Goal: Information Seeking & Learning: Learn about a topic

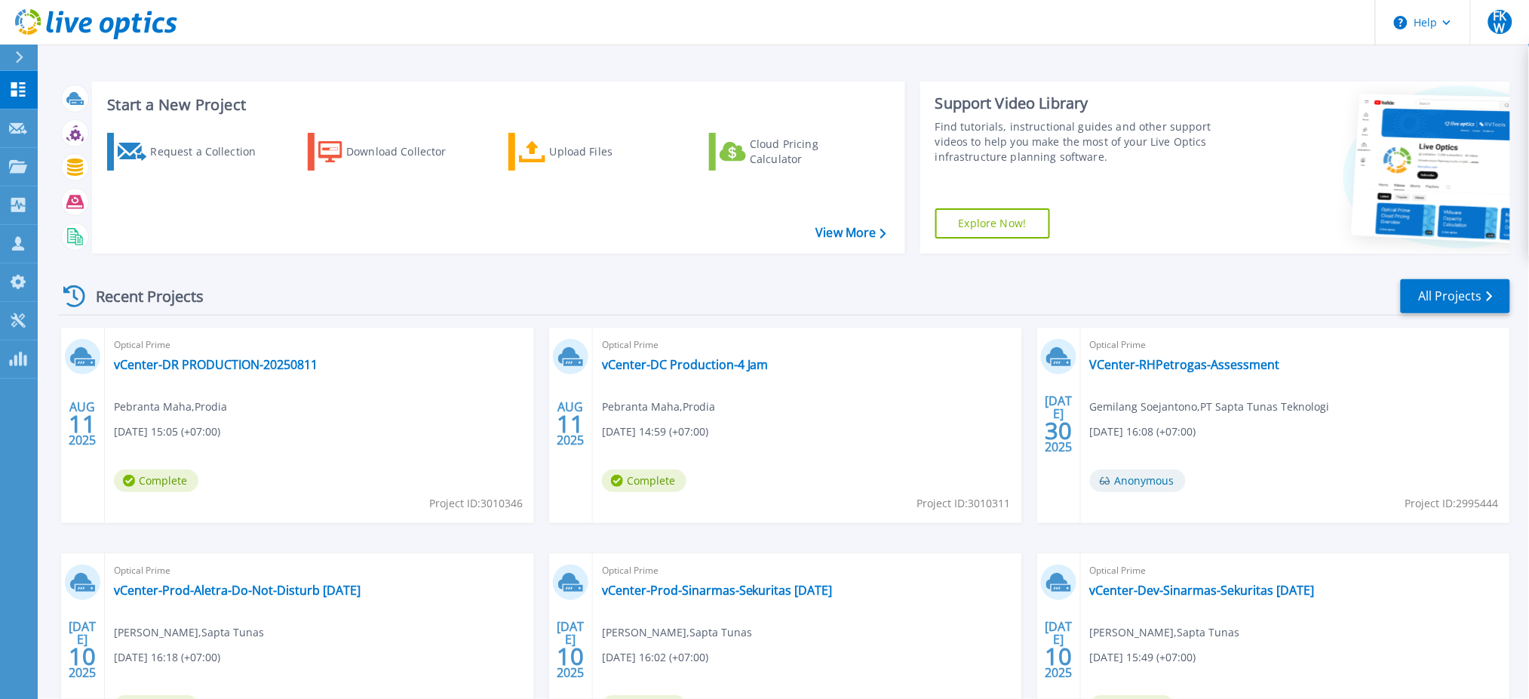
click at [415, 402] on div "Optical Prime vCenter-DR PRODUCTION-20250811 Pebranta Maha , Prodia 08/11/2025,…" at bounding box center [319, 424] width 429 height 195
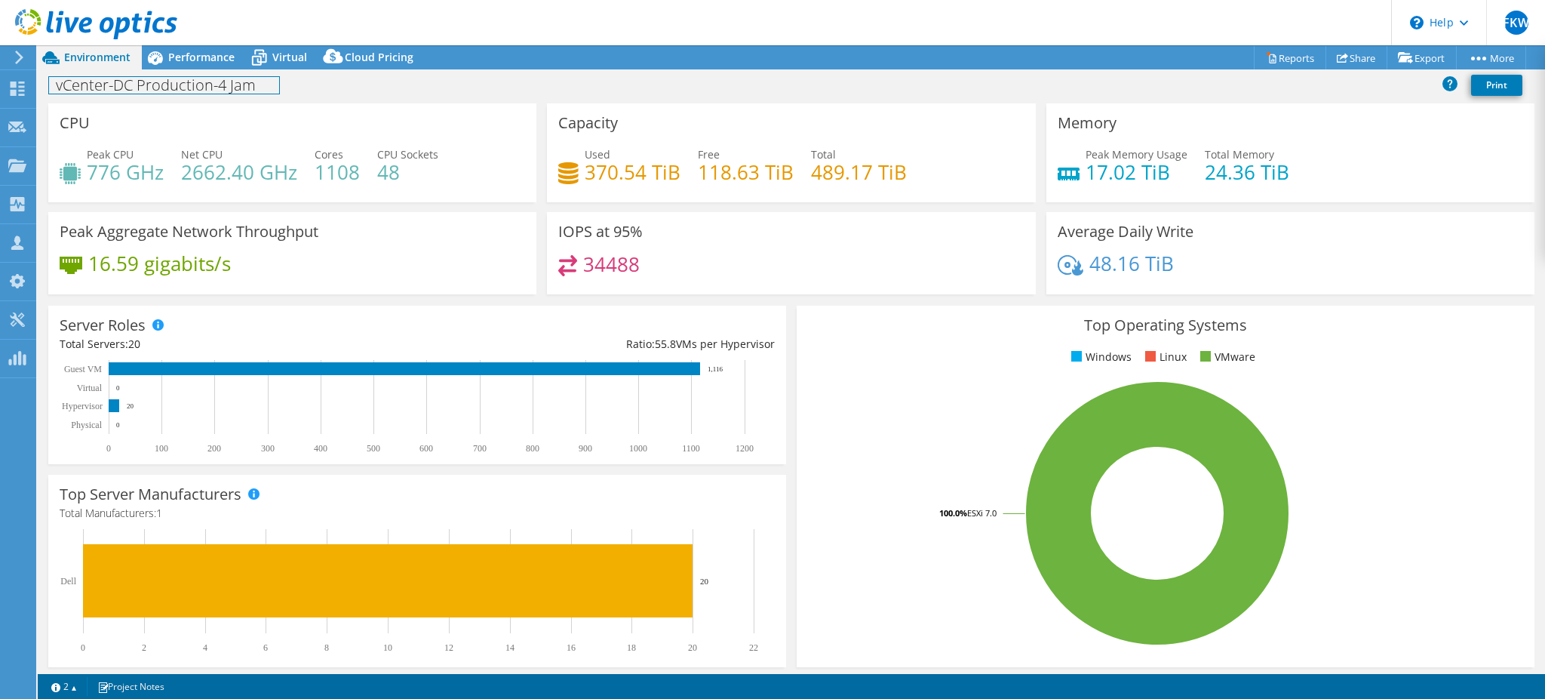
click at [157, 91] on h1 "vCenter-DC Production-4 Jam" at bounding box center [164, 85] width 230 height 17
drag, startPoint x: 180, startPoint y: 91, endPoint x: 542, endPoint y: 91, distance: 362.1
click at [542, 91] on div "vCenter-DC Production-4 Jam Print" at bounding box center [791, 85] width 1507 height 28
paste h1
click at [242, 86] on h1 "vCenter-DC PRODUCTION-20250811" at bounding box center [186, 85] width 275 height 17
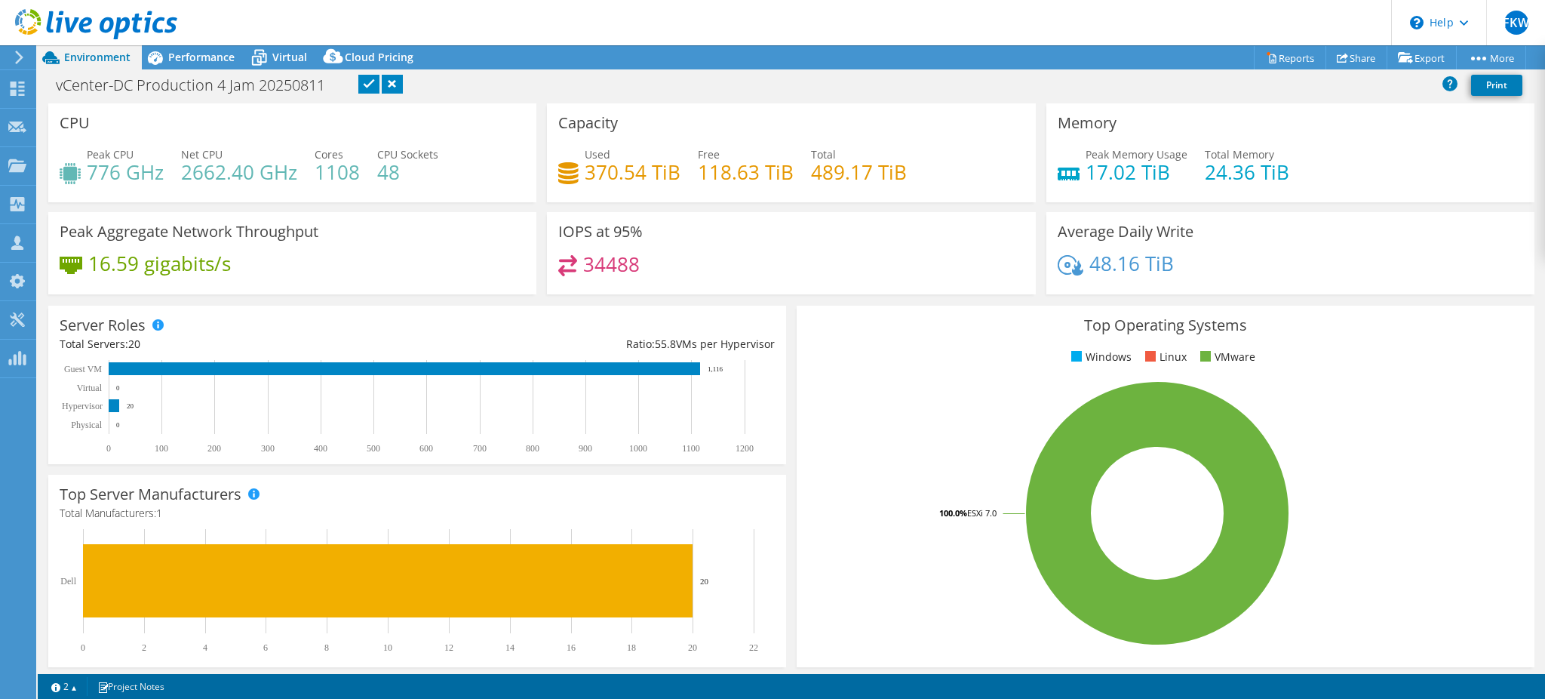
click at [375, 88] on link at bounding box center [368, 84] width 21 height 19
click at [183, 66] on div "Performance" at bounding box center [194, 57] width 104 height 24
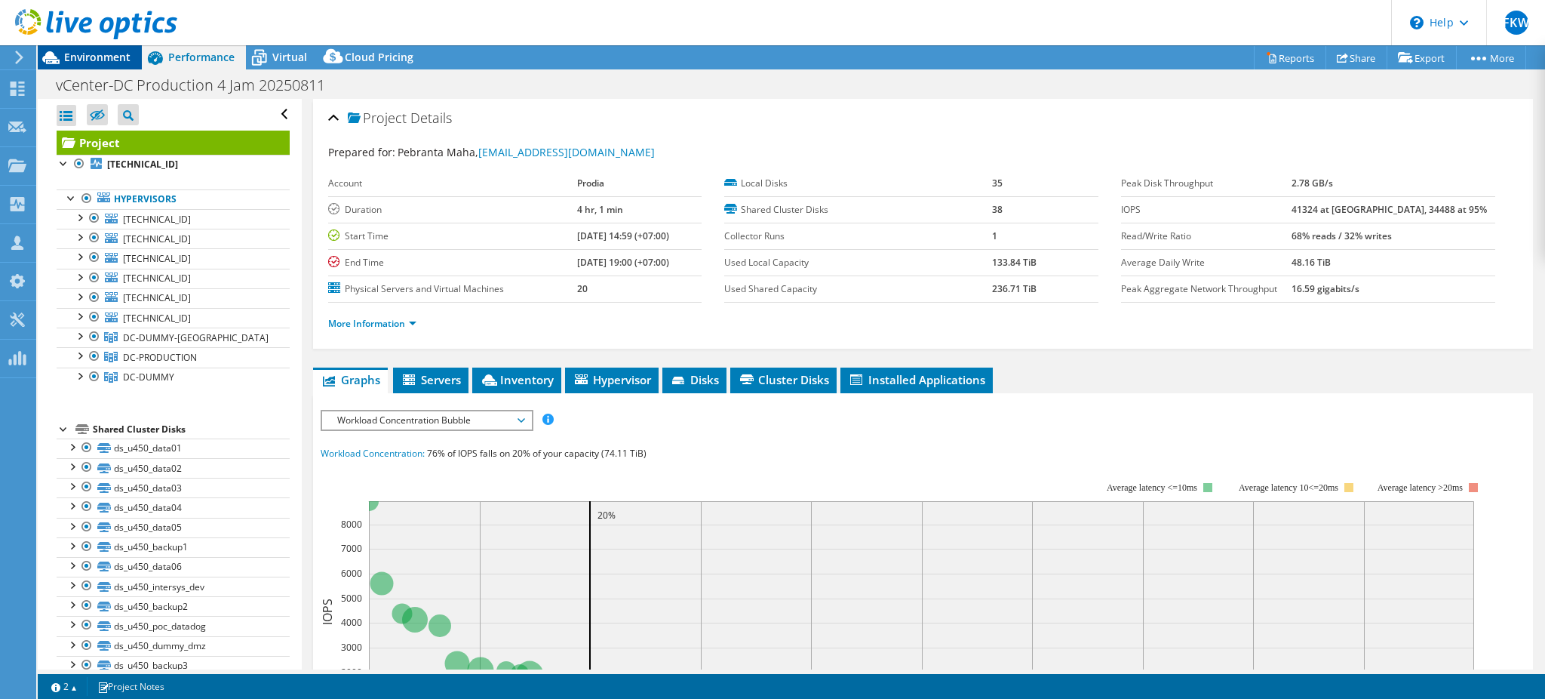
click at [121, 60] on span "Environment" at bounding box center [97, 57] width 66 height 14
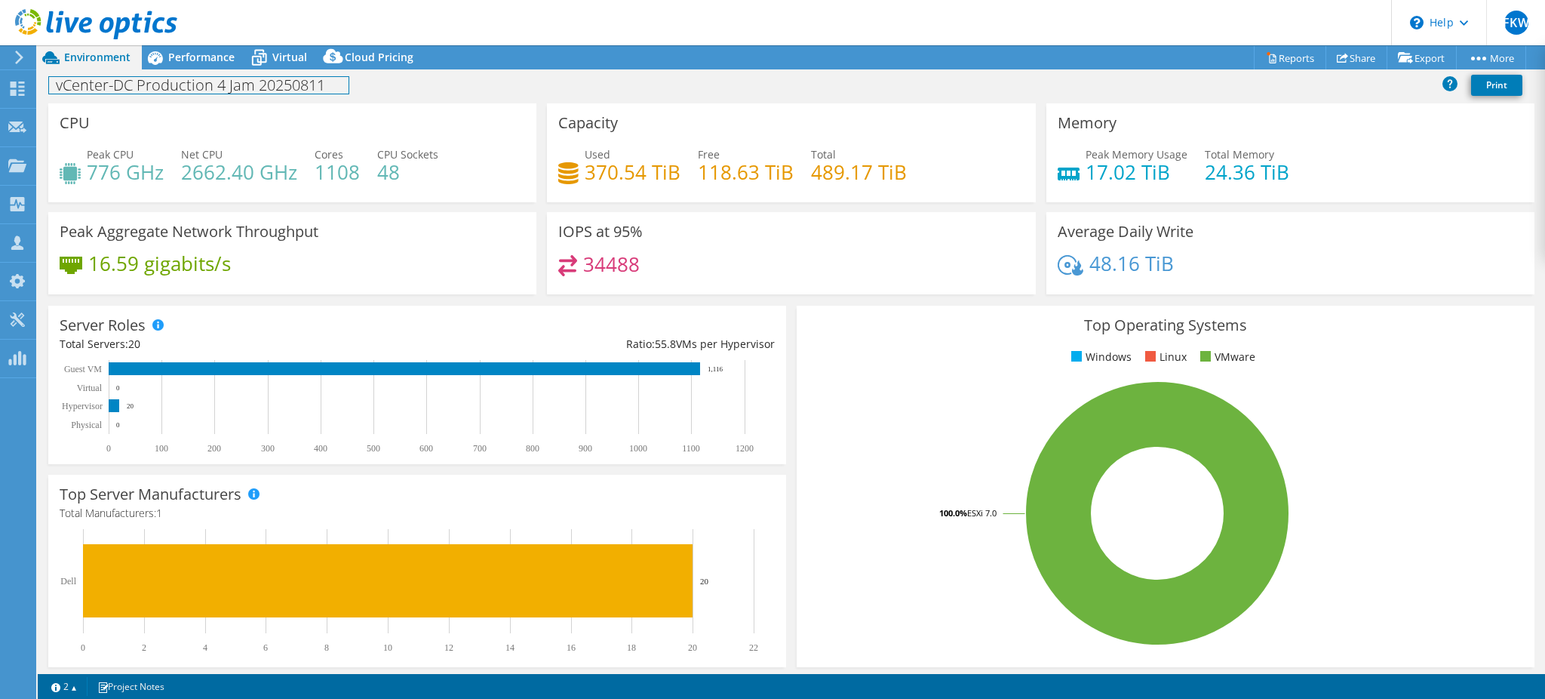
click at [127, 89] on h1 "vCenter-DC Production 4 Jam 20250811" at bounding box center [199, 85] width 300 height 17
copy h1 "vCenter-DC Production 4 Jam 20250811"
click at [184, 60] on span "Performance" at bounding box center [201, 57] width 66 height 14
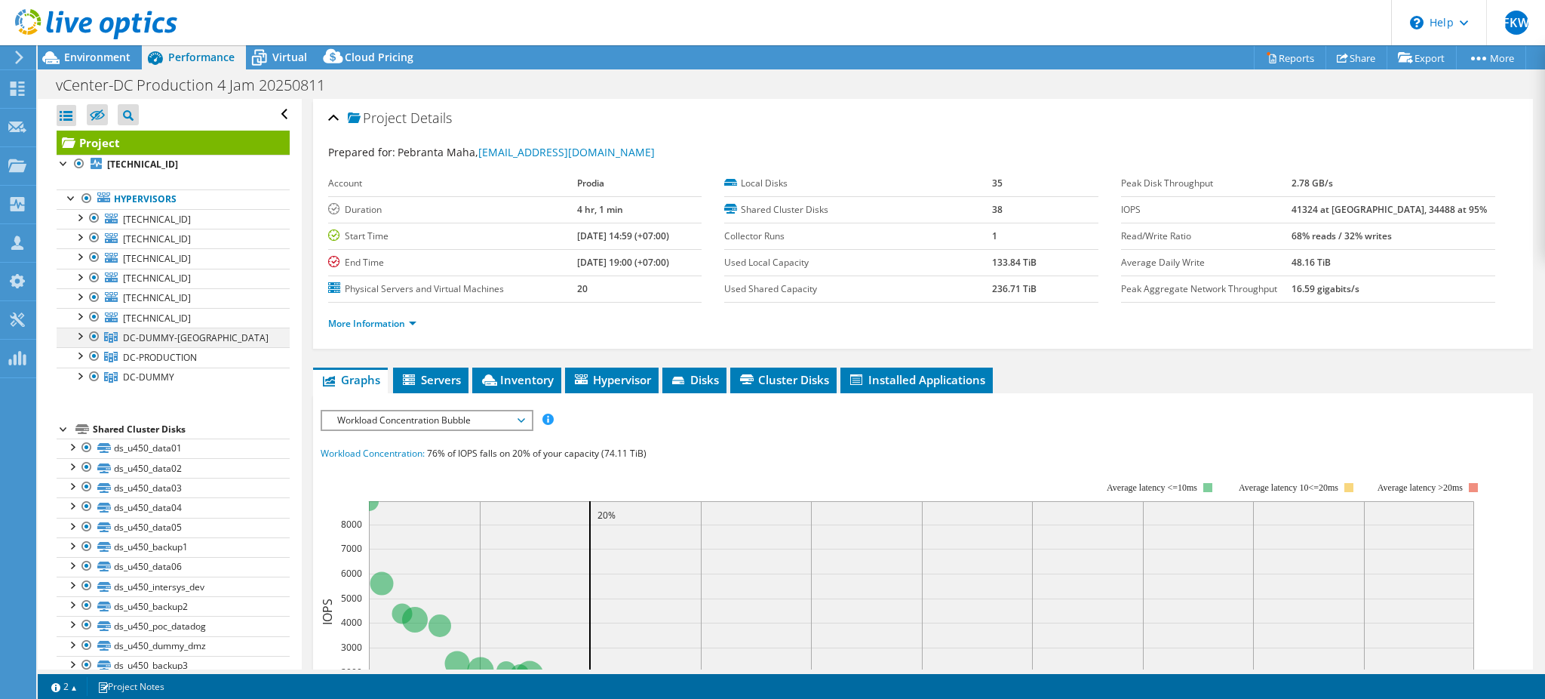
click at [76, 341] on div at bounding box center [79, 334] width 15 height 15
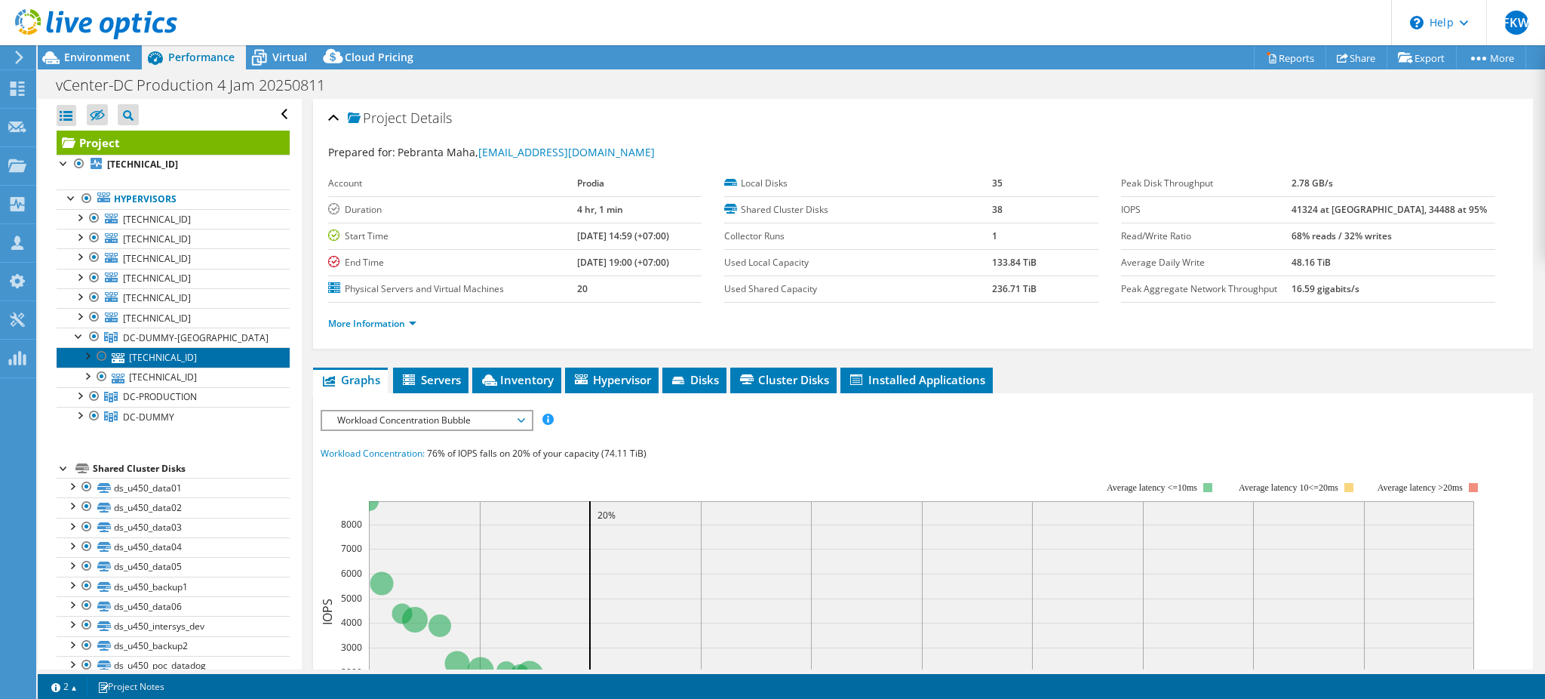
click at [155, 360] on link "[TECHNICAL_ID]" at bounding box center [173, 357] width 233 height 20
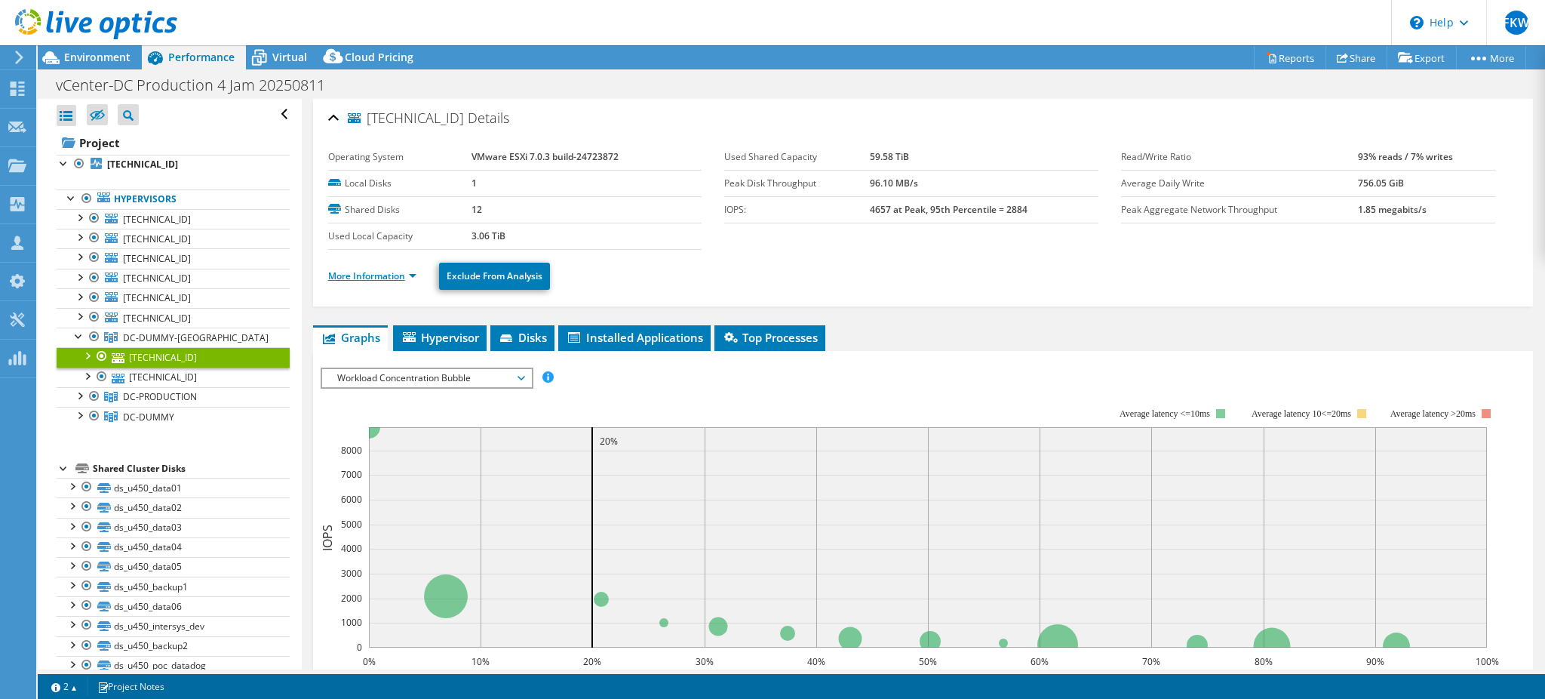
click at [370, 275] on link "More Information" at bounding box center [372, 275] width 88 height 13
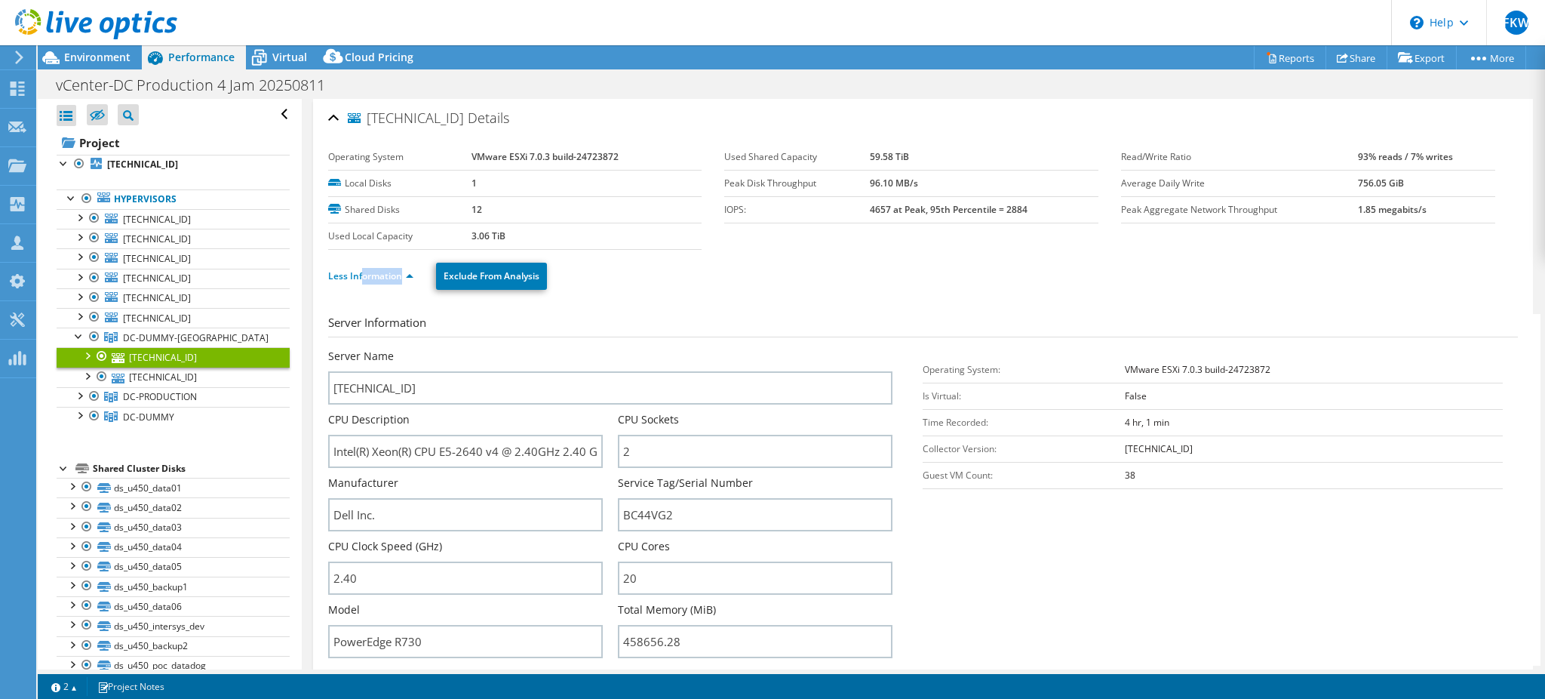
drag, startPoint x: 364, startPoint y: 281, endPoint x: 363, endPoint y: 294, distance: 12.8
click at [363, 294] on div "Less Information Exclude From Analysis" at bounding box center [923, 276] width 1190 height 53
click at [118, 379] on icon at bounding box center [118, 378] width 13 height 10
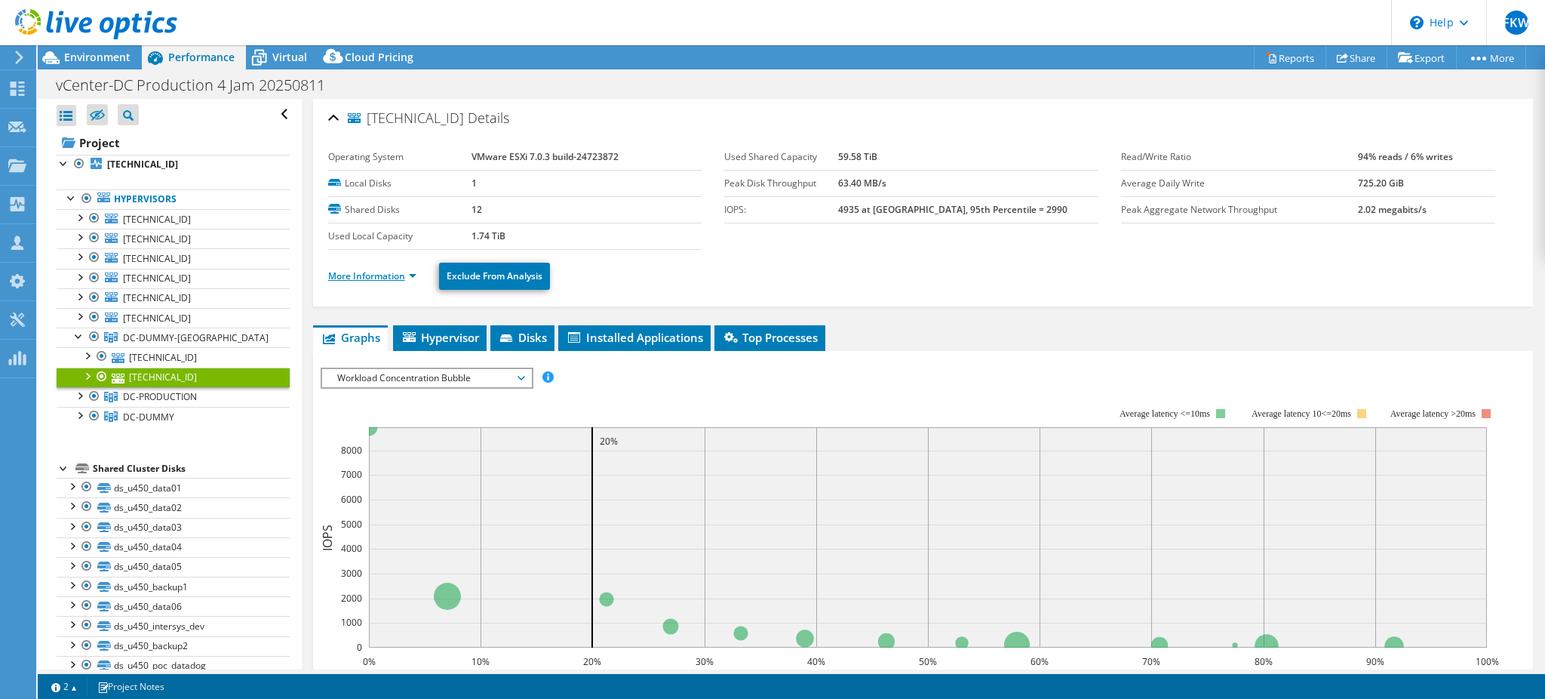
click at [370, 273] on link "More Information" at bounding box center [372, 275] width 88 height 13
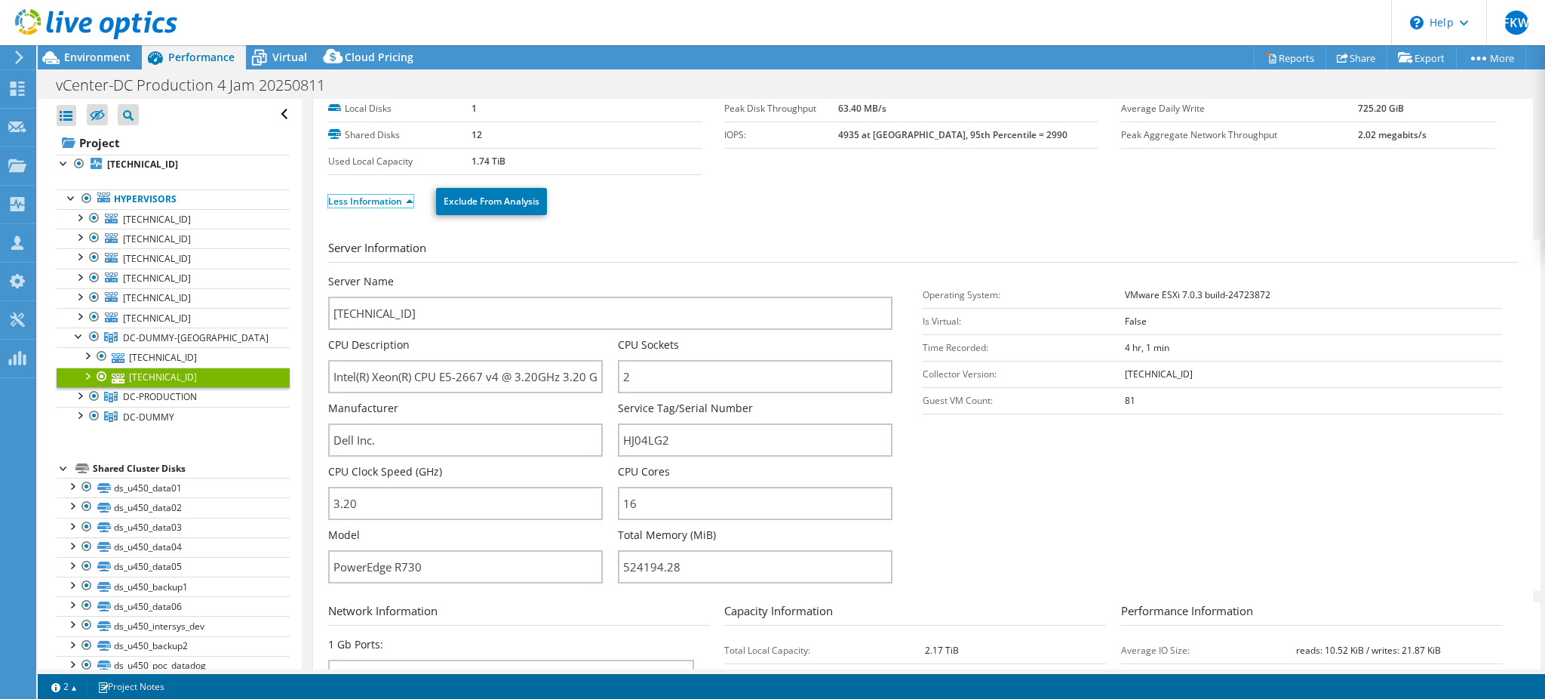
scroll to position [100, 0]
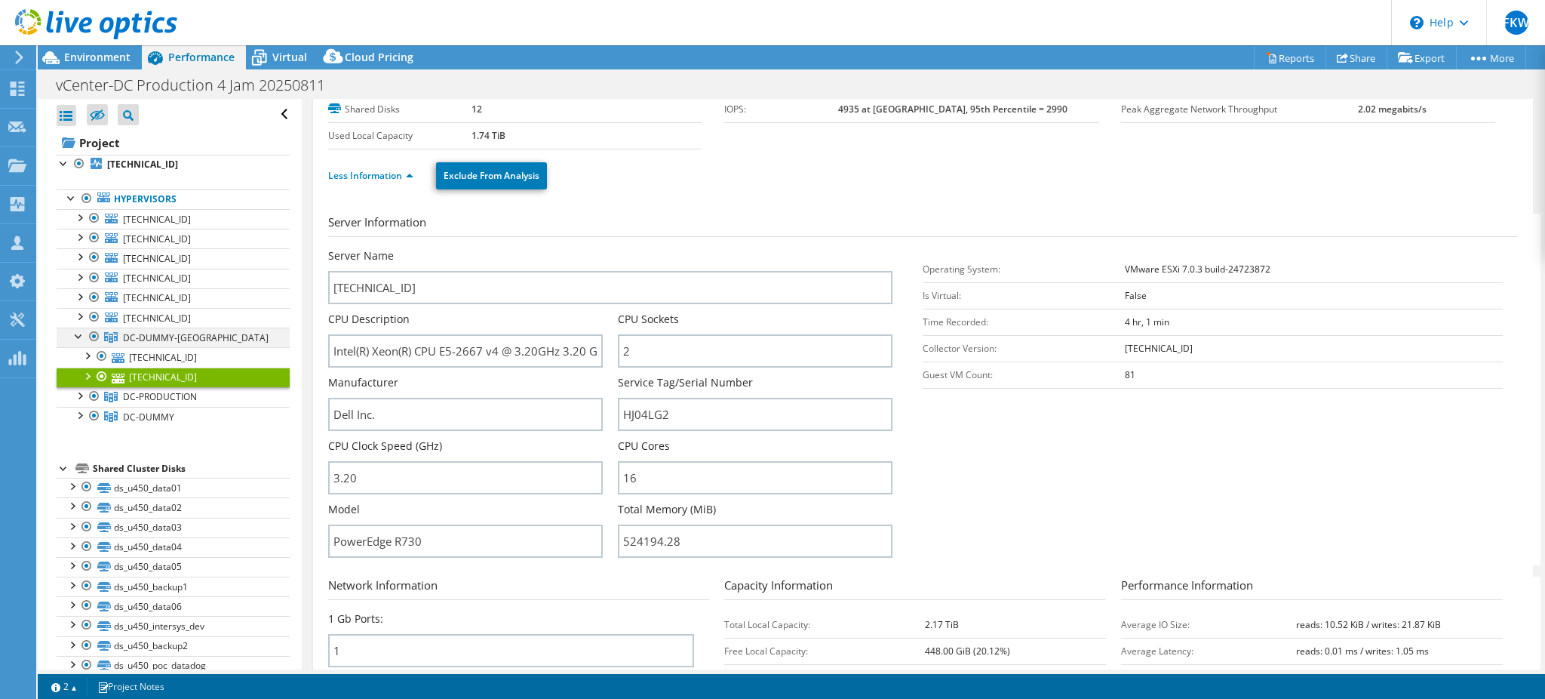
click at [80, 343] on div at bounding box center [79, 334] width 15 height 15
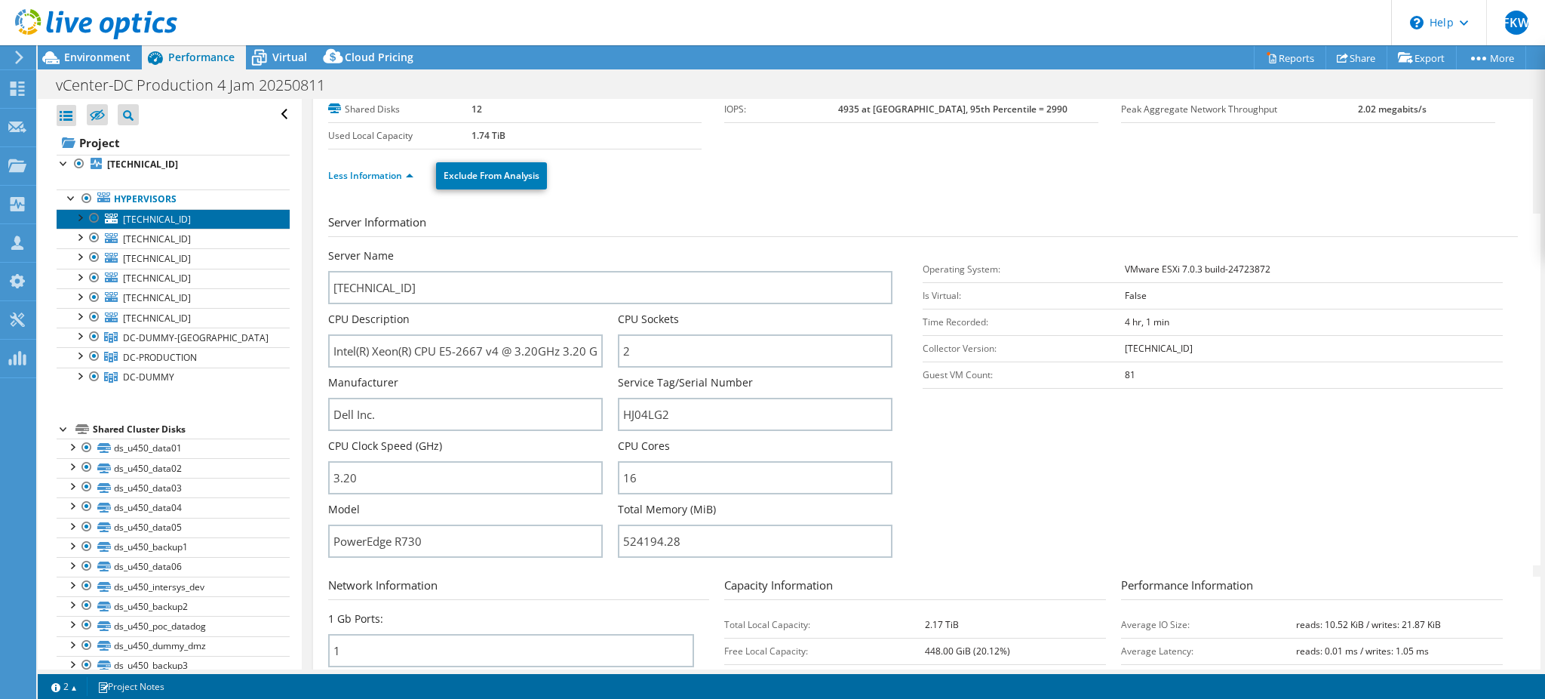
click at [183, 225] on link "[TECHNICAL_ID]" at bounding box center [173, 219] width 233 height 20
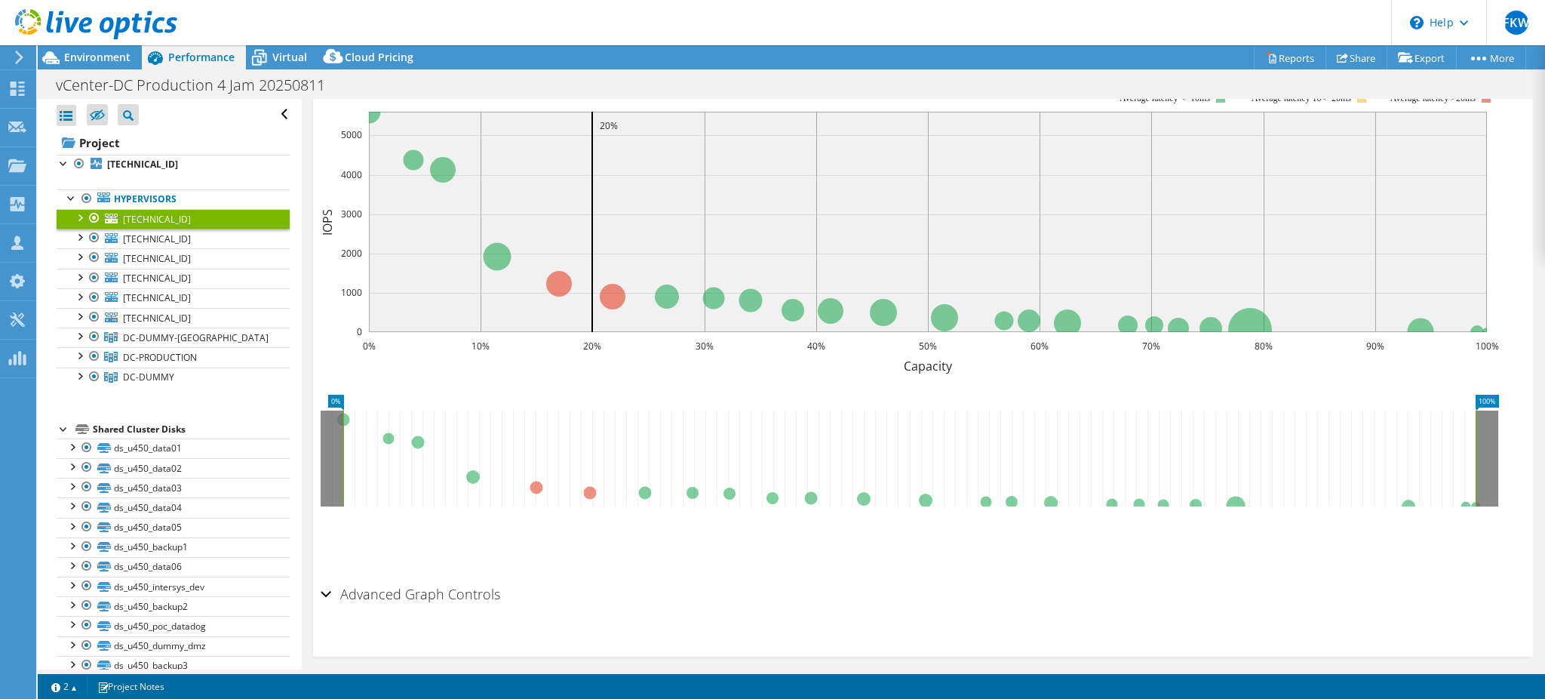
scroll to position [326, 0]
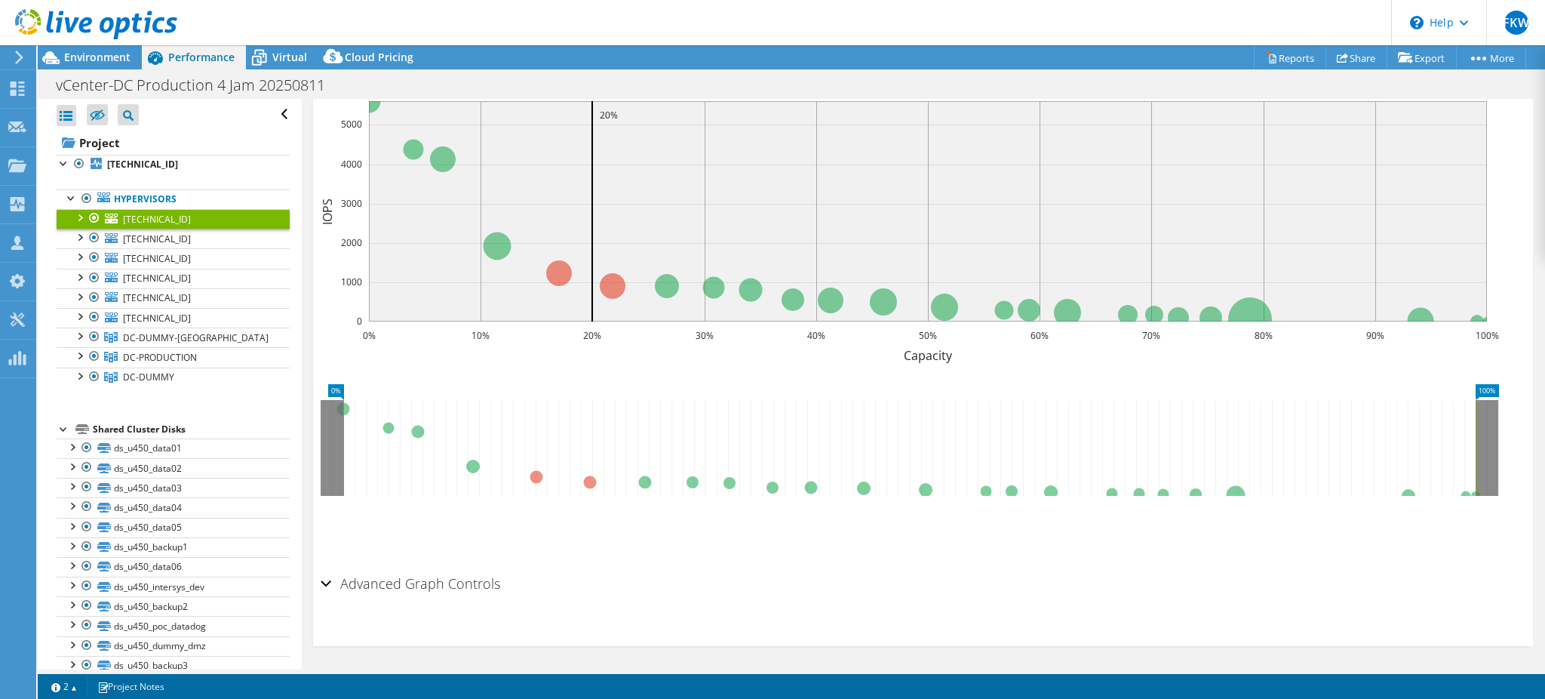
click at [401, 578] on h2 "Advanced Graph Controls" at bounding box center [411, 583] width 180 height 30
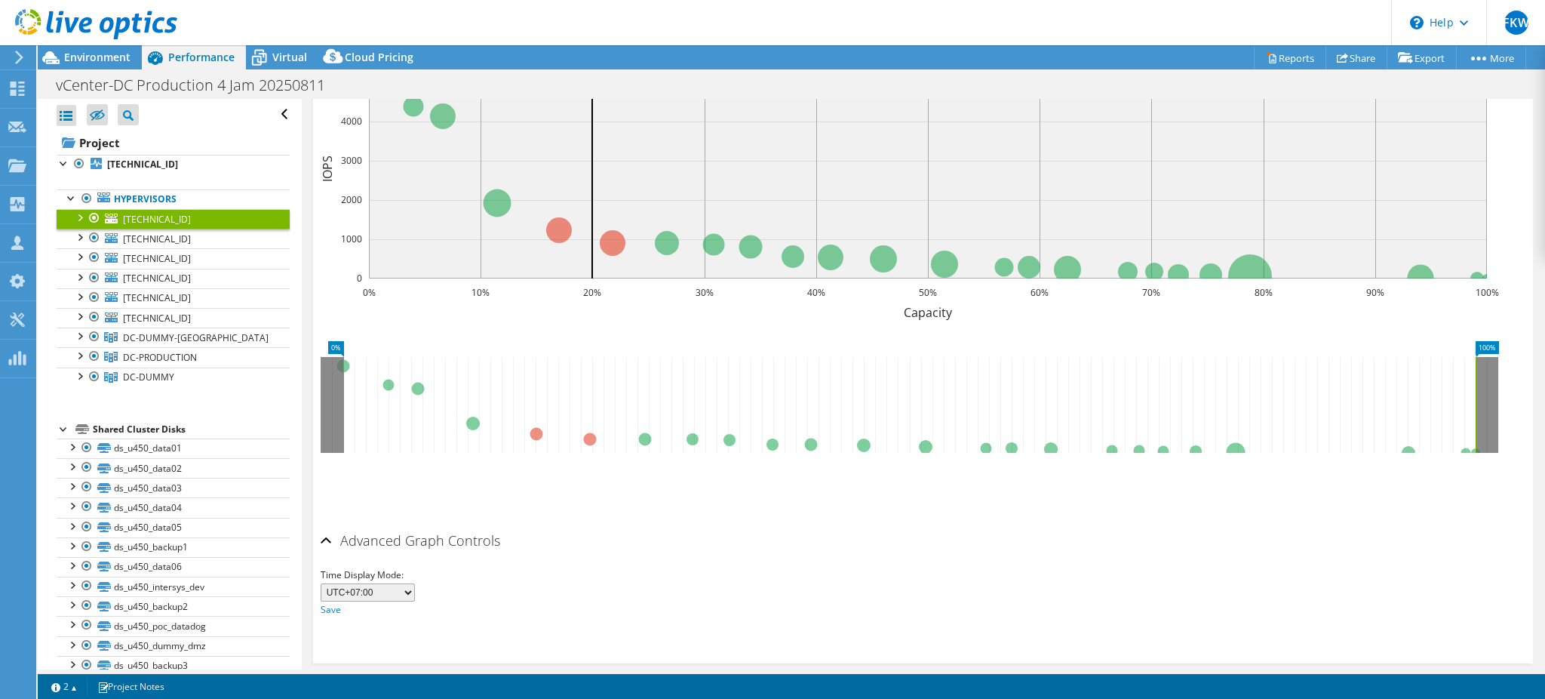
scroll to position [0, 0]
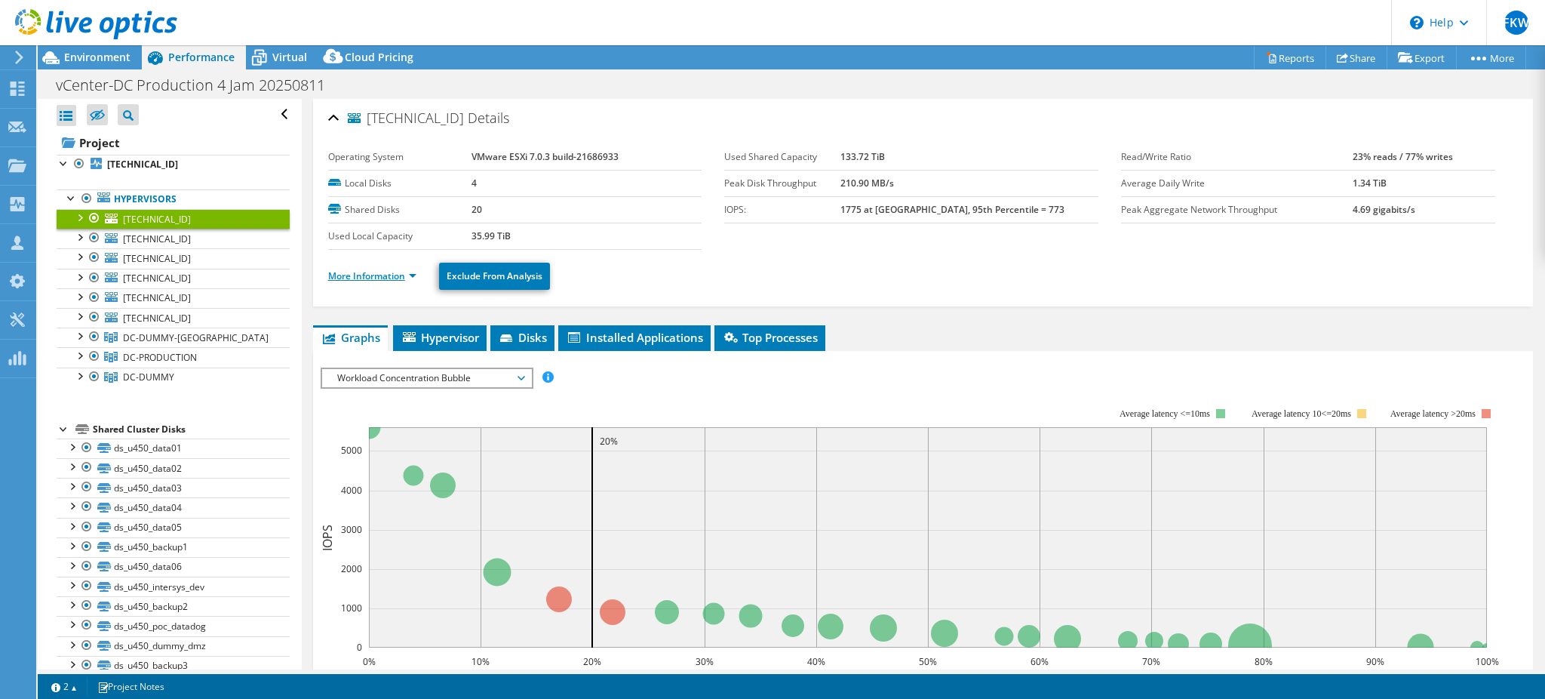
drag, startPoint x: 383, startPoint y: 266, endPoint x: 382, endPoint y: 278, distance: 11.3
click at [382, 274] on li "More Information" at bounding box center [376, 276] width 97 height 17
click at [382, 278] on link "More Information" at bounding box center [372, 275] width 88 height 13
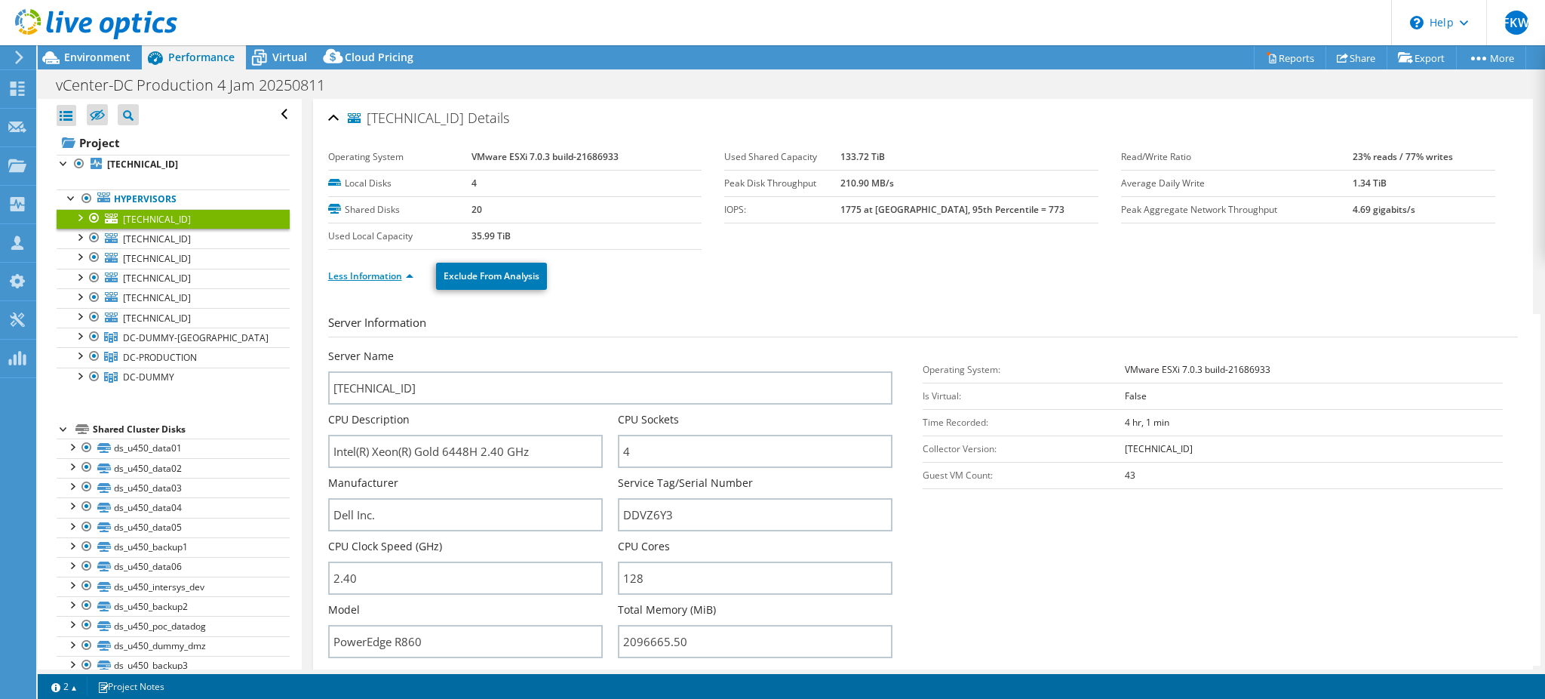
click at [384, 277] on link "Less Information" at bounding box center [370, 275] width 85 height 13
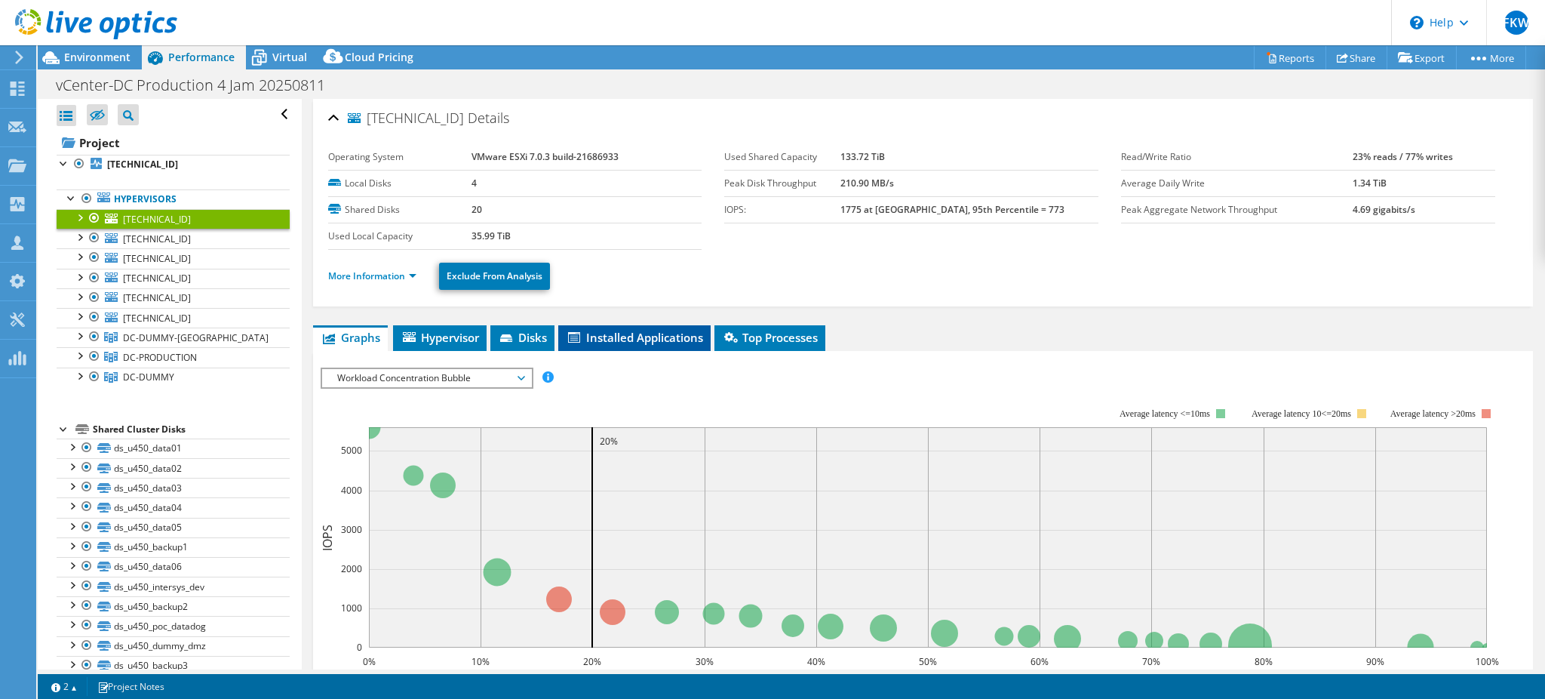
click at [647, 330] on span "Installed Applications" at bounding box center [634, 337] width 137 height 15
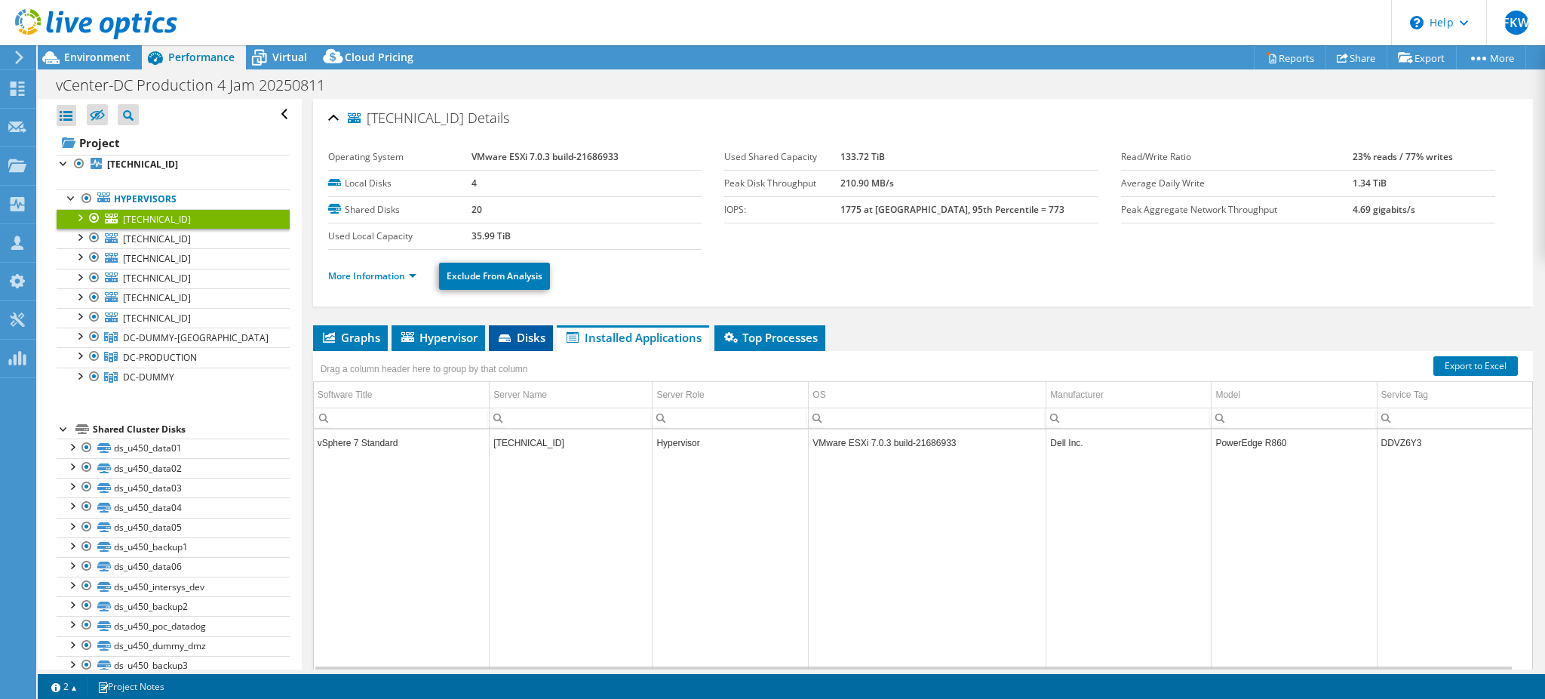
click at [529, 344] on li "Disks" at bounding box center [521, 338] width 64 height 26
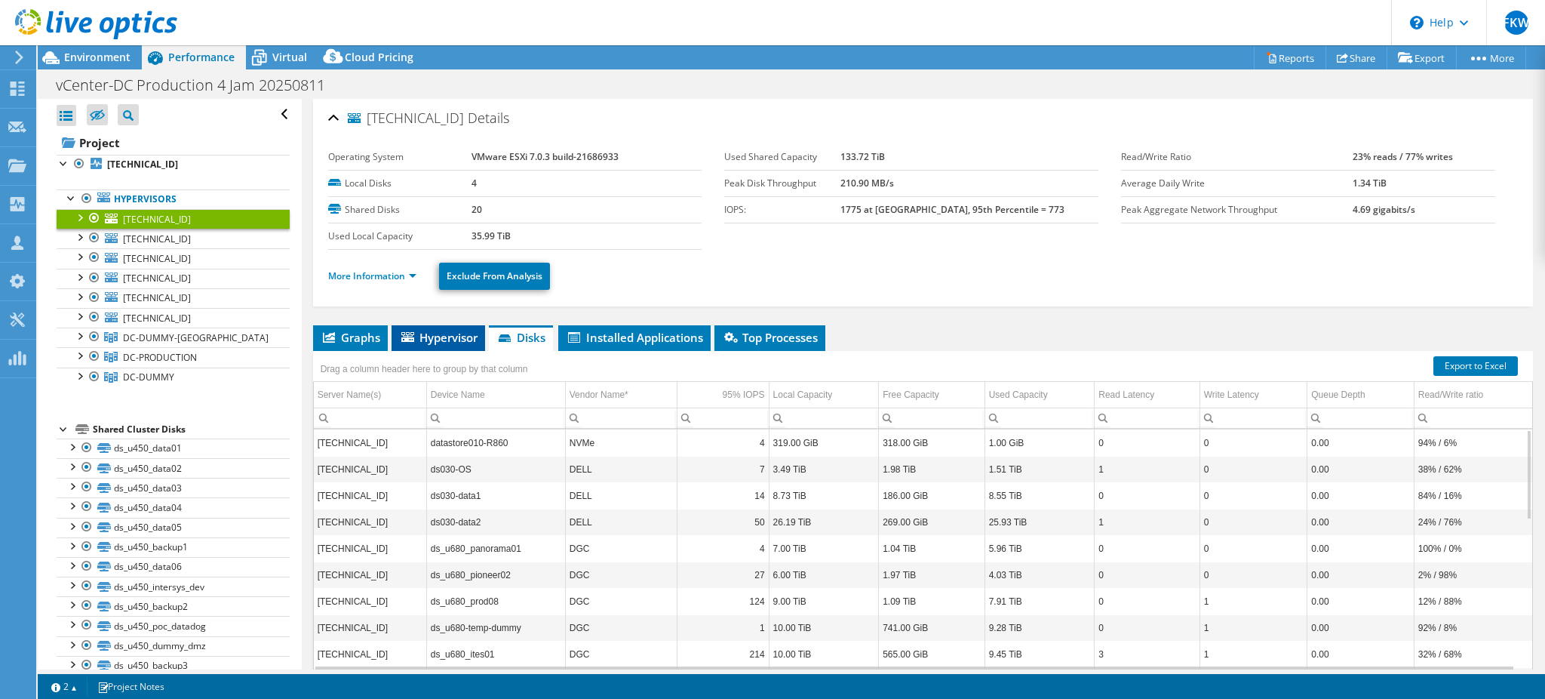
click at [447, 338] on span "Hypervisor" at bounding box center [438, 337] width 78 height 15
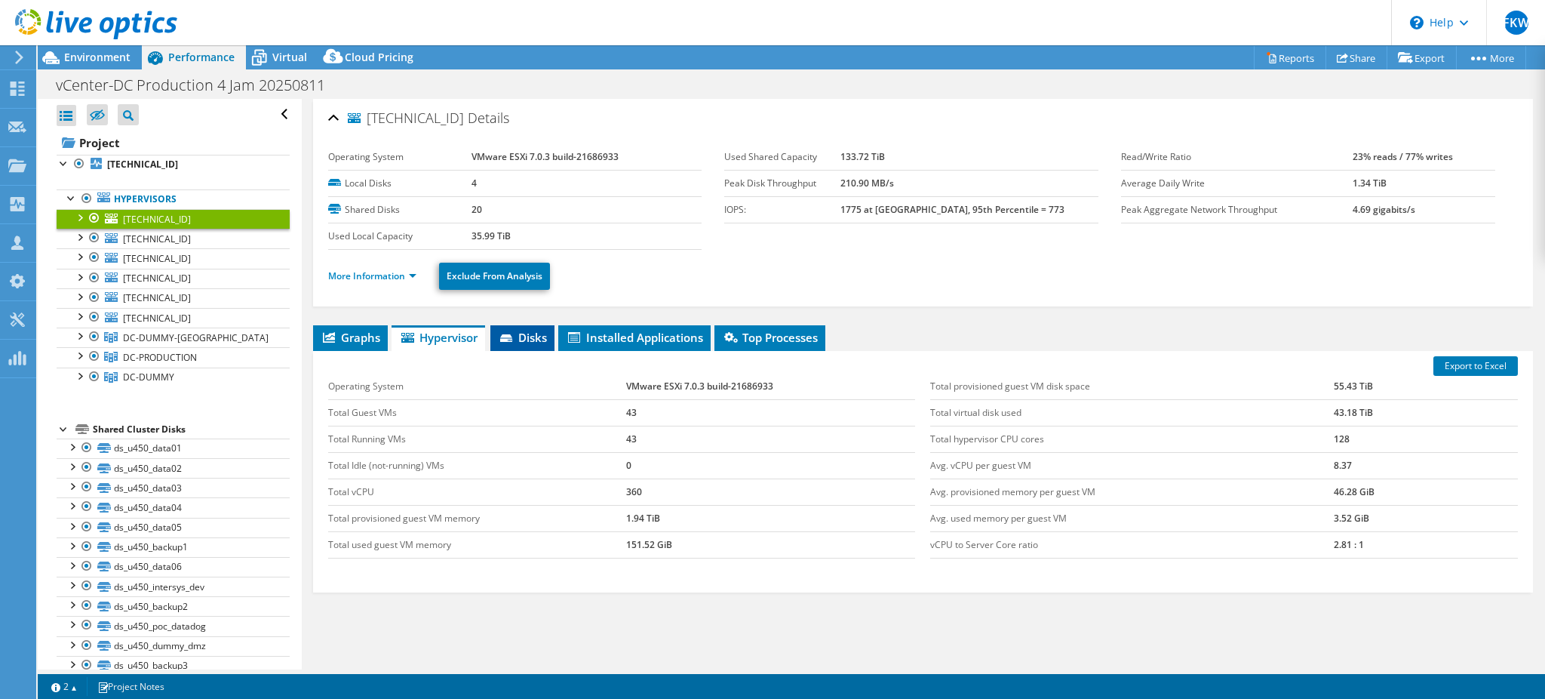
click at [498, 339] on li "Disks" at bounding box center [522, 338] width 64 height 26
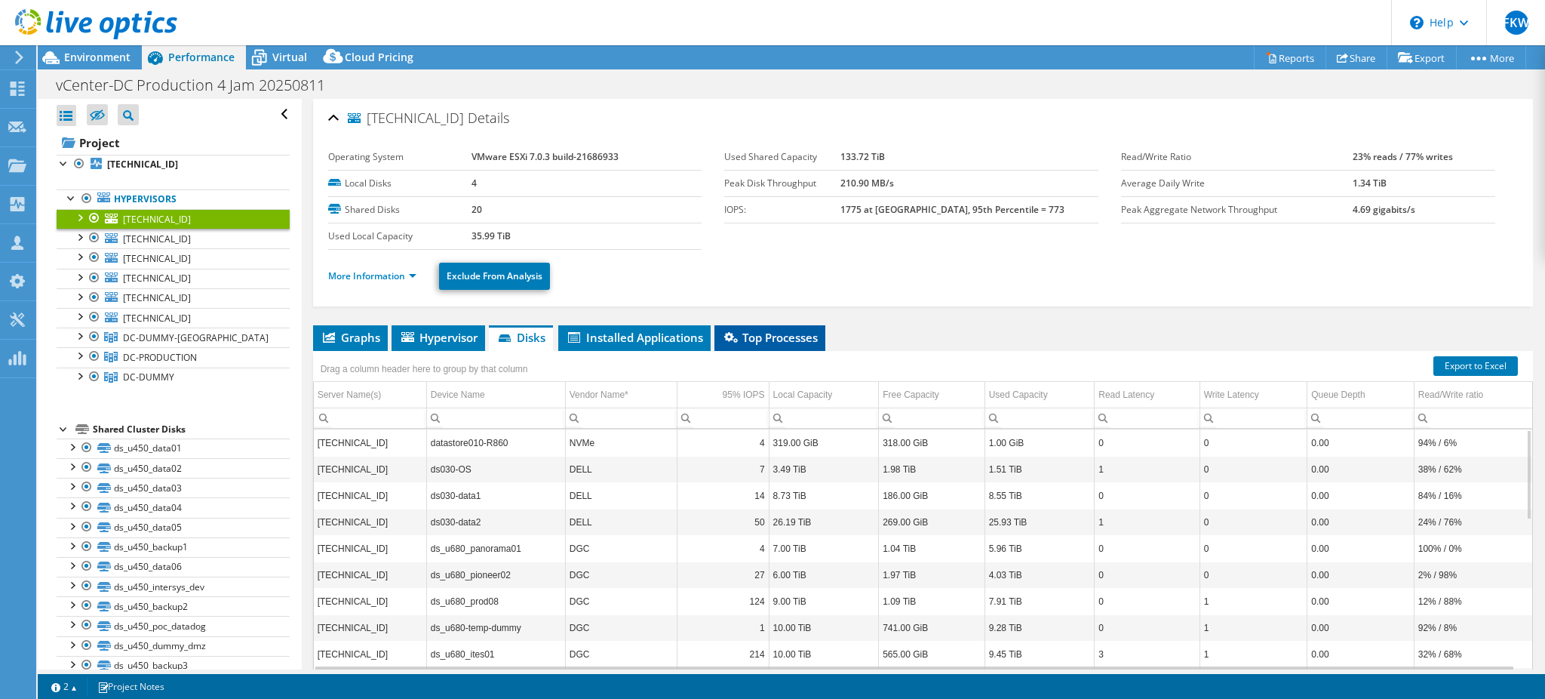
click at [756, 335] on span "Top Processes" at bounding box center [770, 337] width 96 height 15
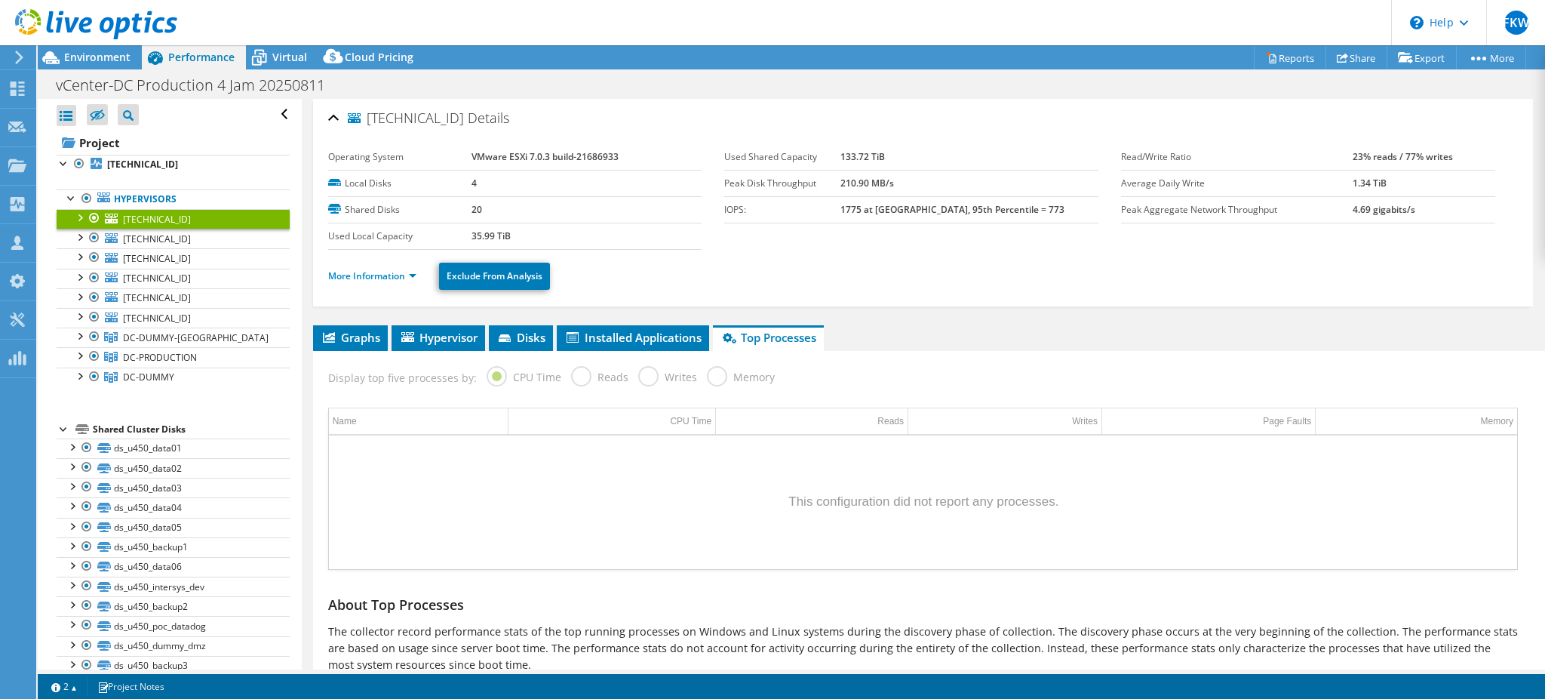
click at [711, 373] on label "Memory" at bounding box center [741, 375] width 68 height 19
click at [460, 322] on div "[TECHNICAL_ID] Details Operating System VMware ESXi 7.0.3 build-21686933 Local …" at bounding box center [923, 414] width 1243 height 630
click at [455, 330] on span "Hypervisor" at bounding box center [438, 337] width 78 height 15
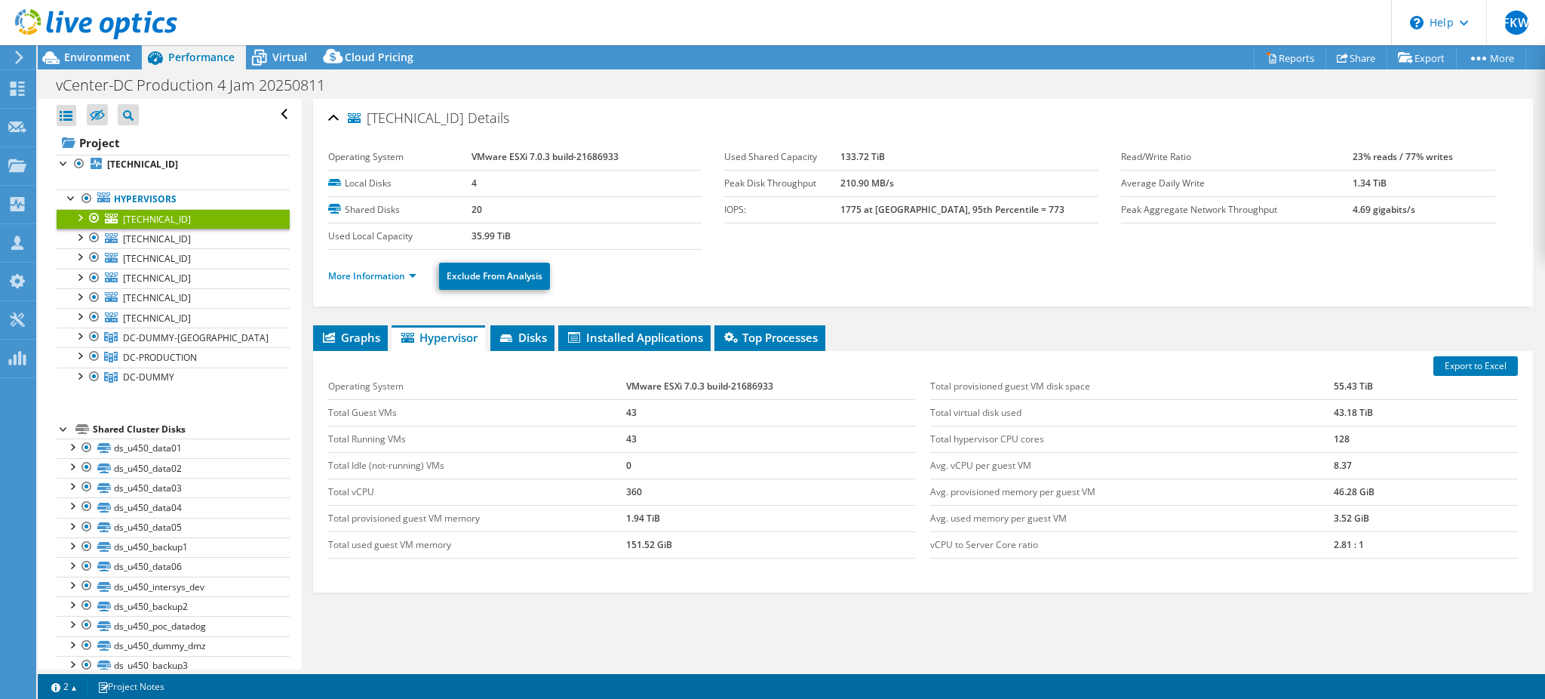
click at [380, 288] on ul "More Information Exclude From Analysis" at bounding box center [923, 274] width 1190 height 31
click at [386, 268] on li "More Information" at bounding box center [376, 276] width 97 height 17
click at [389, 273] on link "More Information" at bounding box center [372, 275] width 88 height 13
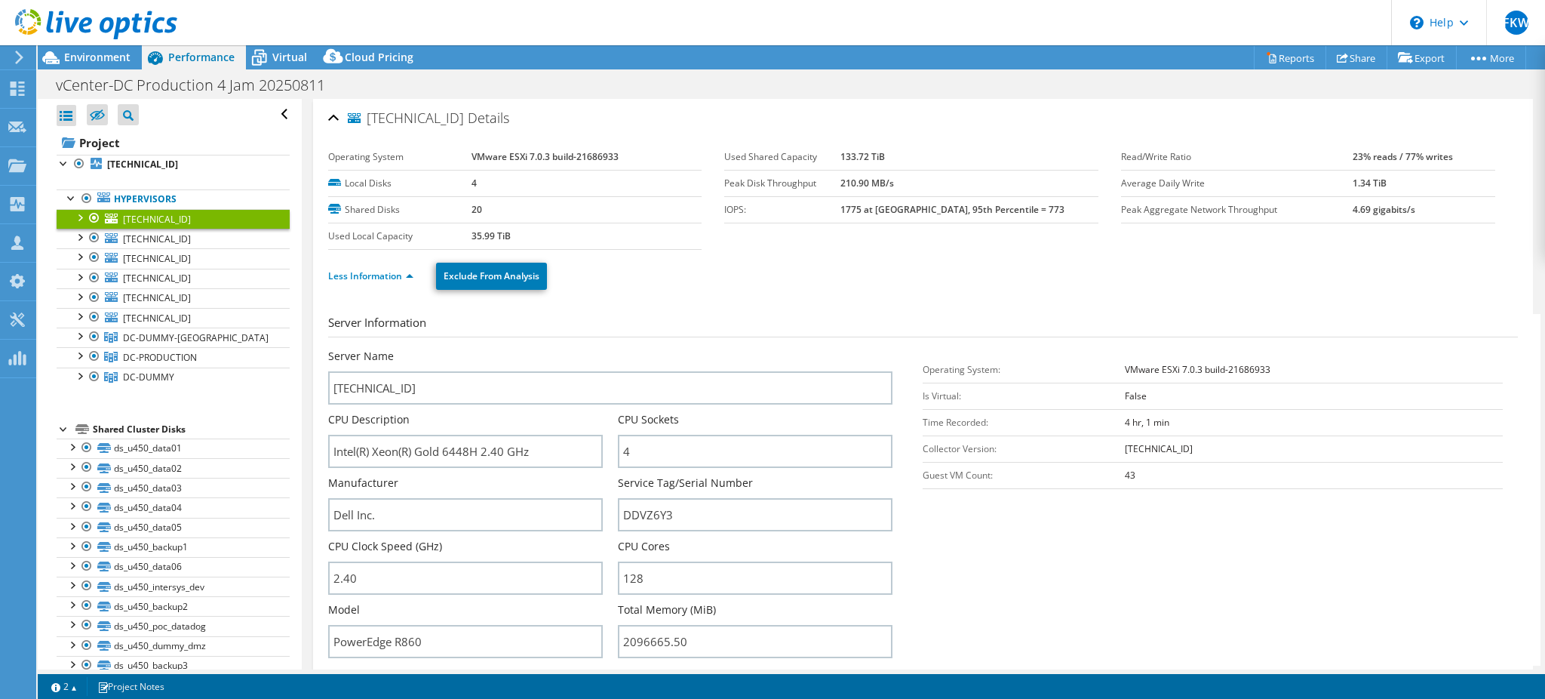
click at [1070, 361] on td "Operating System:" at bounding box center [1023, 369] width 201 height 26
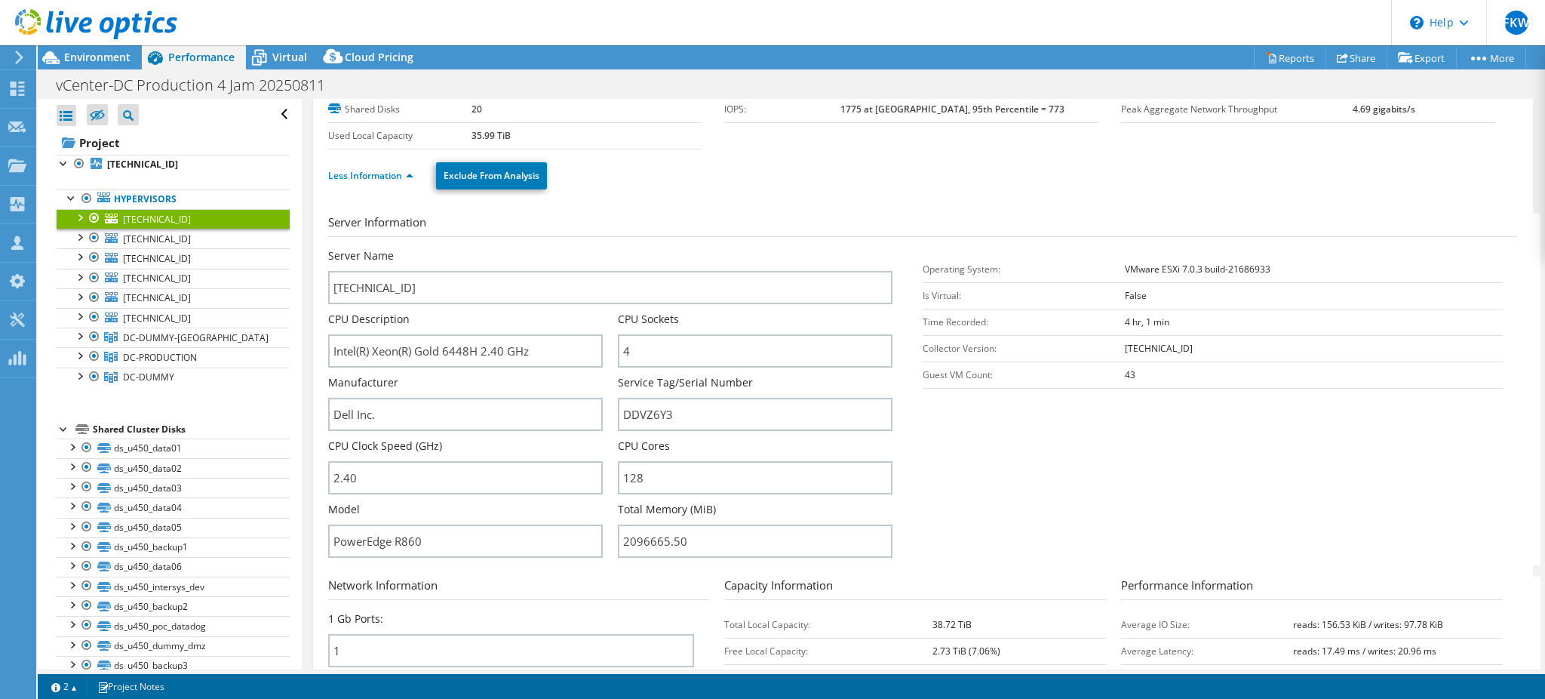
scroll to position [302, 0]
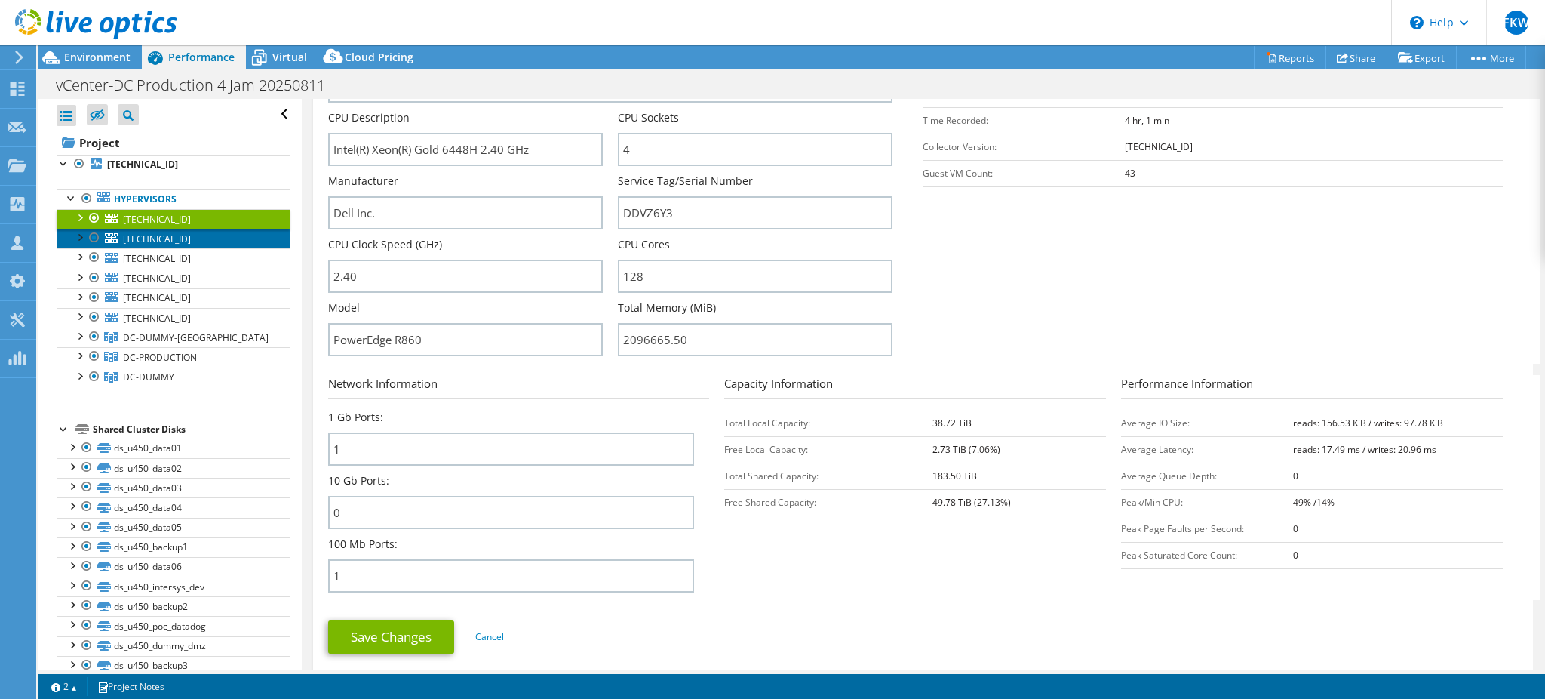
click at [184, 241] on link "[TECHNICAL_ID]" at bounding box center [173, 239] width 233 height 20
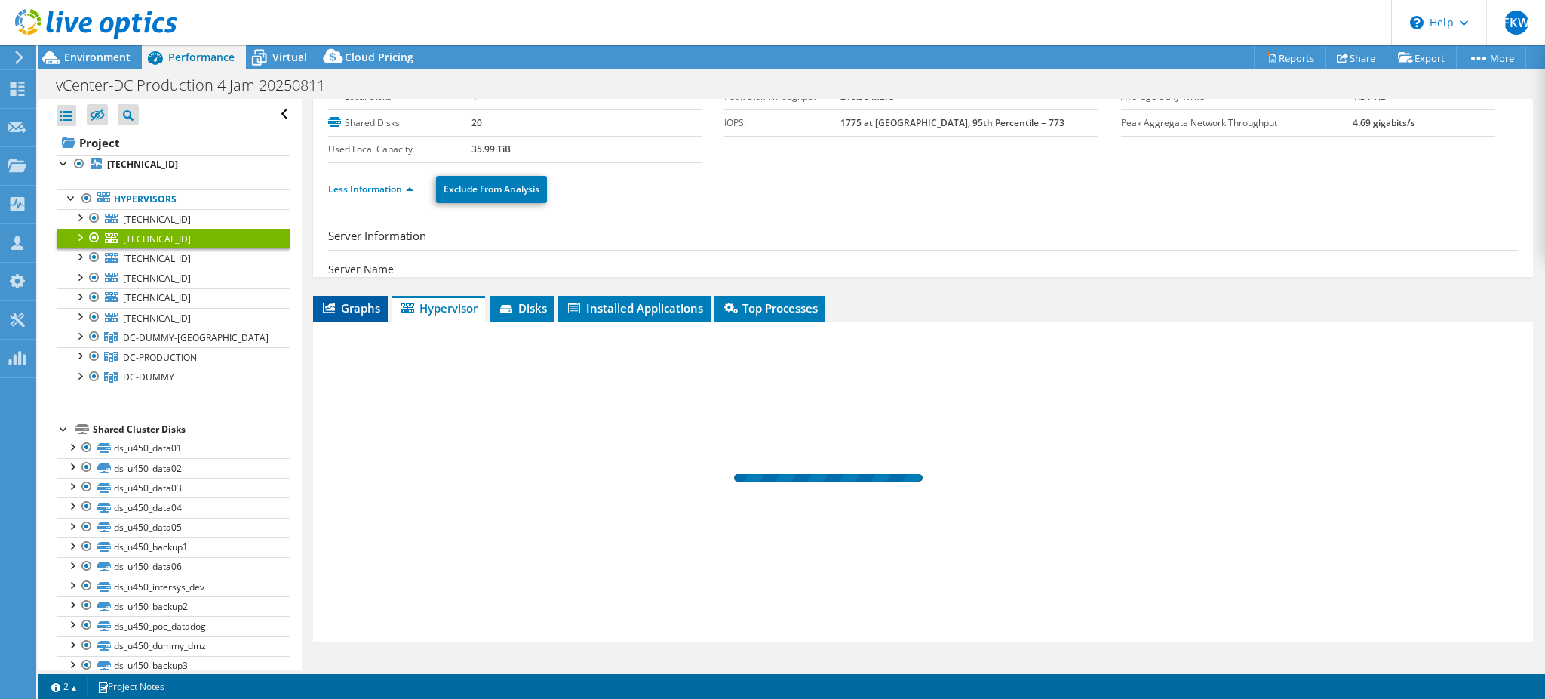
scroll to position [57, 0]
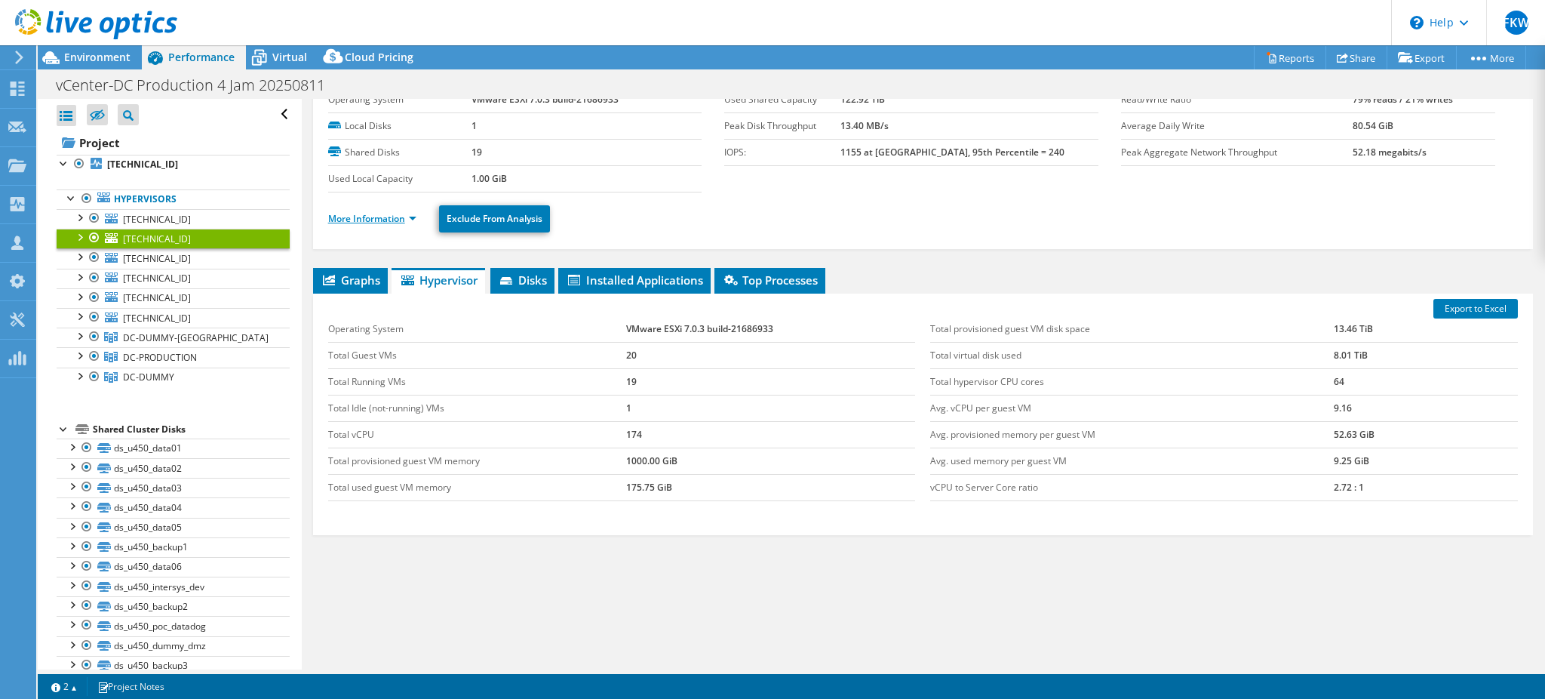
click at [413, 216] on link "More Information" at bounding box center [372, 218] width 88 height 13
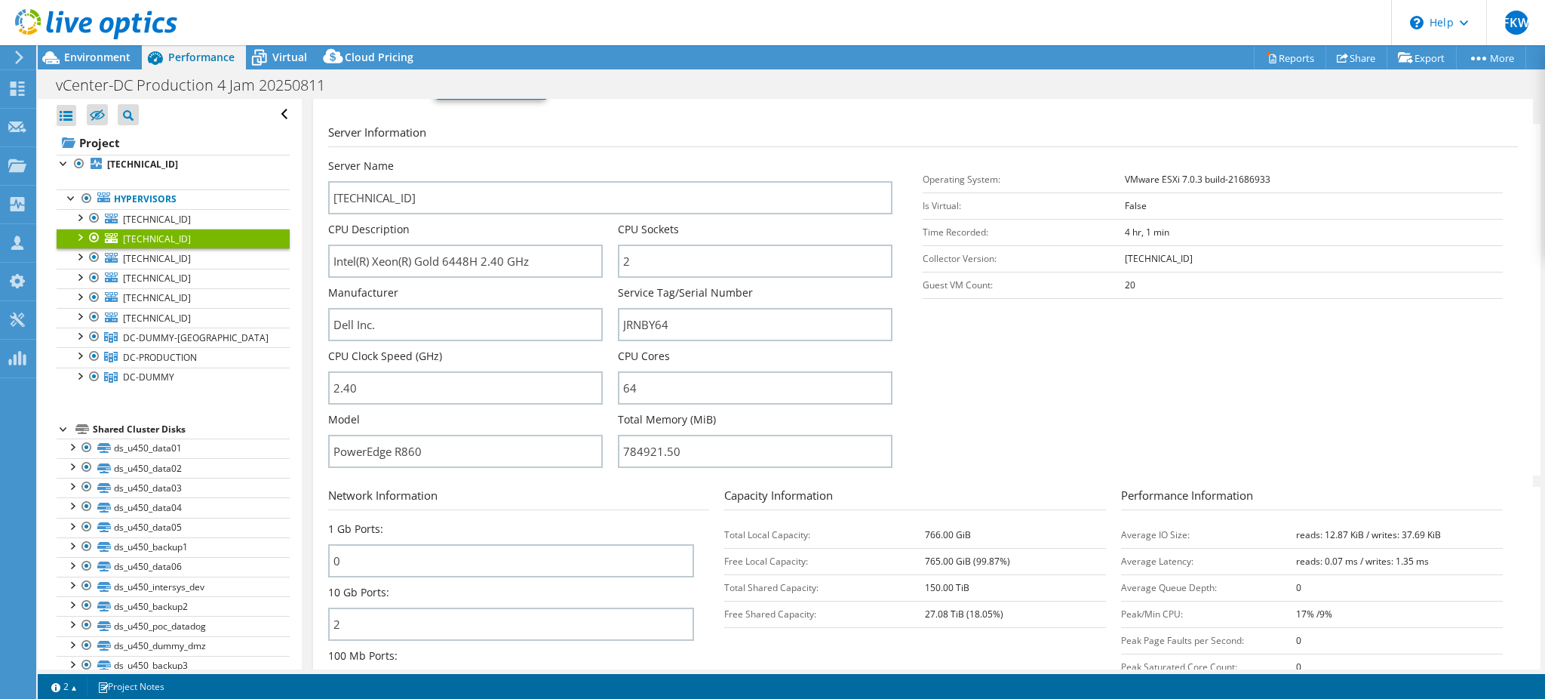
scroll to position [158, 0]
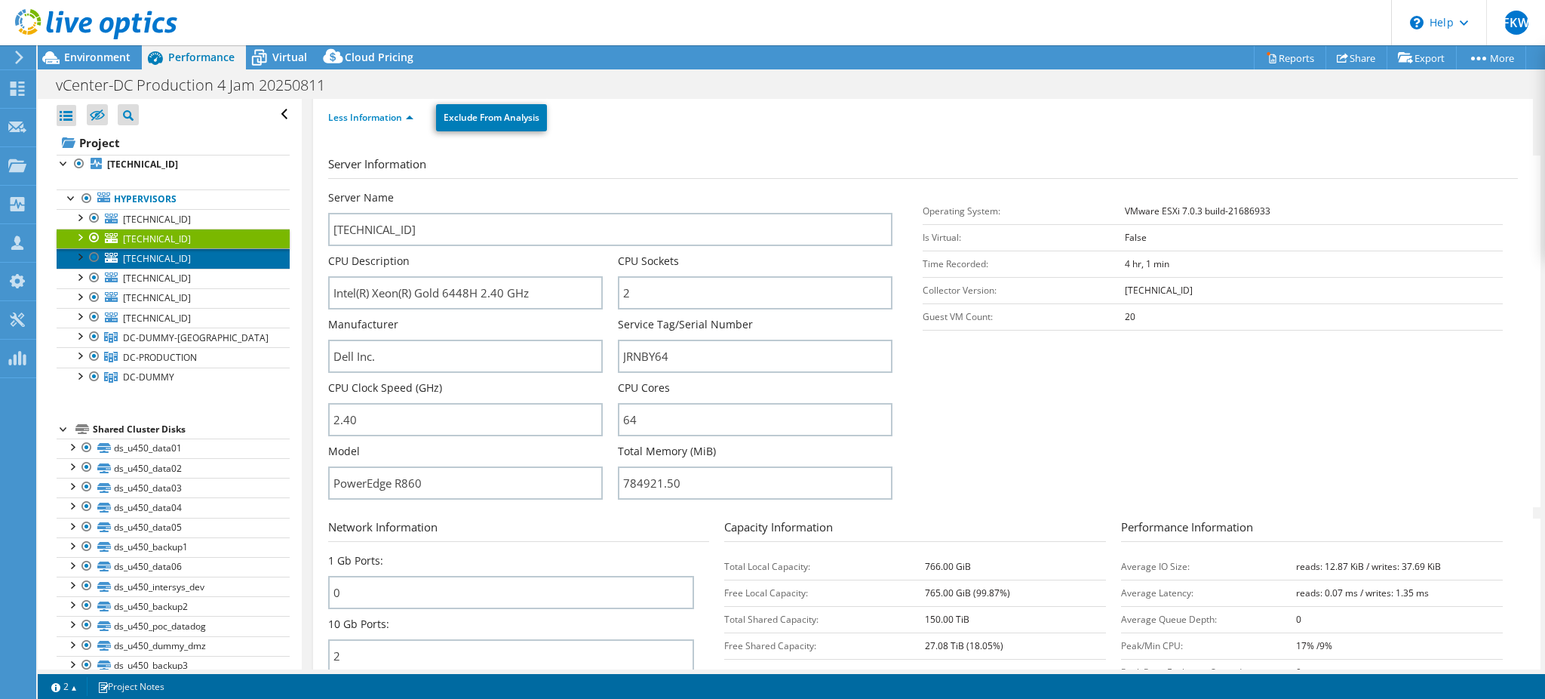
click at [183, 249] on link "[TECHNICAL_ID]" at bounding box center [173, 258] width 233 height 20
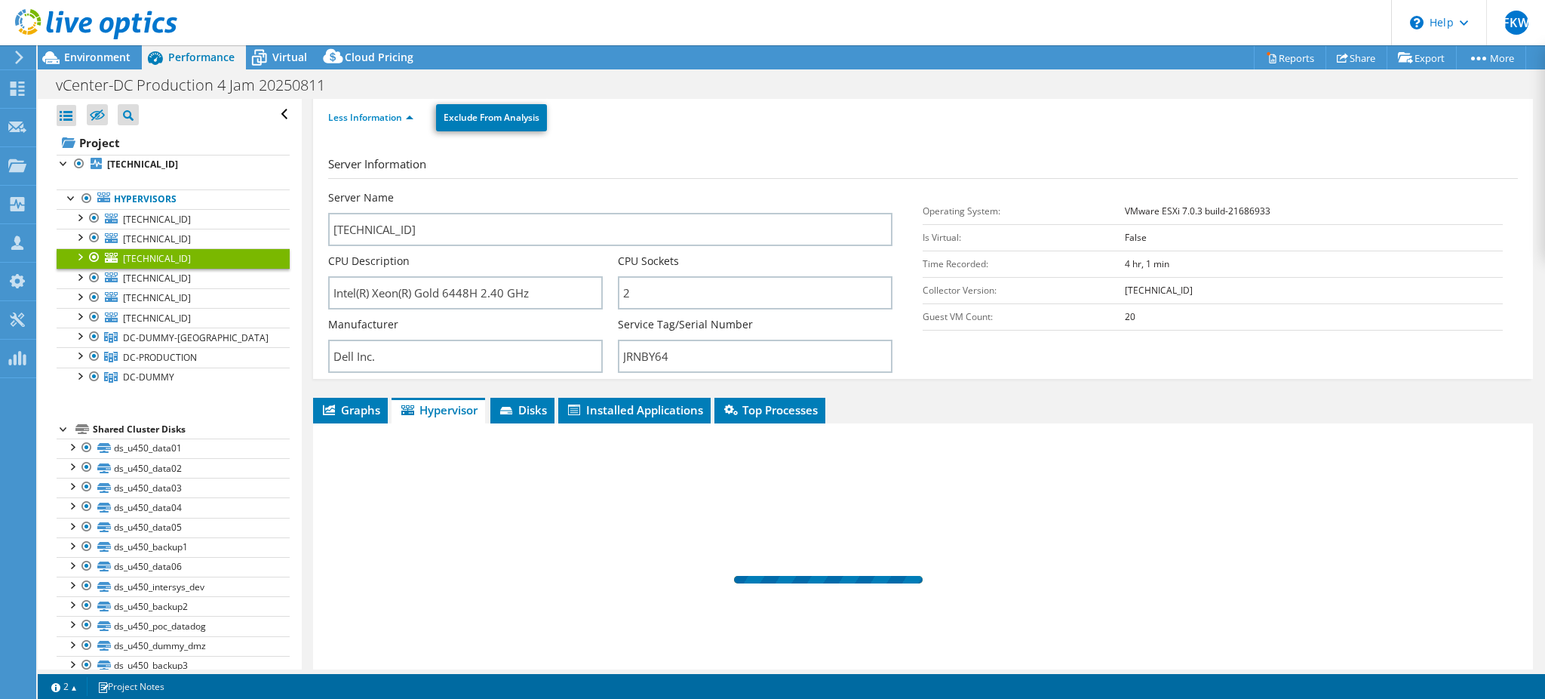
scroll to position [57, 0]
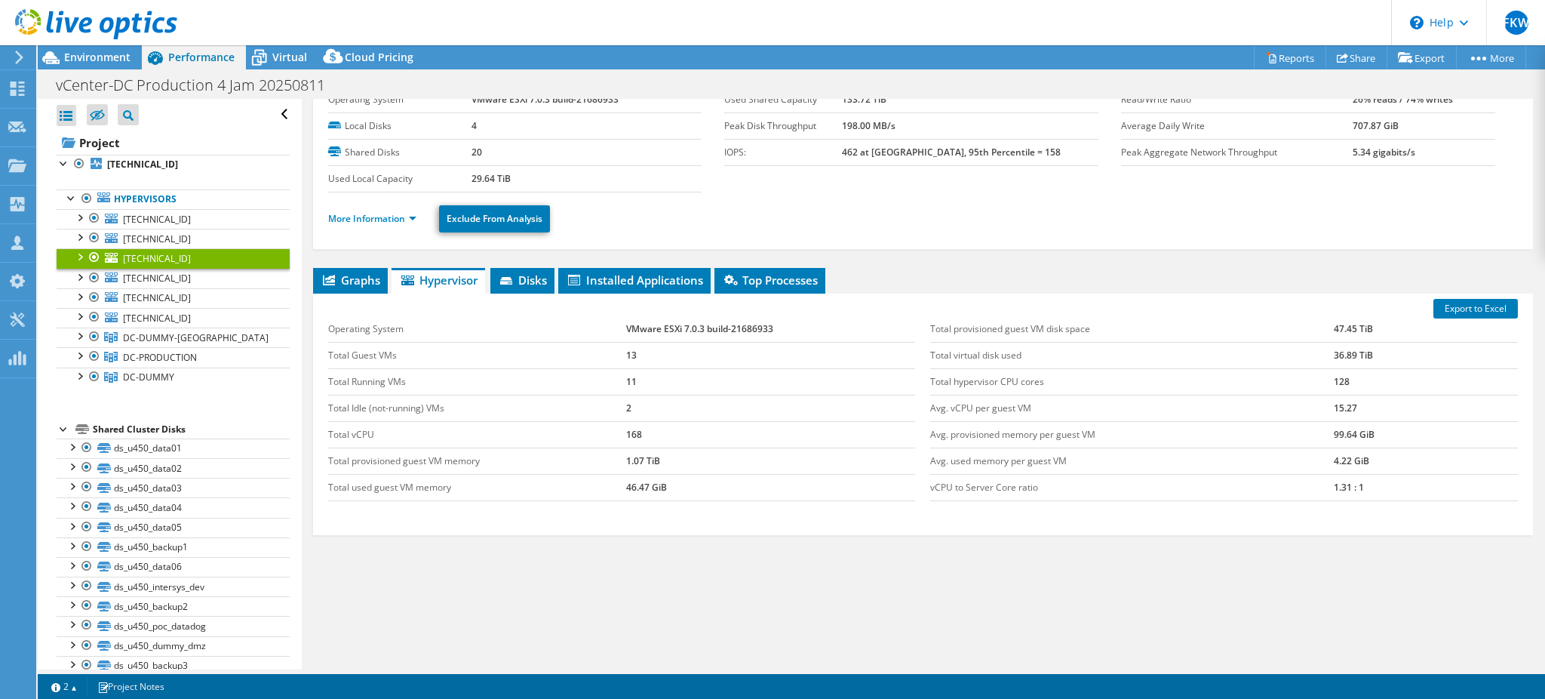
click at [381, 238] on div "More Information Exclude From Analysis" at bounding box center [923, 218] width 1190 height 53
click at [381, 220] on link "More Information" at bounding box center [372, 218] width 88 height 13
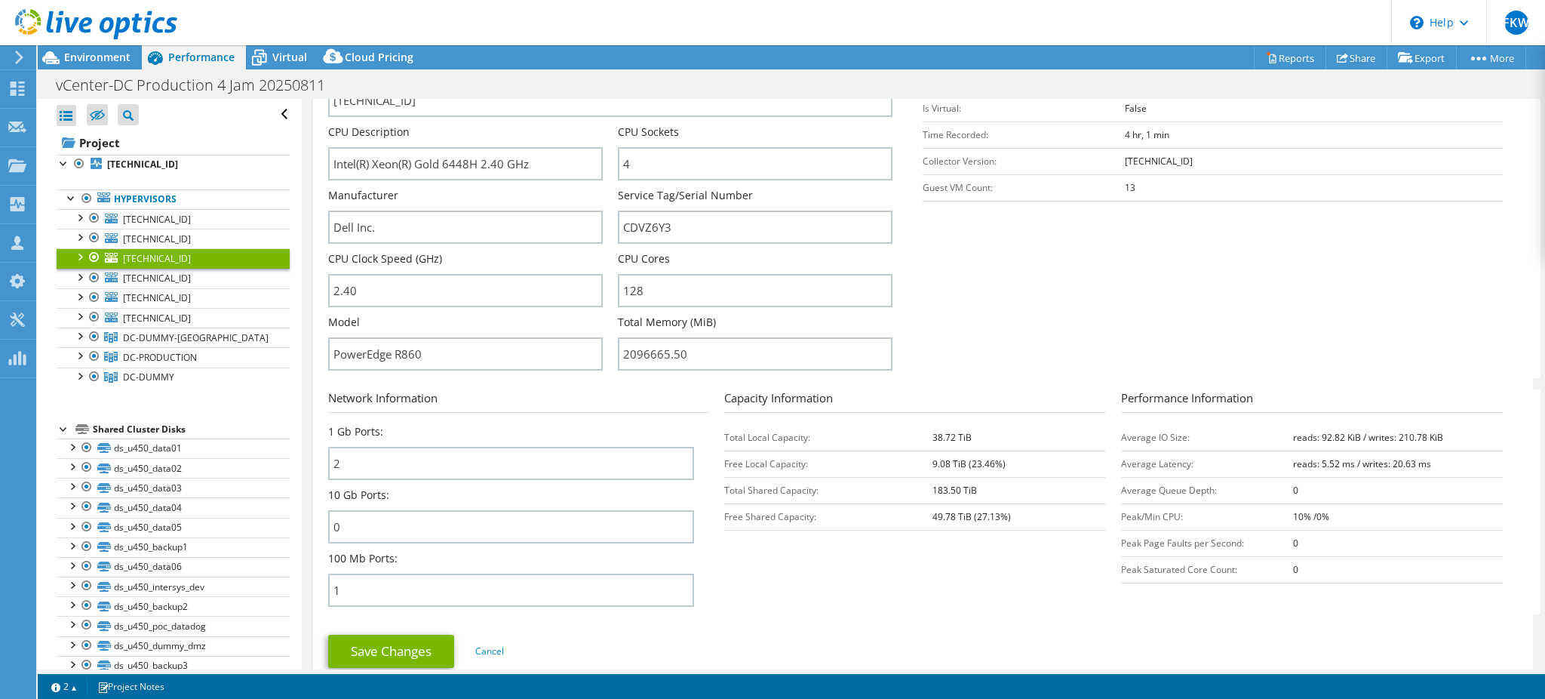
scroll to position [260, 0]
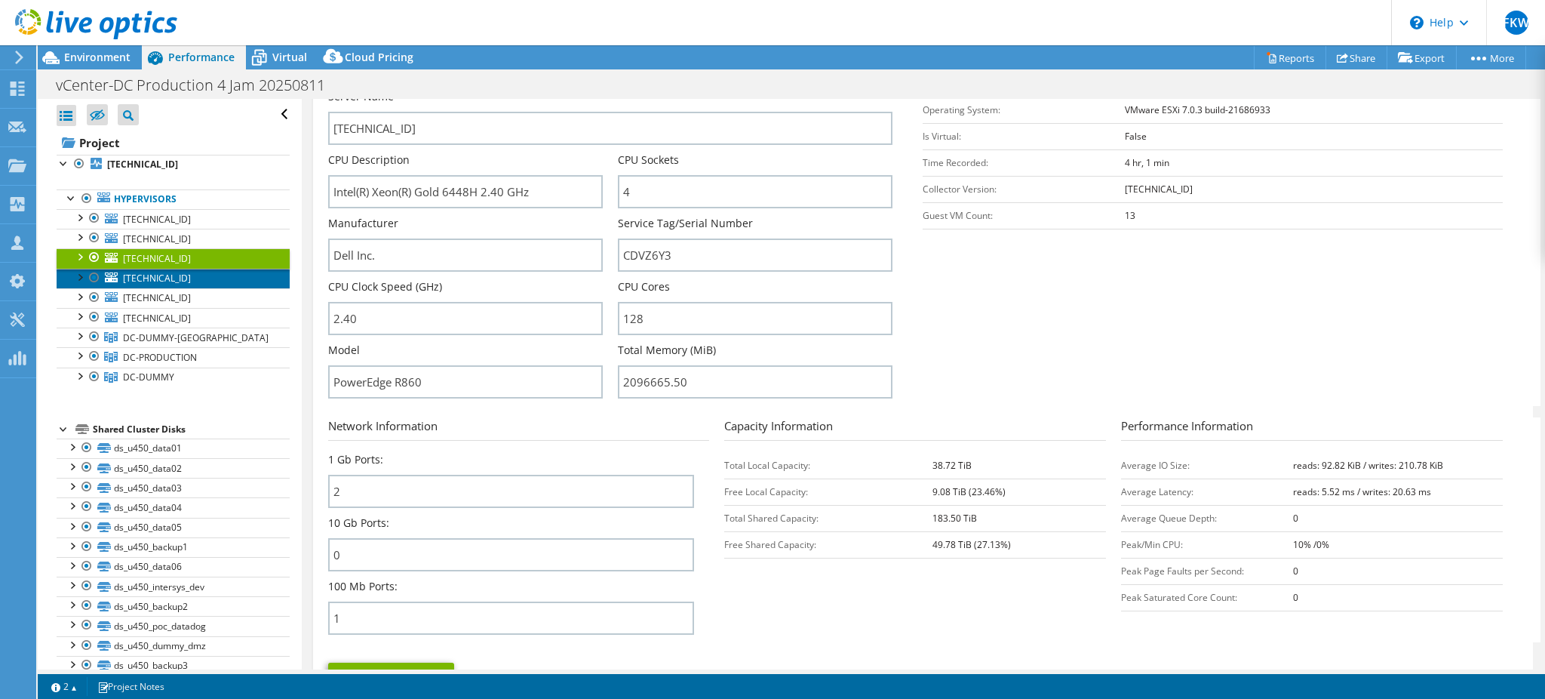
click at [173, 283] on span "[TECHNICAL_ID]" at bounding box center [157, 278] width 68 height 13
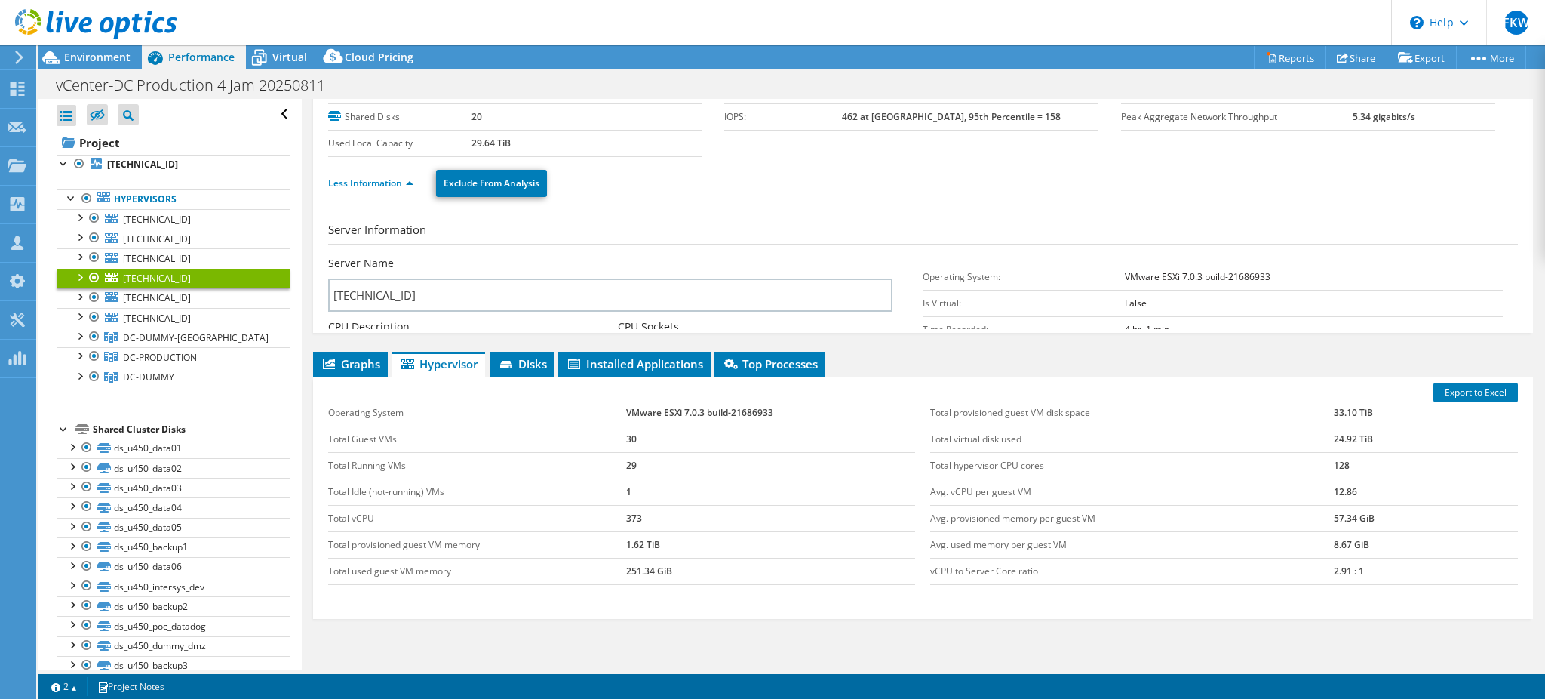
scroll to position [57, 0]
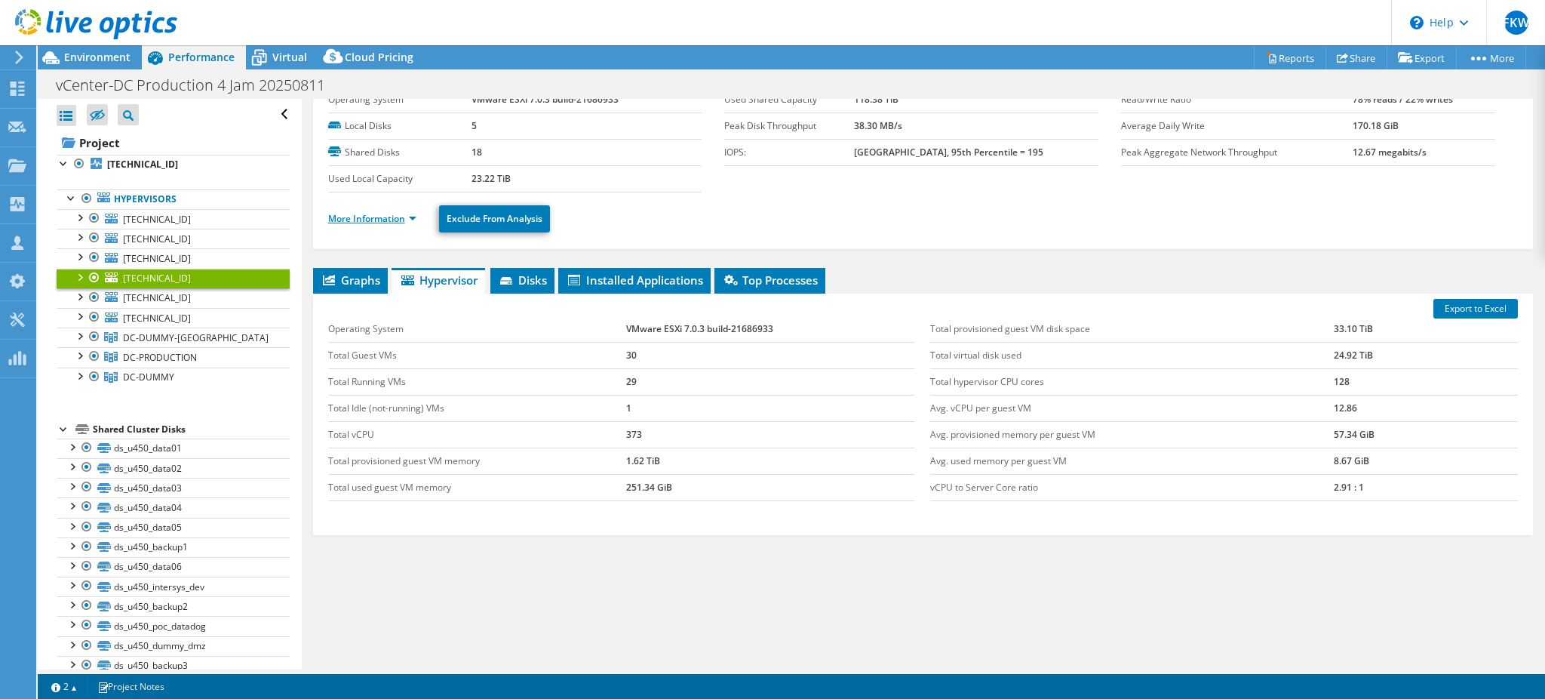
click at [376, 217] on link "More Information" at bounding box center [372, 218] width 88 height 13
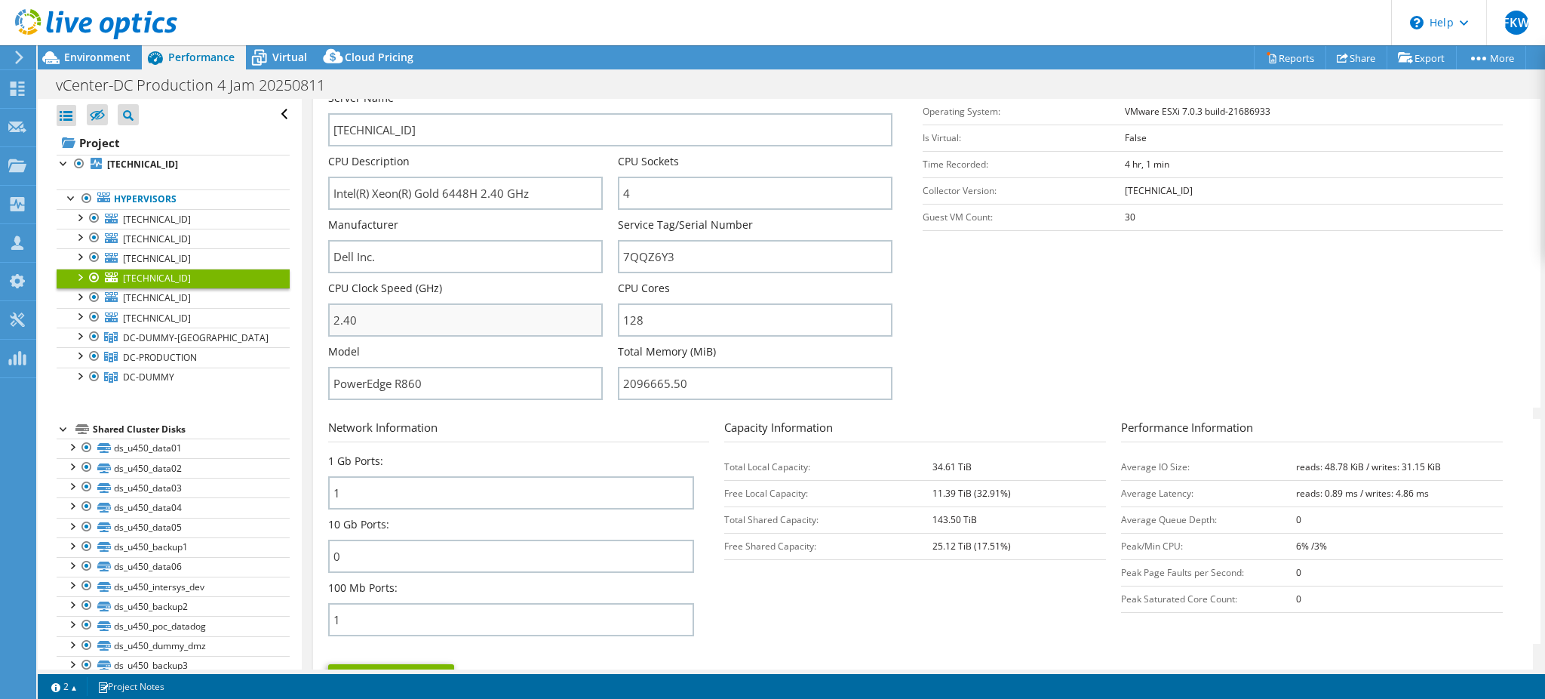
scroll to position [259, 0]
click at [164, 291] on span "[TECHNICAL_ID]" at bounding box center [157, 297] width 68 height 13
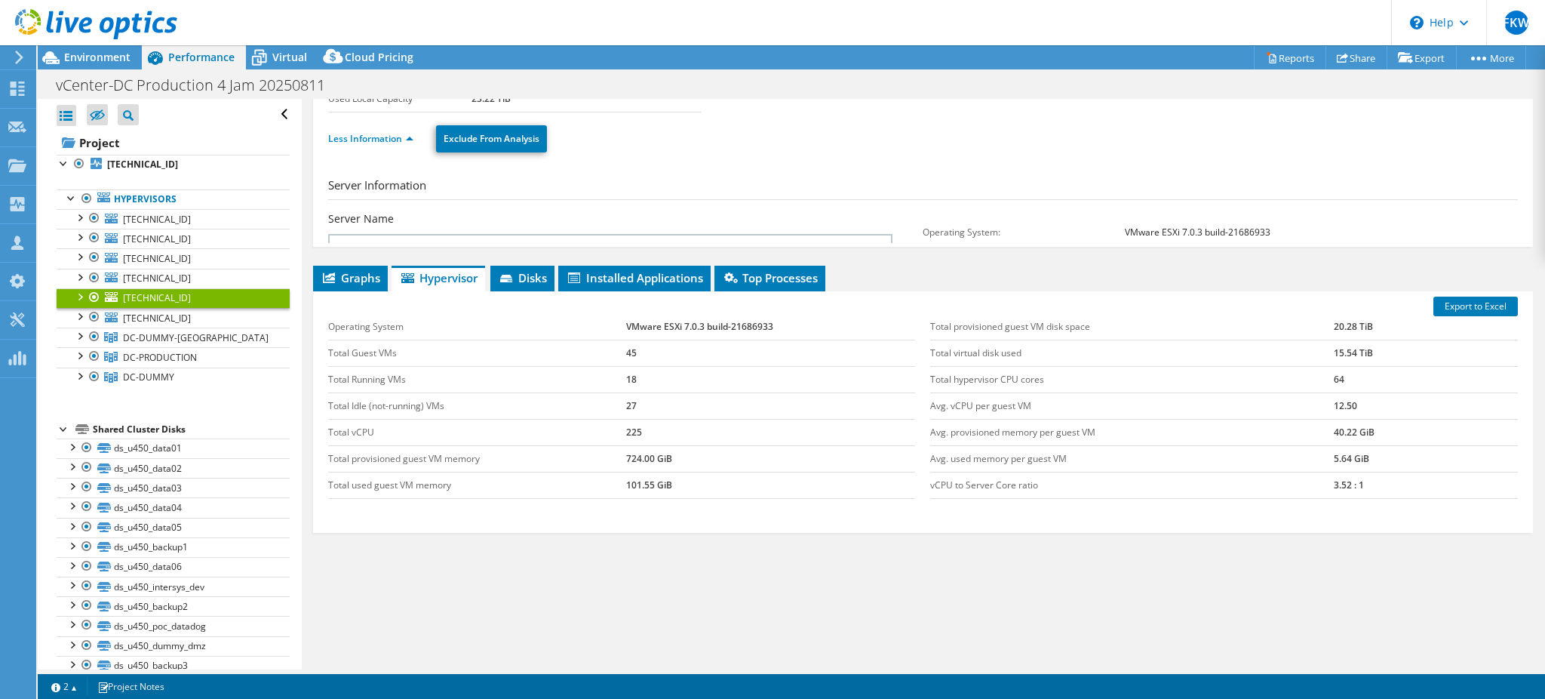
scroll to position [57, 0]
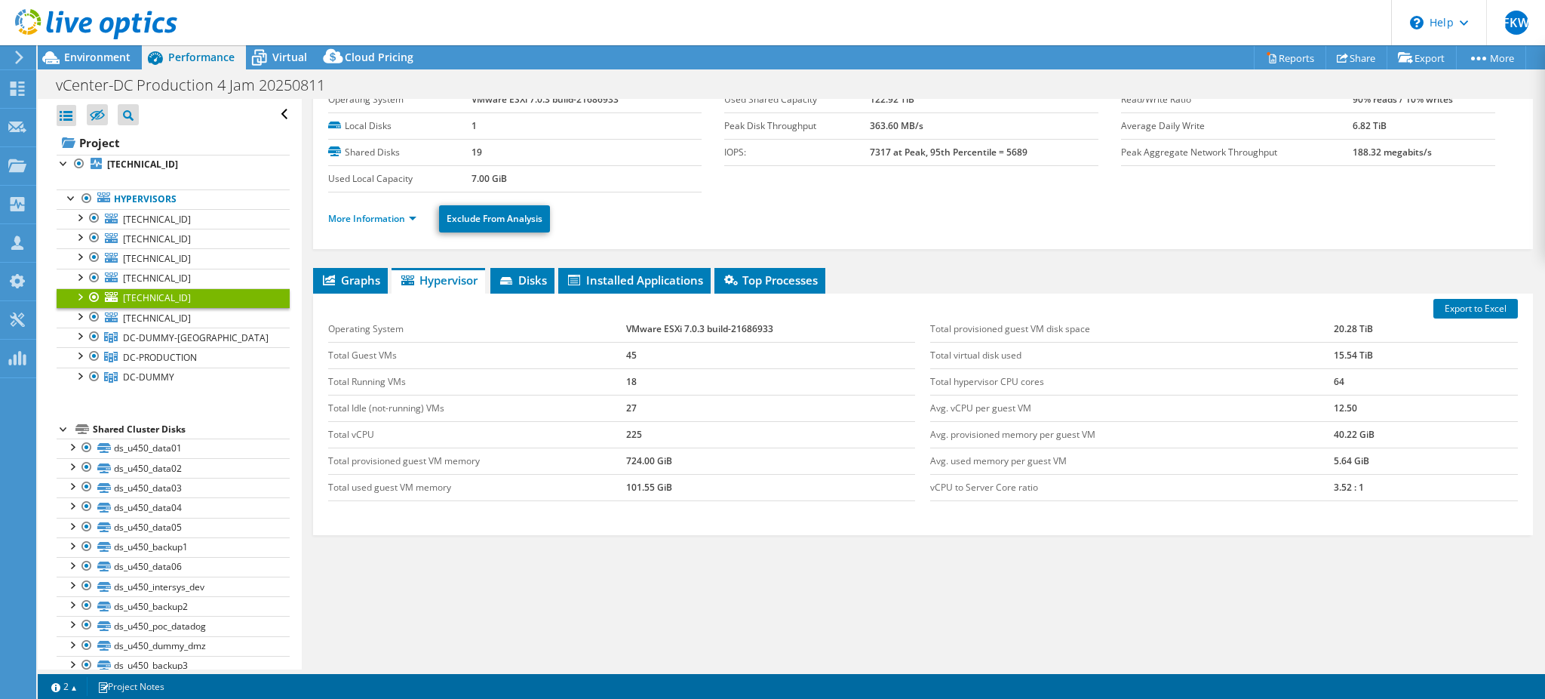
click at [370, 208] on ul "More Information Exclude From Analysis" at bounding box center [923, 216] width 1190 height 31
click at [387, 218] on link "More Information" at bounding box center [372, 218] width 88 height 13
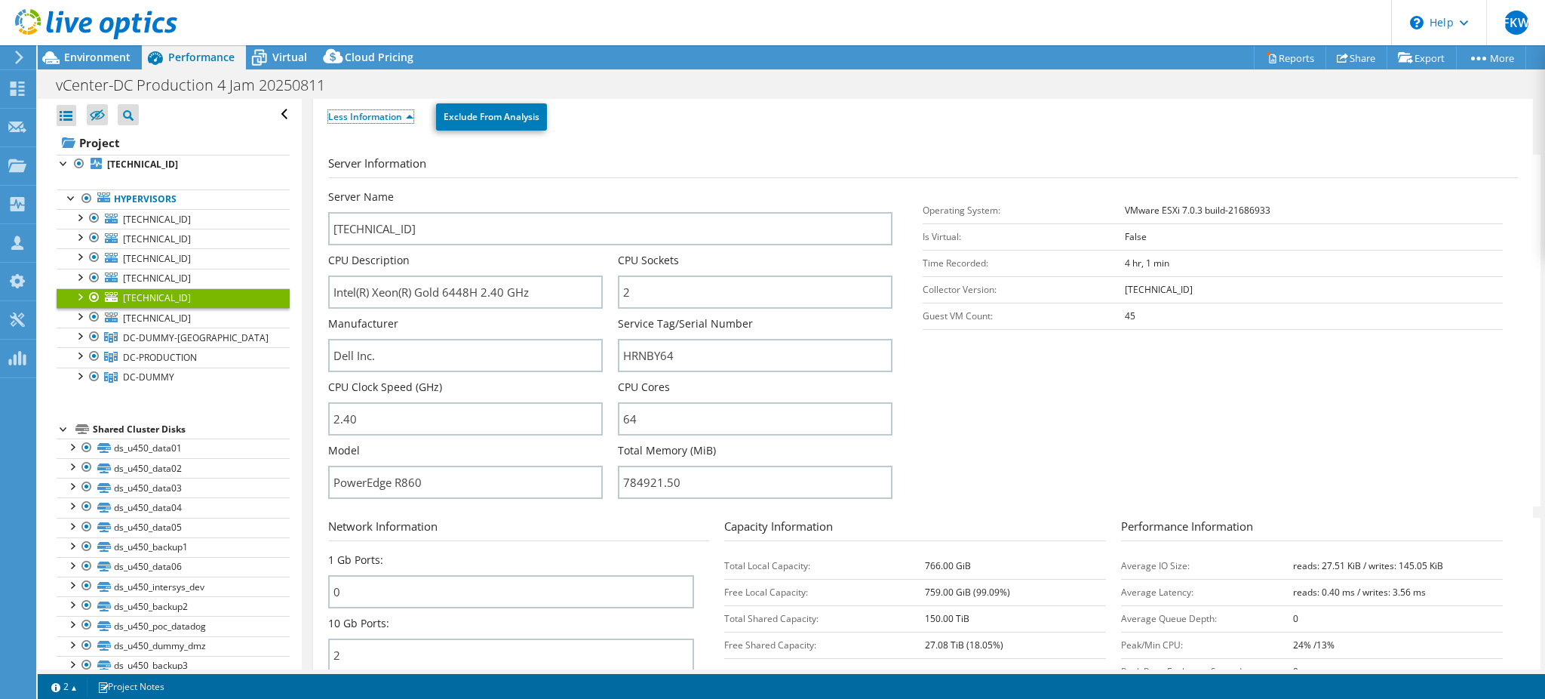
scroll to position [158, 0]
click at [187, 321] on link "[TECHNICAL_ID]" at bounding box center [173, 318] width 233 height 20
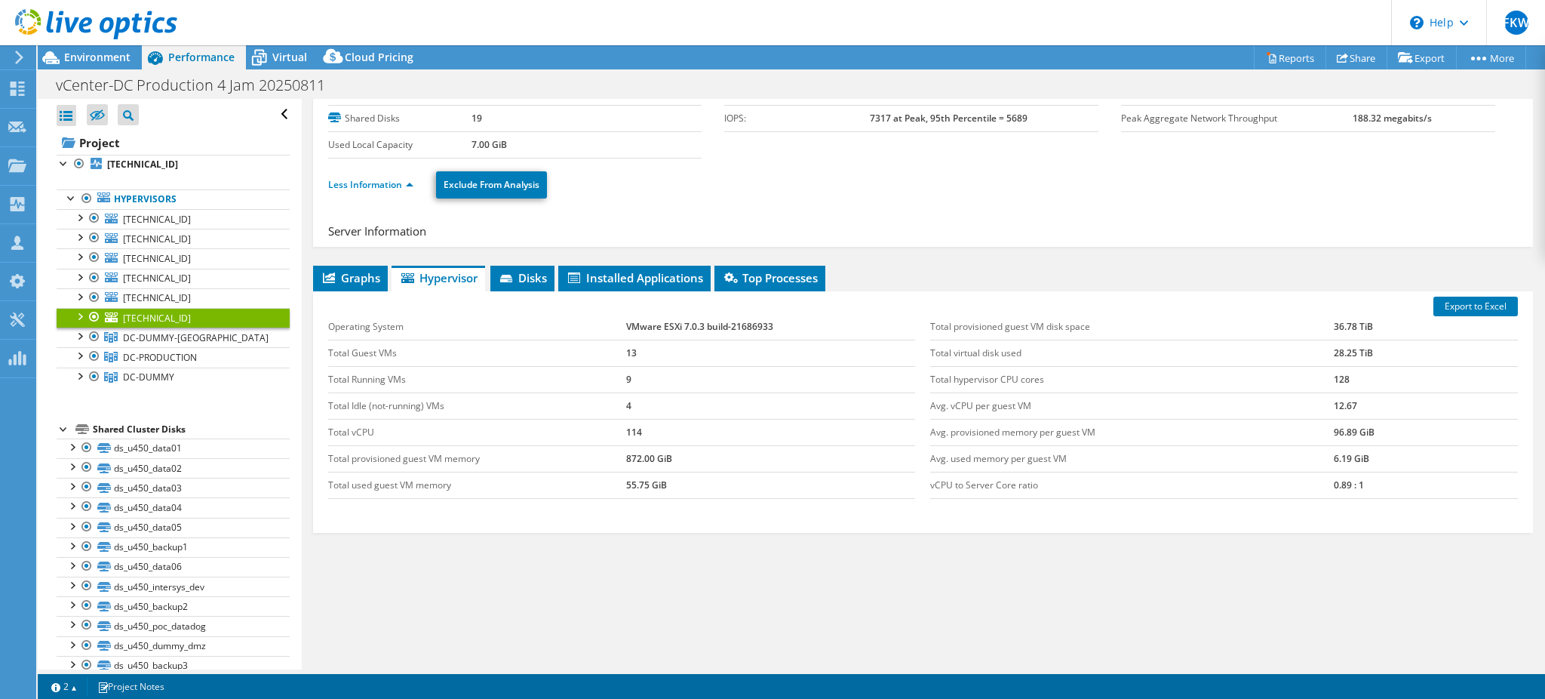
scroll to position [57, 0]
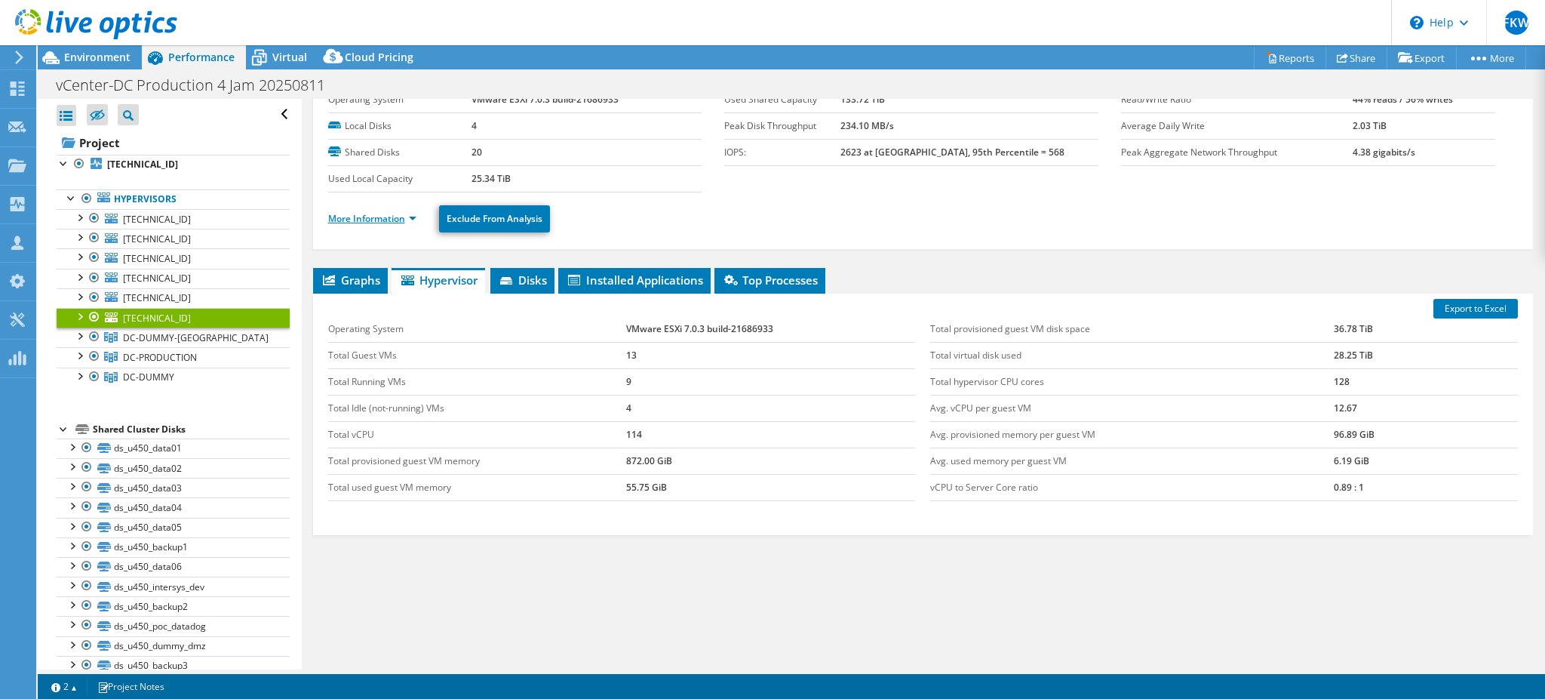
click at [371, 218] on link "More Information" at bounding box center [372, 218] width 88 height 13
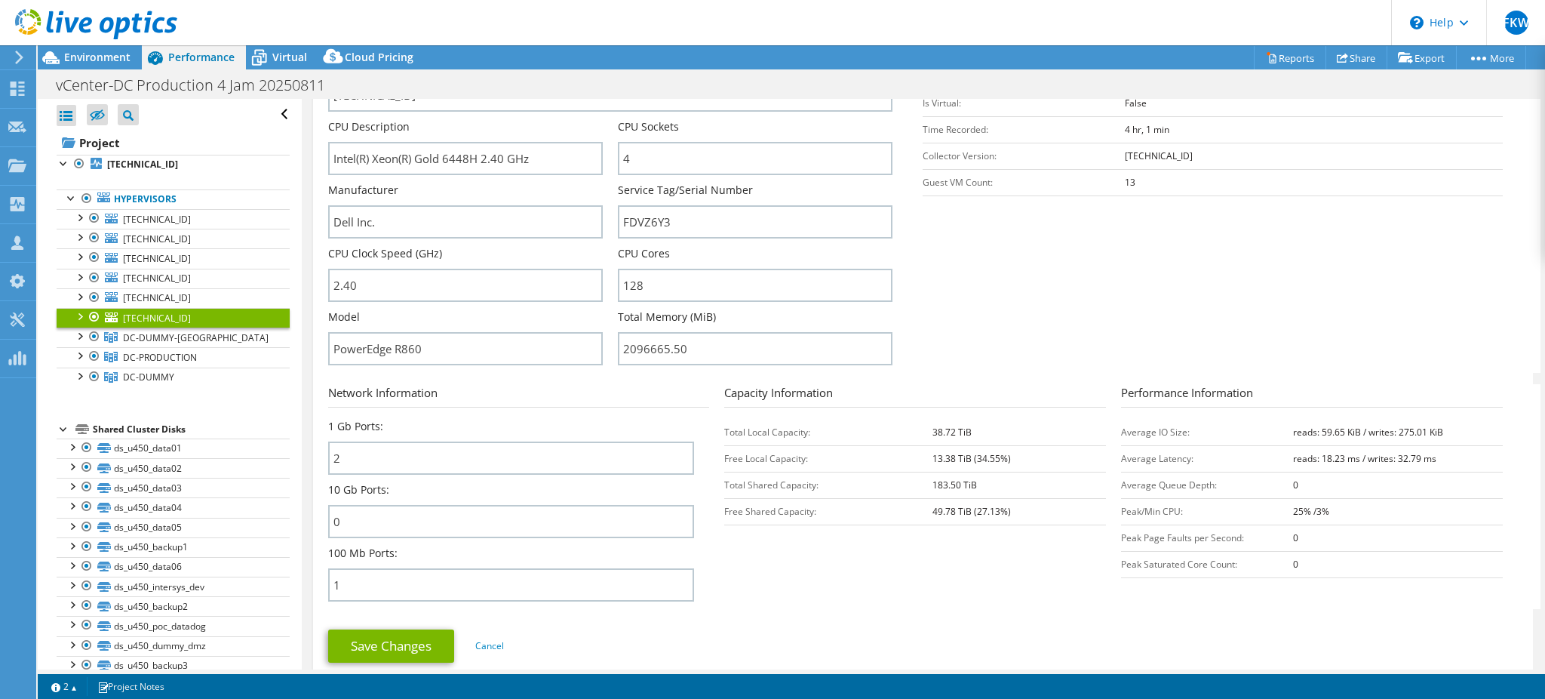
scroll to position [158, 0]
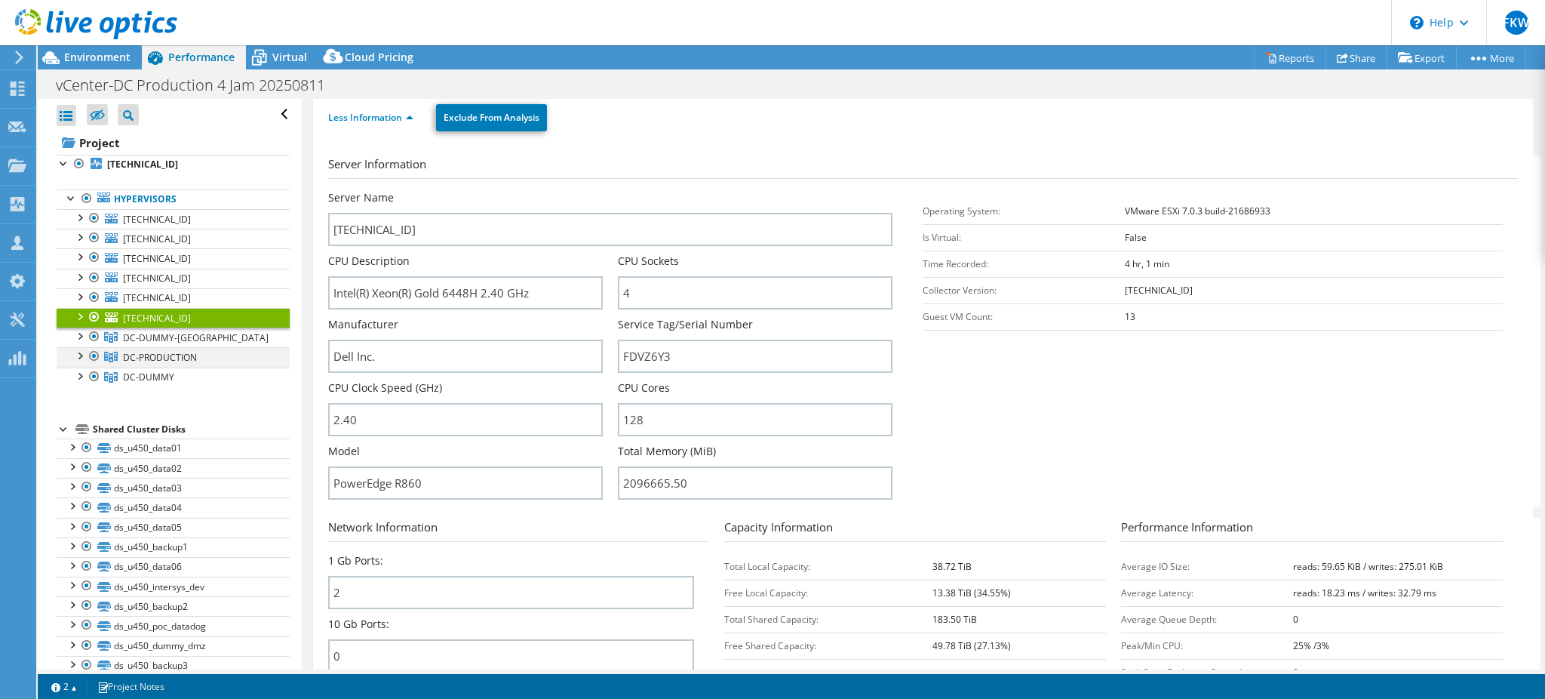
click at [77, 358] on div at bounding box center [79, 354] width 15 height 15
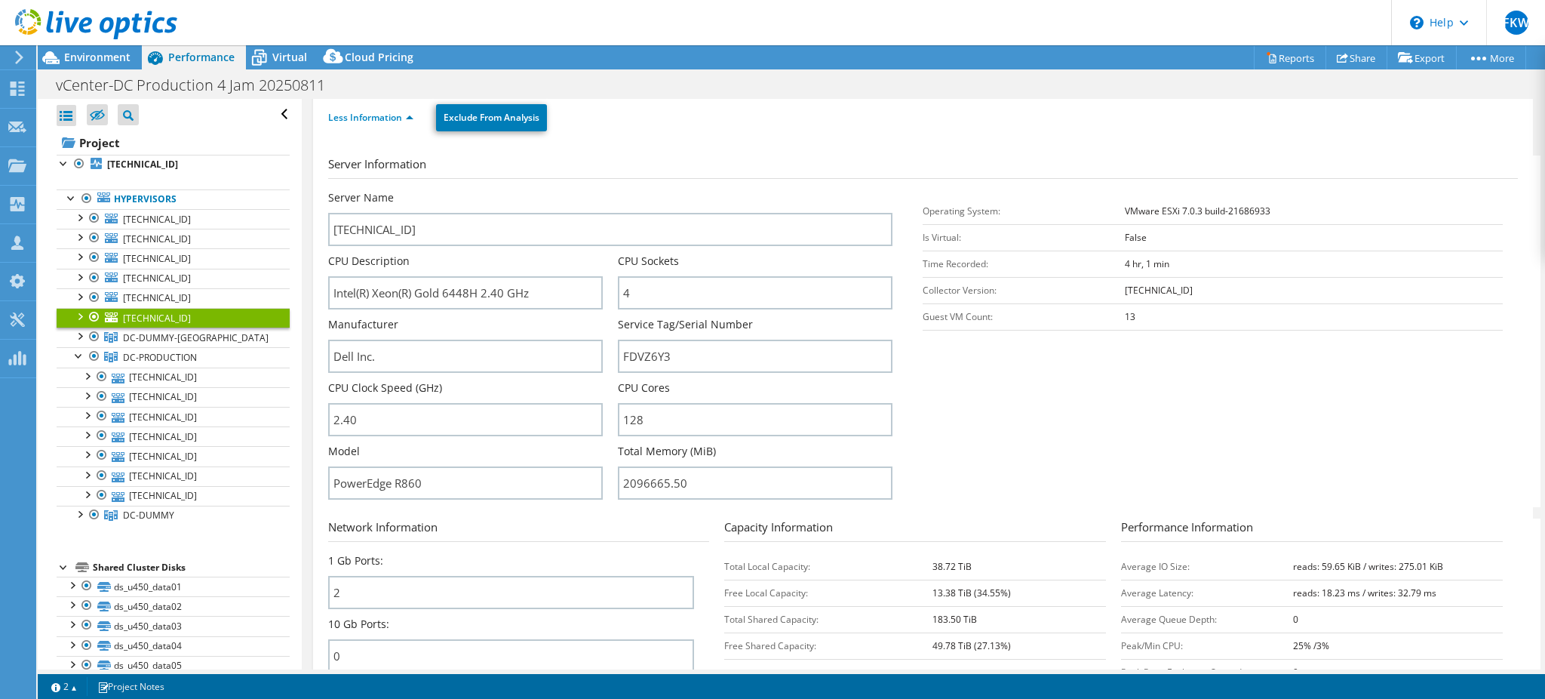
click at [746, 173] on h3 "Server Information" at bounding box center [923, 166] width 1190 height 23
click at [94, 337] on div at bounding box center [94, 336] width 15 height 18
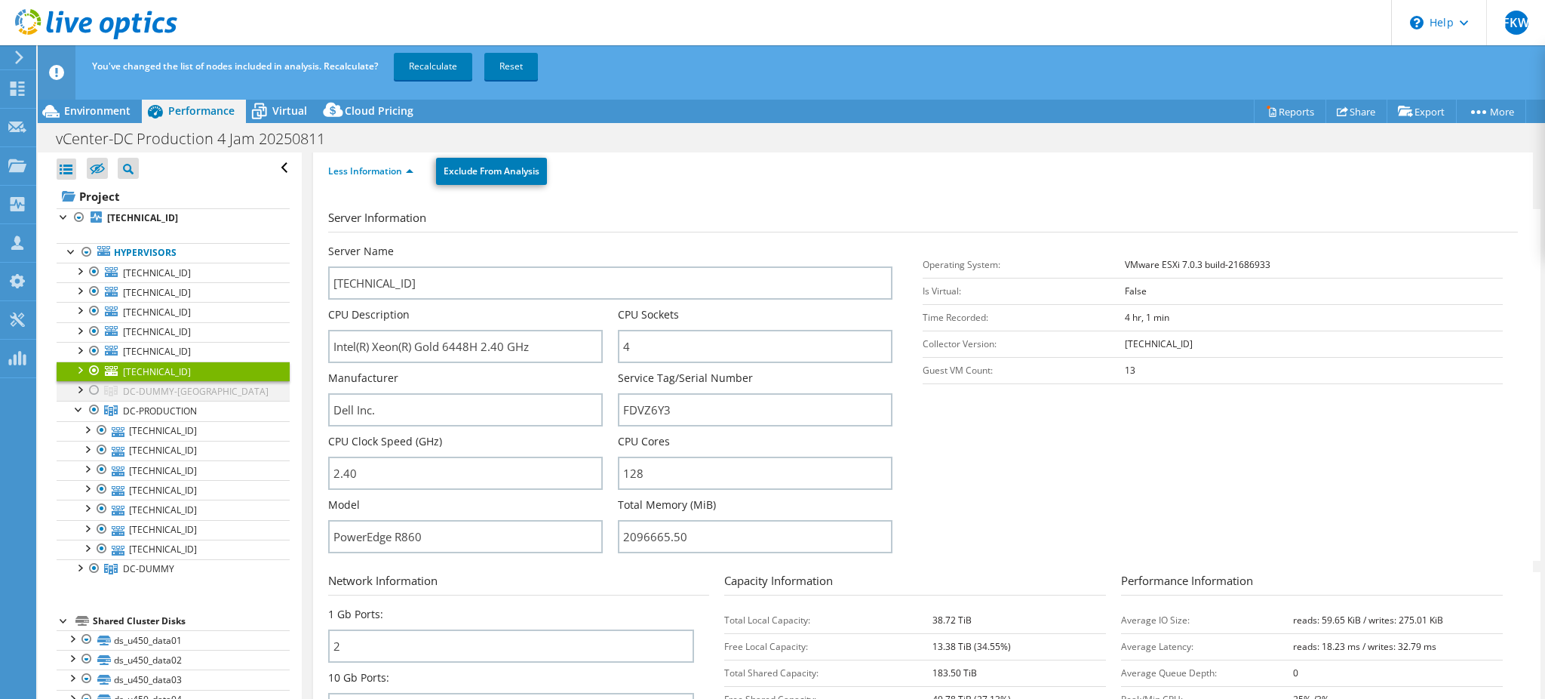
click at [94, 392] on div at bounding box center [94, 390] width 15 height 18
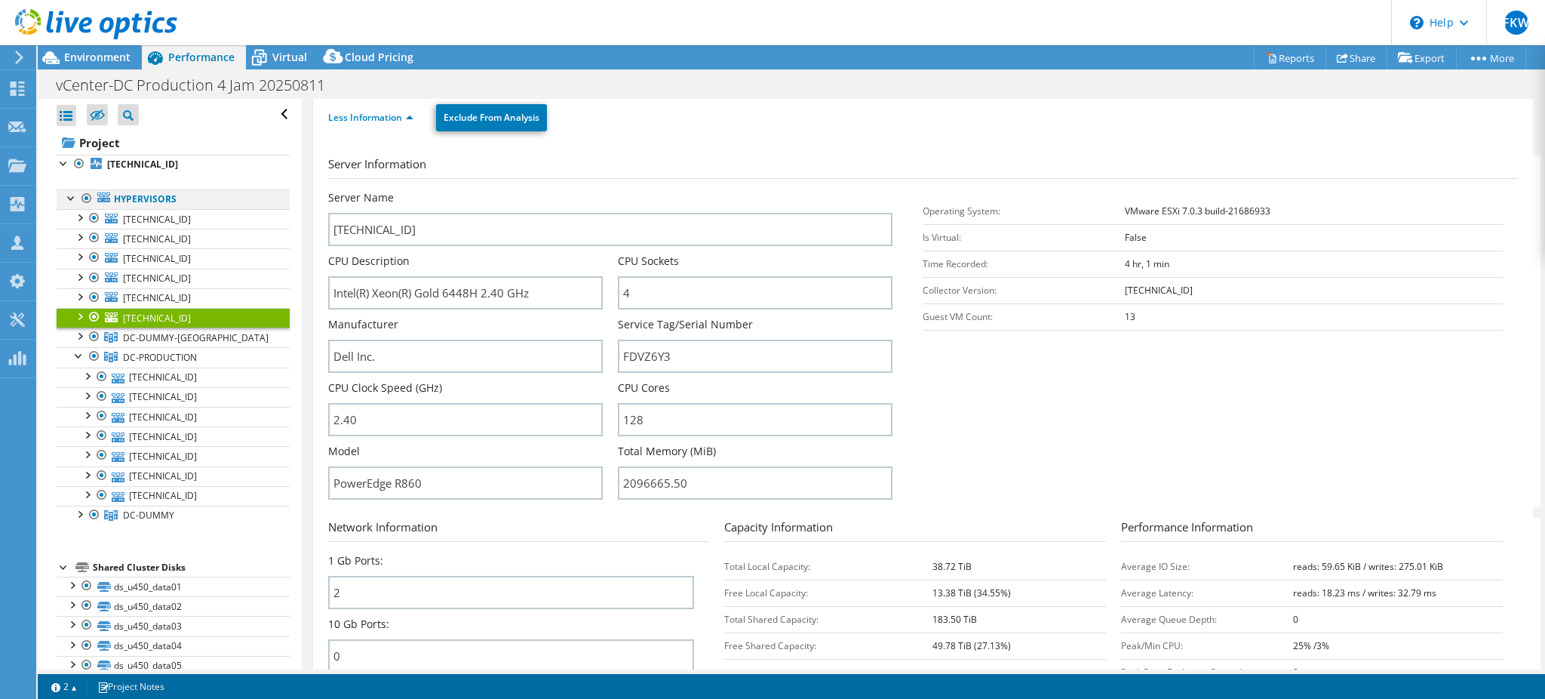
click at [68, 202] on div at bounding box center [71, 196] width 15 height 15
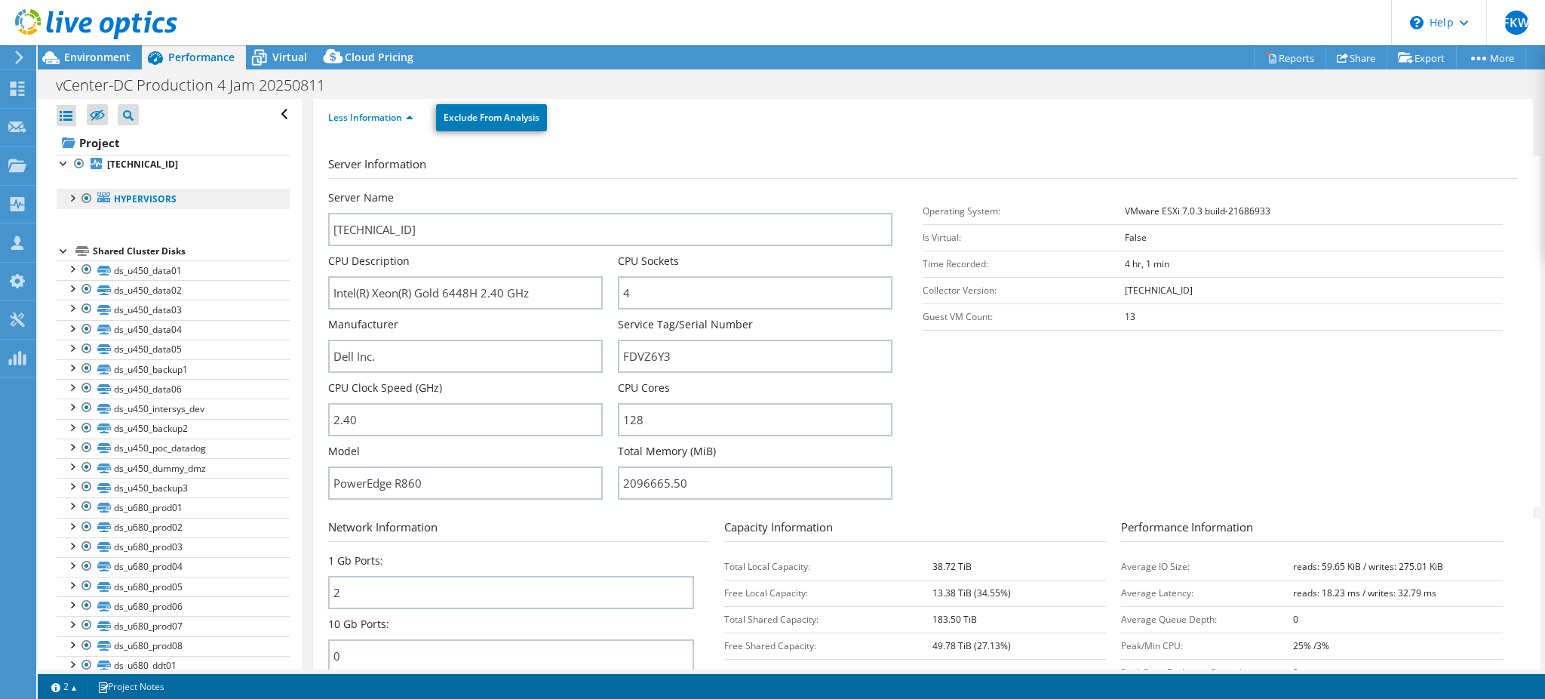
click at [66, 204] on link "Hypervisors" at bounding box center [173, 199] width 233 height 20
click at [69, 199] on div at bounding box center [71, 196] width 15 height 15
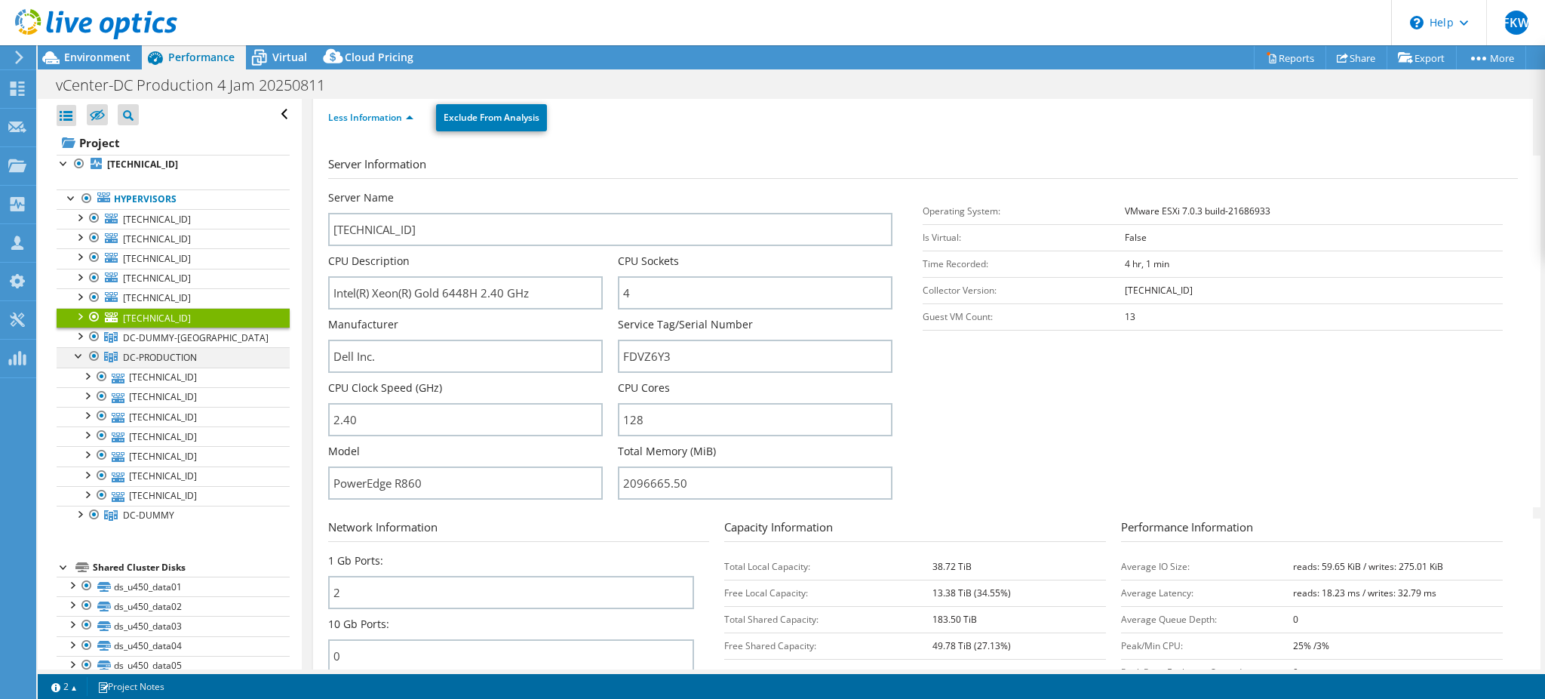
click at [72, 354] on div at bounding box center [79, 354] width 15 height 15
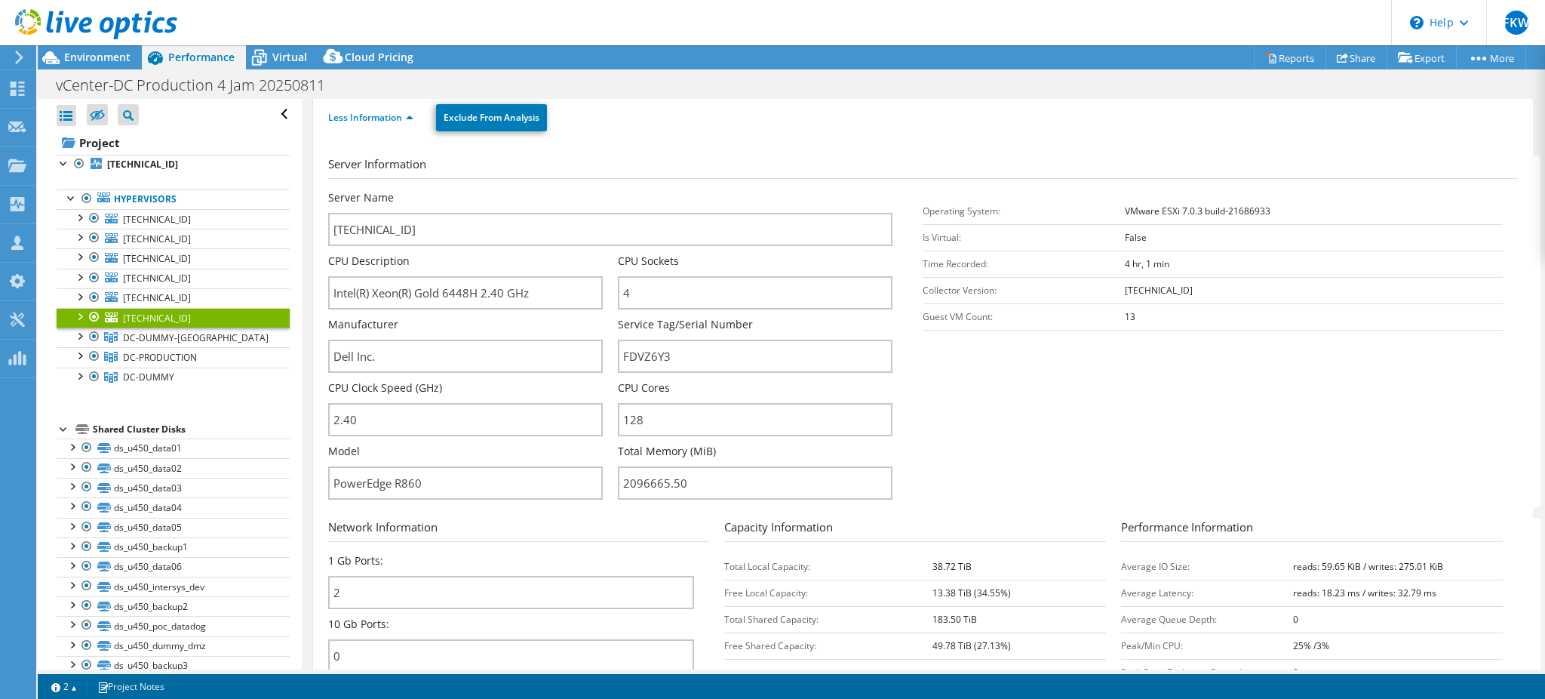
click at [197, 401] on ul "Hypervisors [TECHNICAL_ID] datastore010-R860 ds030-OS" at bounding box center [173, 288] width 233 height 228
click at [129, 405] on div "Project [TECHNICAL_ID] Hypervisors [TECHNICAL_ID]" at bounding box center [173, 660] width 233 height 1058
click at [93, 339] on div at bounding box center [94, 336] width 15 height 18
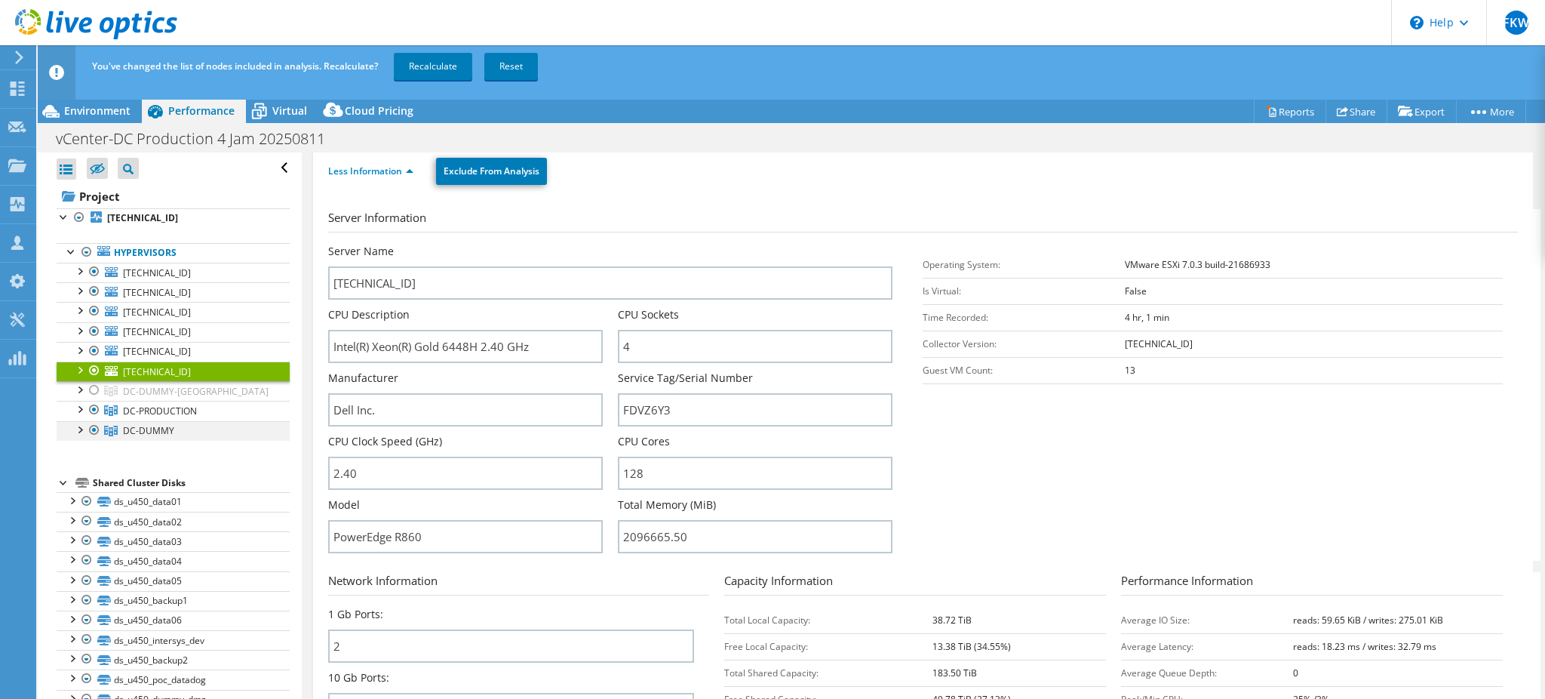
click at [102, 401] on link "DC-DUMMY" at bounding box center [173, 391] width 233 height 20
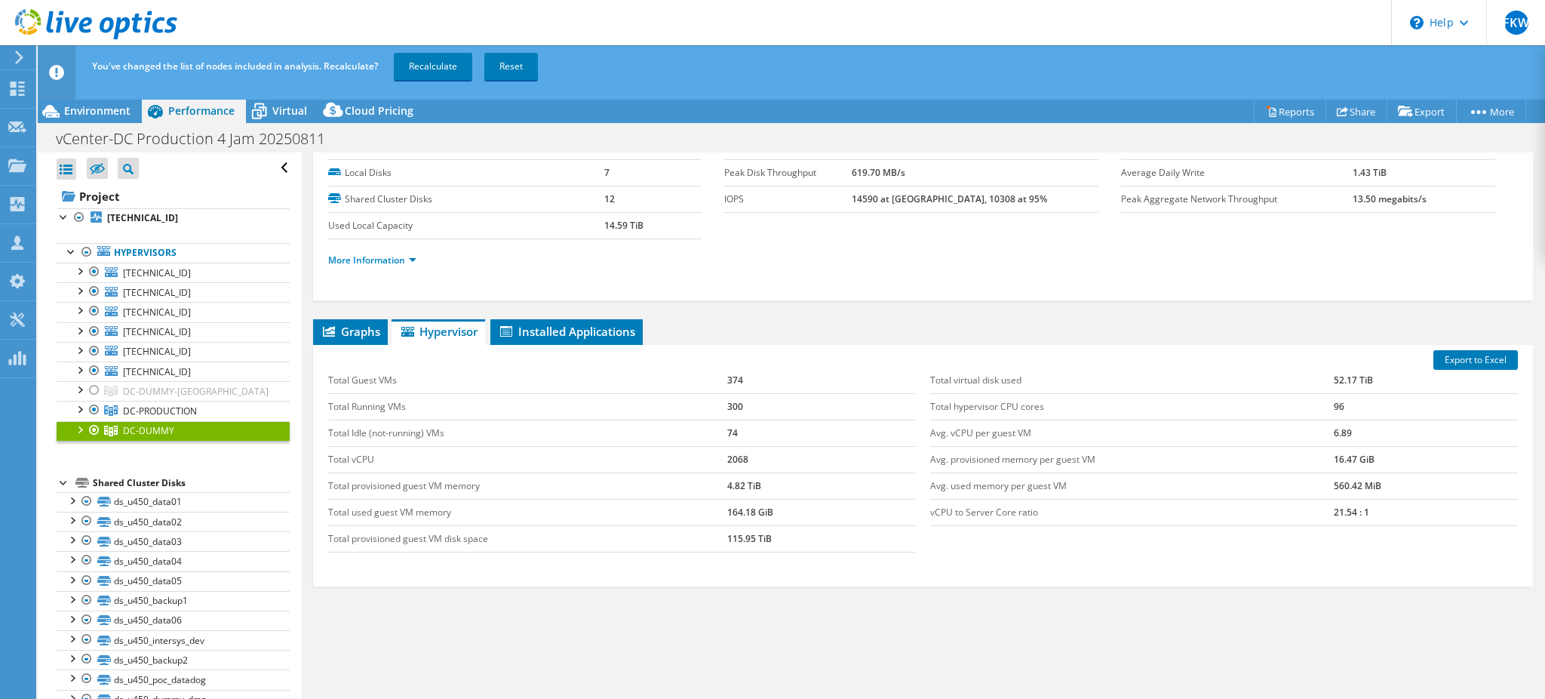
scroll to position [47, 0]
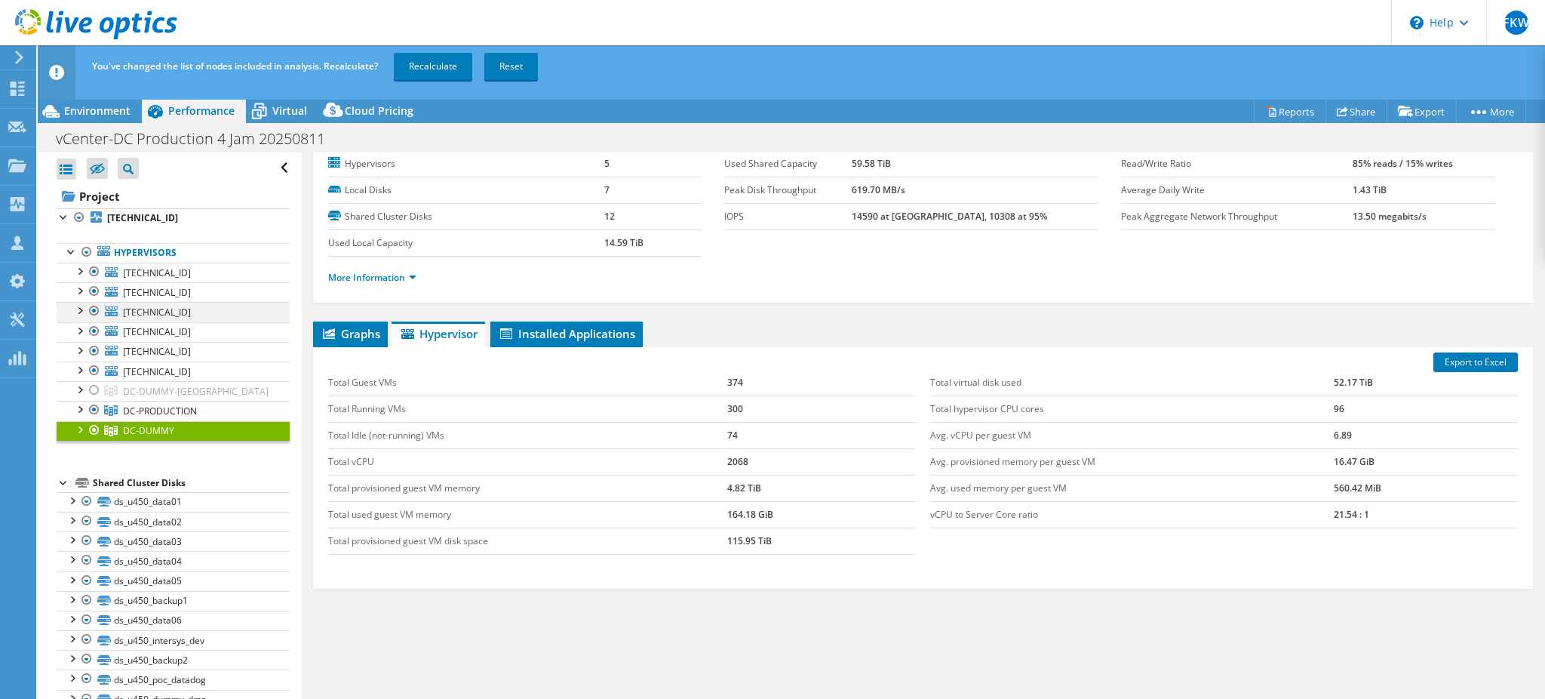
click at [99, 309] on div at bounding box center [94, 311] width 15 height 18
click at [93, 327] on div at bounding box center [94, 331] width 15 height 18
click at [87, 371] on div at bounding box center [94, 370] width 15 height 18
click at [93, 276] on div at bounding box center [94, 272] width 15 height 18
click at [414, 58] on link "Recalculate" at bounding box center [433, 66] width 78 height 27
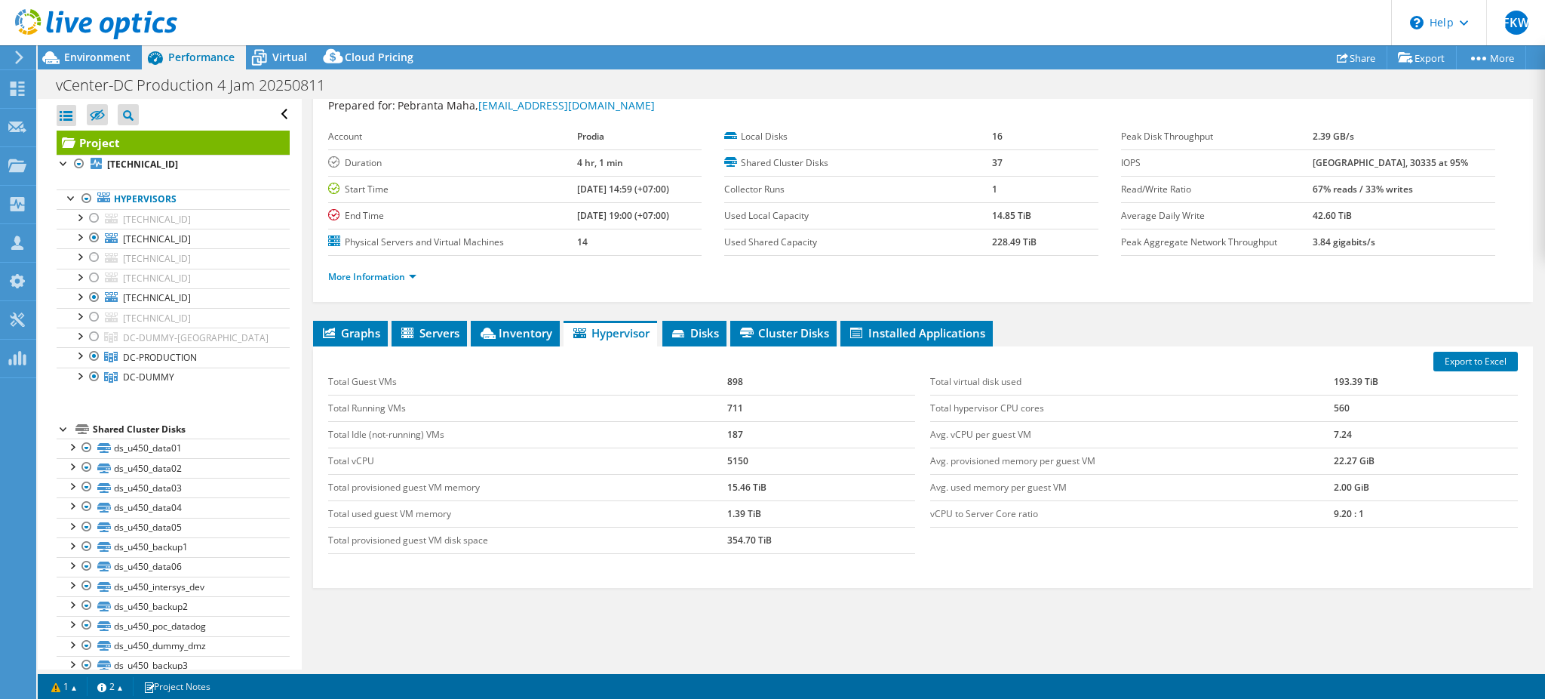
scroll to position [100, 0]
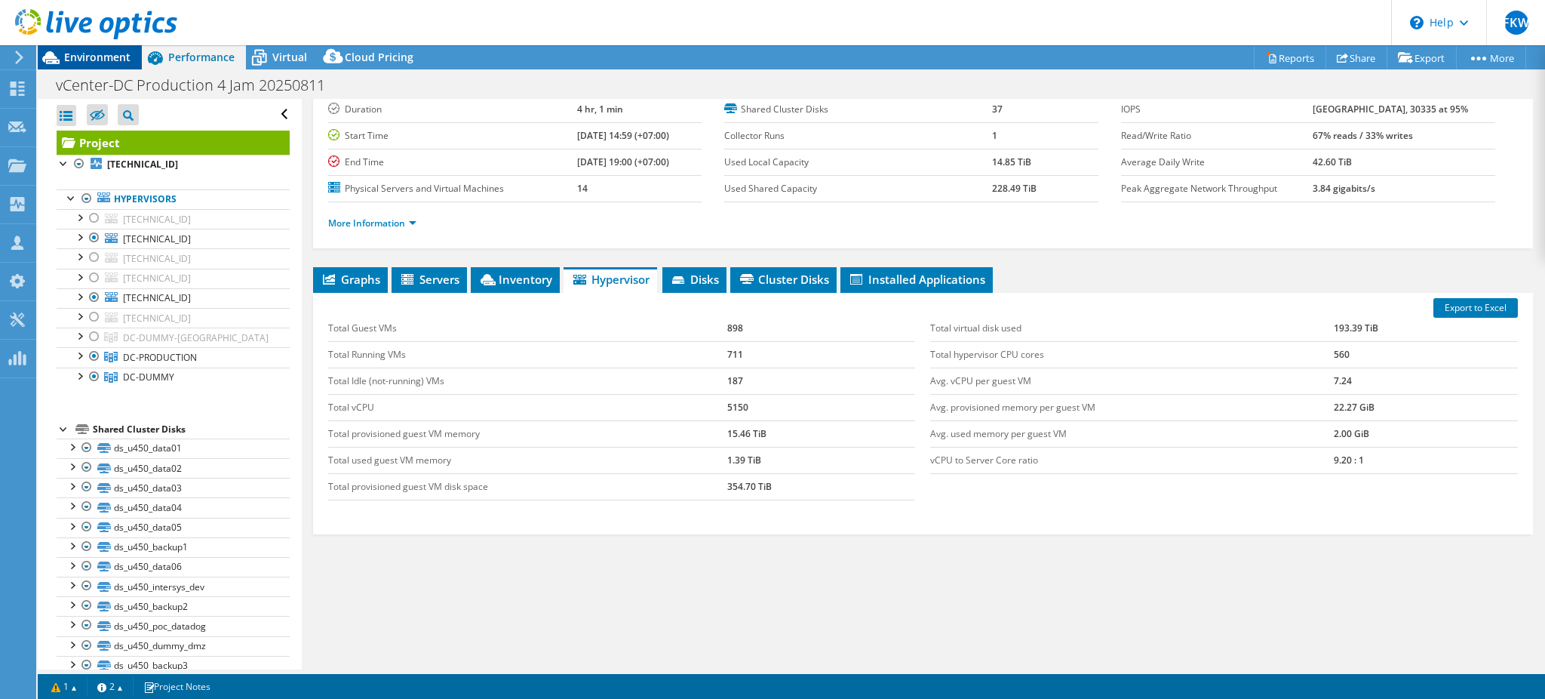
click at [115, 62] on span "Environment" at bounding box center [97, 57] width 66 height 14
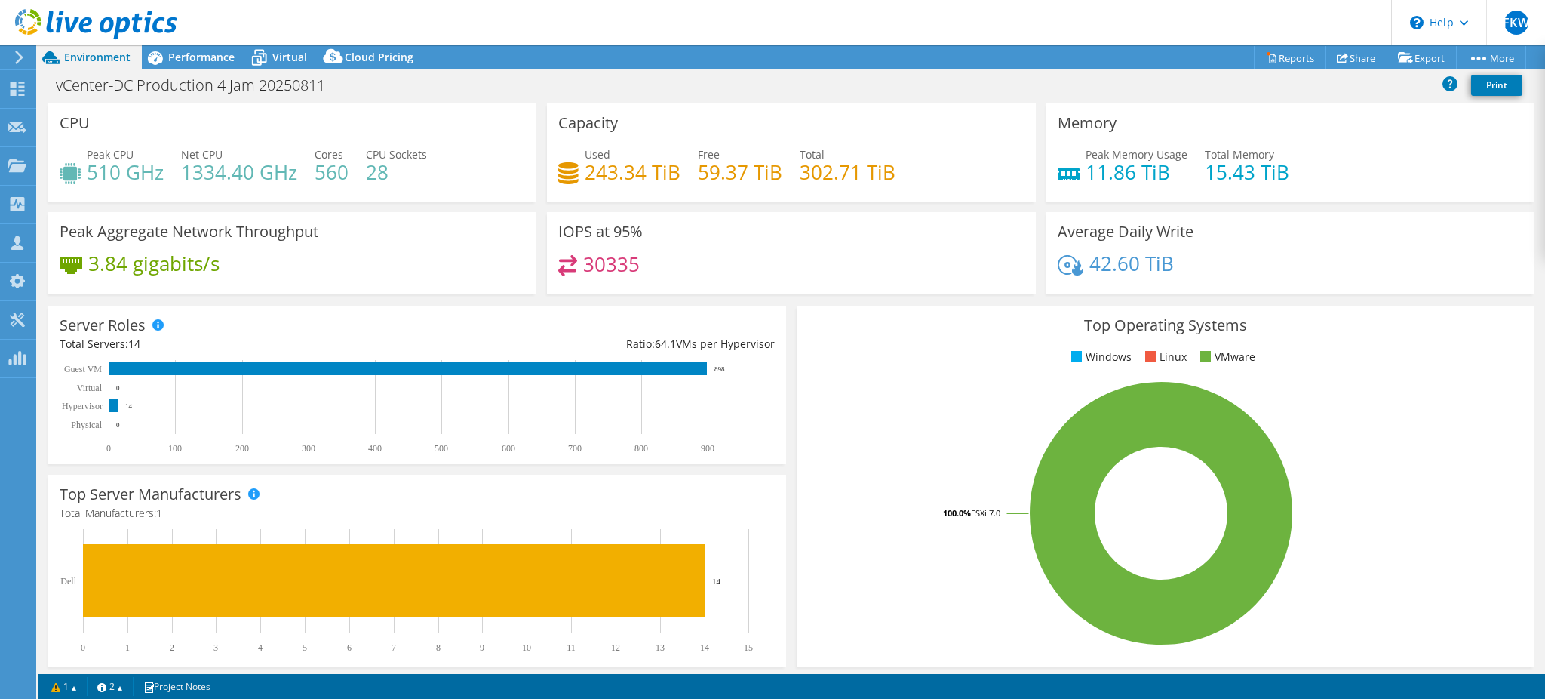
drag, startPoint x: 1181, startPoint y: 174, endPoint x: 1071, endPoint y: 182, distance: 111.2
click at [1071, 182] on div "Peak Memory Usage 11.86 TiB Total Memory 15.43 TiB" at bounding box center [1290, 170] width 465 height 49
click at [1080, 178] on div "Peak Memory Usage 11.86 TiB Total Memory 15.43 TiB" at bounding box center [1290, 170] width 465 height 49
click at [1086, 178] on h4 "11.86 TiB" at bounding box center [1137, 172] width 102 height 17
click at [183, 57] on span "Performance" at bounding box center [201, 57] width 66 height 14
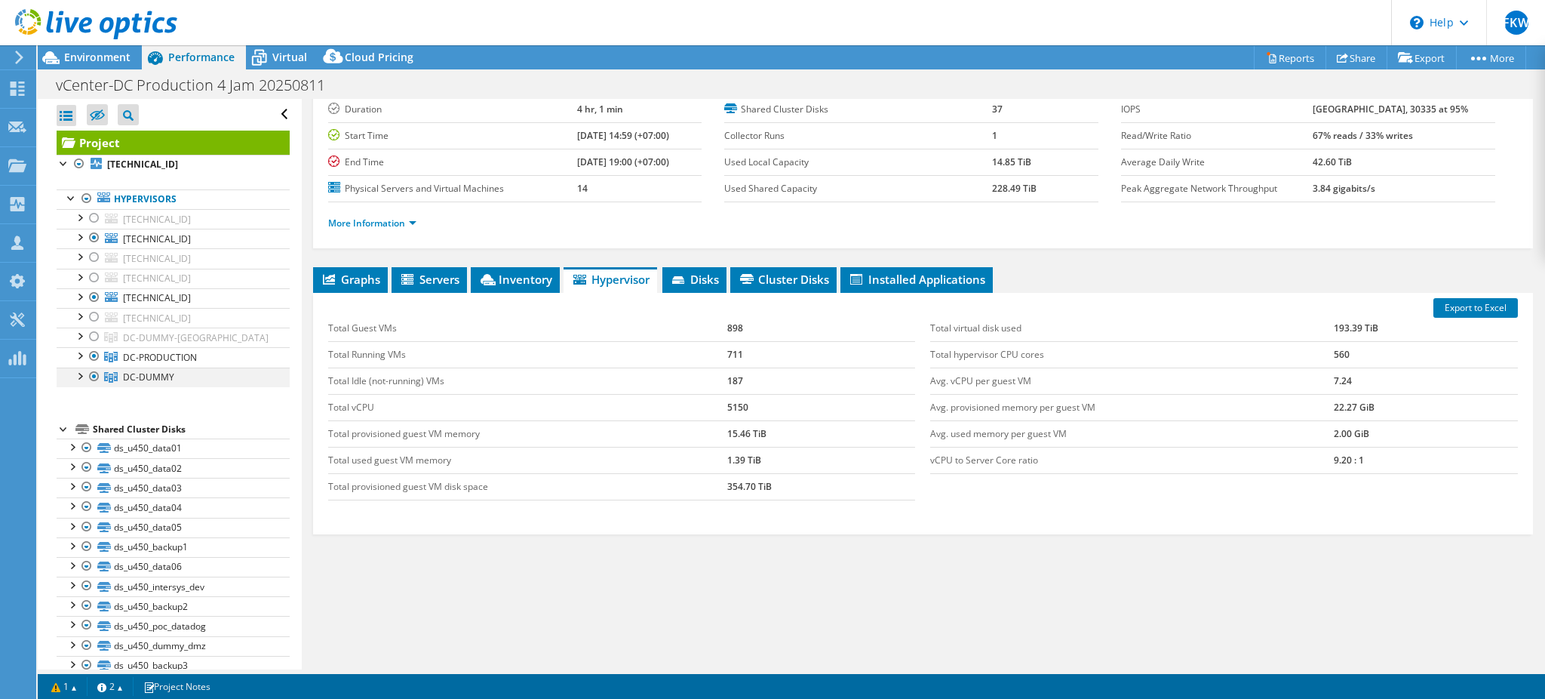
click at [92, 378] on div at bounding box center [94, 376] width 15 height 18
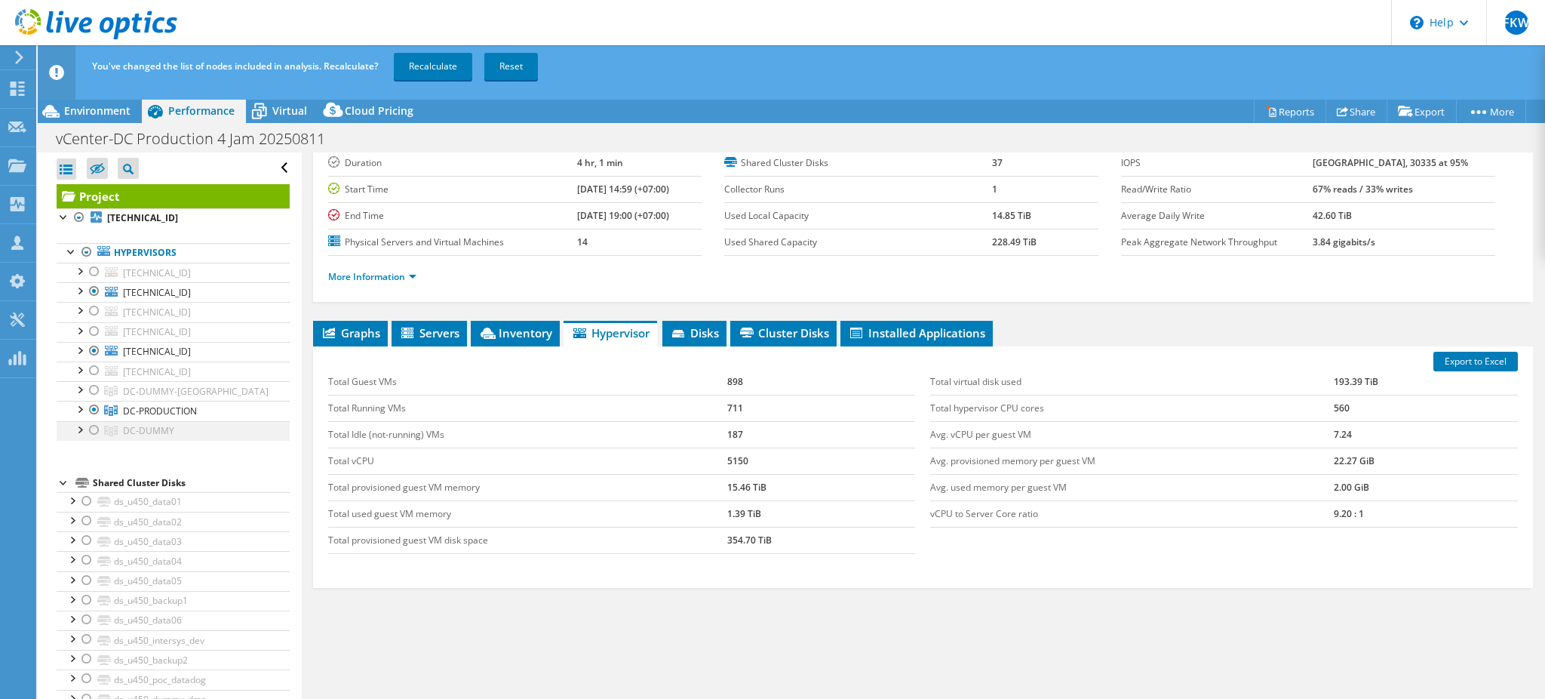
click at [78, 430] on div at bounding box center [79, 428] width 15 height 15
click at [74, 385] on div at bounding box center [79, 388] width 15 height 15
click at [80, 370] on div at bounding box center [79, 368] width 15 height 15
click at [79, 370] on div at bounding box center [79, 368] width 15 height 15
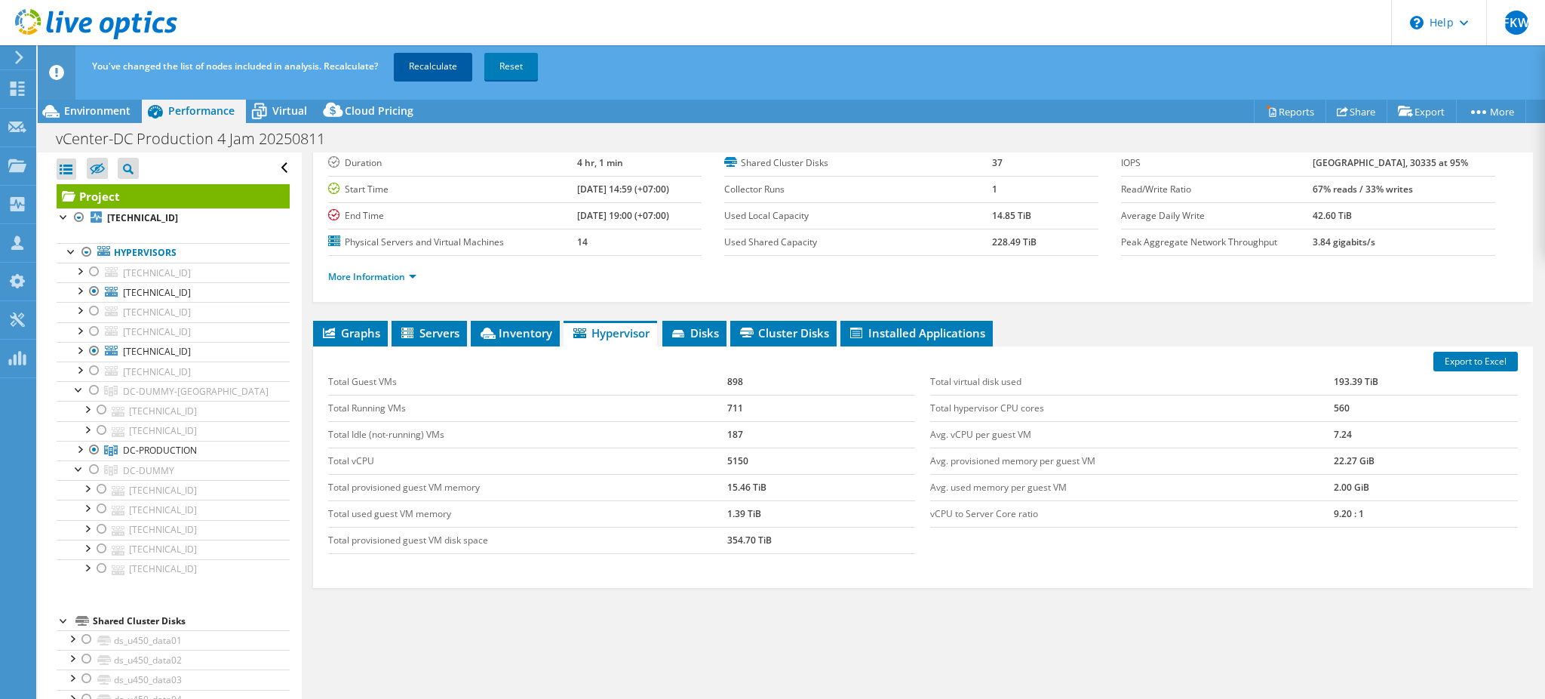
click at [395, 70] on link "Recalculate" at bounding box center [433, 66] width 78 height 27
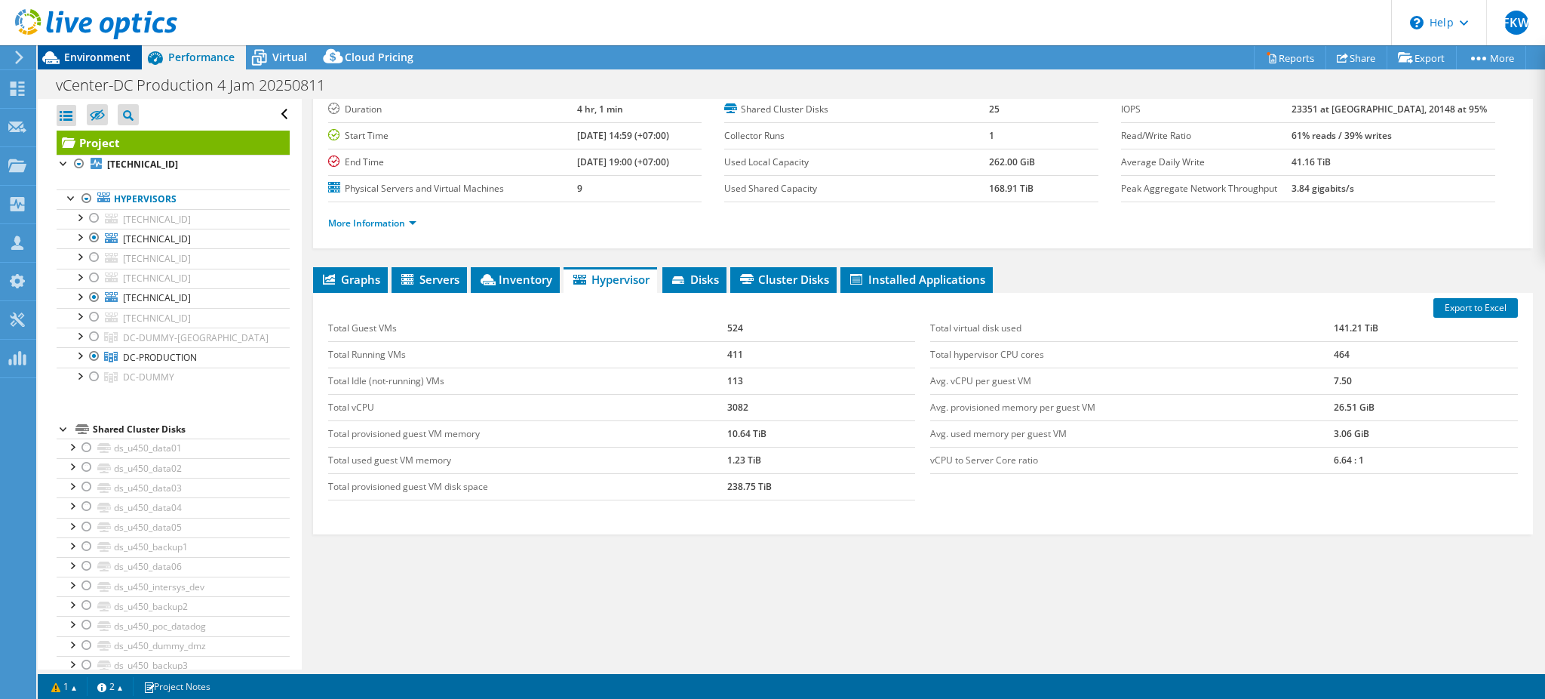
click at [119, 61] on span "Environment" at bounding box center [97, 57] width 66 height 14
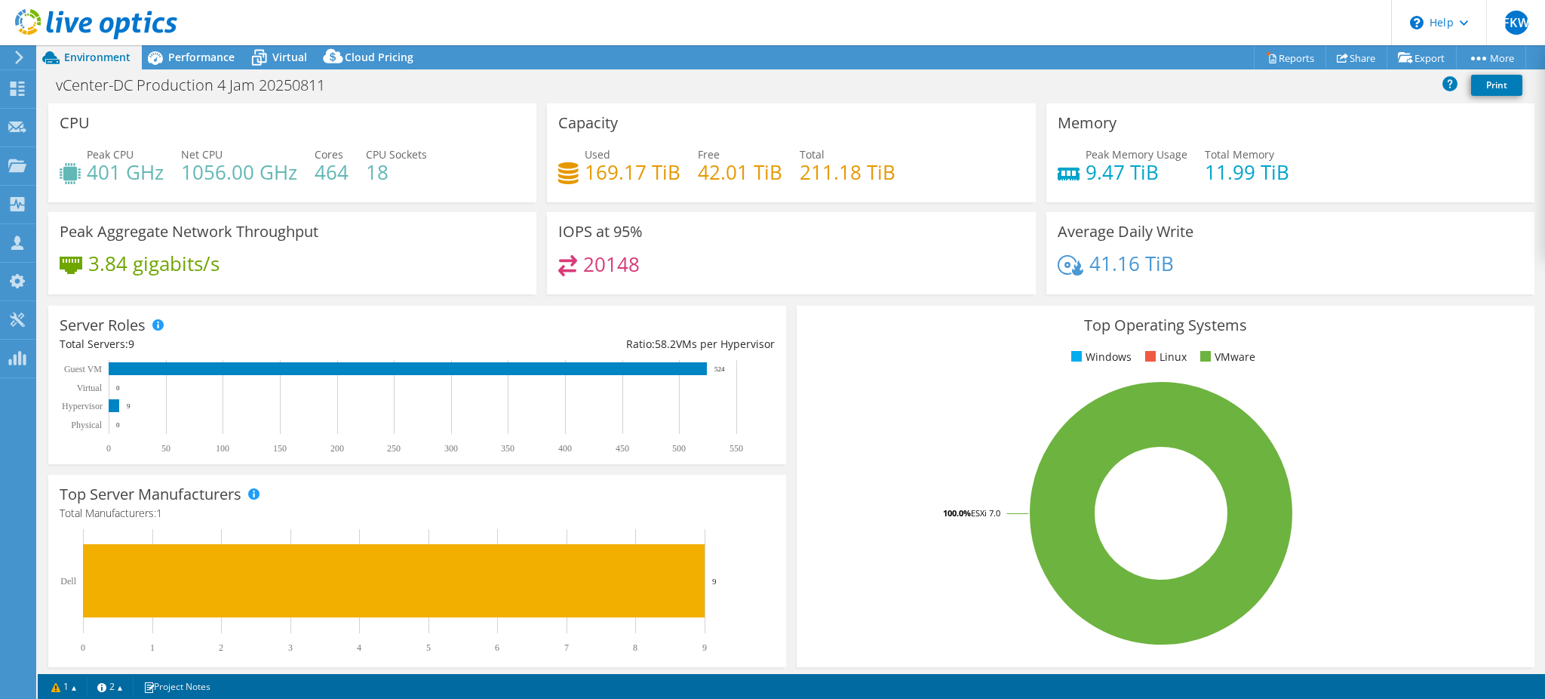
click at [98, 171] on h4 "401 GHz" at bounding box center [125, 172] width 77 height 17
click at [80, 171] on icon at bounding box center [70, 173] width 21 height 21
drag, startPoint x: 80, startPoint y: 171, endPoint x: 91, endPoint y: 171, distance: 10.6
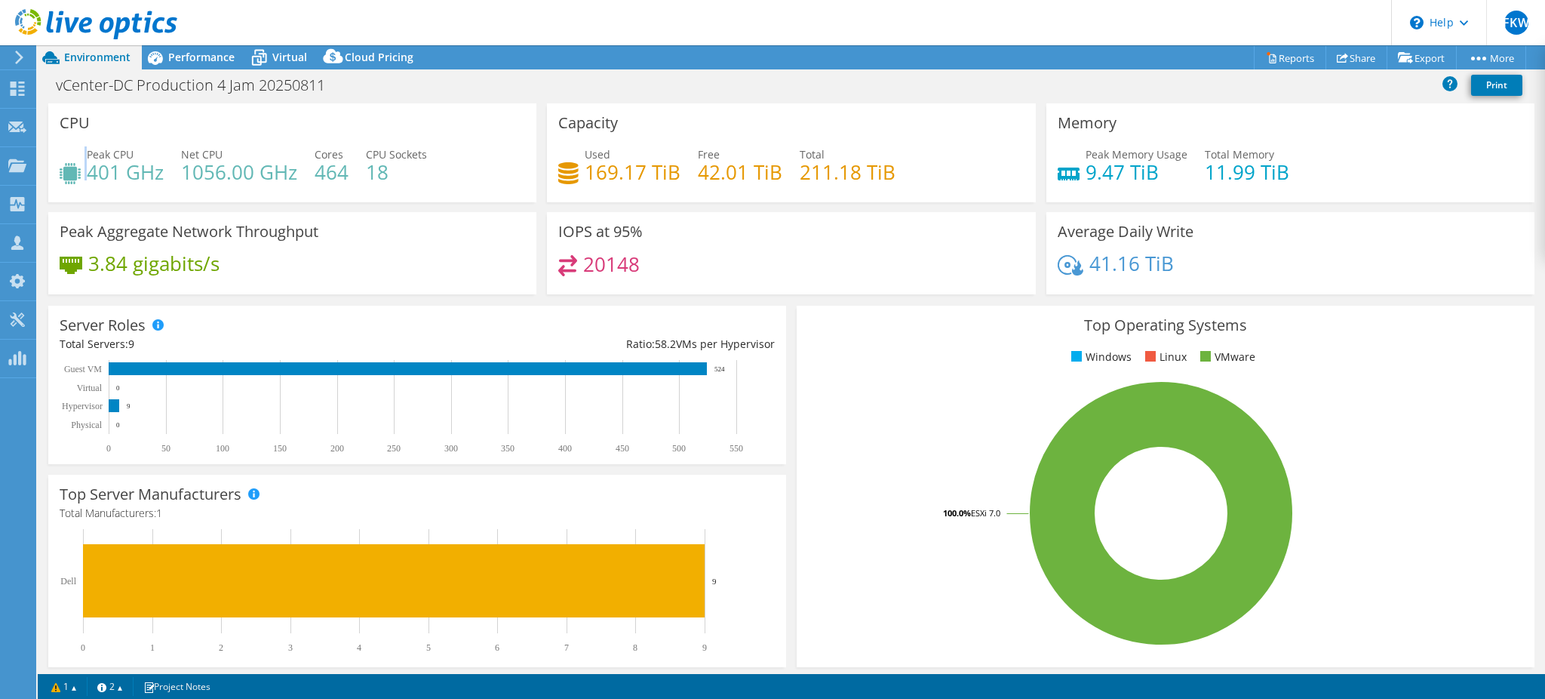
click at [84, 171] on div "Peak CPU 401 GHz" at bounding box center [112, 163] width 104 height 34
click at [91, 171] on h4 "401 GHz" at bounding box center [125, 172] width 77 height 17
drag, startPoint x: 91, startPoint y: 171, endPoint x: 105, endPoint y: 171, distance: 14.3
click at [105, 171] on h4 "401 GHz" at bounding box center [125, 172] width 77 height 17
copy h4 "401"
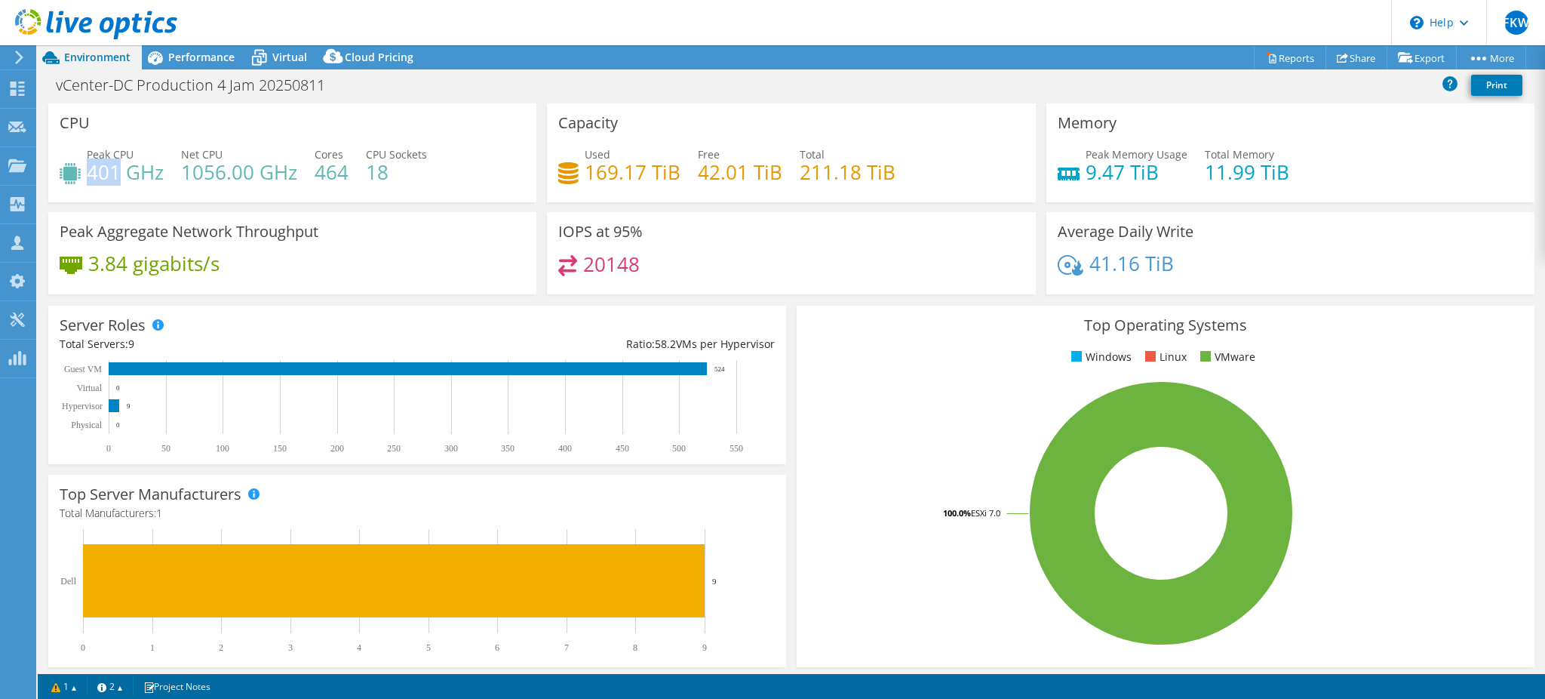
copy h4 "401"
click at [197, 167] on h4 "1056.00 GHz" at bounding box center [239, 172] width 116 height 17
drag, startPoint x: 197, startPoint y: 167, endPoint x: 210, endPoint y: 167, distance: 13.6
click at [197, 167] on h4 "1056.00 GHz" at bounding box center [239, 172] width 116 height 17
copy h4 "1056.00"
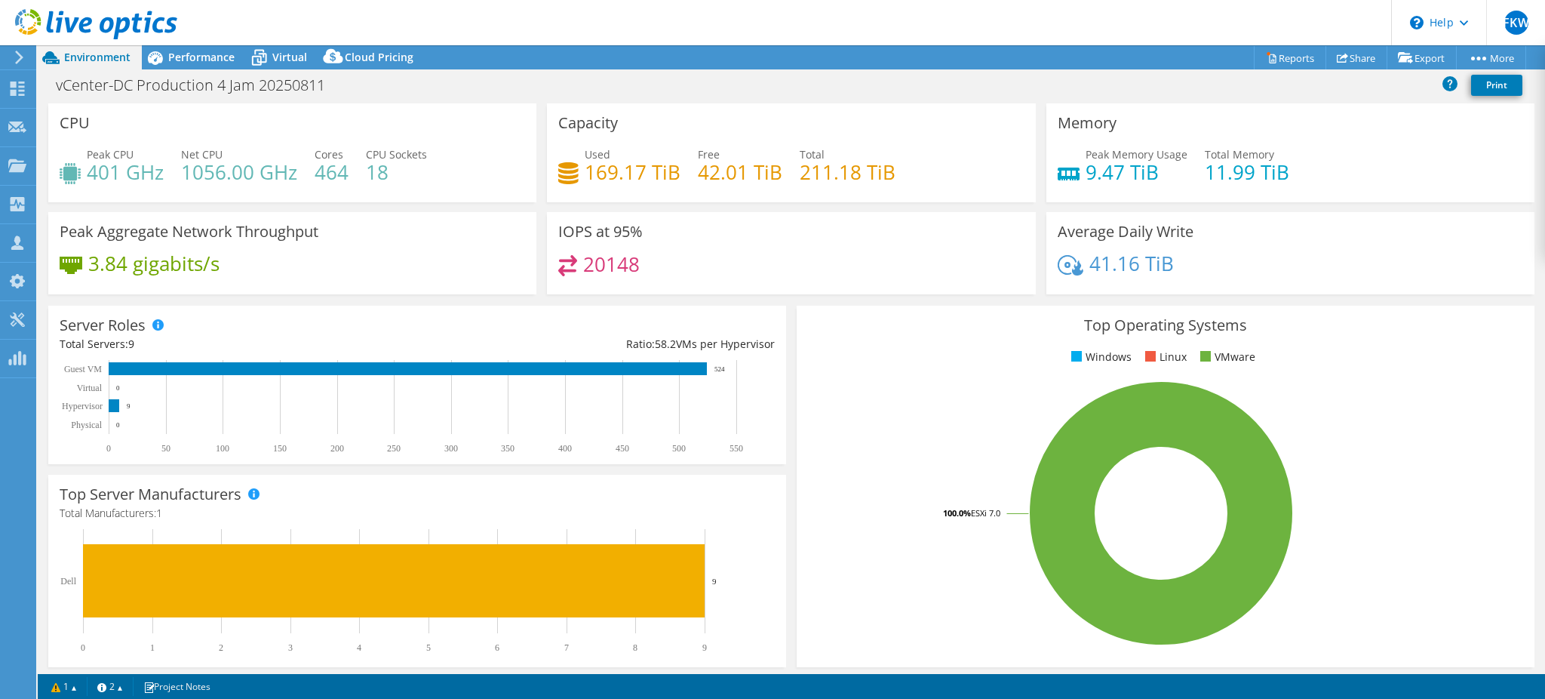
click at [444, 195] on div "Peak CPU 401 GHz Net CPU 1056.00 GHz Cores 464 CPU Sockets 18" at bounding box center [292, 170] width 465 height 49
click at [338, 226] on div "Peak Aggregate Network Throughput 3.84 gigabits/s" at bounding box center [292, 253] width 488 height 82
click at [219, 55] on span "Performance" at bounding box center [201, 57] width 66 height 14
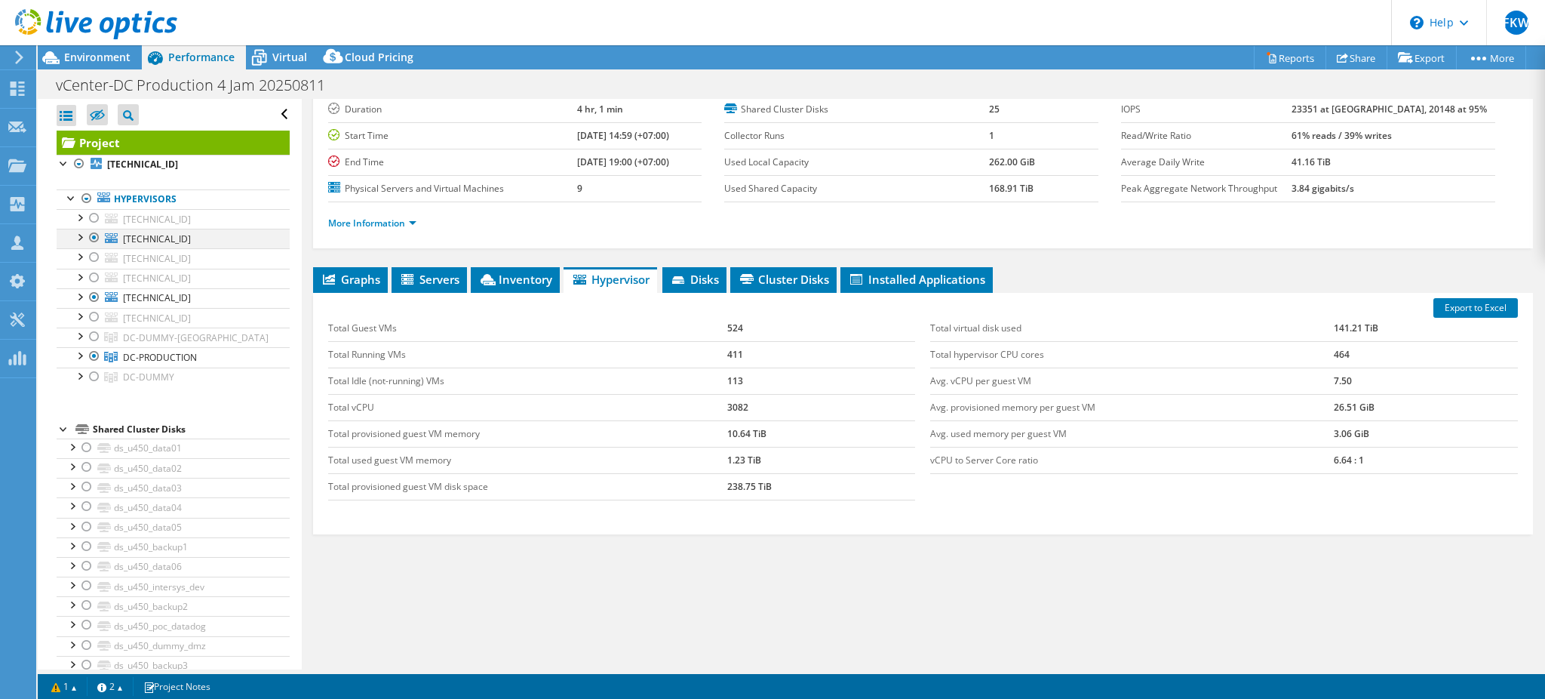
click at [89, 238] on div at bounding box center [94, 238] width 15 height 18
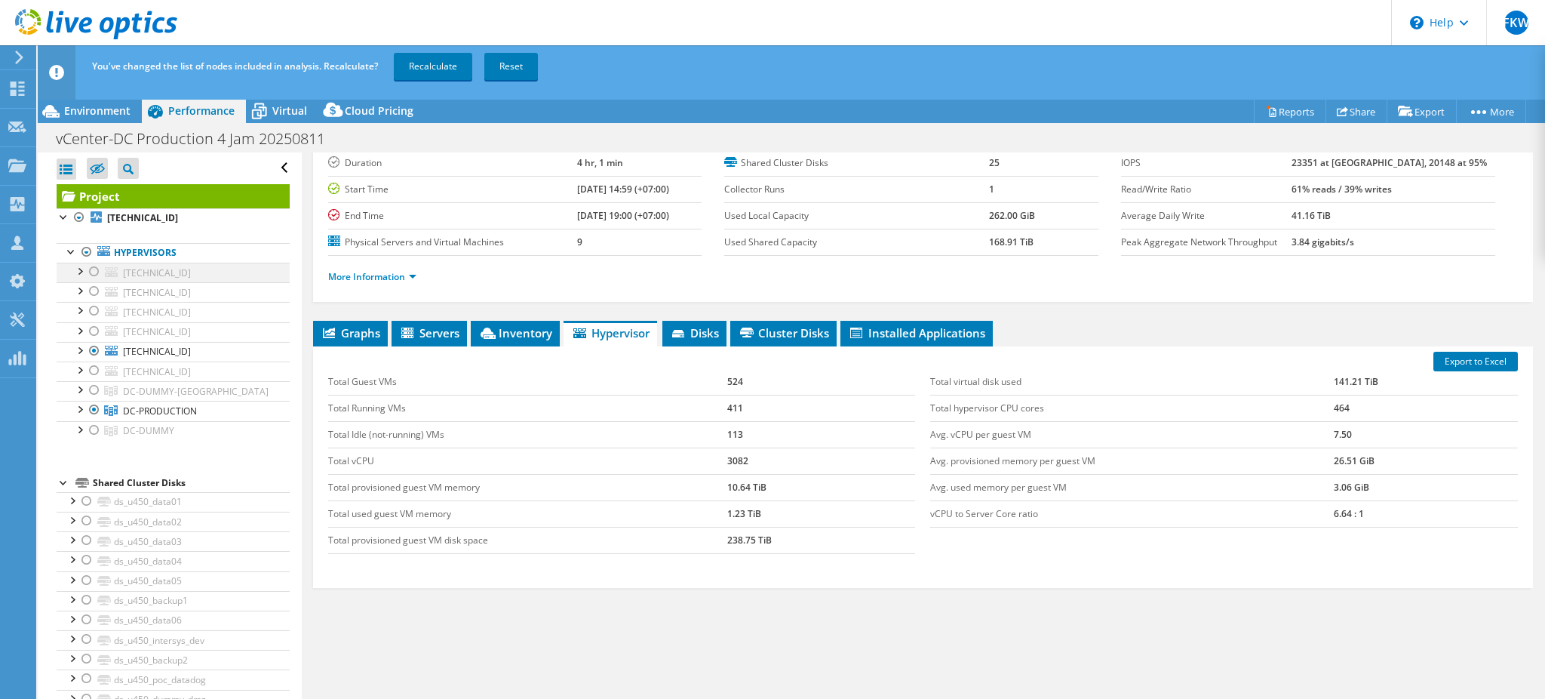
drag, startPoint x: 90, startPoint y: 219, endPoint x: 94, endPoint y: 281, distance: 62.0
click at [90, 219] on li "[TECHNICAL_ID] Hypervisors [TECHNICAL_ID] datastore010-R860" at bounding box center [173, 331] width 233 height 247
click at [91, 274] on div at bounding box center [94, 272] width 15 height 18
drag, startPoint x: 93, startPoint y: 310, endPoint x: 93, endPoint y: 324, distance: 13.6
click at [93, 312] on div at bounding box center [94, 311] width 15 height 18
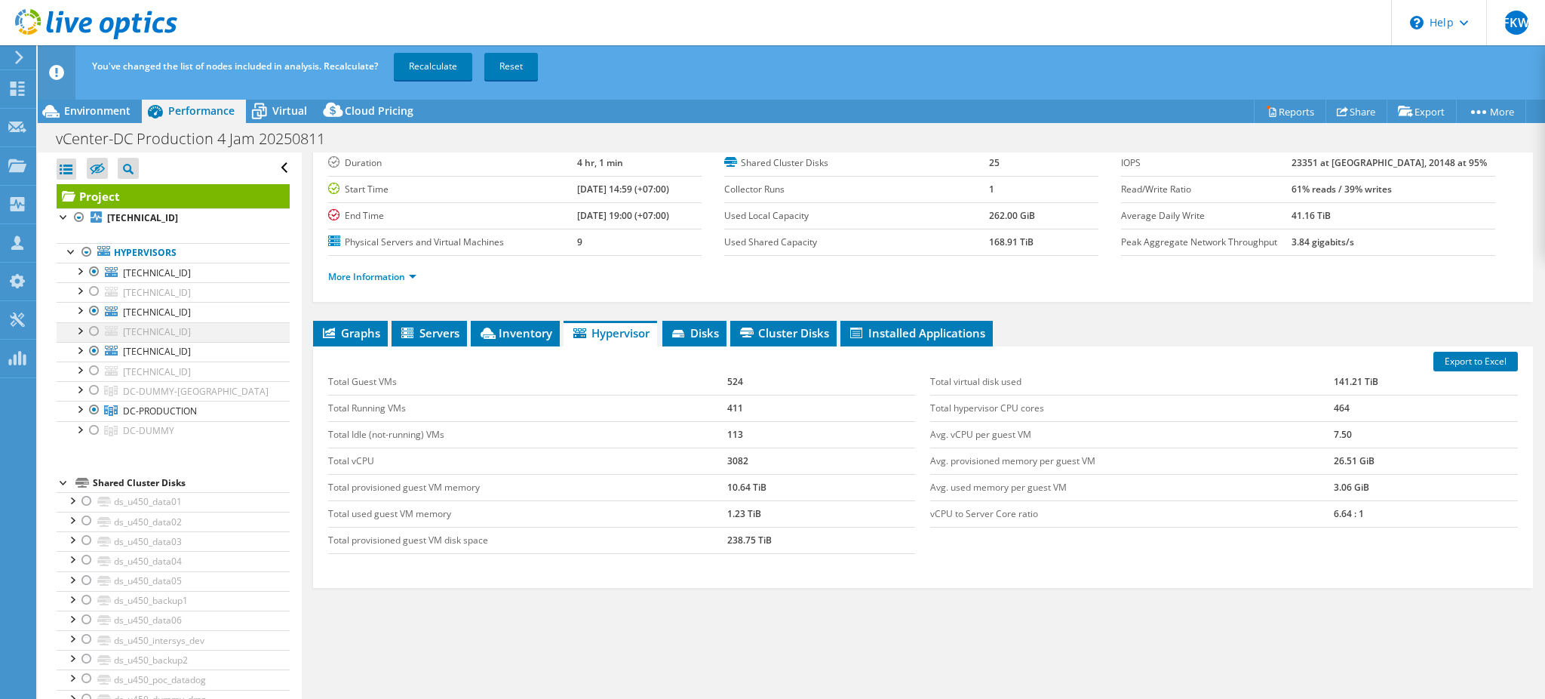
click at [93, 331] on div at bounding box center [94, 331] width 15 height 18
click at [94, 350] on div at bounding box center [94, 351] width 15 height 18
click at [95, 370] on div at bounding box center [94, 370] width 15 height 18
click at [87, 404] on div at bounding box center [94, 410] width 15 height 18
click at [432, 65] on link "Recalculate" at bounding box center [433, 66] width 78 height 27
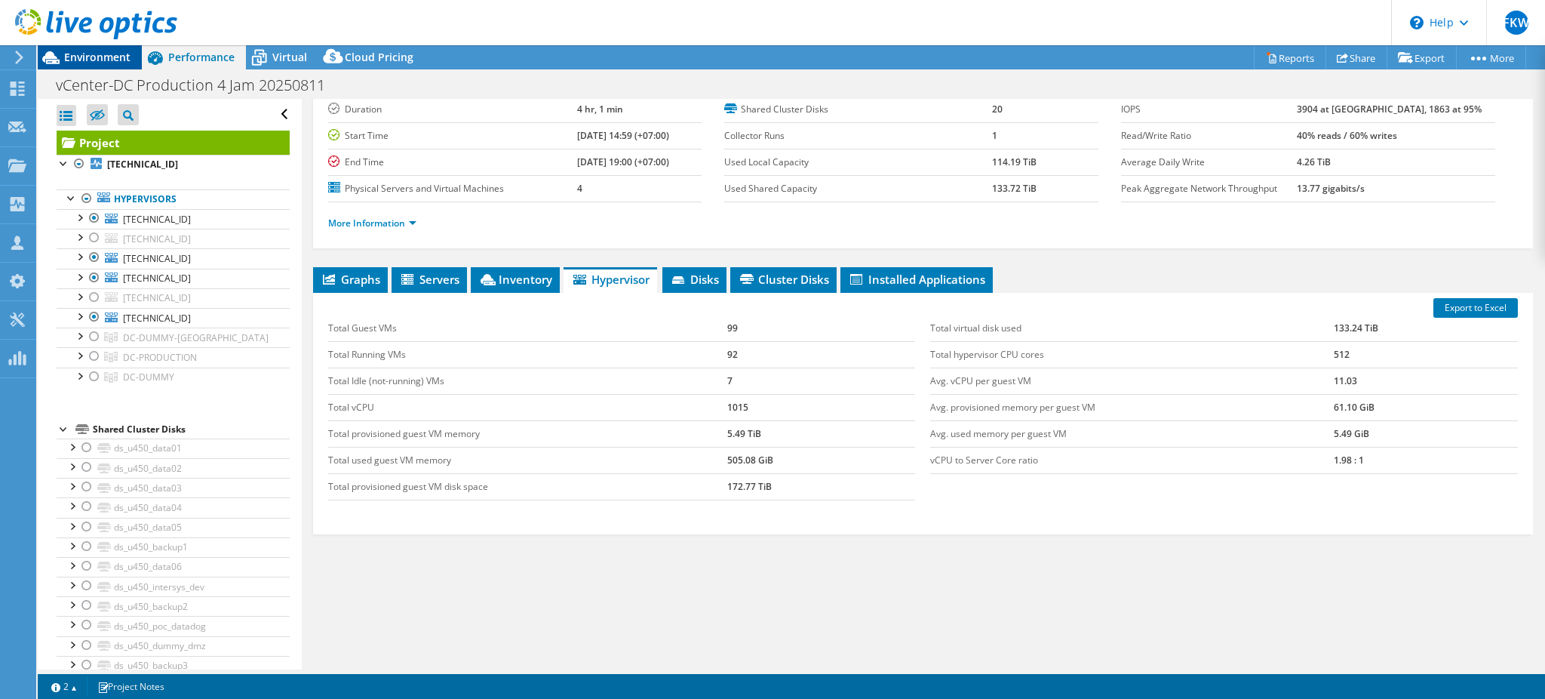
click at [94, 56] on span "Environment" at bounding box center [97, 57] width 66 height 14
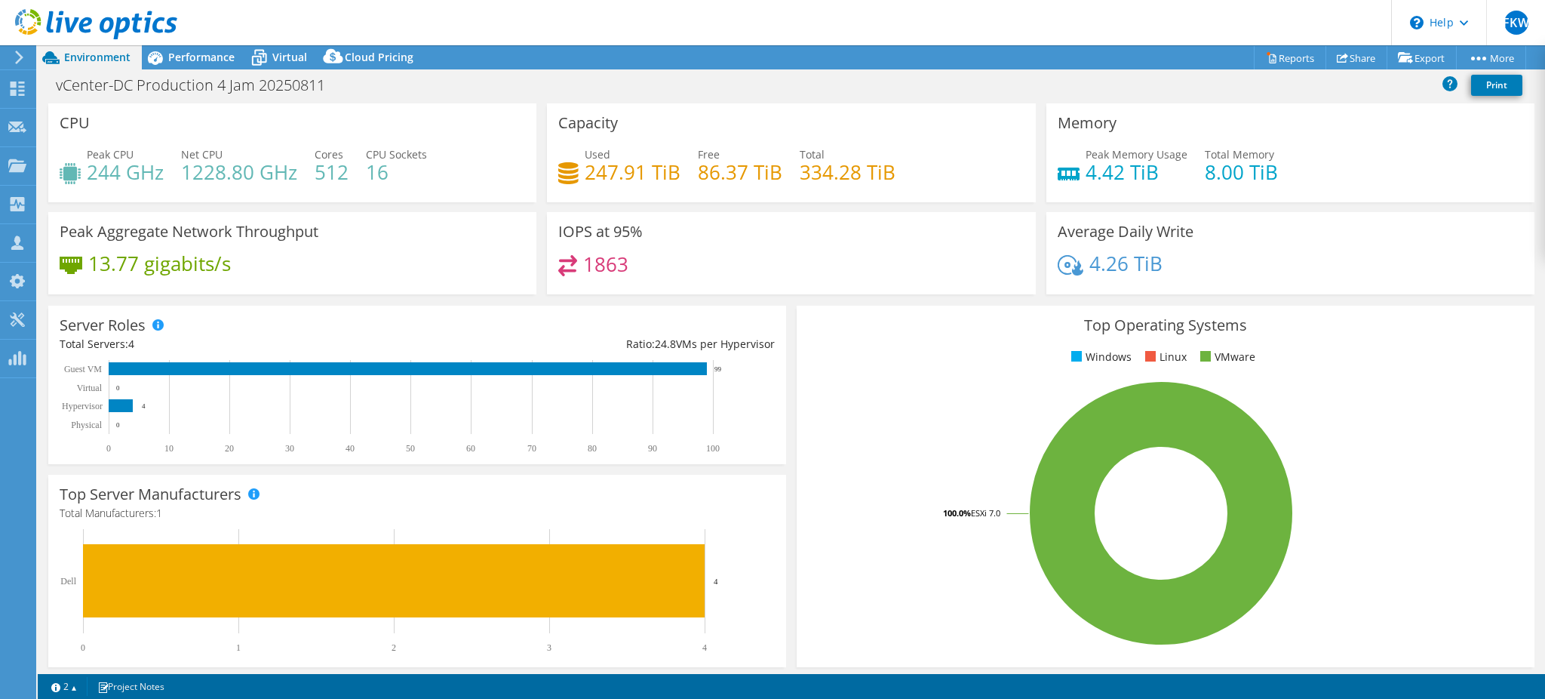
click at [103, 174] on h4 "244 GHz" at bounding box center [125, 172] width 77 height 17
click at [101, 174] on h4 "244 GHz" at bounding box center [125, 172] width 77 height 17
copy h4 "244"
click at [206, 171] on h4 "1228.80 GHz" at bounding box center [239, 172] width 116 height 17
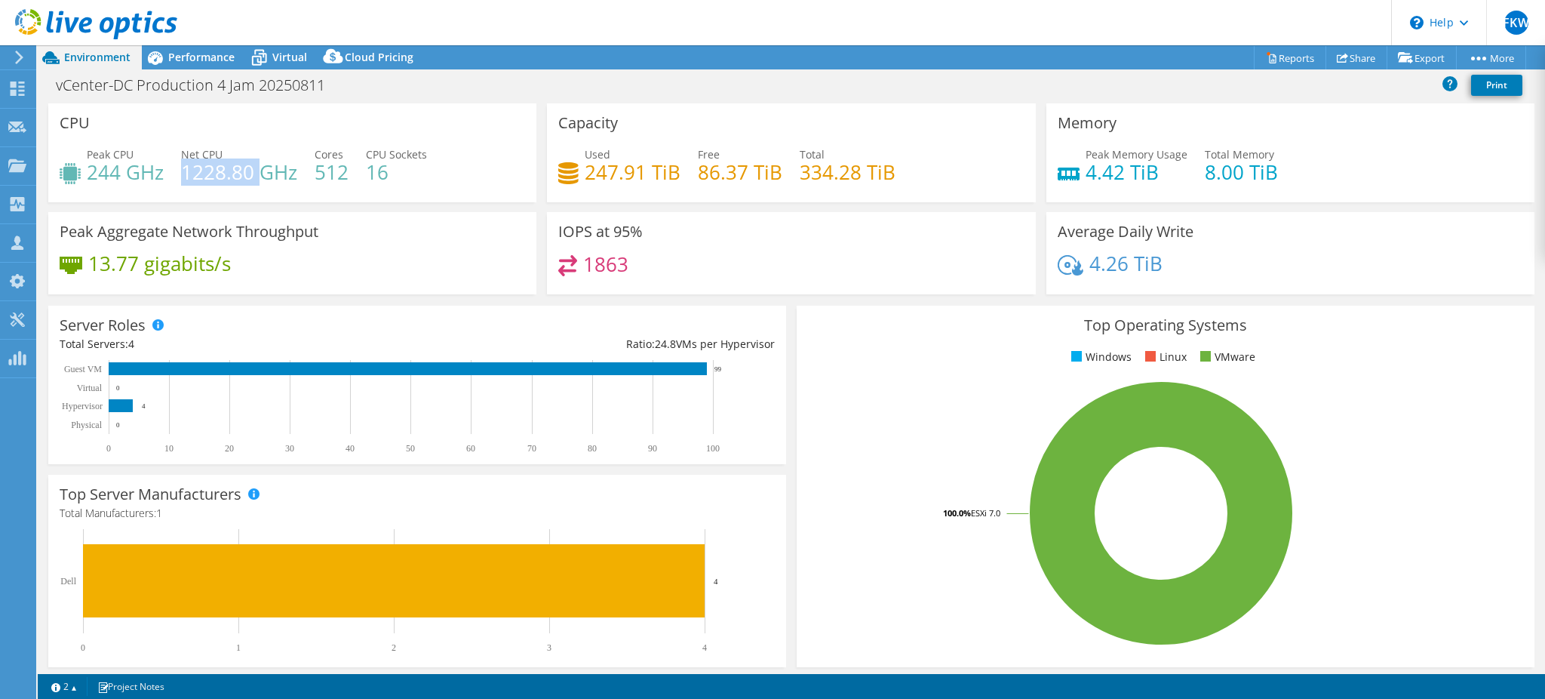
copy h4 "1228.80"
click at [188, 63] on span "Performance" at bounding box center [201, 57] width 66 height 14
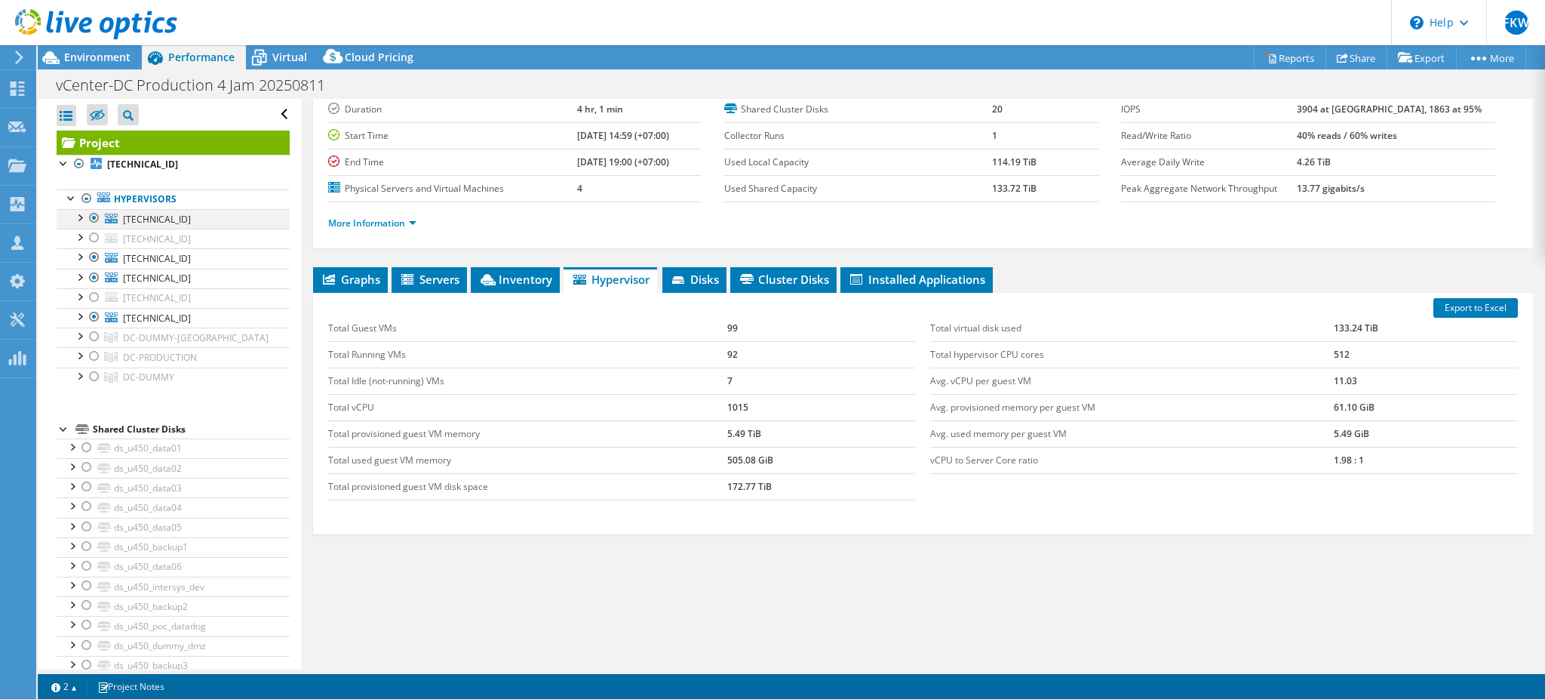
click at [91, 215] on div at bounding box center [94, 218] width 15 height 18
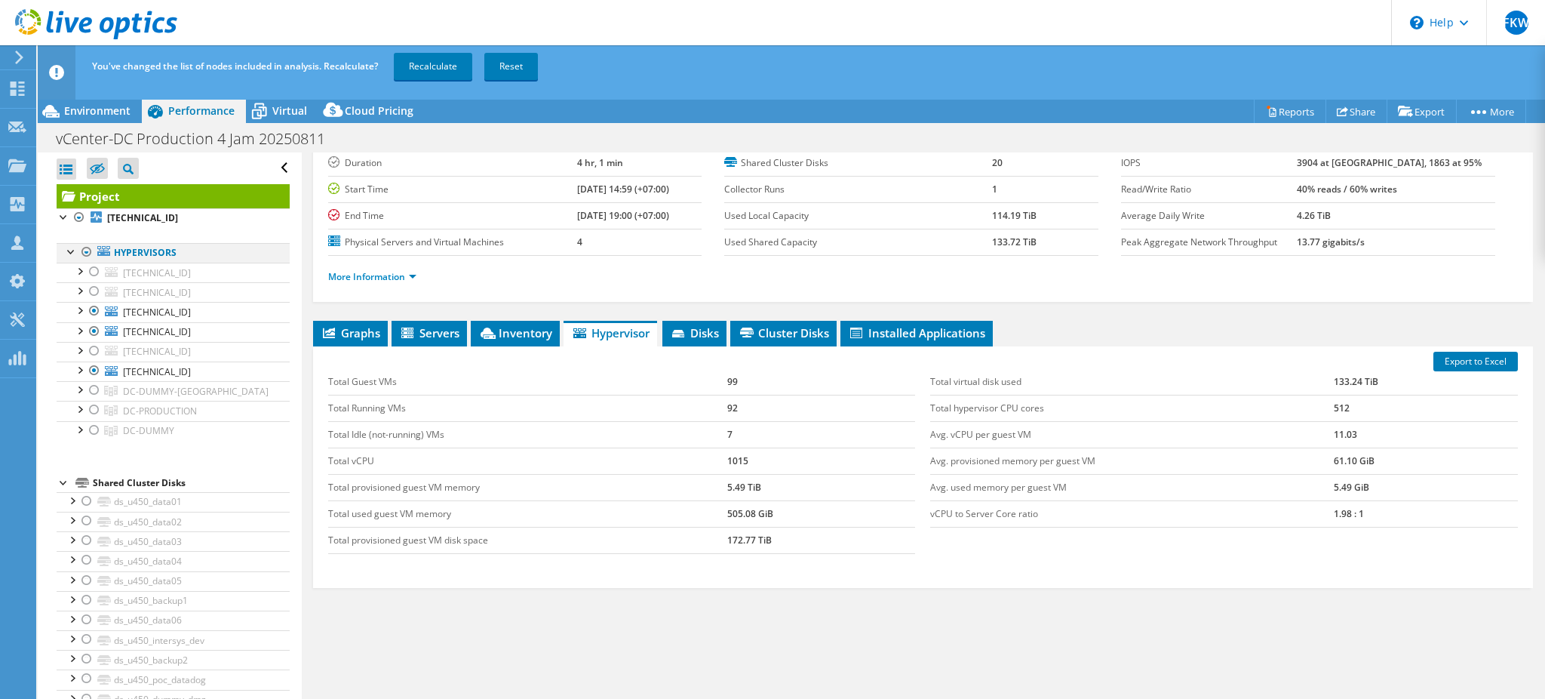
click at [90, 253] on div at bounding box center [86, 252] width 15 height 18
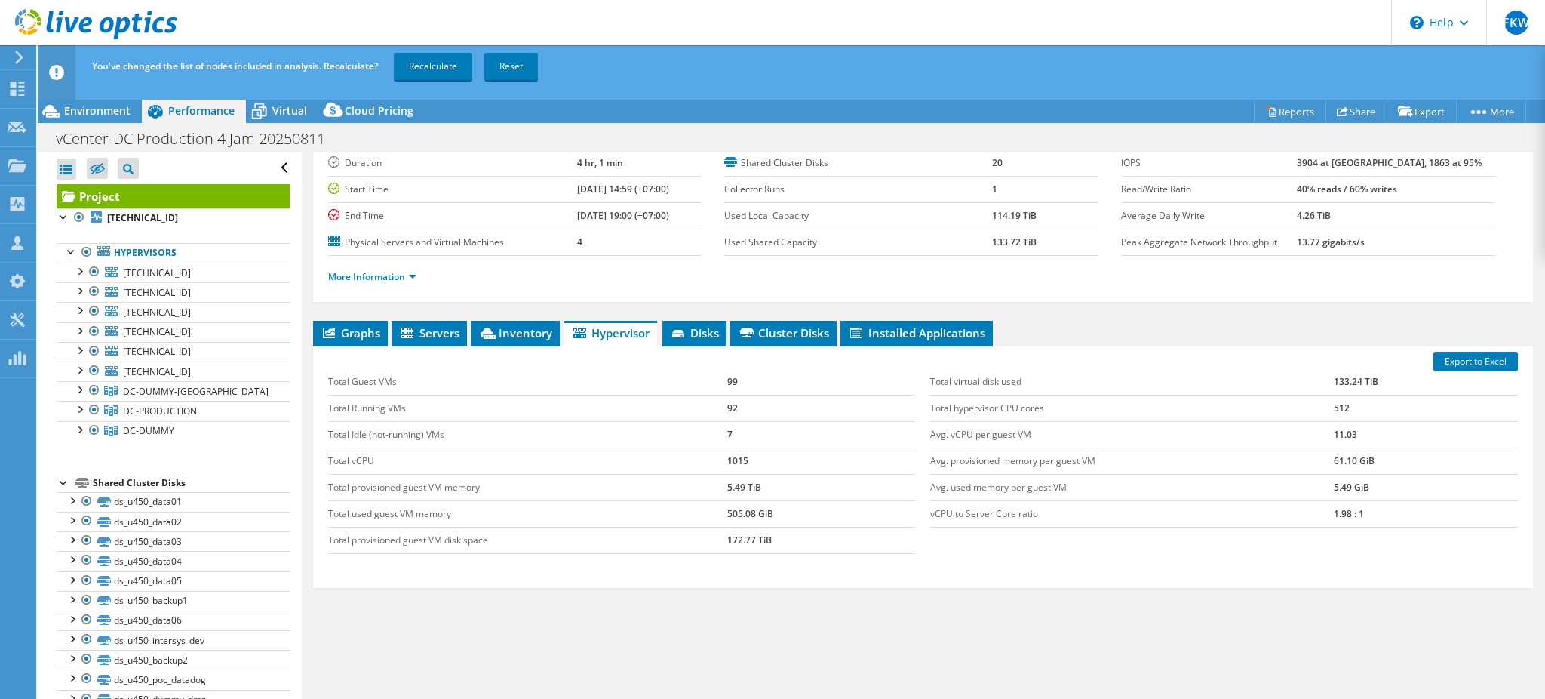
drag, startPoint x: 85, startPoint y: 252, endPoint x: 104, endPoint y: 239, distance: 22.8
click at [84, 253] on div at bounding box center [86, 252] width 15 height 18
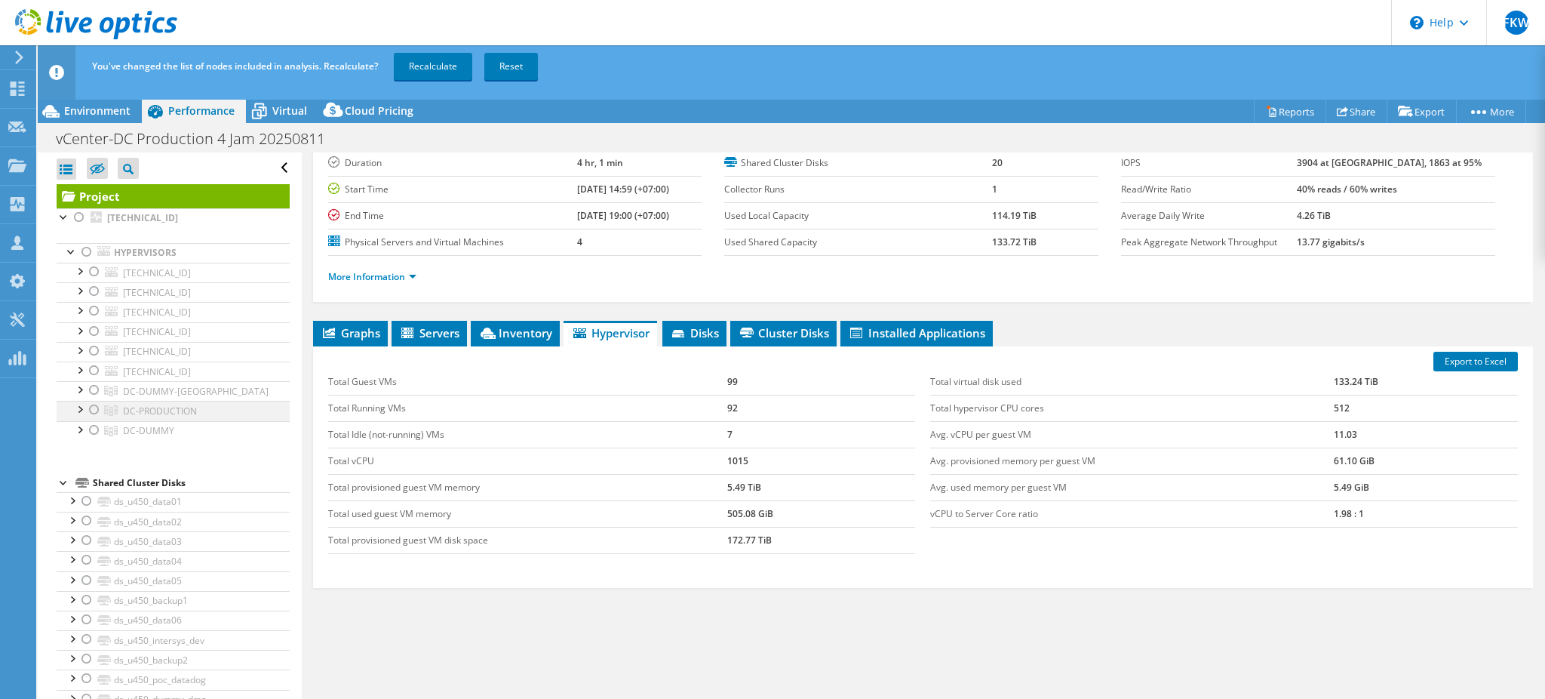
click at [87, 408] on div at bounding box center [94, 410] width 15 height 18
click at [90, 279] on div at bounding box center [94, 272] width 15 height 18
click at [93, 293] on div at bounding box center [94, 291] width 15 height 18
drag, startPoint x: 93, startPoint y: 277, endPoint x: 94, endPoint y: 336, distance: 59.6
click at [93, 281] on div at bounding box center [94, 272] width 15 height 18
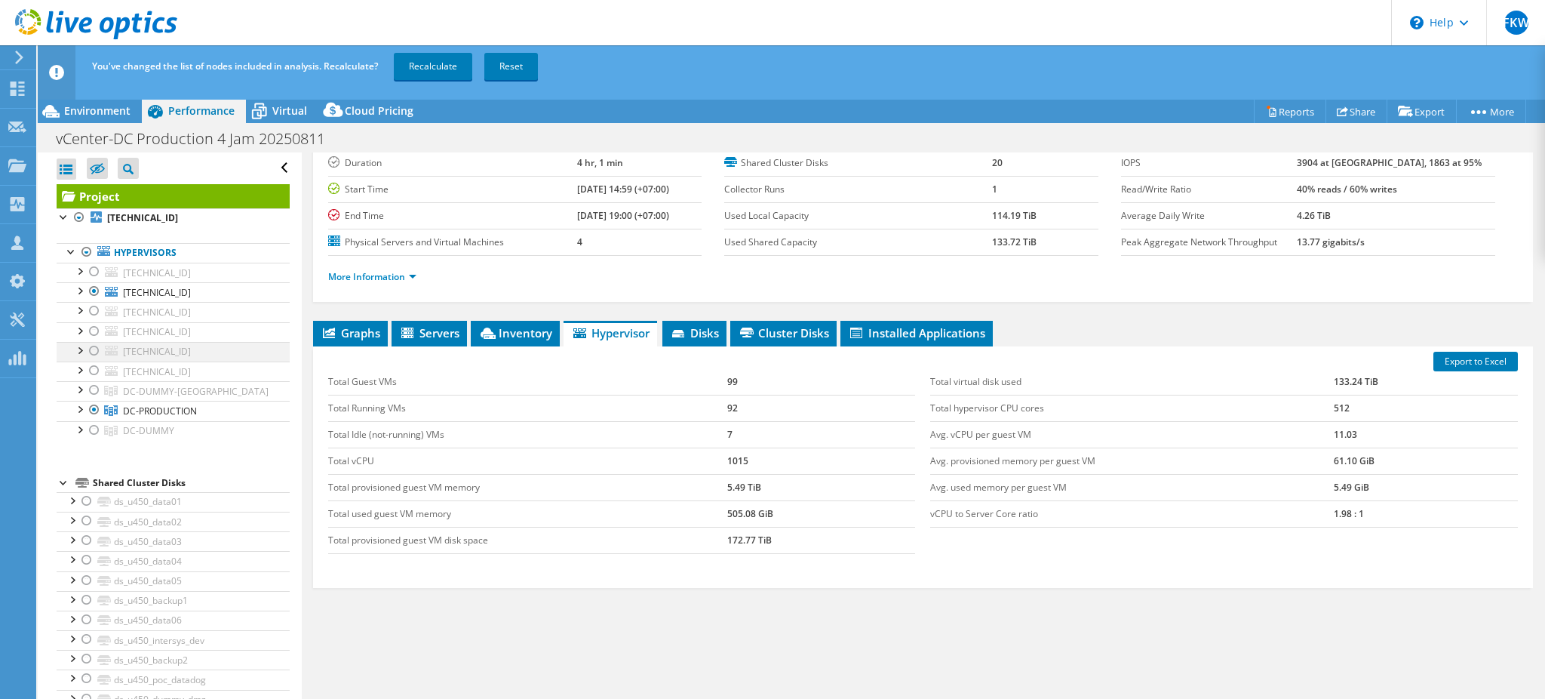
click at [95, 350] on div at bounding box center [94, 351] width 15 height 18
click at [443, 66] on link "Recalculate" at bounding box center [433, 66] width 78 height 27
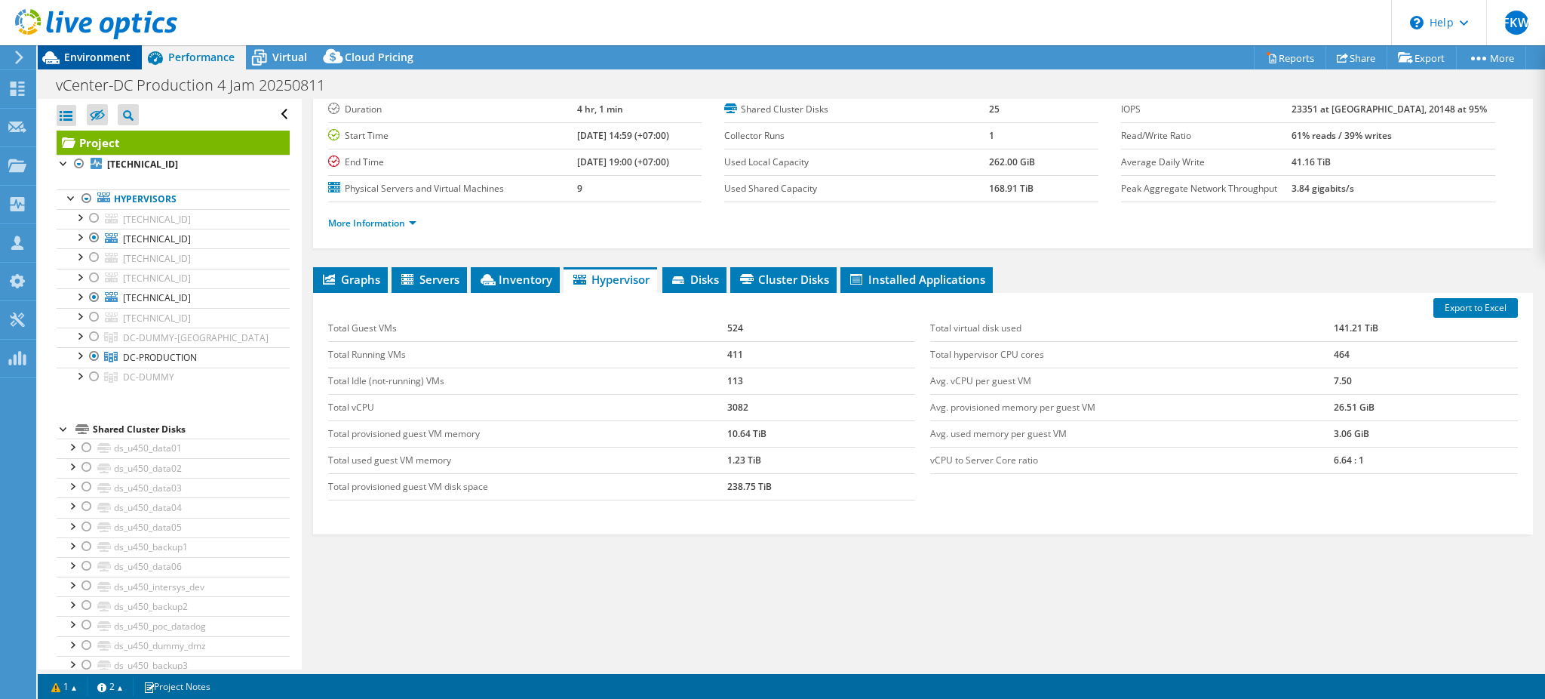
click at [103, 55] on span "Environment" at bounding box center [97, 57] width 66 height 14
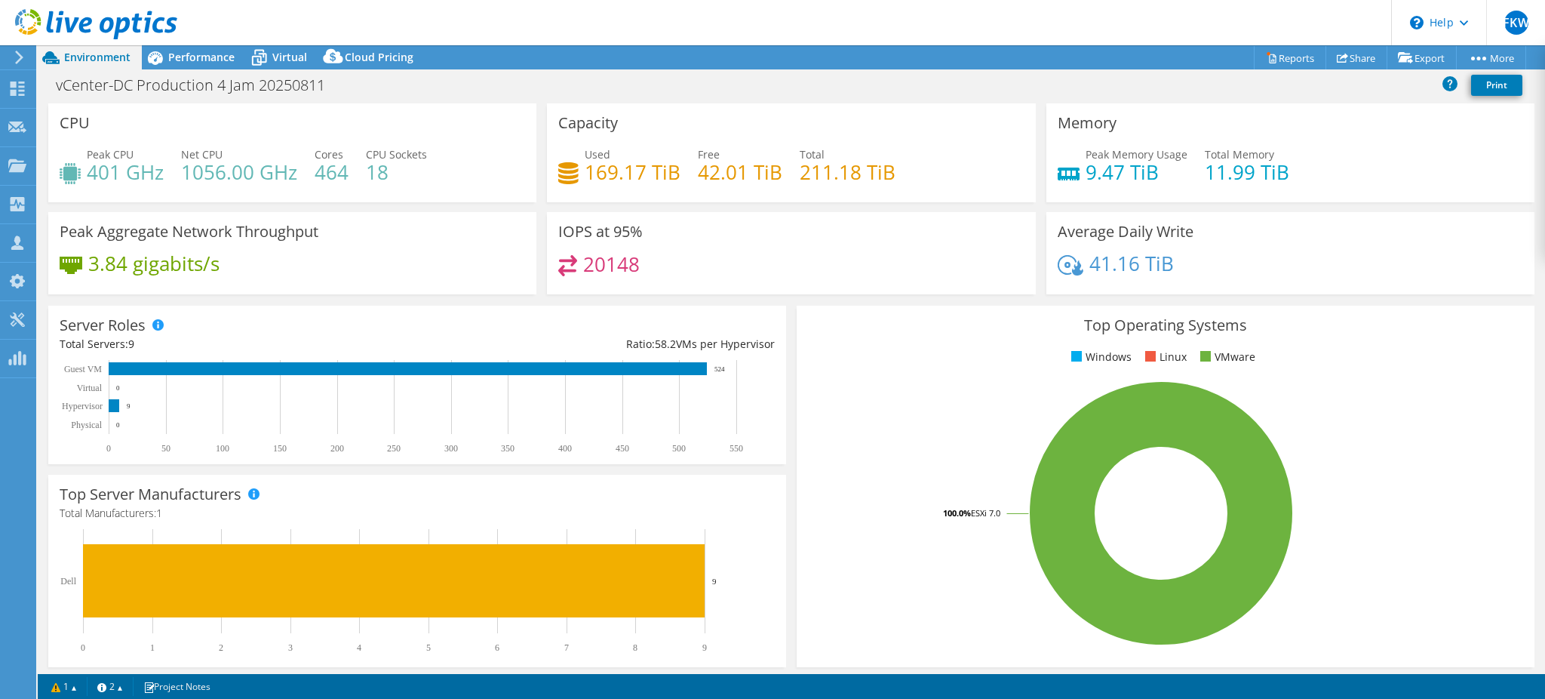
click at [436, 189] on div "Peak CPU 401 GHz Net CPU 1056.00 GHz Cores 464 CPU Sockets 18" at bounding box center [292, 170] width 465 height 49
click at [214, 59] on span "Performance" at bounding box center [201, 57] width 66 height 14
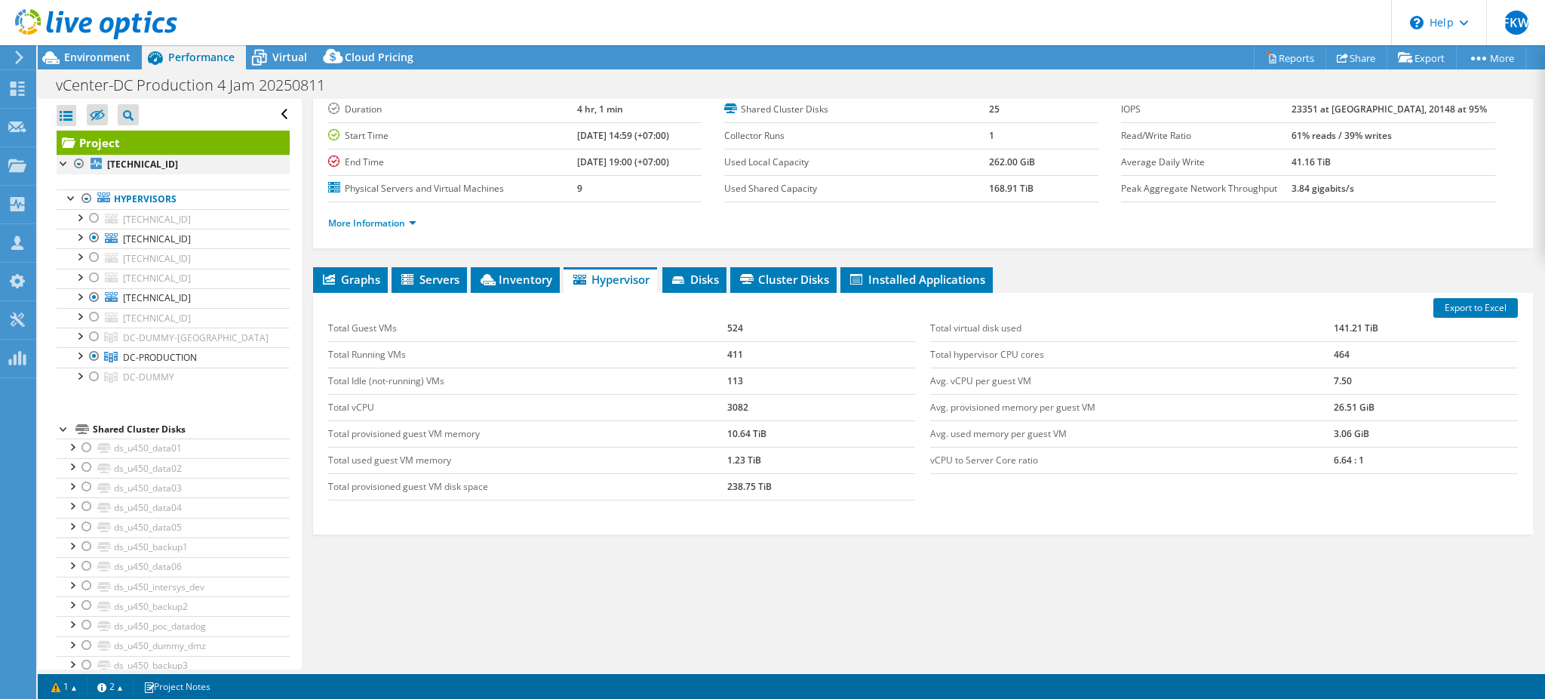
click at [74, 155] on div at bounding box center [79, 164] width 15 height 18
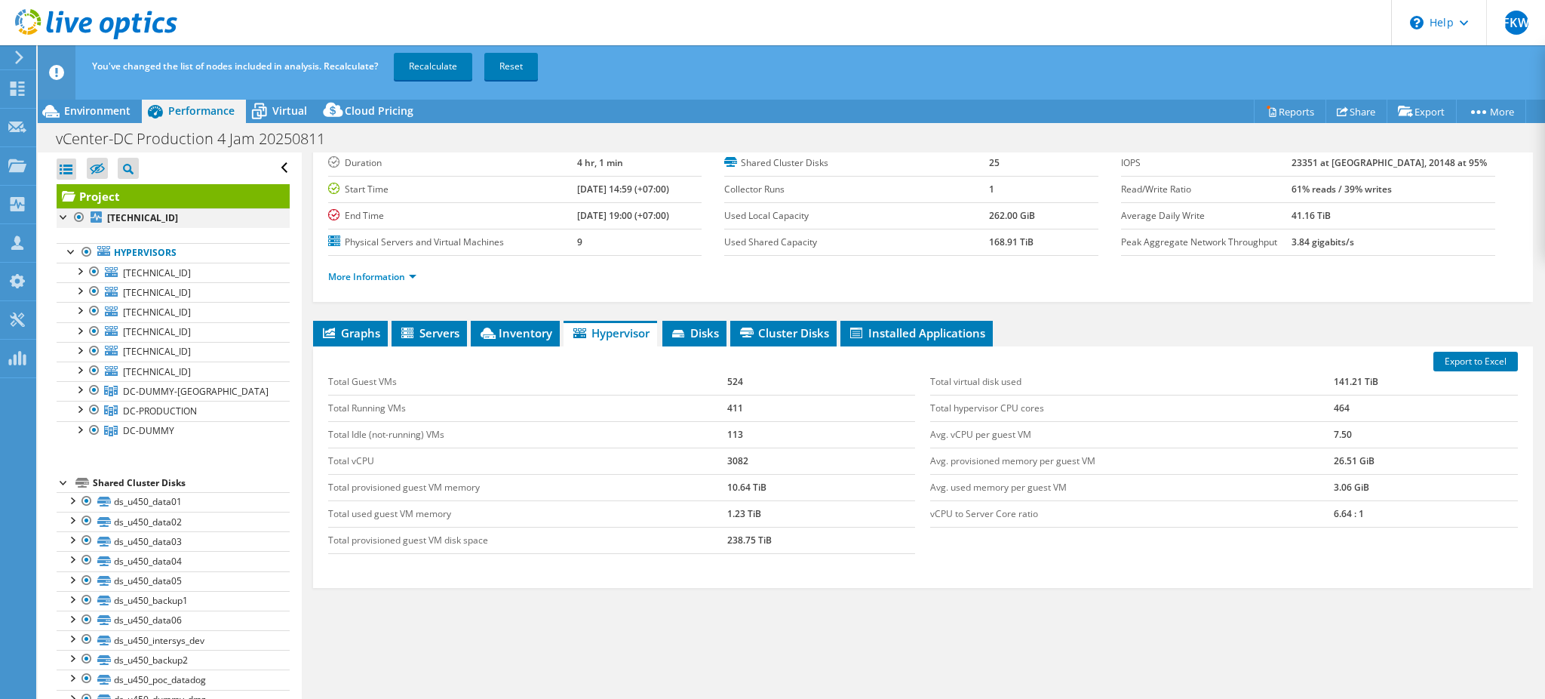
click at [78, 216] on div at bounding box center [79, 217] width 15 height 18
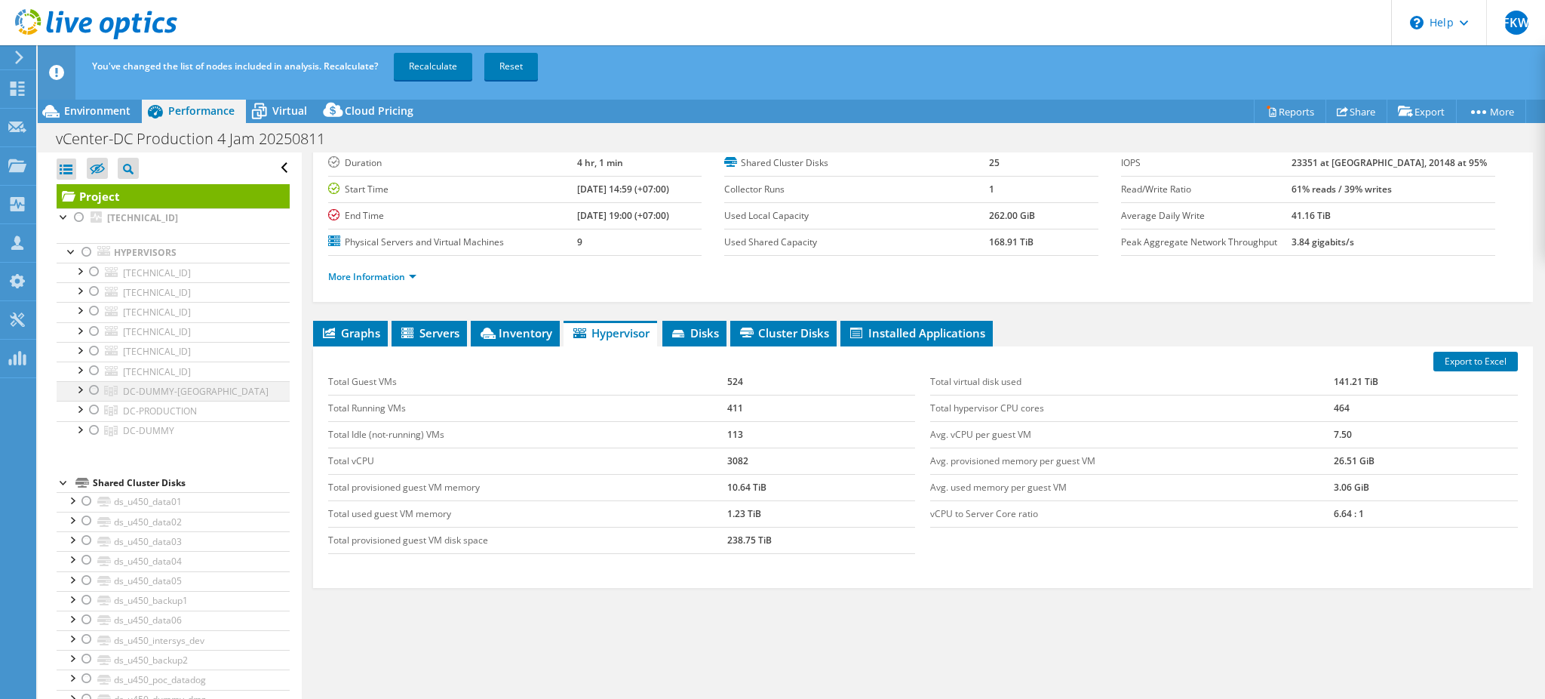
click at [95, 386] on div at bounding box center [94, 390] width 15 height 18
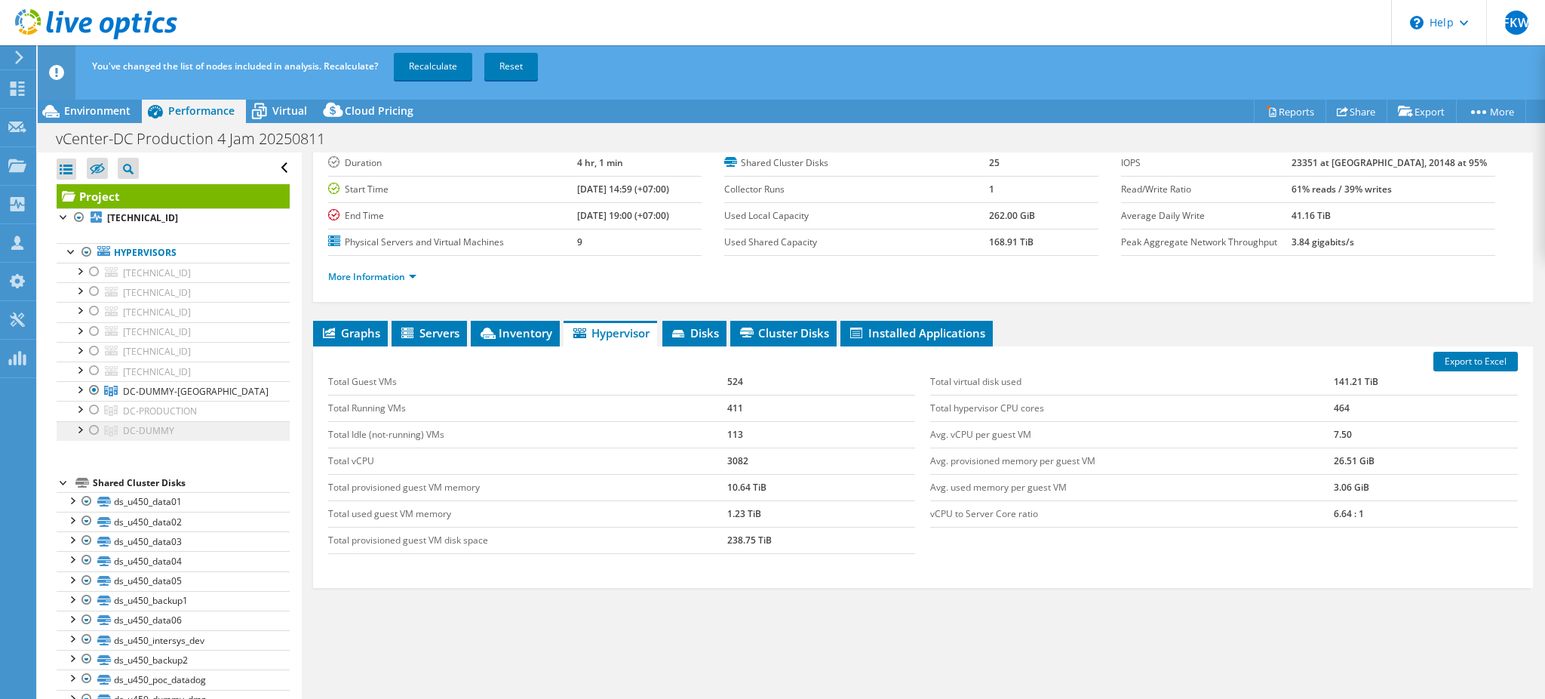
drag, startPoint x: 87, startPoint y: 433, endPoint x: 111, endPoint y: 427, distance: 24.9
click at [89, 433] on div at bounding box center [94, 430] width 15 height 18
click at [413, 54] on link "Recalculate" at bounding box center [433, 66] width 78 height 27
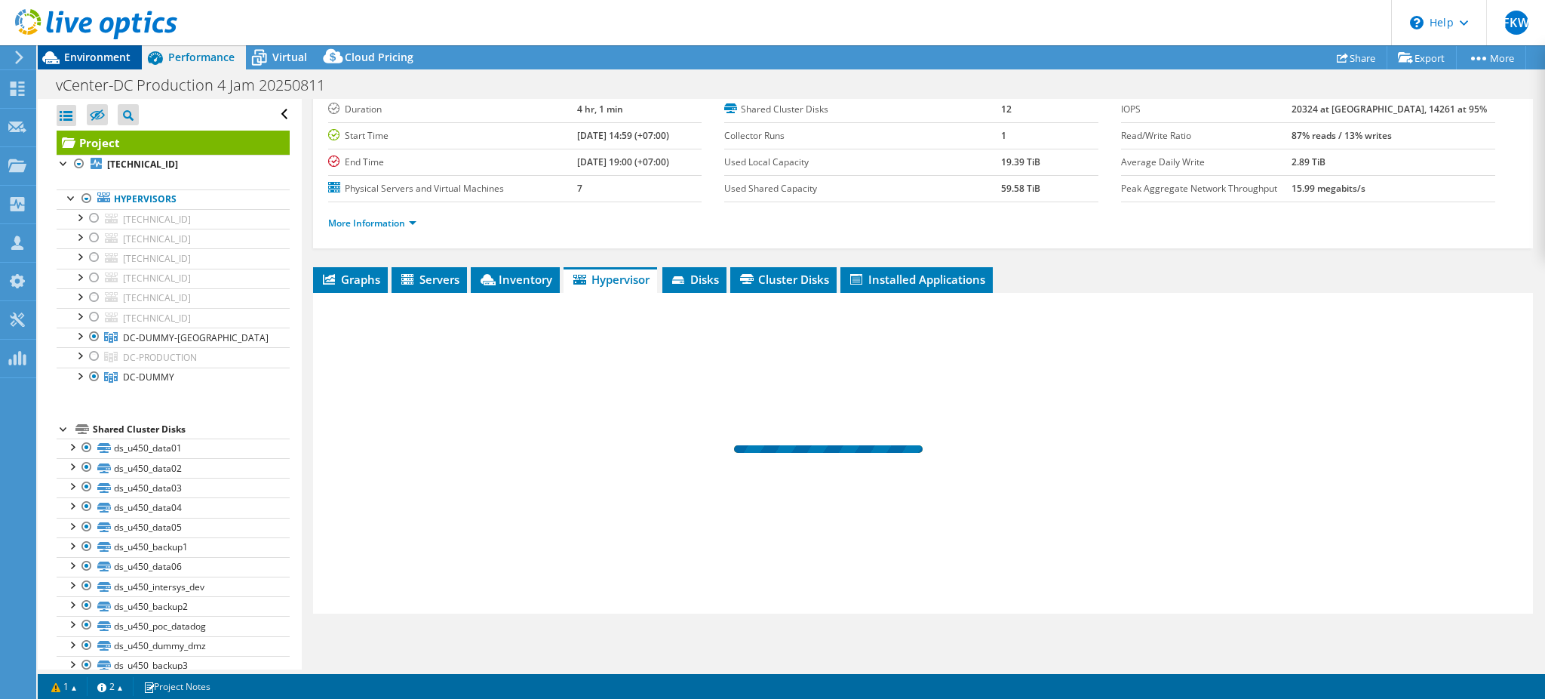
click at [66, 51] on span "Environment" at bounding box center [97, 57] width 66 height 14
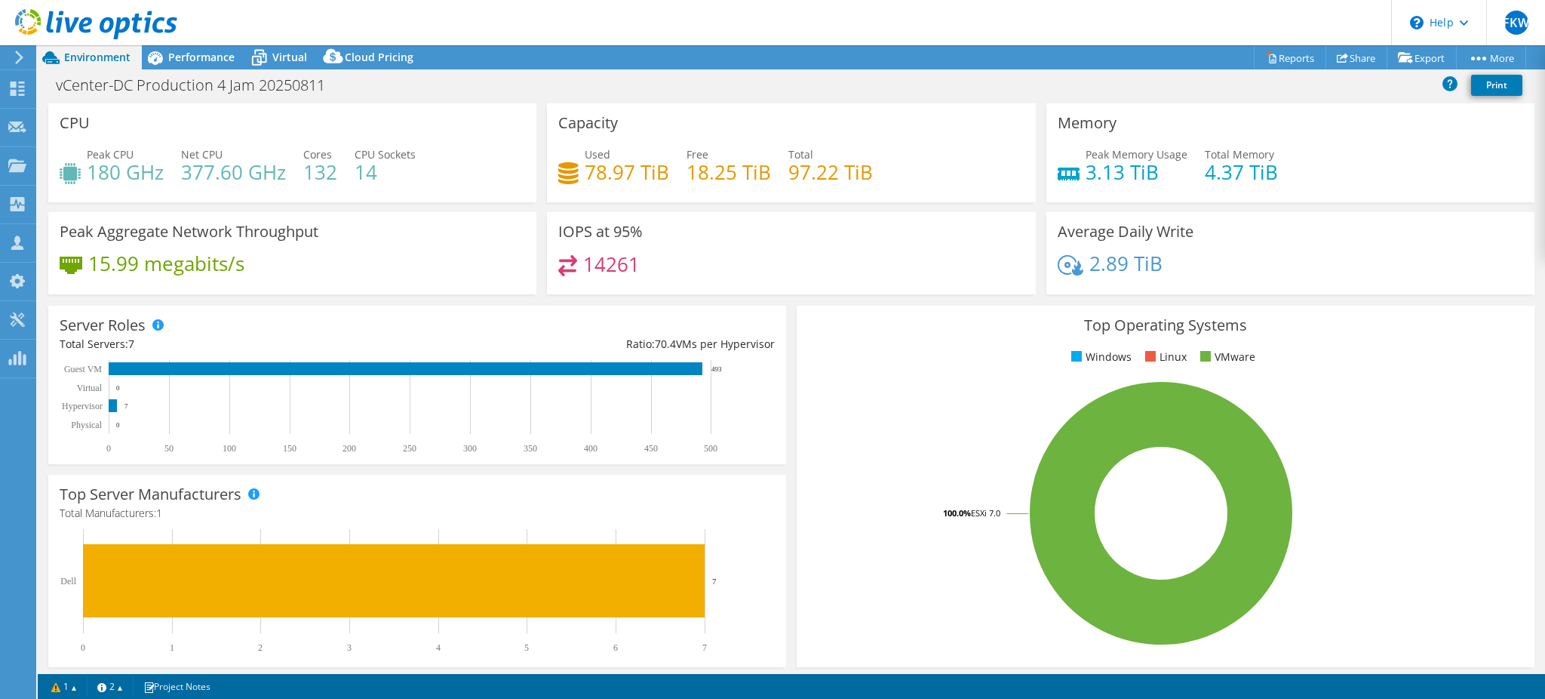
click at [121, 175] on h4 "180 GHz" at bounding box center [125, 172] width 77 height 17
click at [112, 175] on h4 "180 GHz" at bounding box center [125, 172] width 77 height 17
copy h4 "180"
click at [217, 167] on h4 "377.60 GHz" at bounding box center [233, 172] width 105 height 17
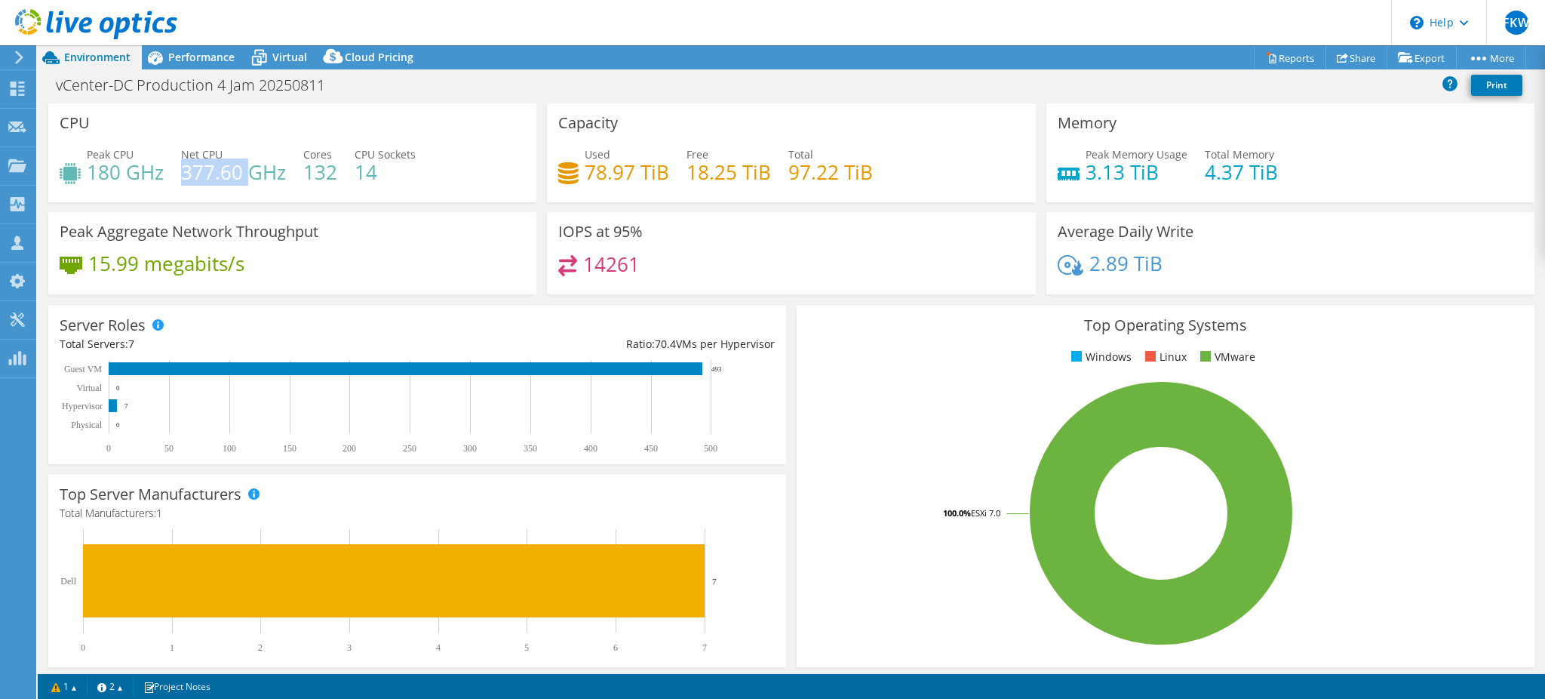
click at [217, 167] on h4 "377.60 GHz" at bounding box center [233, 172] width 105 height 17
copy h4 "377.60"
click at [187, 54] on span "Performance" at bounding box center [201, 57] width 66 height 14
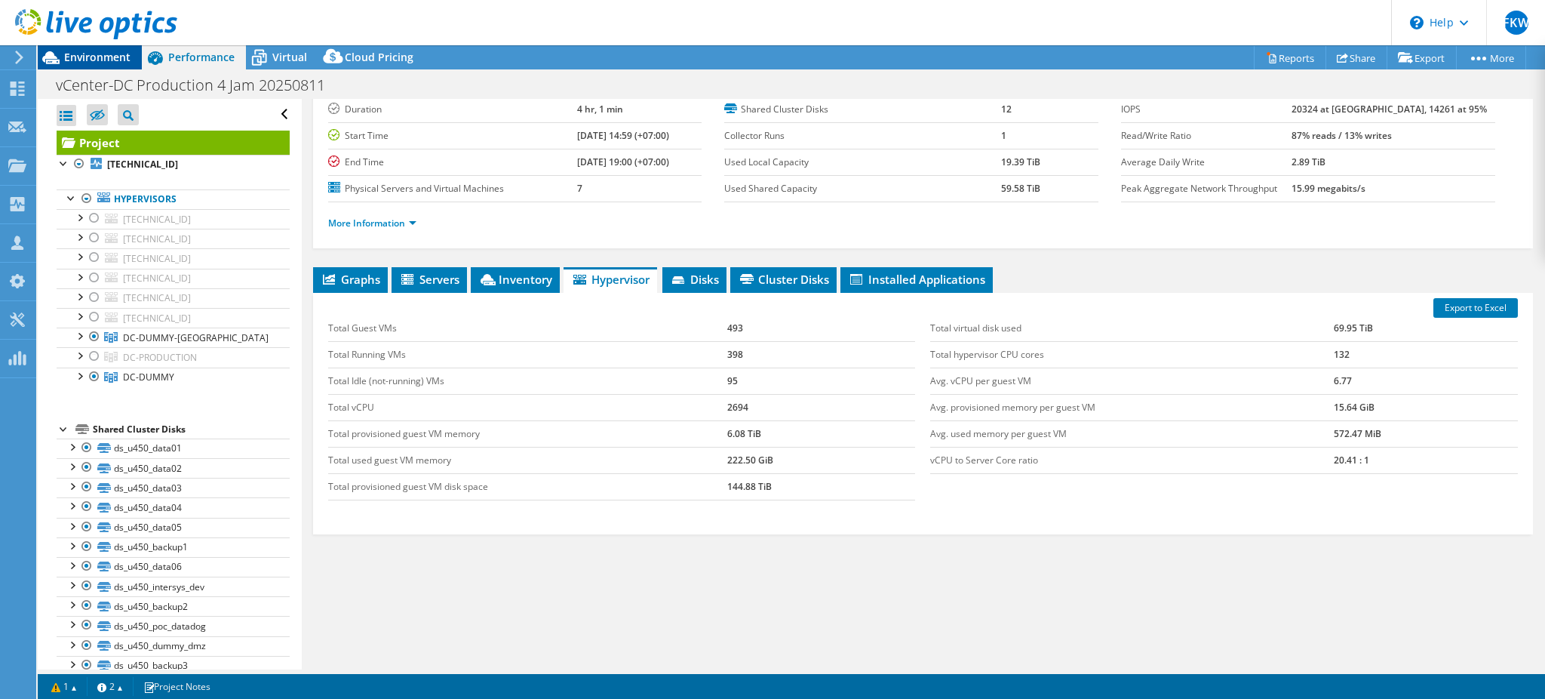
click at [121, 59] on span "Environment" at bounding box center [97, 57] width 66 height 14
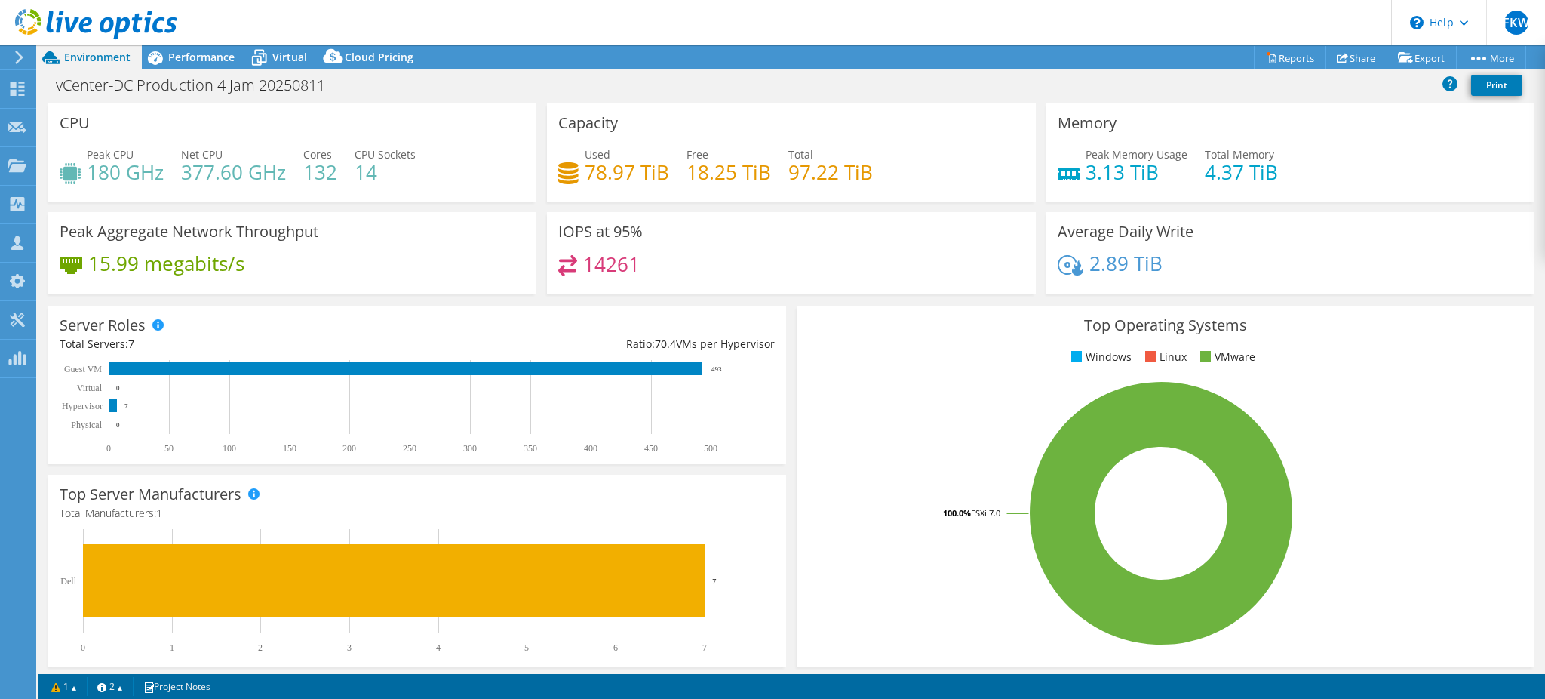
click at [1071, 178] on div "Peak Memory Usage 3.13 TiB" at bounding box center [1123, 163] width 130 height 34
drag, startPoint x: 1071, startPoint y: 179, endPoint x: 1088, endPoint y: 181, distance: 16.8
click at [1072, 179] on div "Peak Memory Usage 3.13 TiB" at bounding box center [1123, 163] width 130 height 34
click at [1093, 176] on h4 "3.13 TiB" at bounding box center [1137, 172] width 102 height 17
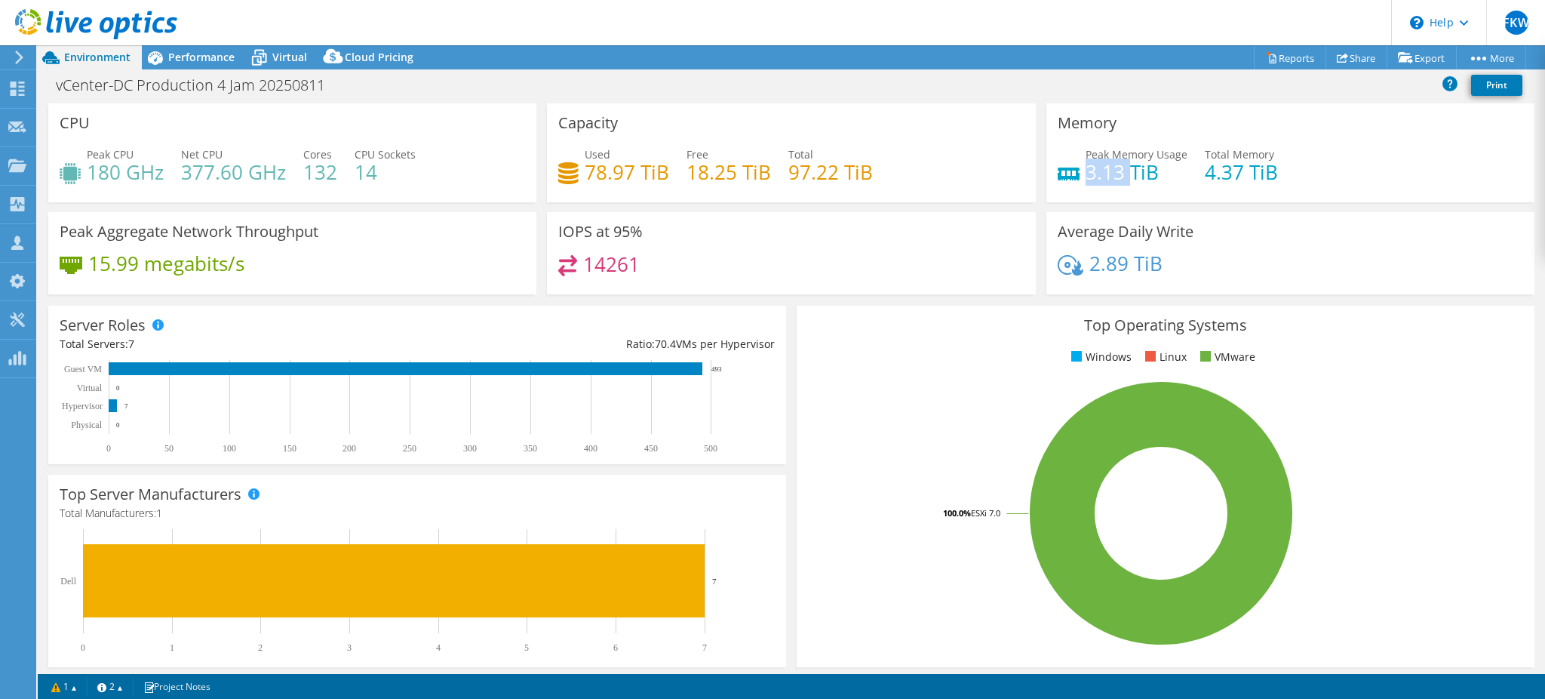
copy h4 "3.13"
click at [1221, 166] on h4 "4.37 TiB" at bounding box center [1241, 172] width 73 height 17
copy h4 "4.37"
click at [194, 47] on div "Performance" at bounding box center [194, 57] width 104 height 24
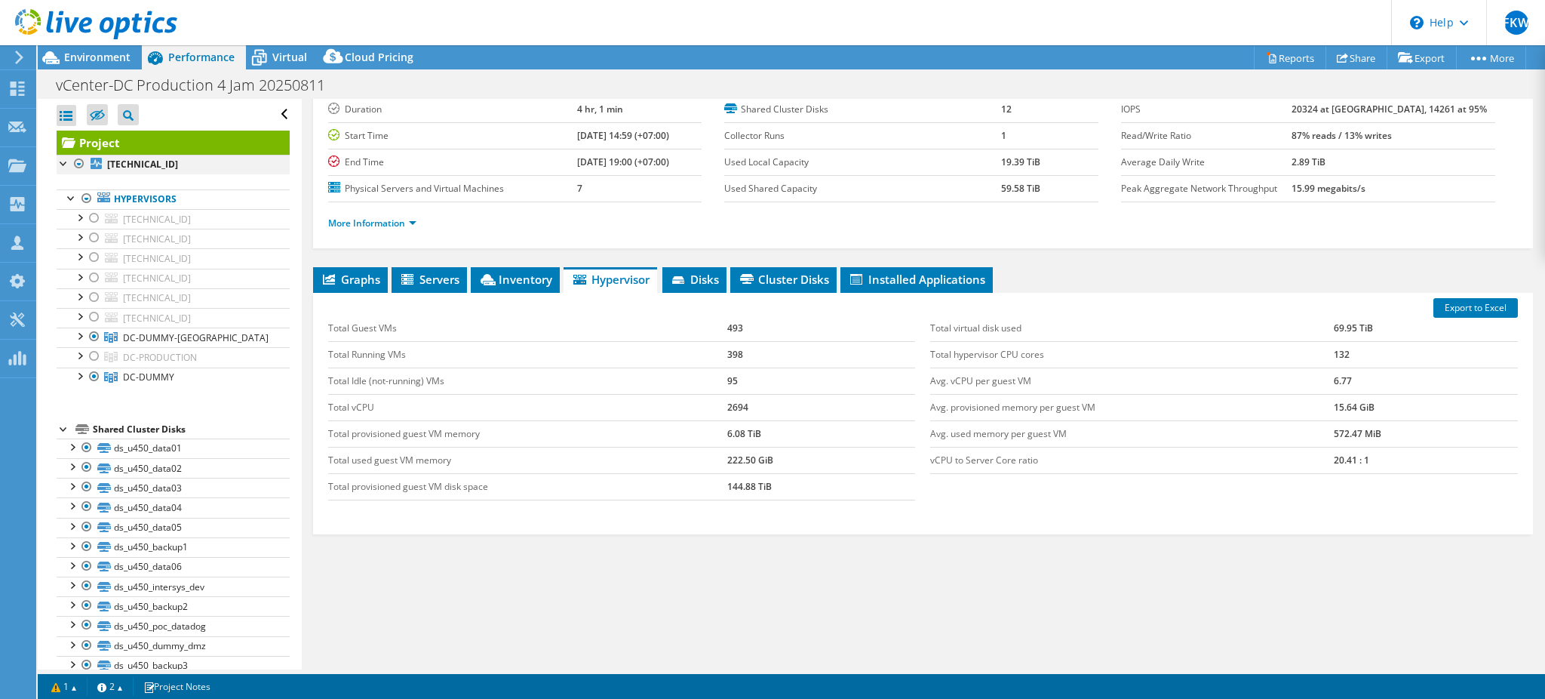
click at [83, 168] on div at bounding box center [79, 164] width 15 height 18
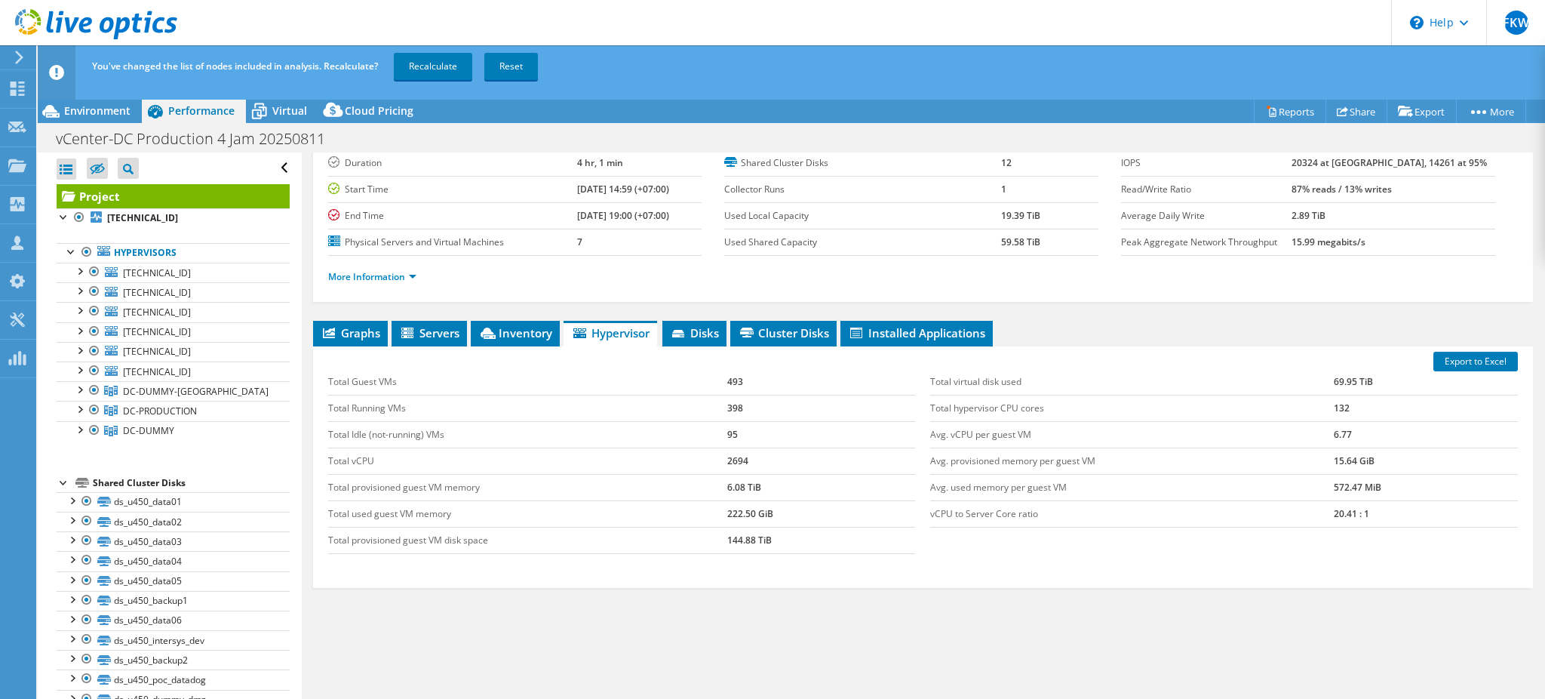
drag, startPoint x: 77, startPoint y: 161, endPoint x: 91, endPoint y: 211, distance: 52.5
click at [78, 165] on div "Open All Close All Hide Excluded Nodes Project Tree Filter" at bounding box center [173, 168] width 233 height 32
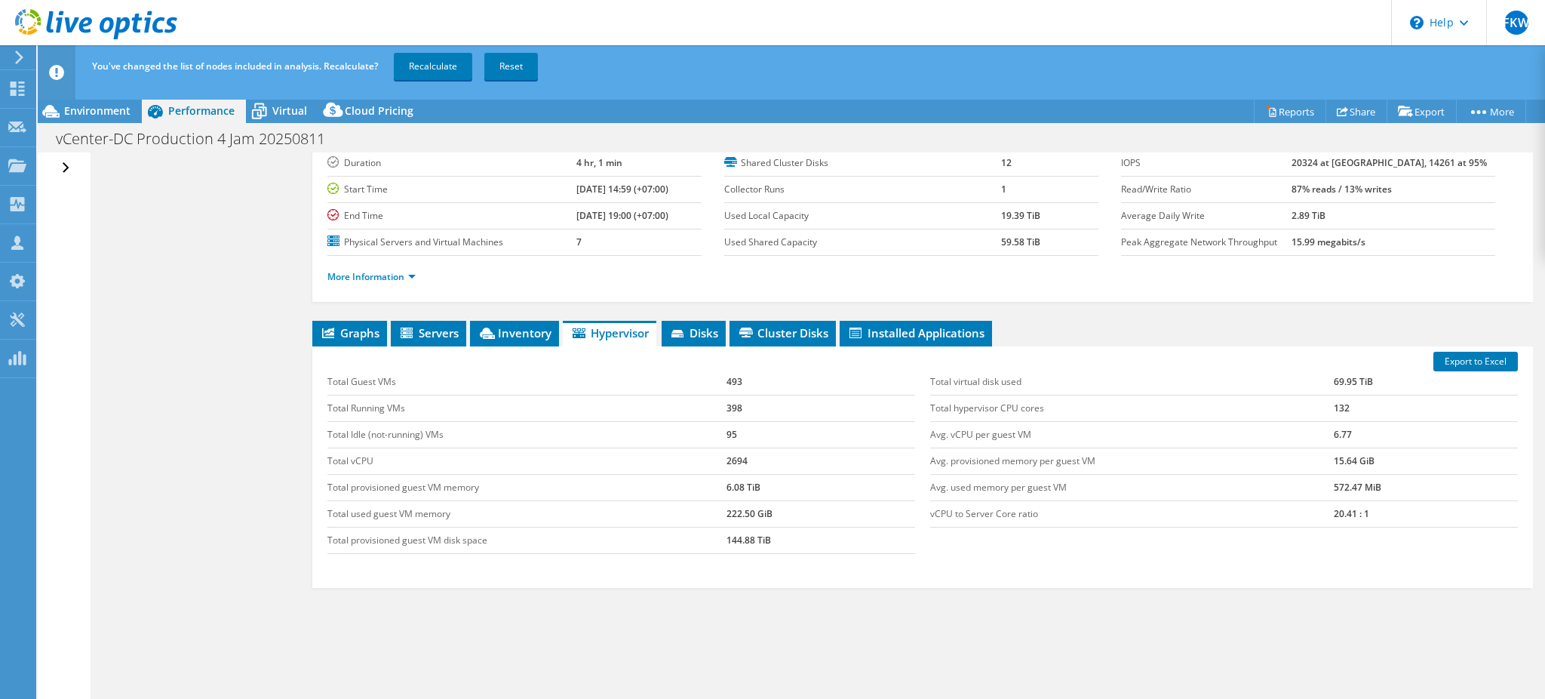
click at [65, 164] on div "Open All Close All Hide Excluded Nodes Project Tree Filter" at bounding box center [68, 168] width 22 height 32
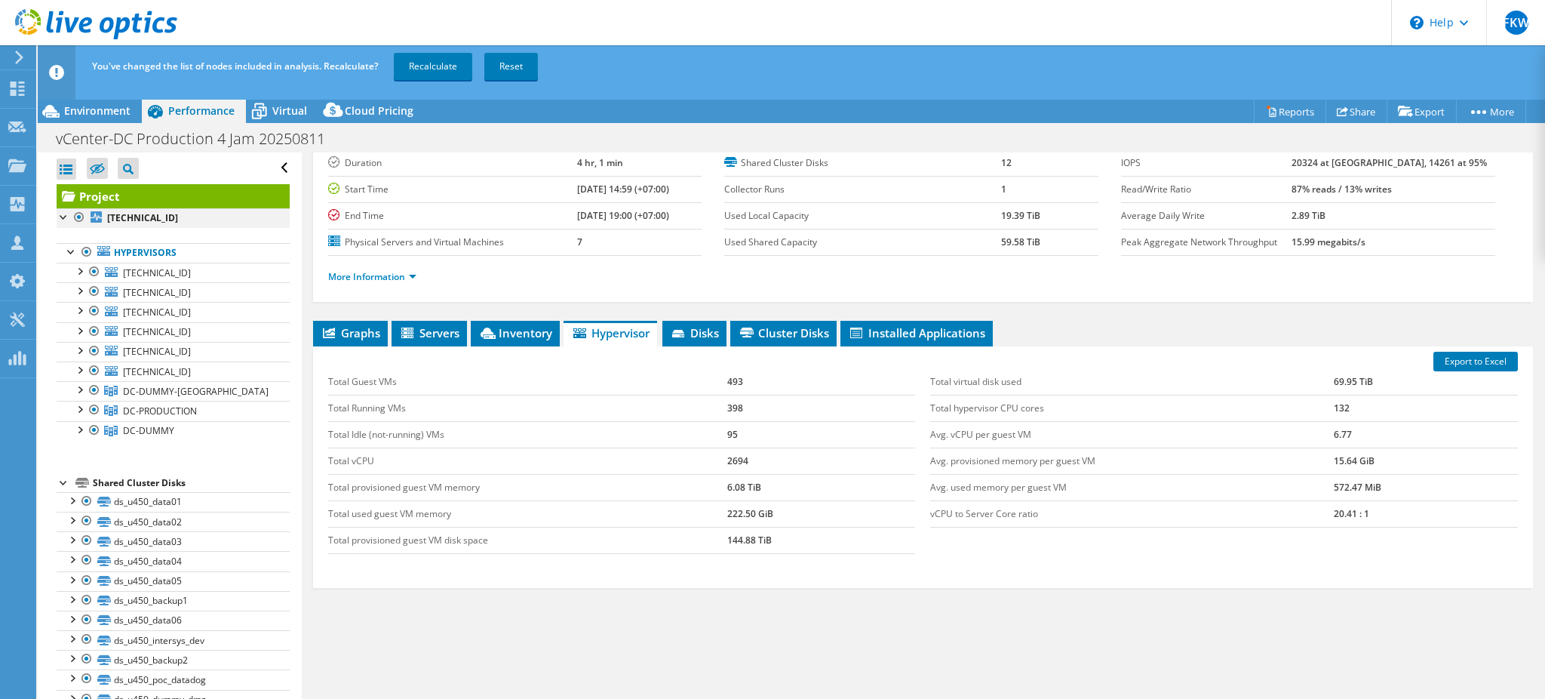
click at [80, 218] on div at bounding box center [79, 217] width 15 height 18
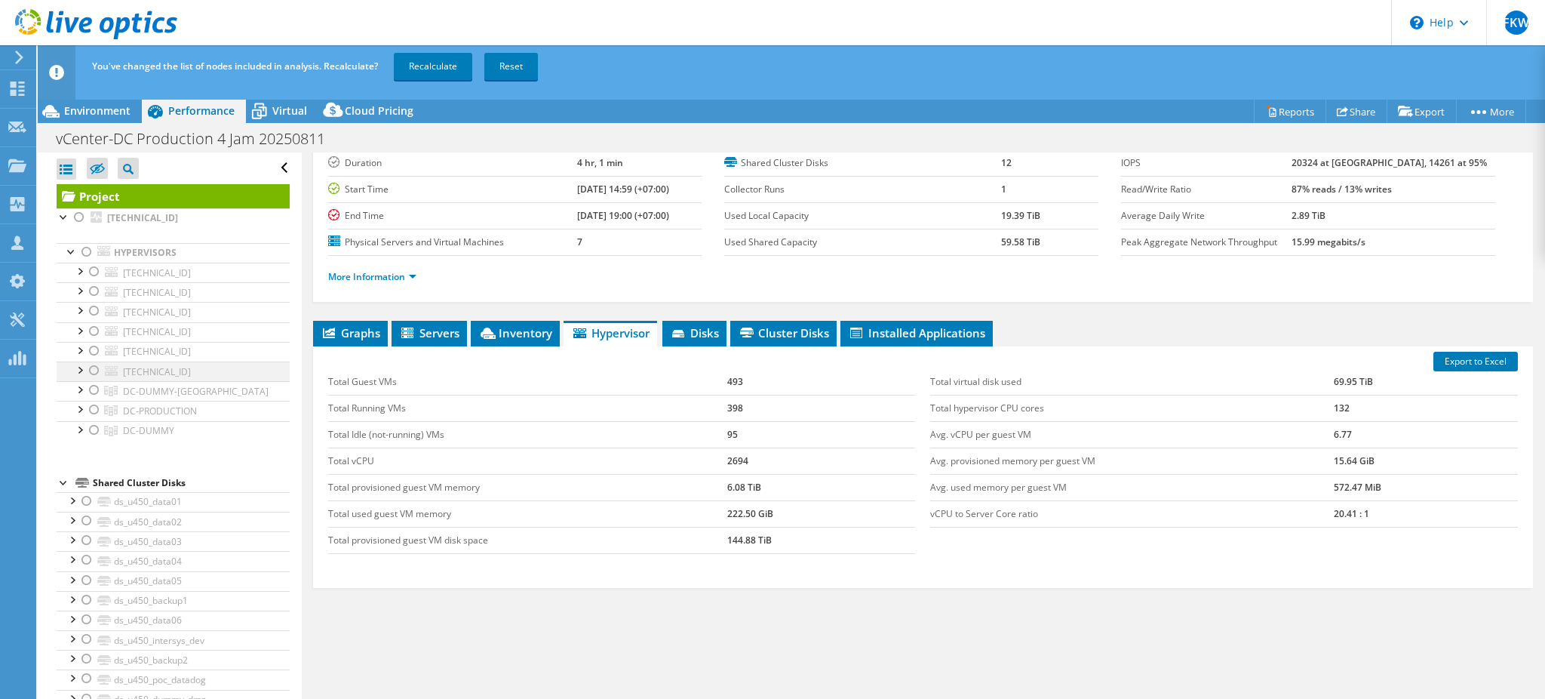
click at [82, 366] on div at bounding box center [79, 368] width 15 height 15
click at [78, 364] on div at bounding box center [79, 368] width 15 height 15
click at [91, 373] on div at bounding box center [94, 370] width 15 height 18
click at [91, 342] on div at bounding box center [94, 351] width 15 height 18
click at [91, 343] on div at bounding box center [94, 351] width 15 height 18
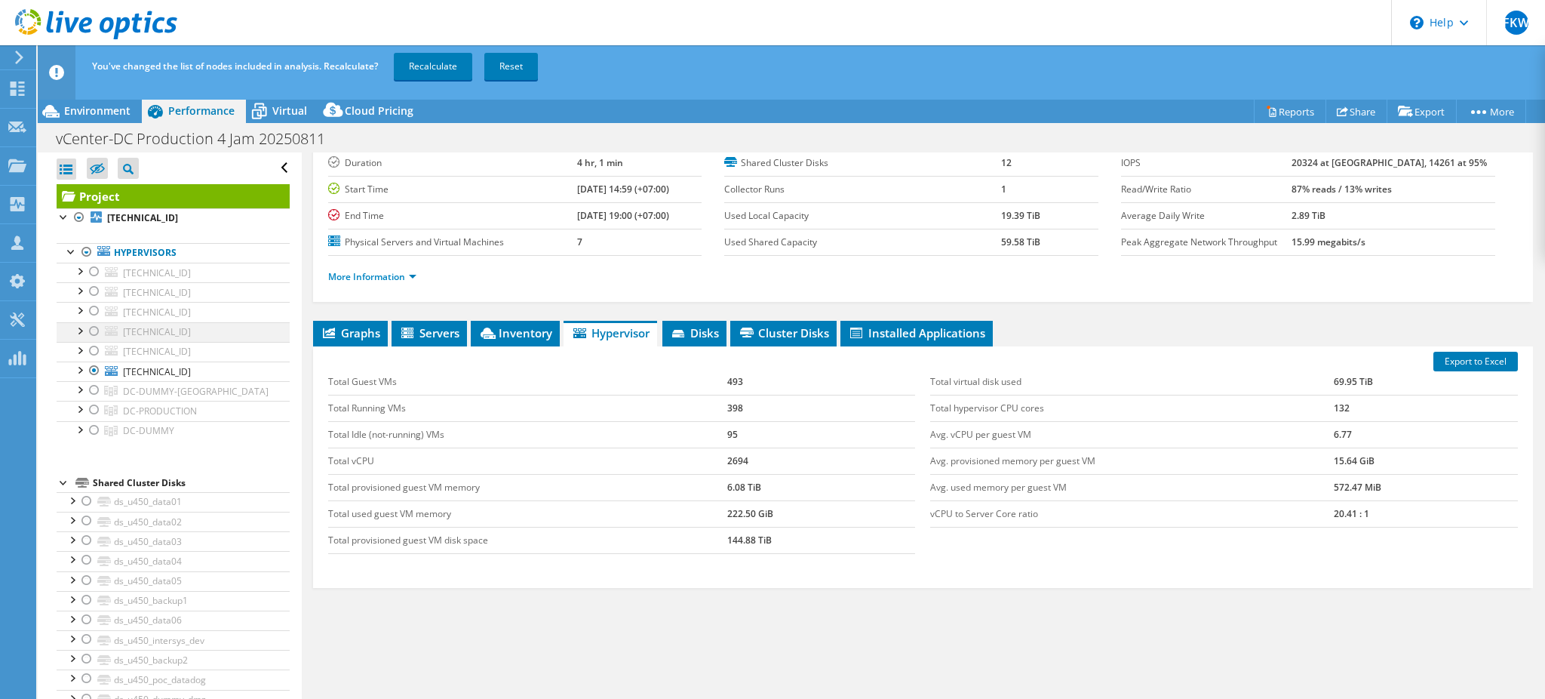
click at [93, 327] on div at bounding box center [94, 331] width 15 height 18
click at [91, 305] on div at bounding box center [94, 311] width 15 height 18
click at [95, 272] on div at bounding box center [94, 272] width 15 height 18
drag, startPoint x: 416, startPoint y: 41, endPoint x: 426, endPoint y: 69, distance: 28.9
click at [425, 69] on div "FKW Channel Partner [PERSON_NAME] Wijaya [EMAIL_ADDRESS][DOMAIN_NAME] Sapta Tun…" at bounding box center [772, 376] width 1545 height 752
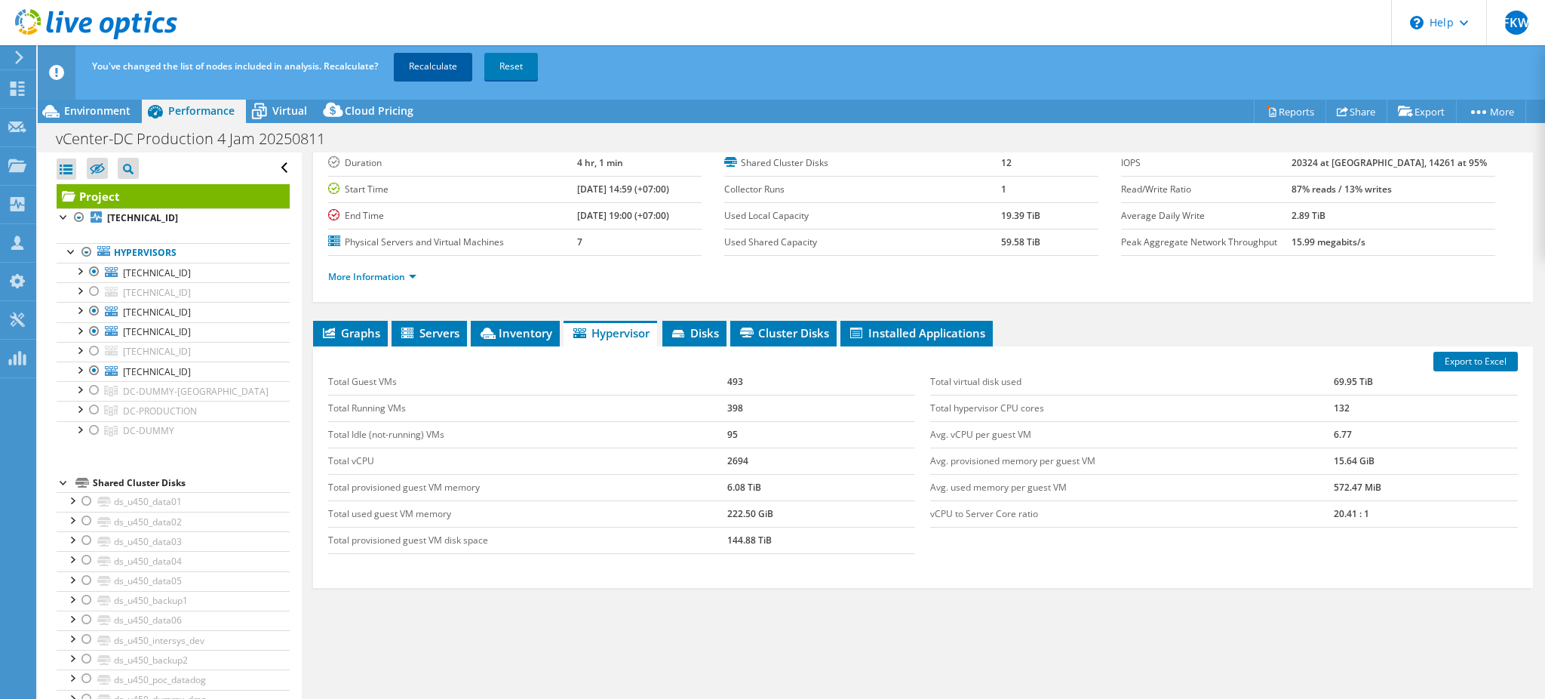
click at [426, 69] on link "Recalculate" at bounding box center [433, 66] width 78 height 27
click at [117, 112] on span "Environment" at bounding box center [97, 110] width 66 height 14
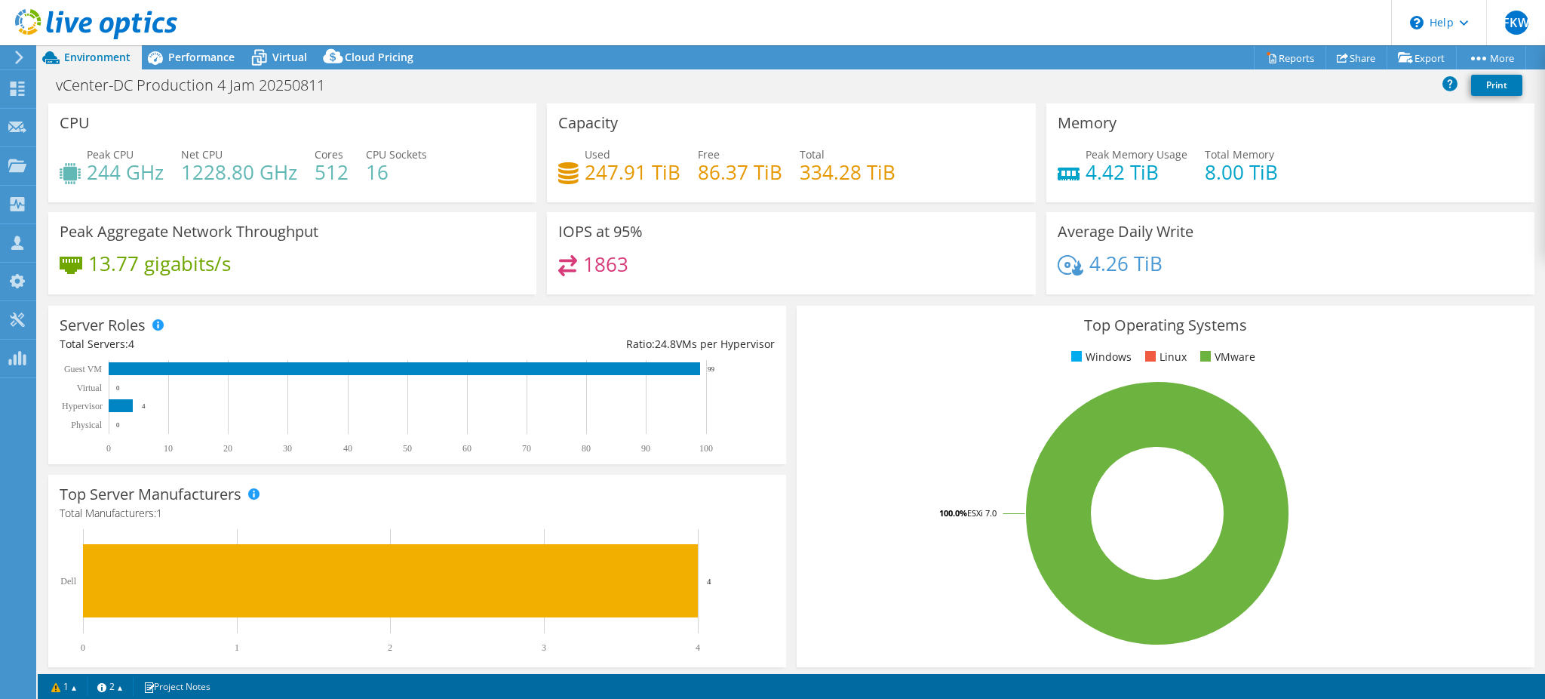
click at [1092, 178] on h4 "4.42 TiB" at bounding box center [1137, 172] width 102 height 17
click at [1086, 174] on h4 "4.42 TiB" at bounding box center [1137, 172] width 102 height 17
click at [1086, 173] on h4 "4.42 TiB" at bounding box center [1137, 172] width 102 height 17
click at [1086, 172] on h4 "4.42 TiB" at bounding box center [1137, 172] width 102 height 17
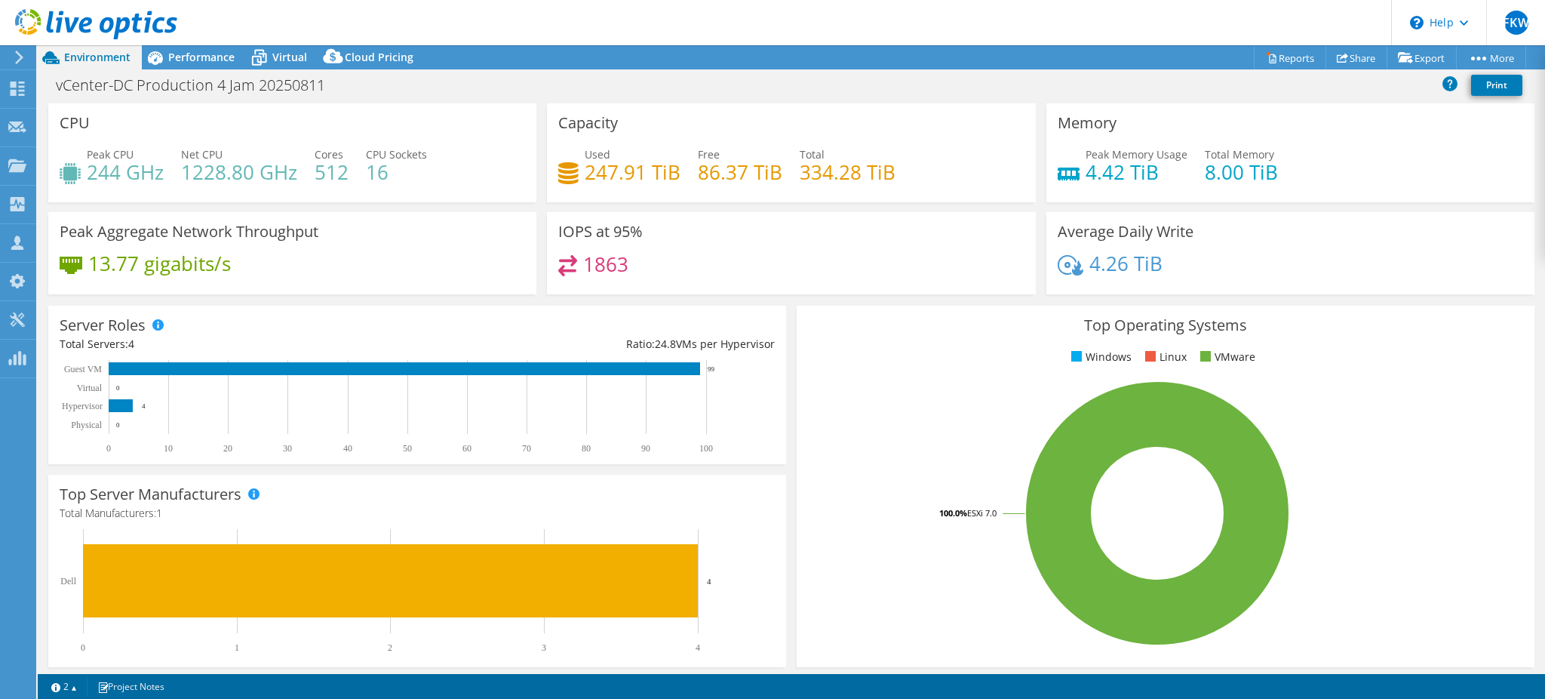
click at [1086, 165] on h4 "4.42 TiB" at bounding box center [1137, 172] width 102 height 17
click at [1205, 180] on h4 "8.00 TiB" at bounding box center [1241, 172] width 73 height 17
click at [171, 67] on div "Performance" at bounding box center [194, 57] width 104 height 24
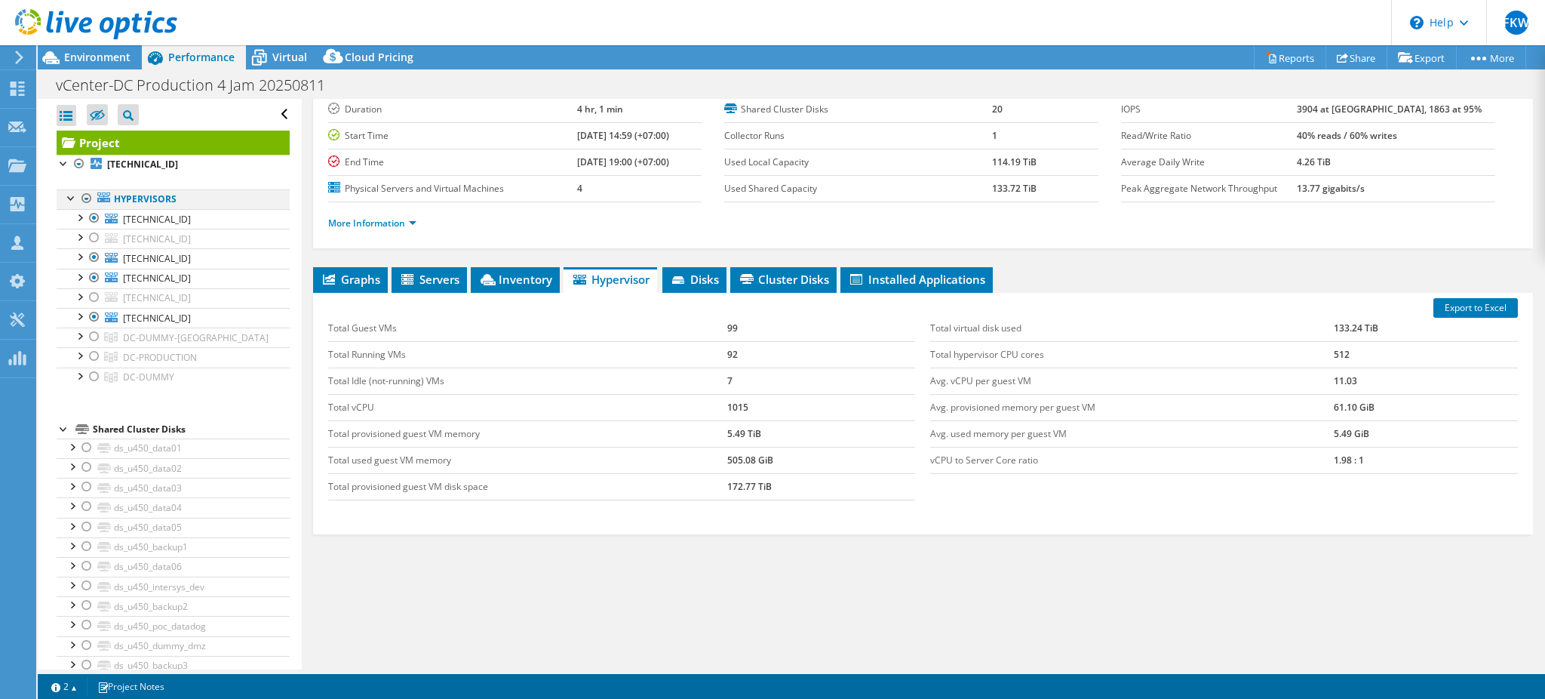
click at [79, 199] on div at bounding box center [86, 198] width 15 height 18
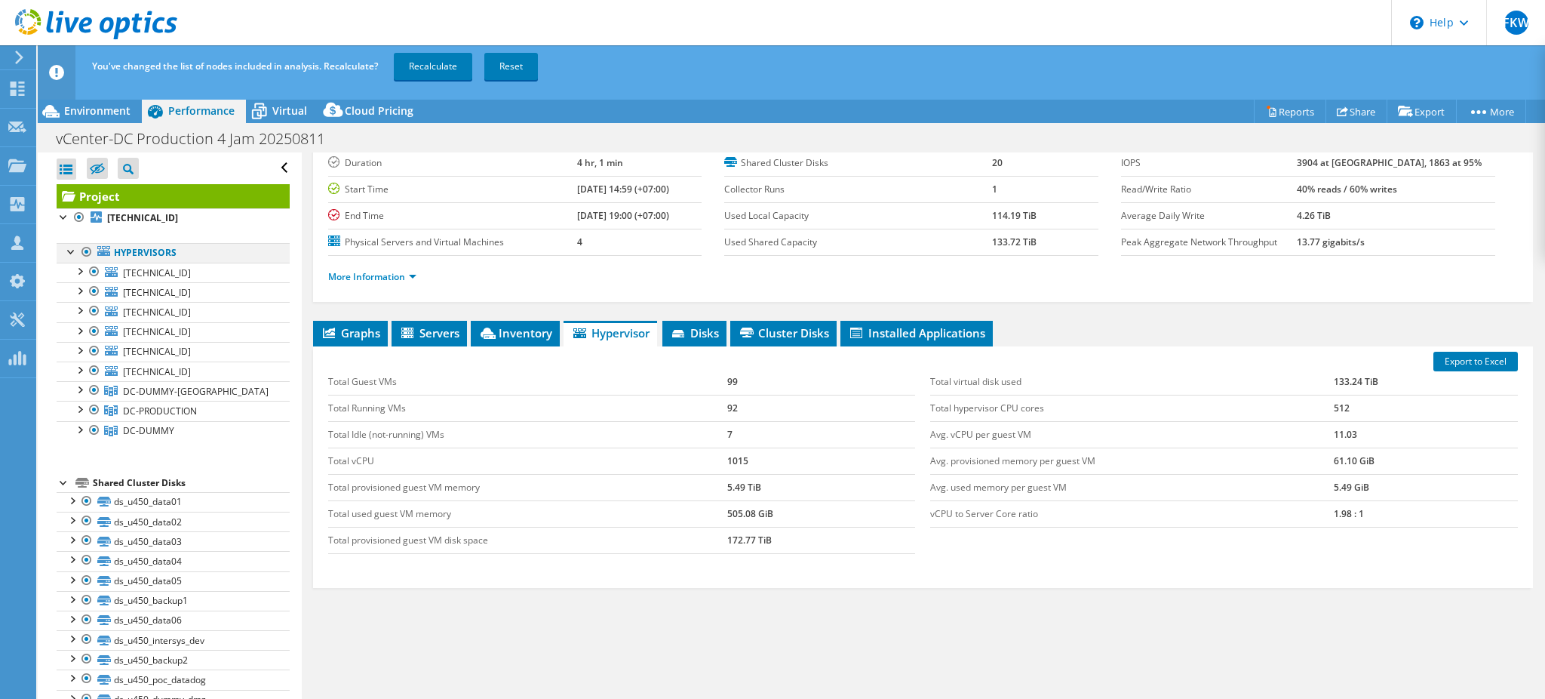
click at [86, 252] on div at bounding box center [86, 252] width 15 height 18
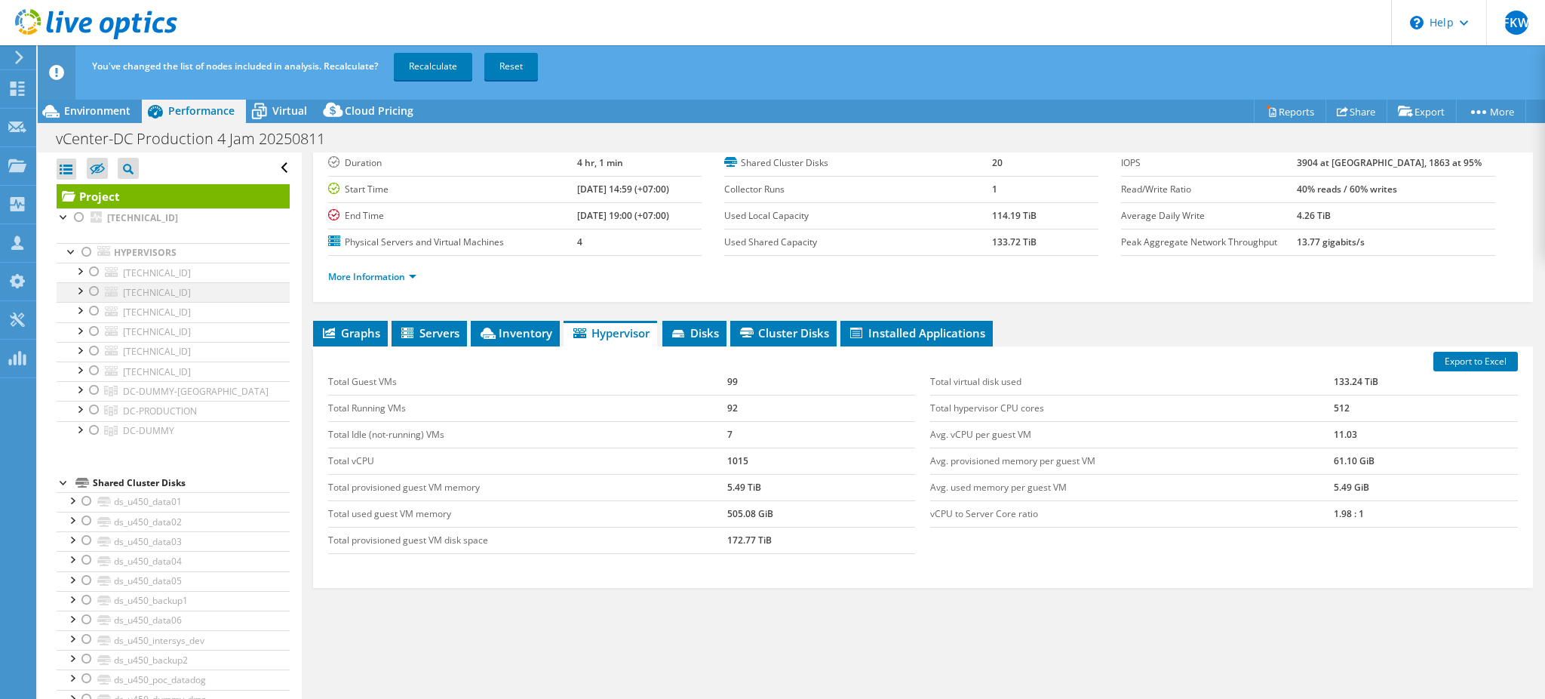
click at [92, 293] on div at bounding box center [94, 291] width 15 height 18
click at [89, 350] on div at bounding box center [94, 351] width 15 height 18
click at [94, 413] on div at bounding box center [94, 410] width 15 height 18
click at [425, 57] on link "Recalculate" at bounding box center [433, 66] width 78 height 27
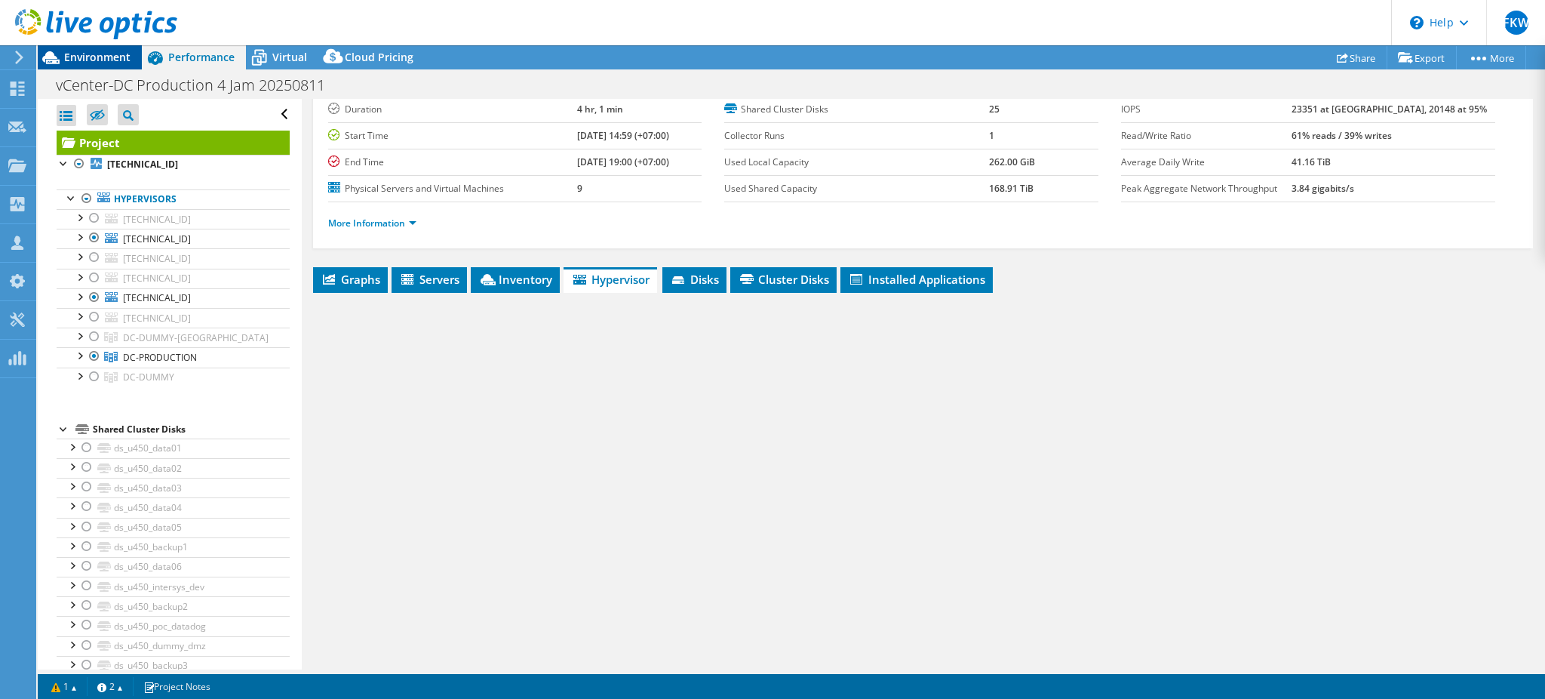
click at [119, 60] on span "Environment" at bounding box center [97, 57] width 66 height 14
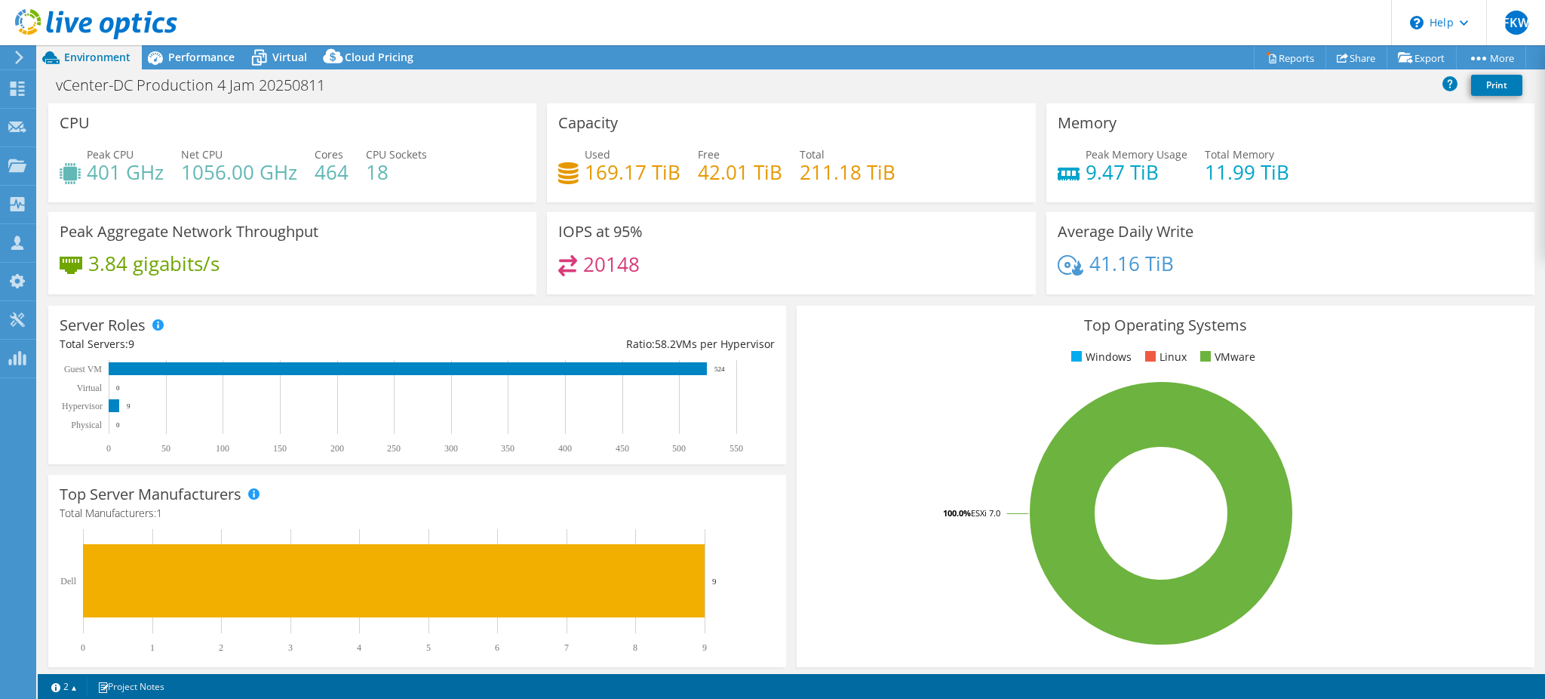
click at [1095, 167] on h4 "9.47 TiB" at bounding box center [1137, 172] width 102 height 17
click at [1094, 167] on h4 "9.47 TiB" at bounding box center [1137, 172] width 102 height 17
click at [1218, 186] on div "Peak Memory Usage 9.47 TiB Total Memory 11.99 TiB" at bounding box center [1290, 170] width 465 height 49
drag, startPoint x: 1218, startPoint y: 186, endPoint x: 1218, endPoint y: 177, distance: 8.3
click at [1218, 181] on div "Peak Memory Usage 9.47 TiB Total Memory 11.99 TiB" at bounding box center [1290, 170] width 465 height 49
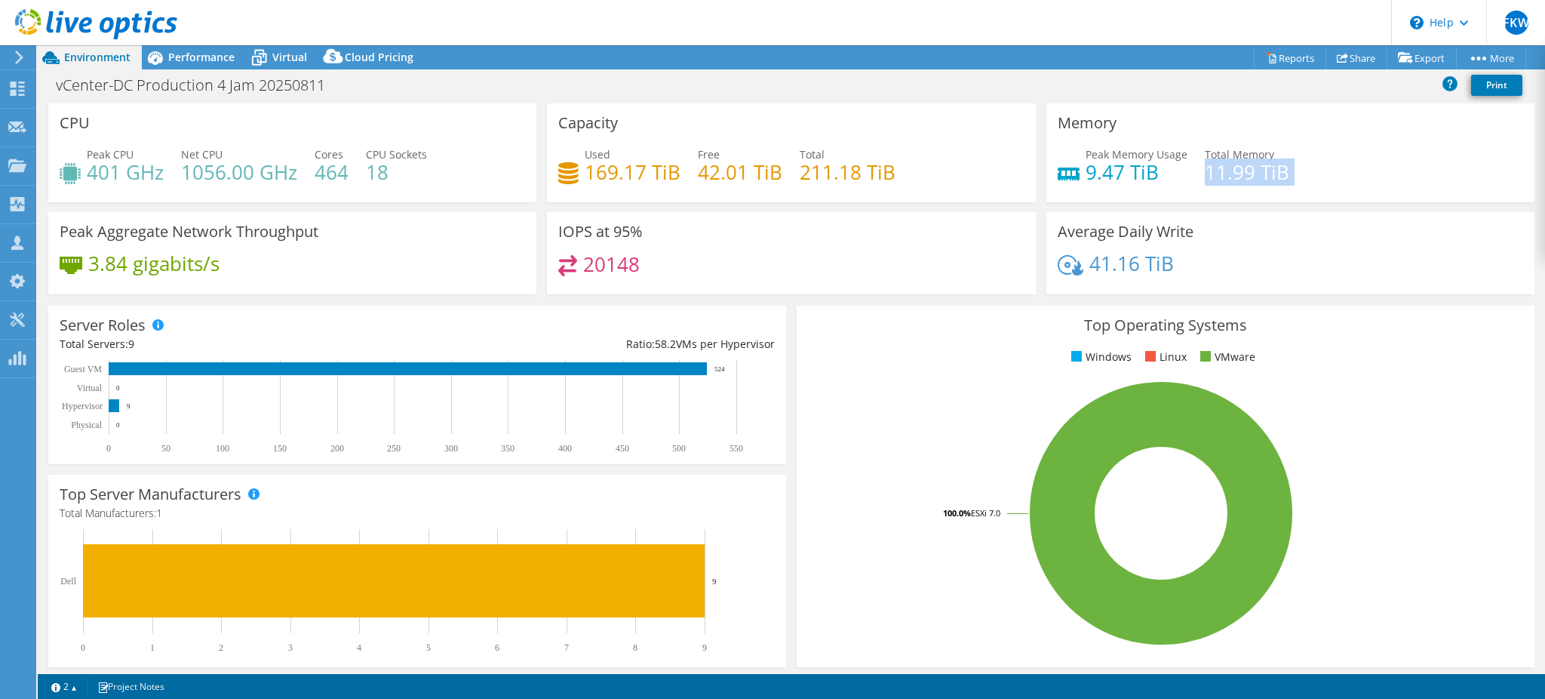
click at [1216, 174] on h4 "11.99 TiB" at bounding box center [1247, 172] width 84 height 17
click at [1215, 174] on h4 "11.99 TiB" at bounding box center [1247, 172] width 84 height 17
click at [812, 257] on div "20148" at bounding box center [790, 271] width 465 height 32
click at [802, 257] on div "20148" at bounding box center [790, 271] width 465 height 32
drag, startPoint x: 802, startPoint y: 257, endPoint x: 771, endPoint y: 259, distance: 31.0
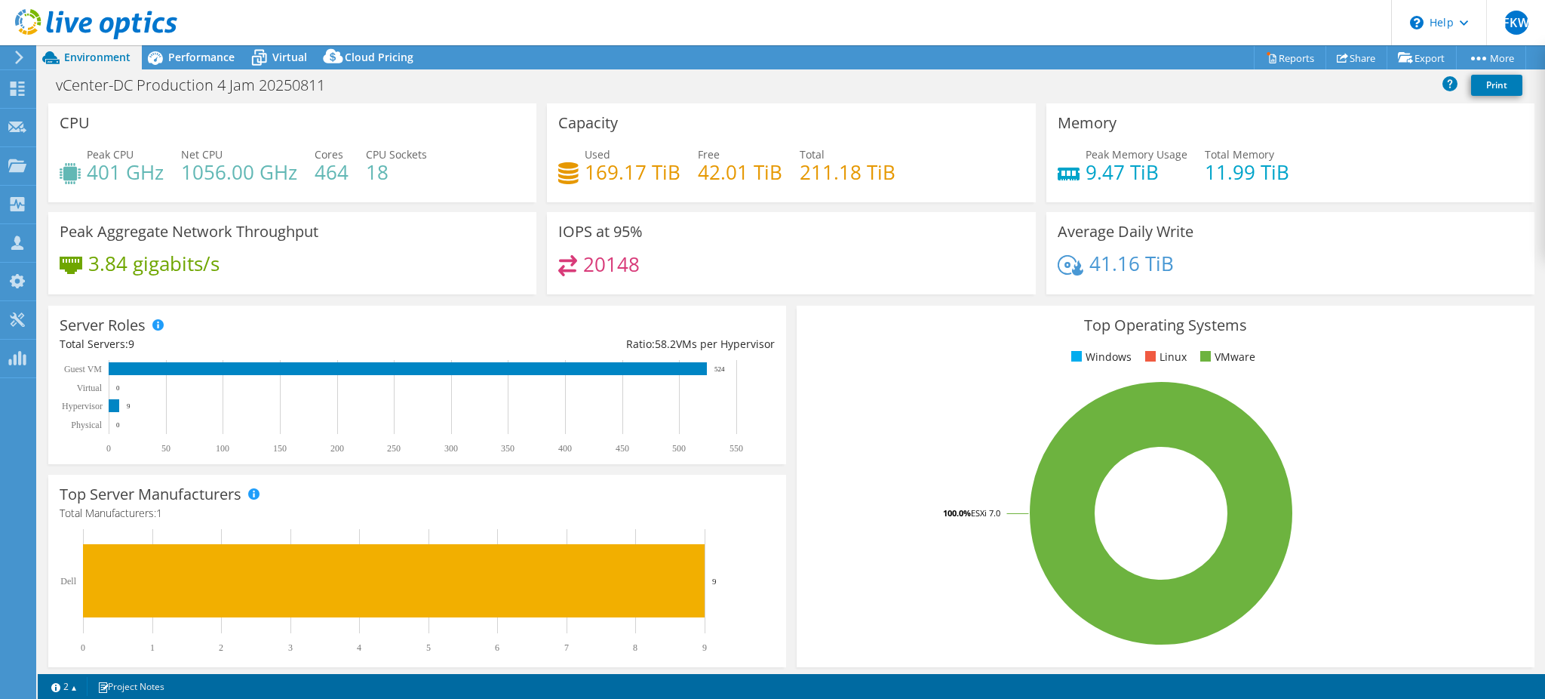
click at [800, 257] on div "20148" at bounding box center [790, 271] width 465 height 32
click at [729, 276] on div "20148" at bounding box center [790, 271] width 465 height 32
click at [228, 66] on div "Performance" at bounding box center [194, 57] width 104 height 24
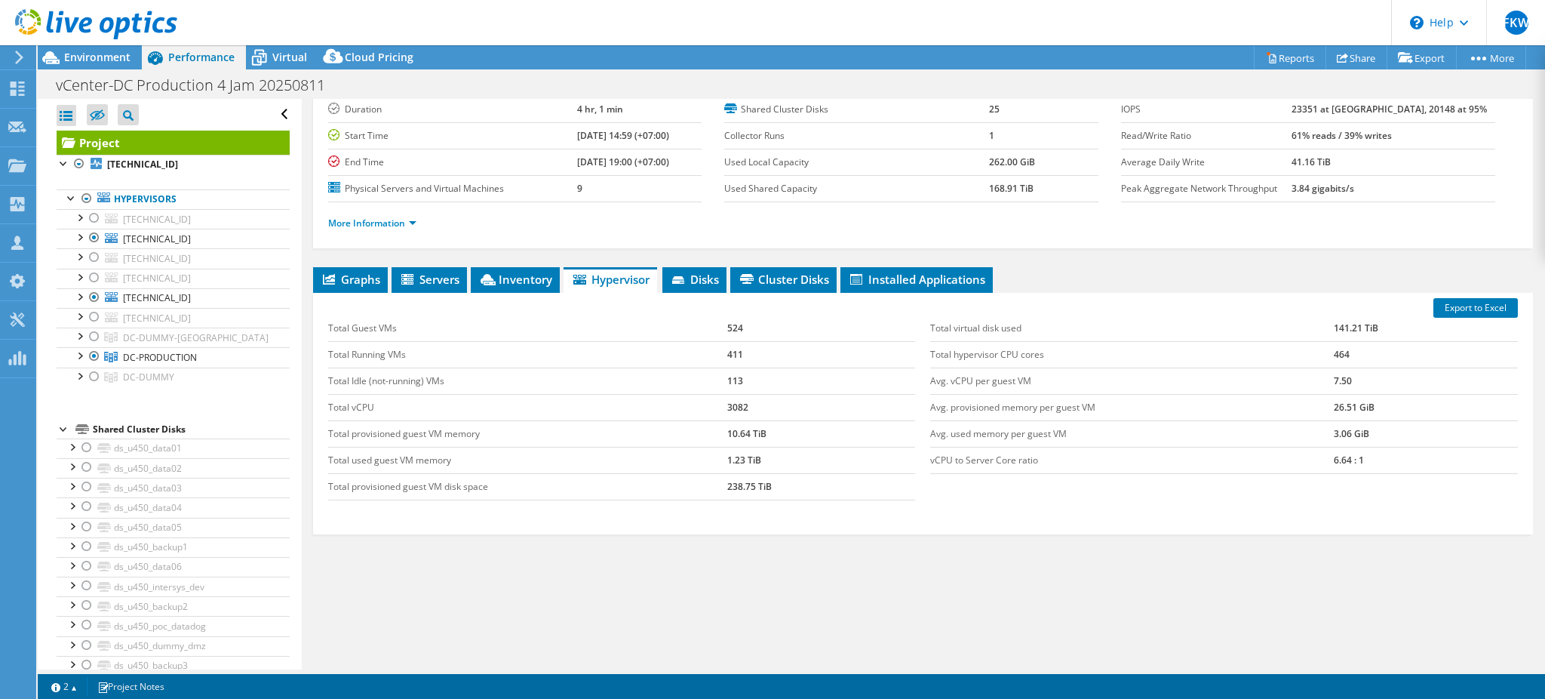
click at [564, 593] on div "Graphs Servers Inventory Hypervisor Disks Cluster Disks Installed Applications …" at bounding box center [923, 455] width 1220 height 377
click at [547, 574] on div "Graphs Servers Inventory Hypervisor Disks Cluster Disks Installed Applications …" at bounding box center [923, 455] width 1220 height 377
click at [555, 540] on div "Graphs Servers Inventory Hypervisor Disks Cluster Disks Installed Applications …" at bounding box center [923, 455] width 1220 height 377
drag, startPoint x: 601, startPoint y: 546, endPoint x: 413, endPoint y: 502, distance: 192.2
click at [484, 518] on div "Graphs Servers Inventory Hypervisor Disks Cluster Disks Installed Applications …" at bounding box center [923, 455] width 1220 height 377
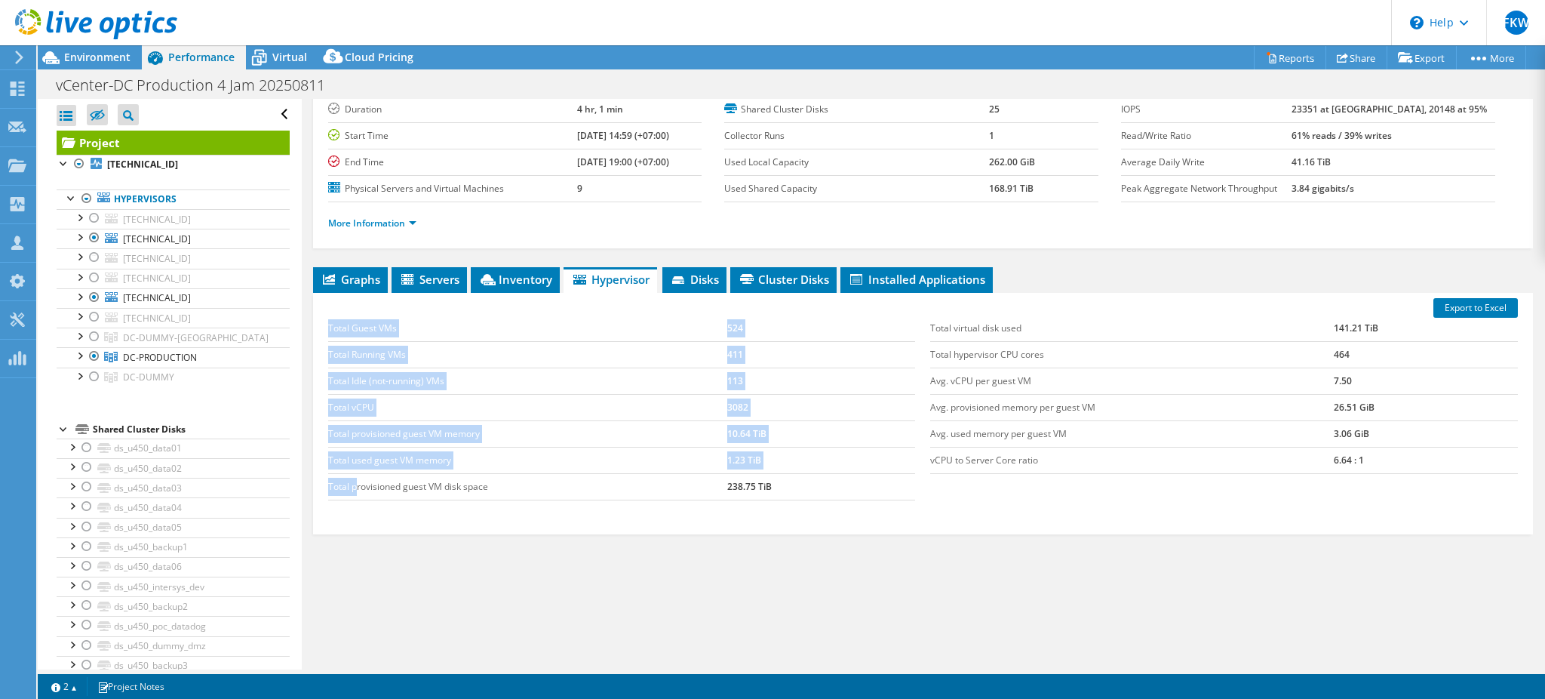
drag, startPoint x: 411, startPoint y: 504, endPoint x: 354, endPoint y: 478, distance: 63.1
click at [354, 478] on div "Total Guest VMs 524 Total Running VMs 411 Total Idle (not-running) VMs 113 Tota…" at bounding box center [622, 407] width 603 height 215
click at [330, 318] on td "Total Guest VMs" at bounding box center [527, 328] width 399 height 26
drag, startPoint x: 329, startPoint y: 324, endPoint x: 802, endPoint y: 493, distance: 502.3
click at [802, 493] on tbody "Total Guest VMs 524 Total Running VMs 411 Total Idle (not-running) VMs 113 Tota…" at bounding box center [622, 407] width 588 height 185
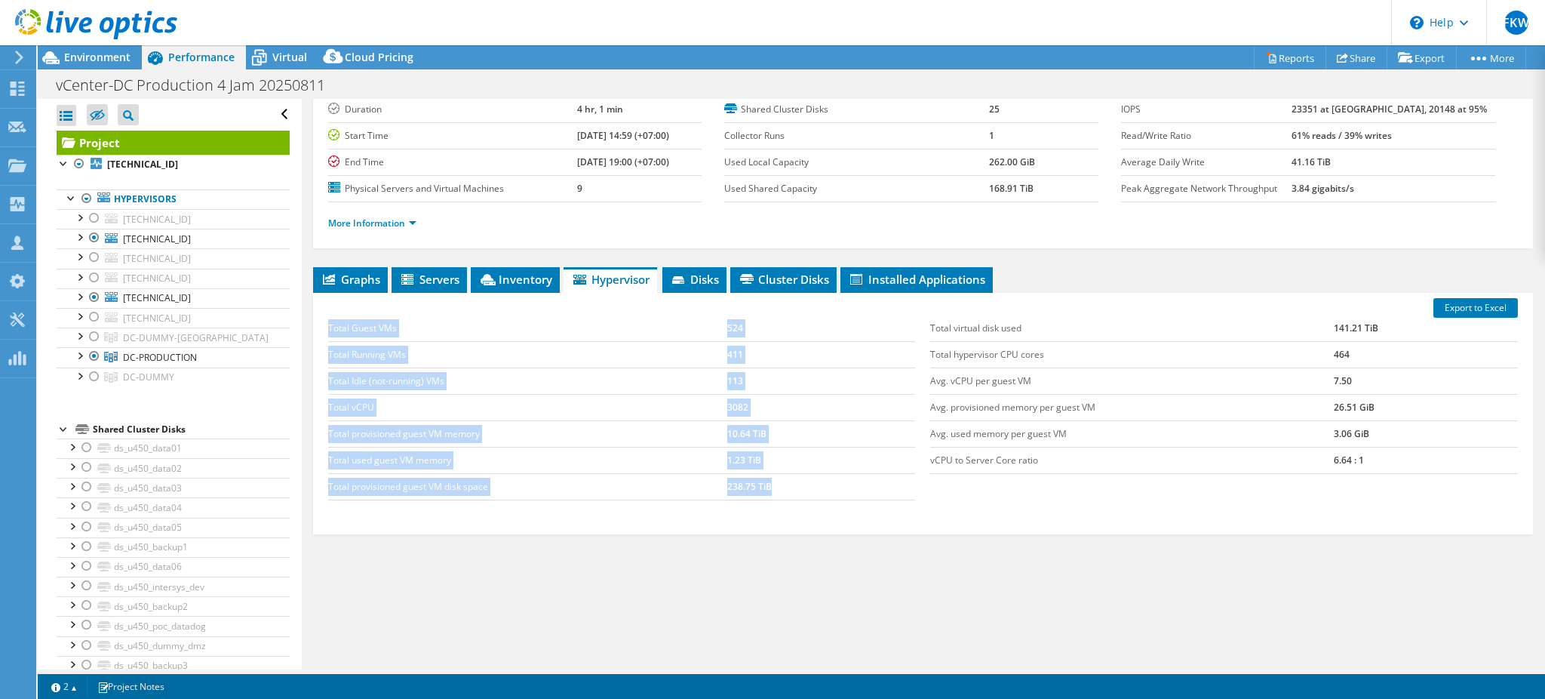
click at [905, 499] on div "Total Guest VMs 524 Total Running VMs 411 Total Idle (not-running) VMs 113 Tota…" at bounding box center [622, 407] width 603 height 215
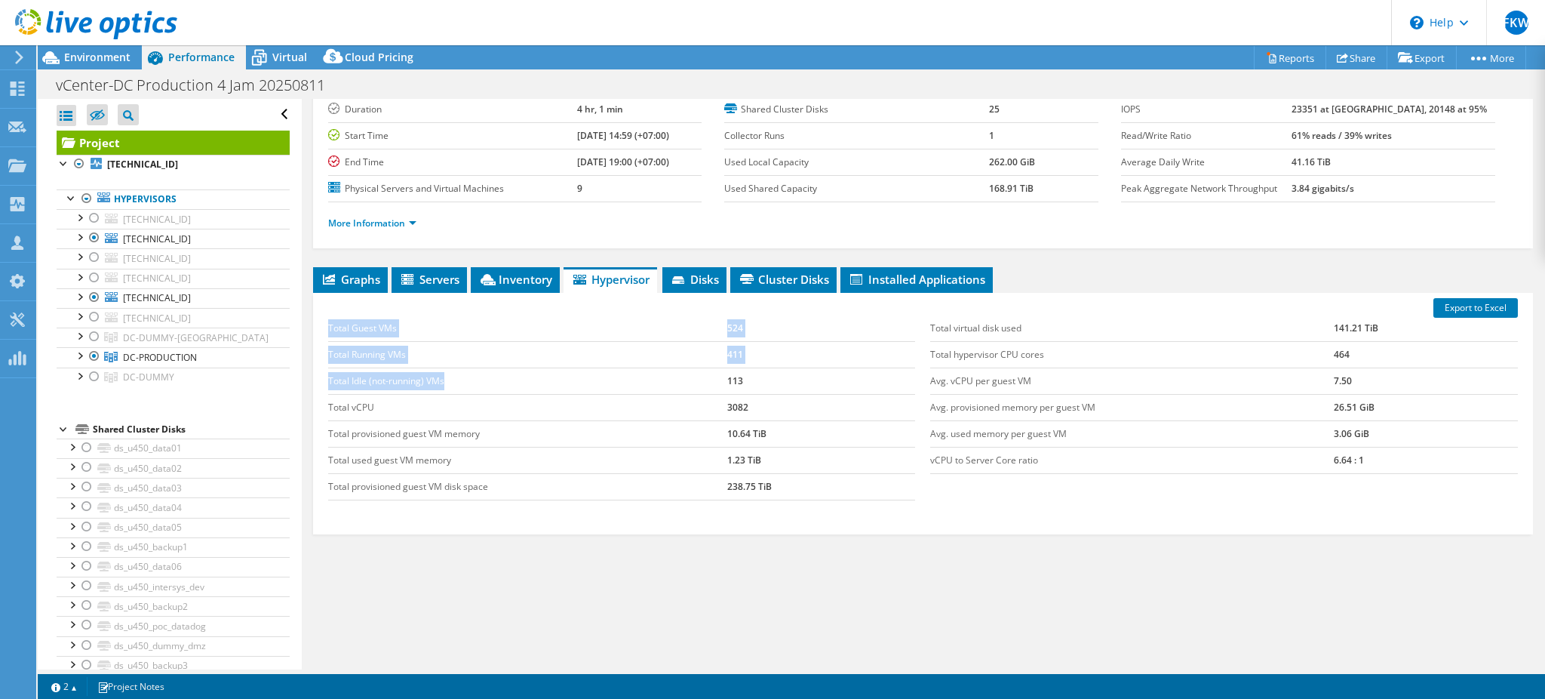
drag, startPoint x: 914, startPoint y: 495, endPoint x: 487, endPoint y: 384, distance: 441.9
click at [487, 384] on div "Total Guest VMs 524 Total Running VMs 411 Total Idle (not-running) VMs 113 Tota…" at bounding box center [622, 407] width 603 height 215
drag, startPoint x: 413, startPoint y: 450, endPoint x: 362, endPoint y: 368, distance: 95.9
click at [413, 450] on td "Total used guest VM memory" at bounding box center [527, 460] width 399 height 26
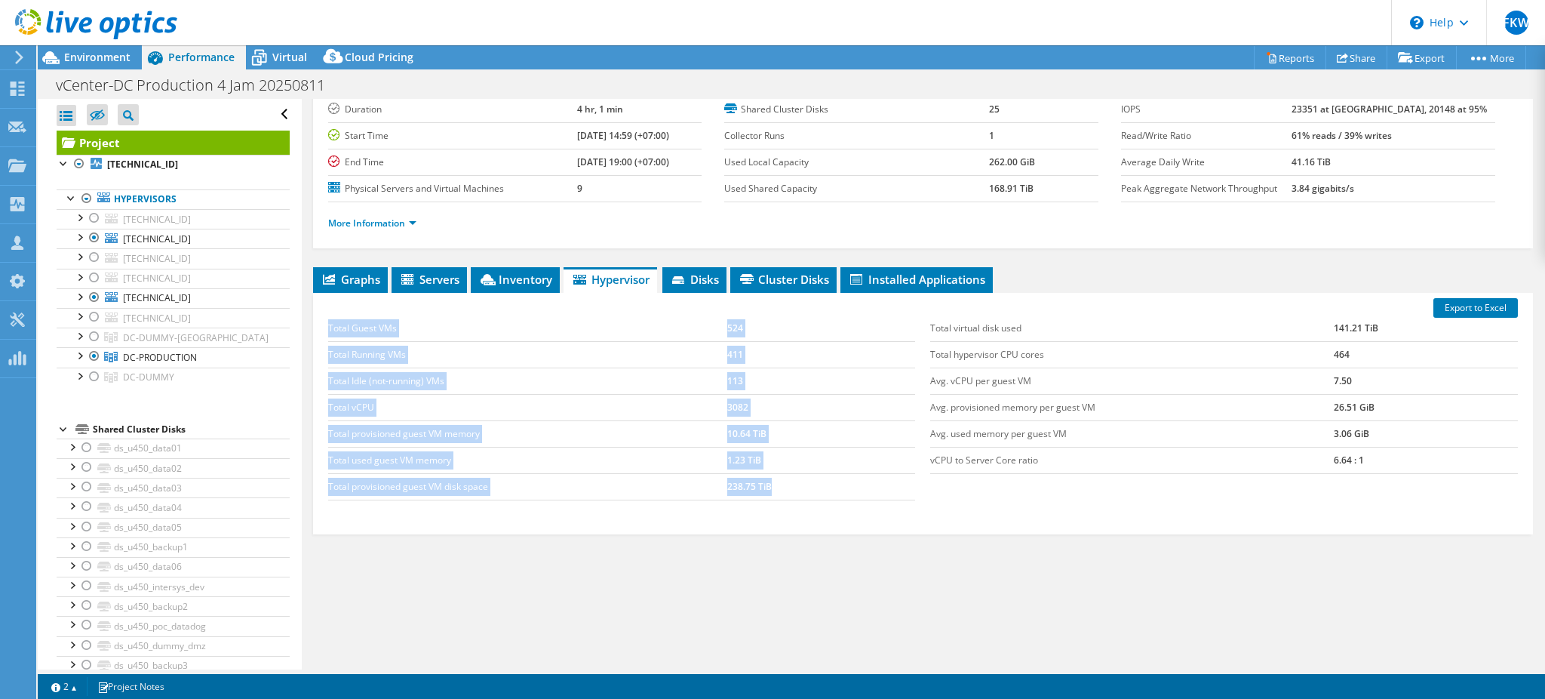
drag, startPoint x: 327, startPoint y: 333, endPoint x: 782, endPoint y: 488, distance: 481.5
click at [782, 488] on div "Total Guest VMs 524 Total Running VMs 411 Total Idle (not-running) VMs 113 Tota…" at bounding box center [622, 407] width 603 height 215
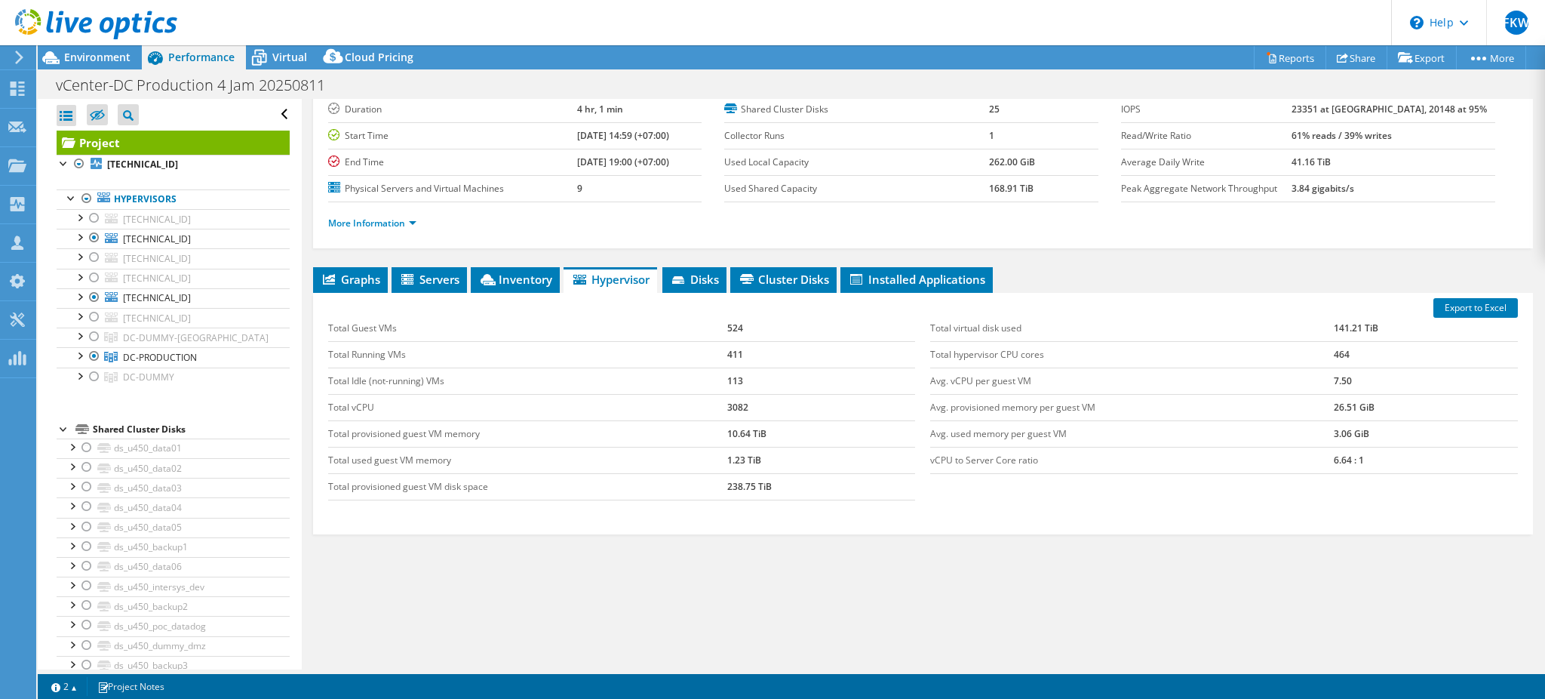
click at [654, 513] on div "Total Guest VMs 524 Total Running VMs 411 Total Idle (not-running) VMs 113 Tota…" at bounding box center [622, 407] width 603 height 215
click at [82, 196] on div at bounding box center [86, 198] width 15 height 18
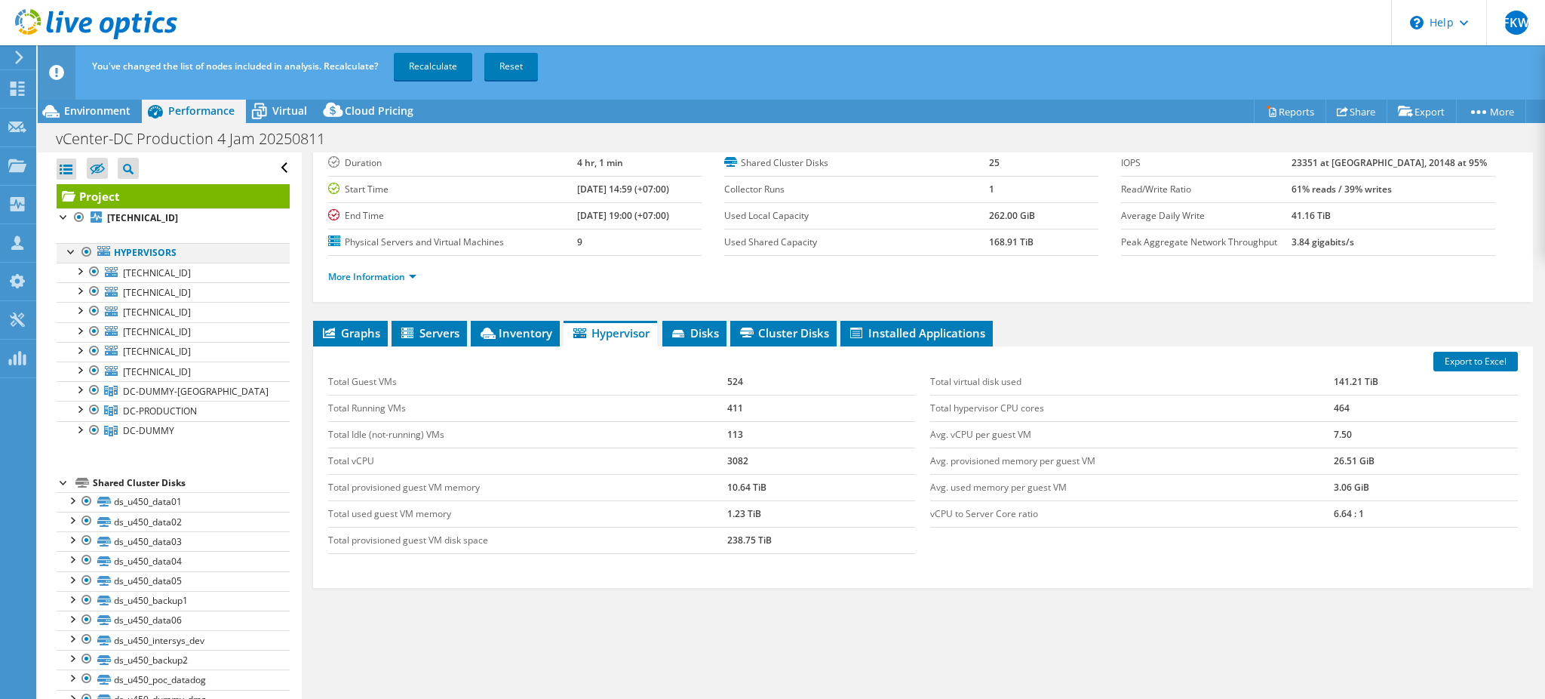
click at [82, 196] on link "Project" at bounding box center [173, 196] width 233 height 24
click at [84, 253] on div at bounding box center [86, 252] width 15 height 18
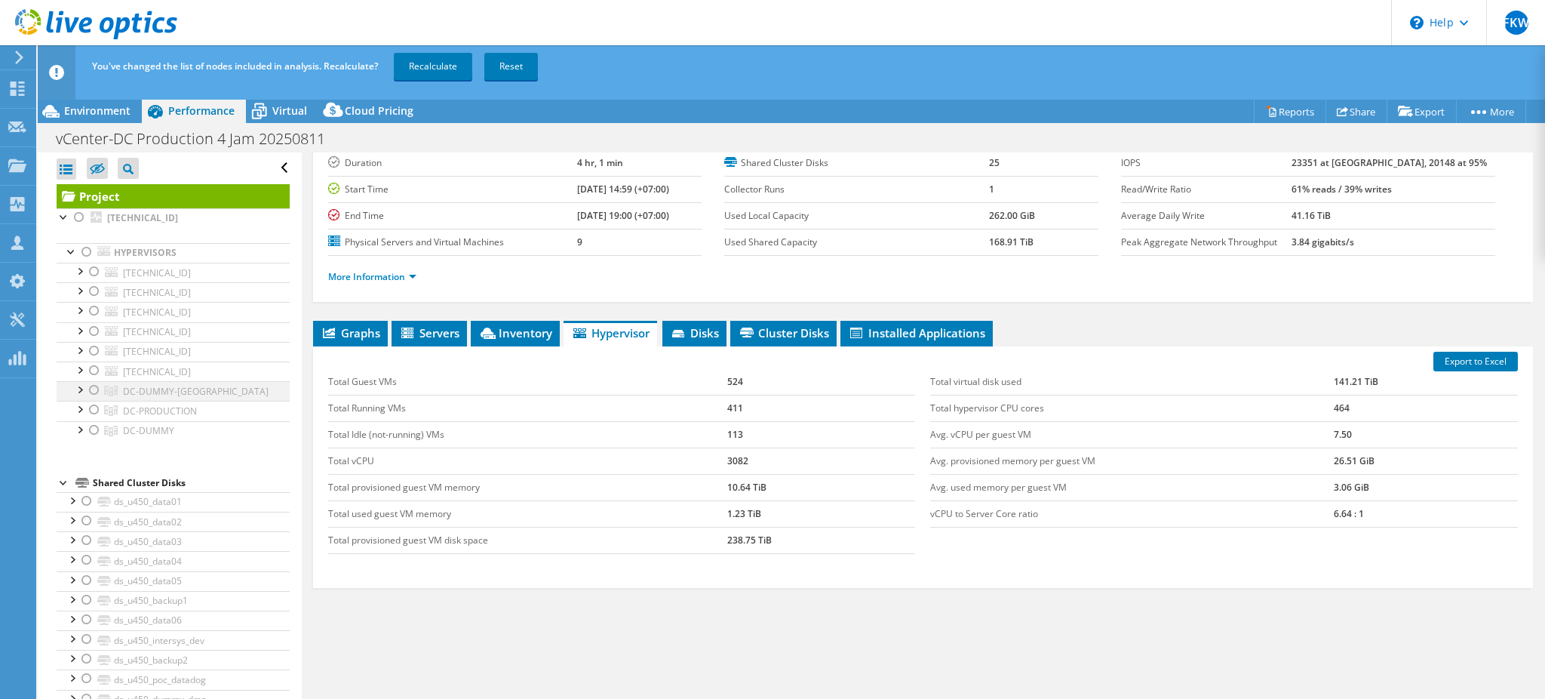
click at [91, 390] on div at bounding box center [94, 390] width 15 height 18
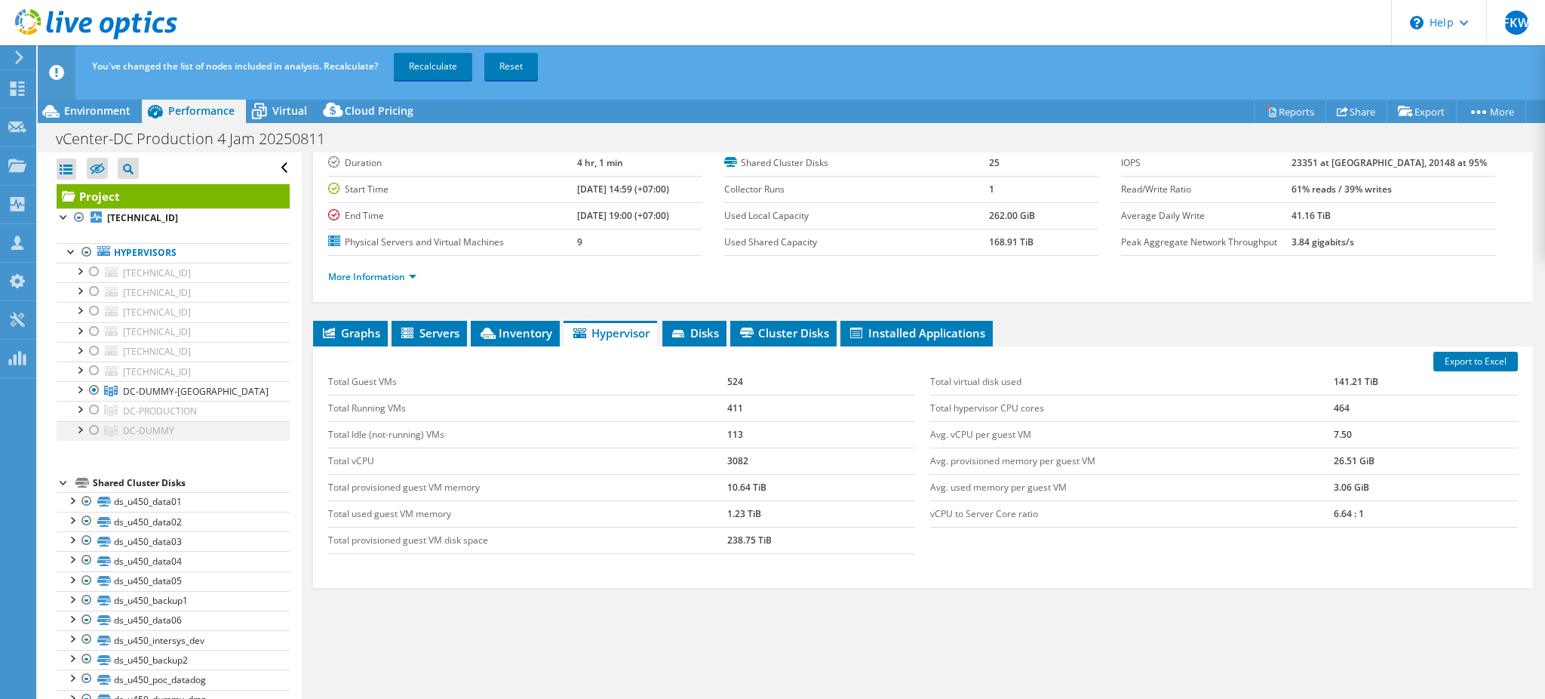
click at [97, 431] on div at bounding box center [94, 430] width 15 height 18
click at [433, 64] on link "Recalculate" at bounding box center [433, 66] width 78 height 27
click at [128, 119] on div "Environment" at bounding box center [90, 111] width 104 height 24
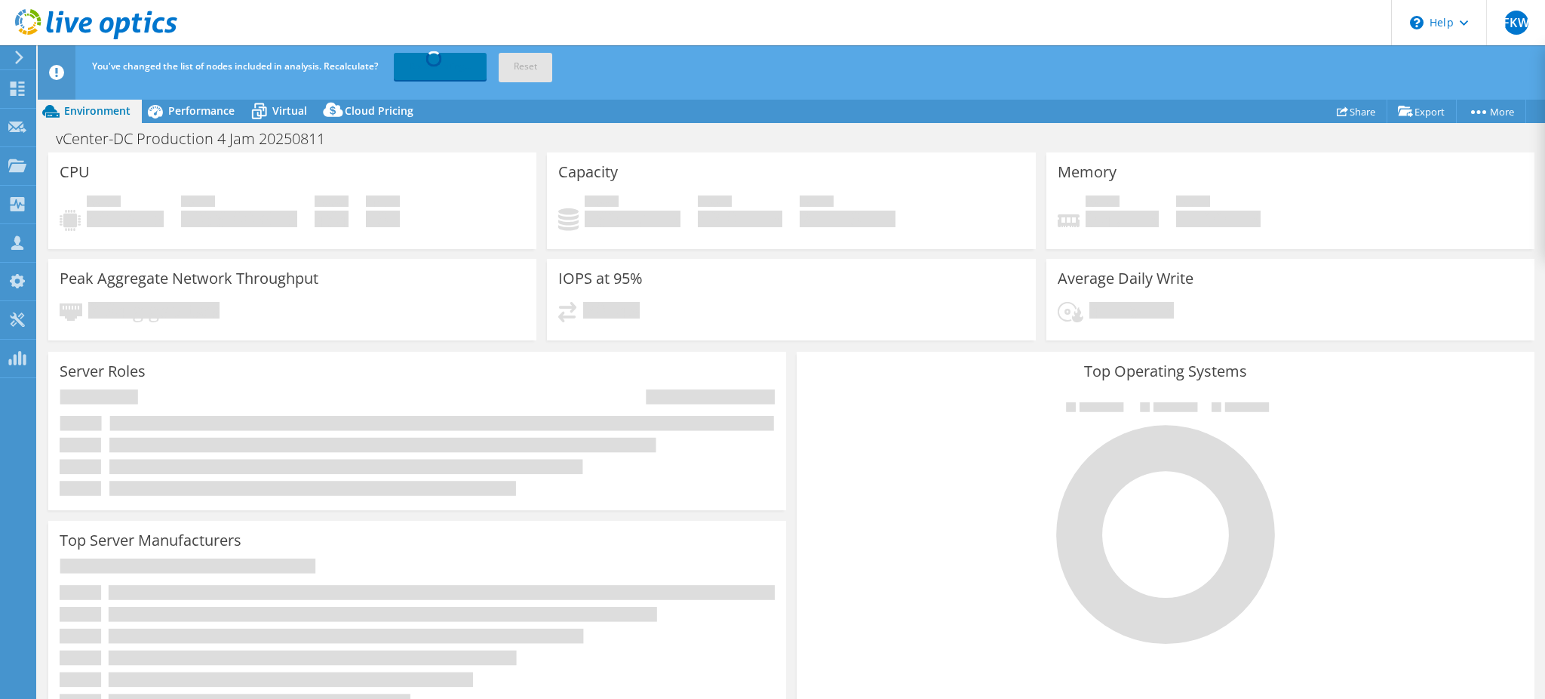
click at [638, 82] on div "You've changed the list of nodes included in analysis. Recalculate? Recalculati…" at bounding box center [819, 66] width 1462 height 42
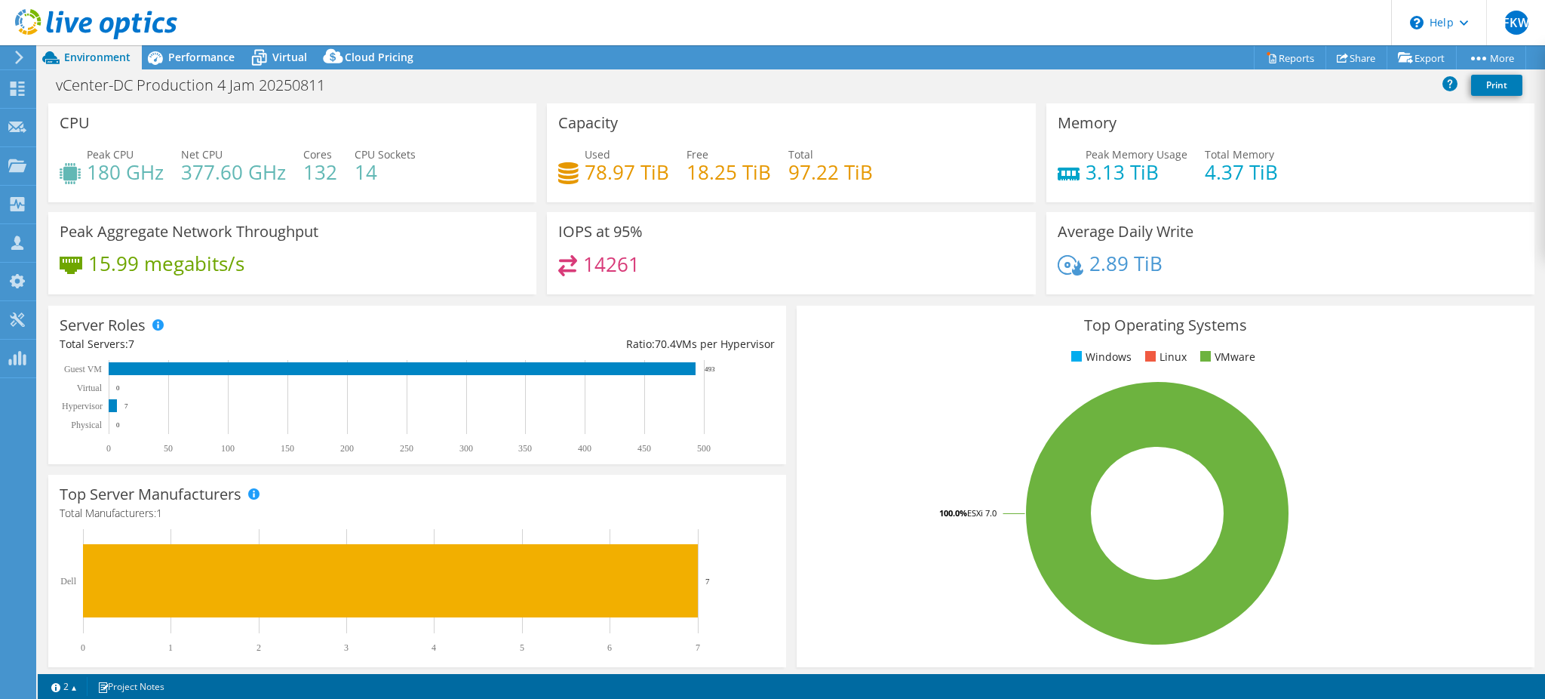
click at [1098, 176] on h4 "3.13 TiB" at bounding box center [1137, 172] width 102 height 17
click at [213, 57] on span "Performance" at bounding box center [201, 57] width 66 height 14
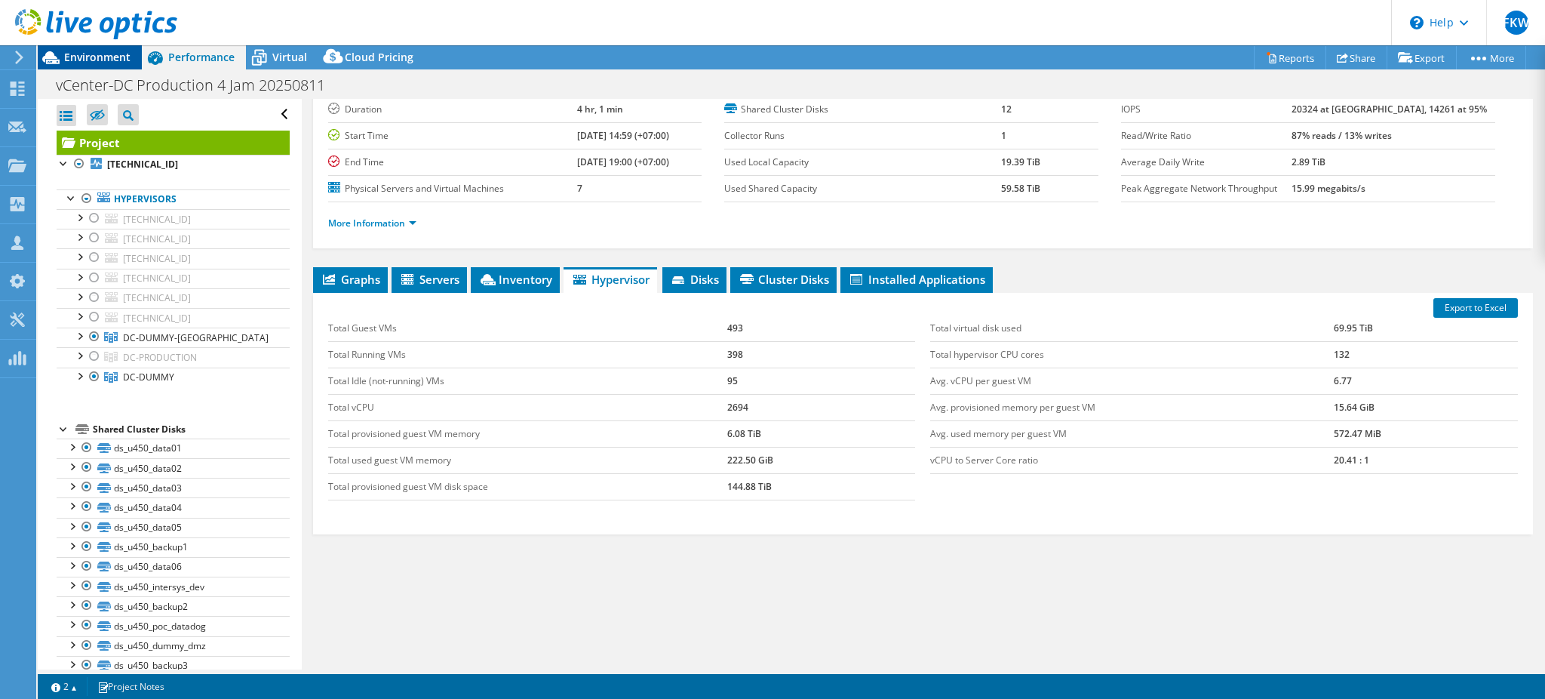
click at [116, 61] on span "Environment" at bounding box center [97, 57] width 66 height 14
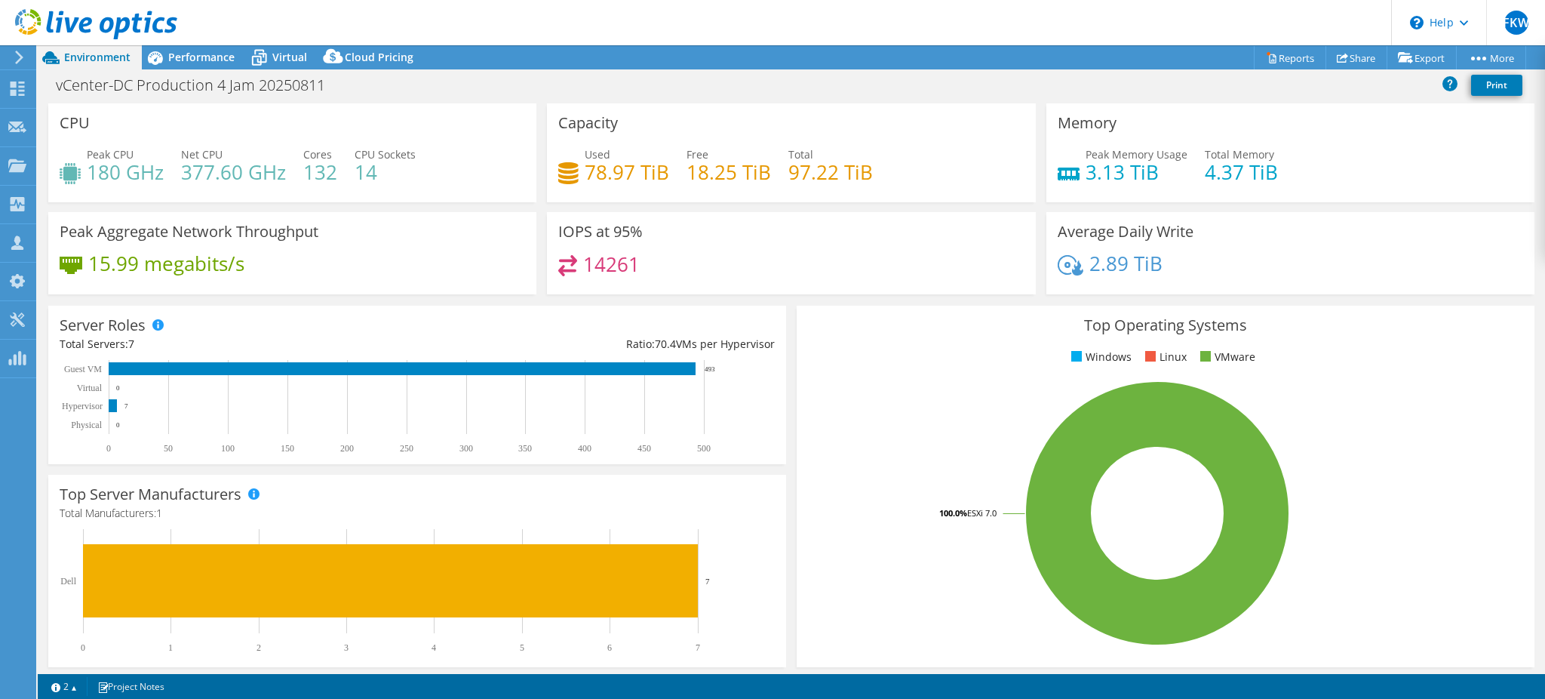
click at [1209, 177] on h4 "4.37 TiB" at bounding box center [1241, 172] width 73 height 17
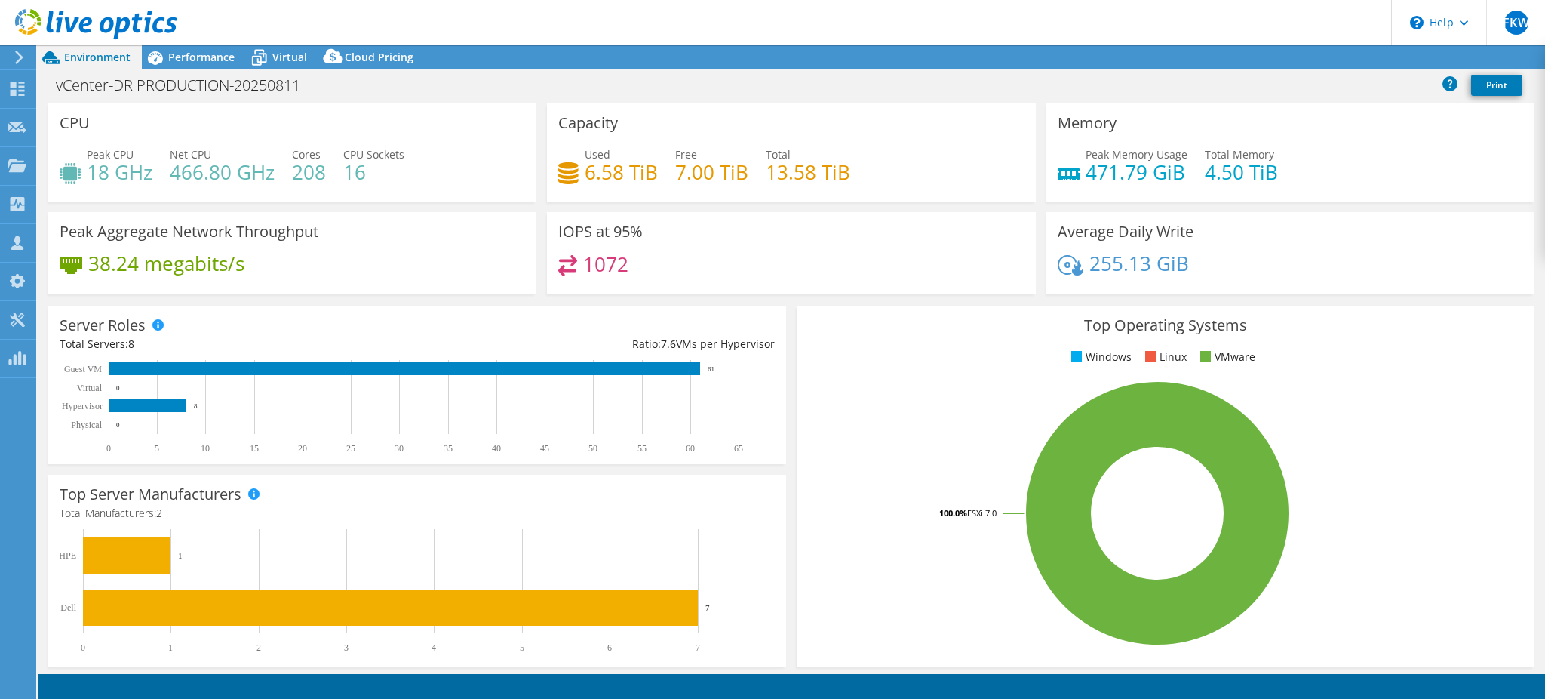
select select "USD"
click at [250, 80] on h1 "vCenter-DR PRODUCTION-20250811" at bounding box center [186, 85] width 275 height 17
drag, startPoint x: 138, startPoint y: 88, endPoint x: 450, endPoint y: 80, distance: 312.4
click at [450, 80] on div "vCenter-DR PRODUCTION-20250811 Print" at bounding box center [791, 85] width 1507 height 28
copy h1 "PRODUCTION-20250811"
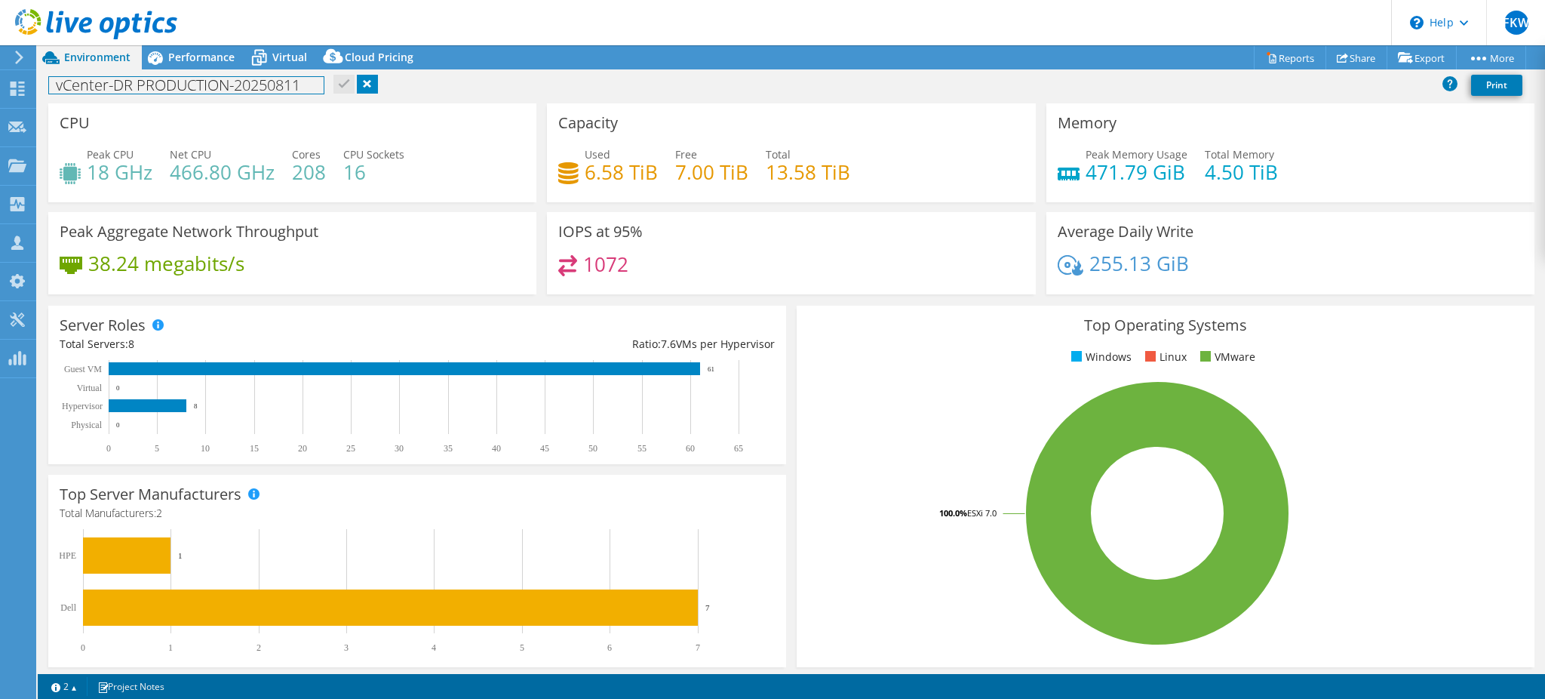
click at [126, 85] on h1 "vCenter-DR PRODUCTION-20250811" at bounding box center [186, 85] width 275 height 17
paste h1
click at [128, 82] on h1 "vCenter-DC Production 4 Jam 20250811" at bounding box center [199, 85] width 300 height 17
click at [364, 83] on link at bounding box center [368, 84] width 21 height 19
click at [185, 63] on span "Performance" at bounding box center [201, 57] width 66 height 14
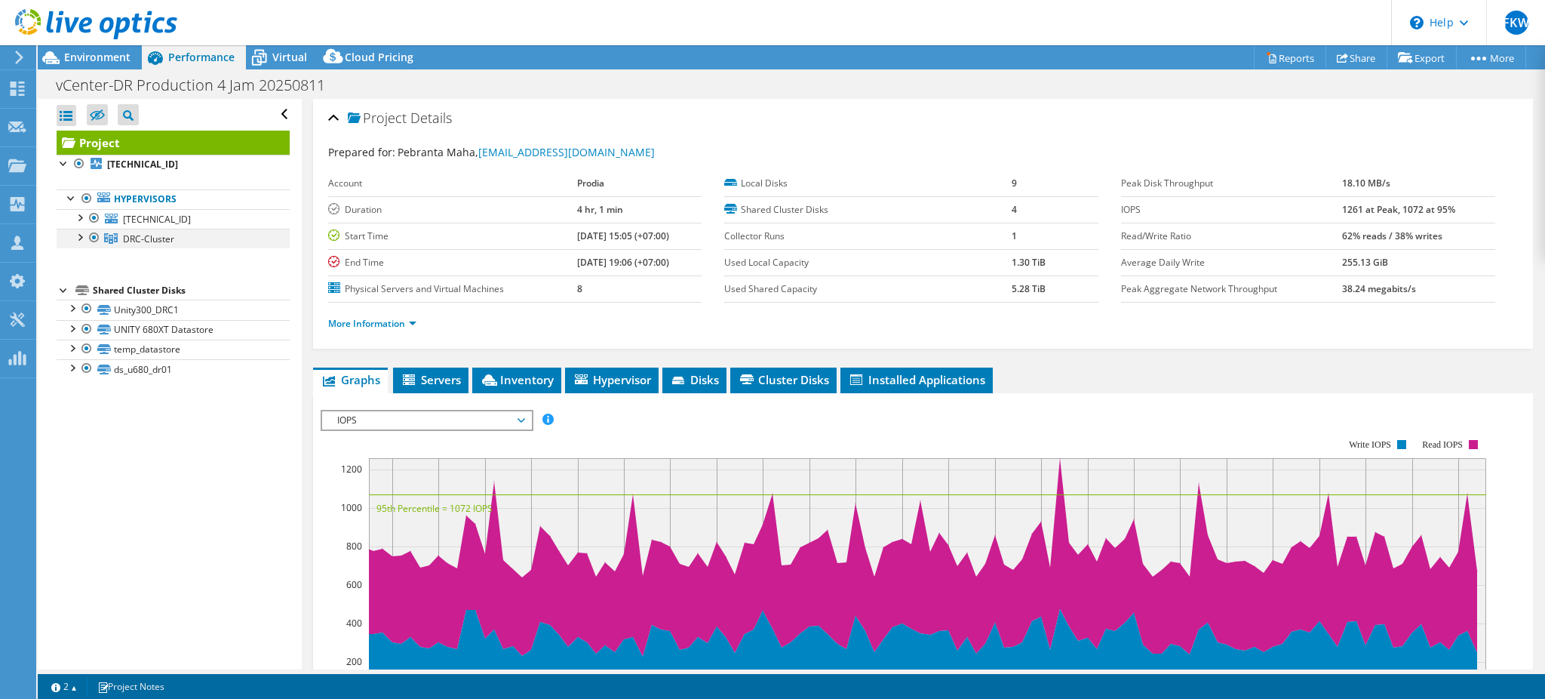
click at [75, 238] on div at bounding box center [79, 236] width 15 height 15
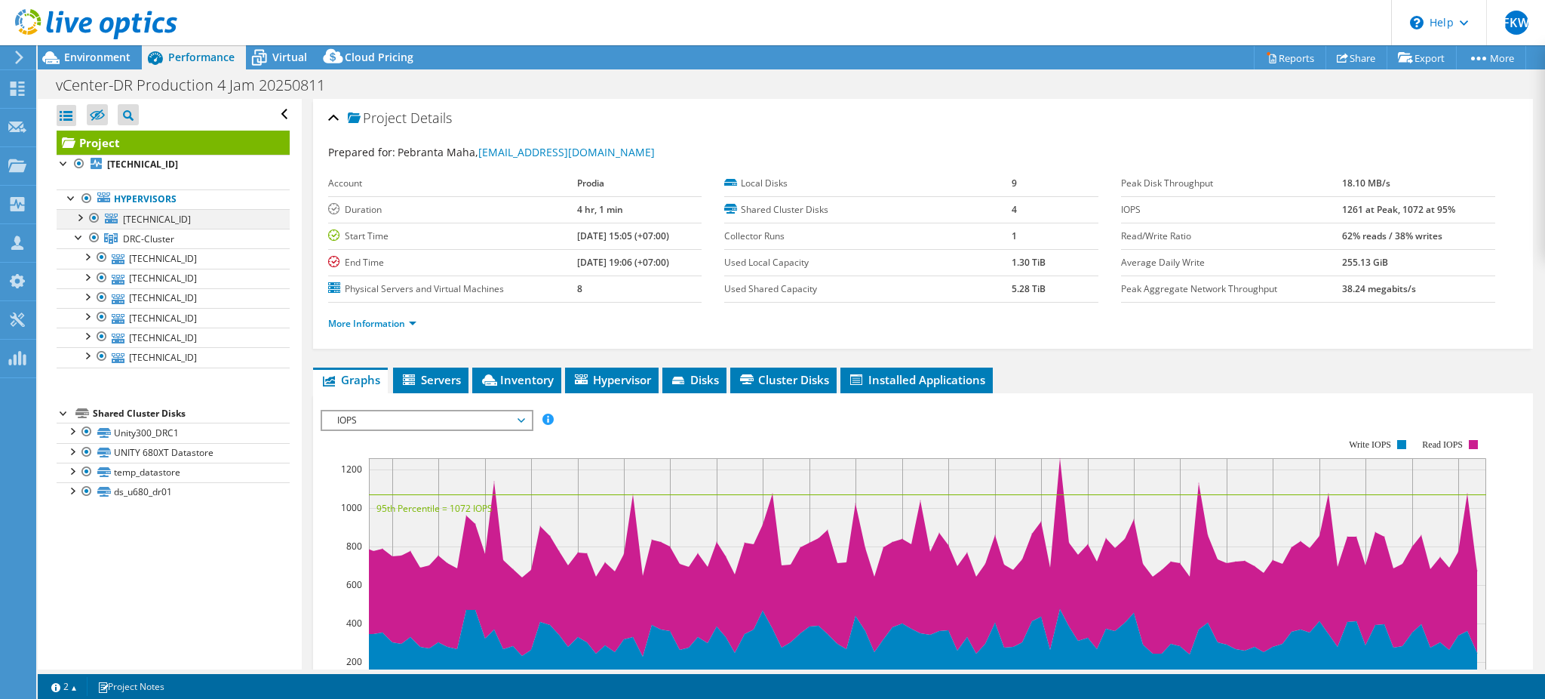
click at [75, 210] on div at bounding box center [79, 216] width 15 height 15
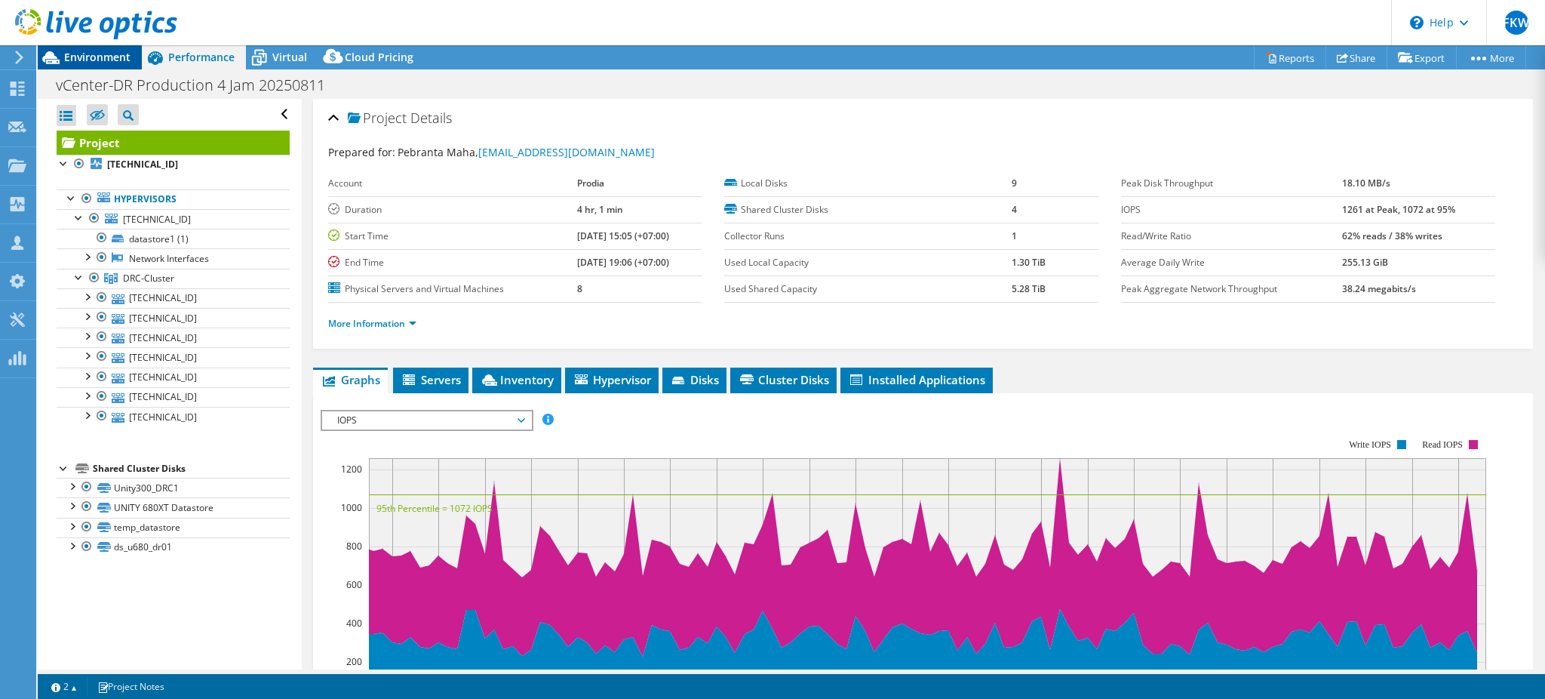
click at [102, 68] on div "Environment" at bounding box center [90, 57] width 104 height 24
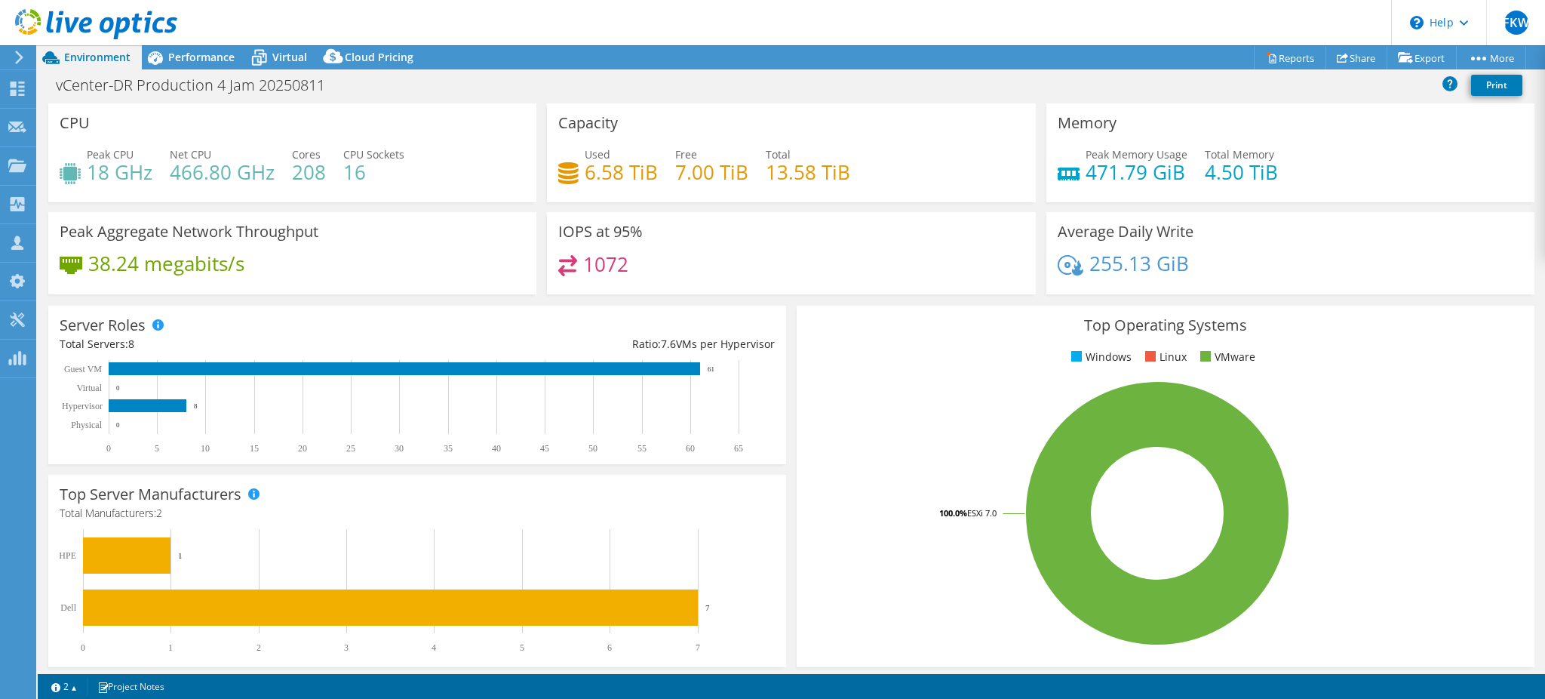
click at [100, 168] on h4 "18 GHz" at bounding box center [120, 172] width 66 height 17
copy h4 "18"
click at [207, 180] on h4 "466.80 GHz" at bounding box center [222, 172] width 105 height 17
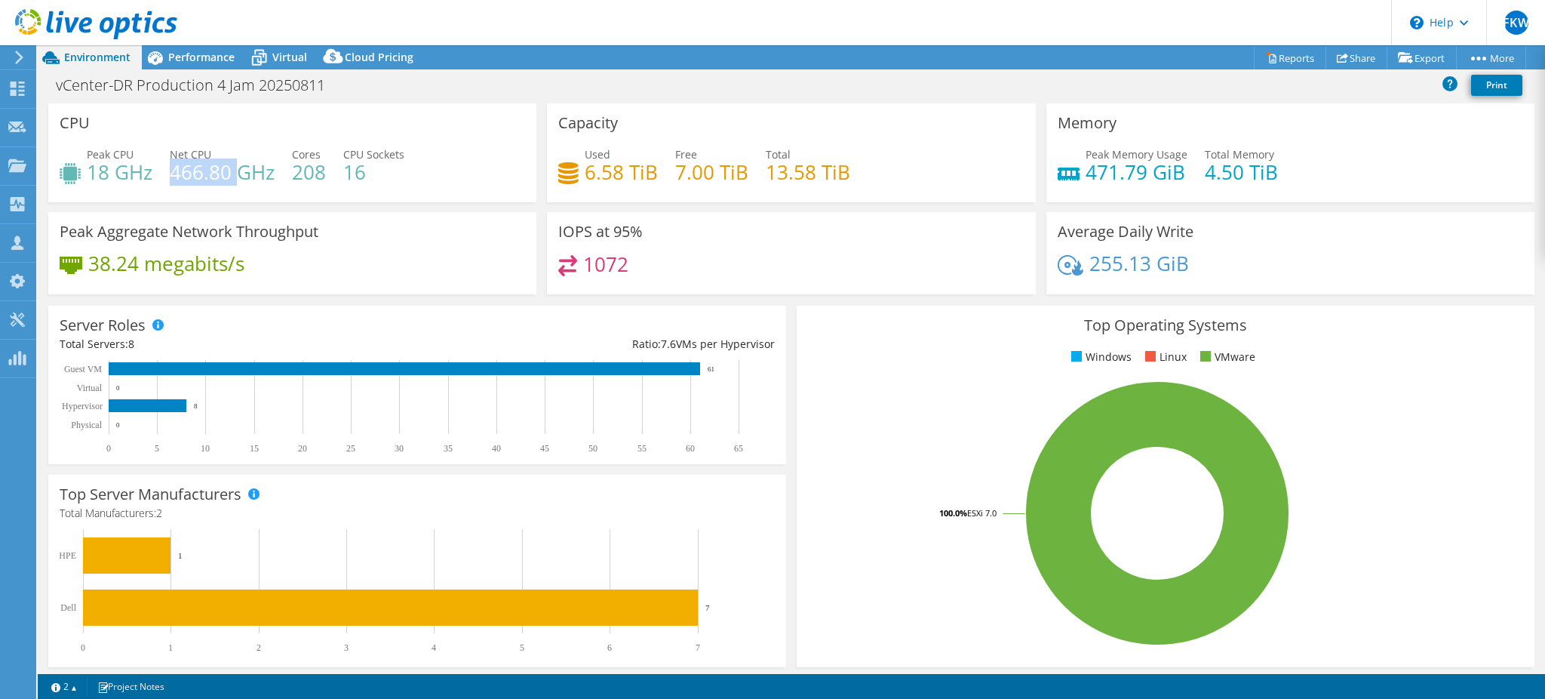
copy h4 "466.80"
click at [423, 251] on div "Peak Aggregate Network Throughput 38.24 megabits/s" at bounding box center [292, 253] width 488 height 82
click at [595, 175] on h4 "6.58 TiB" at bounding box center [621, 172] width 73 height 17
drag, startPoint x: 594, startPoint y: 175, endPoint x: 623, endPoint y: 167, distance: 30.4
click at [595, 175] on h4 "6.58 TiB" at bounding box center [621, 172] width 73 height 17
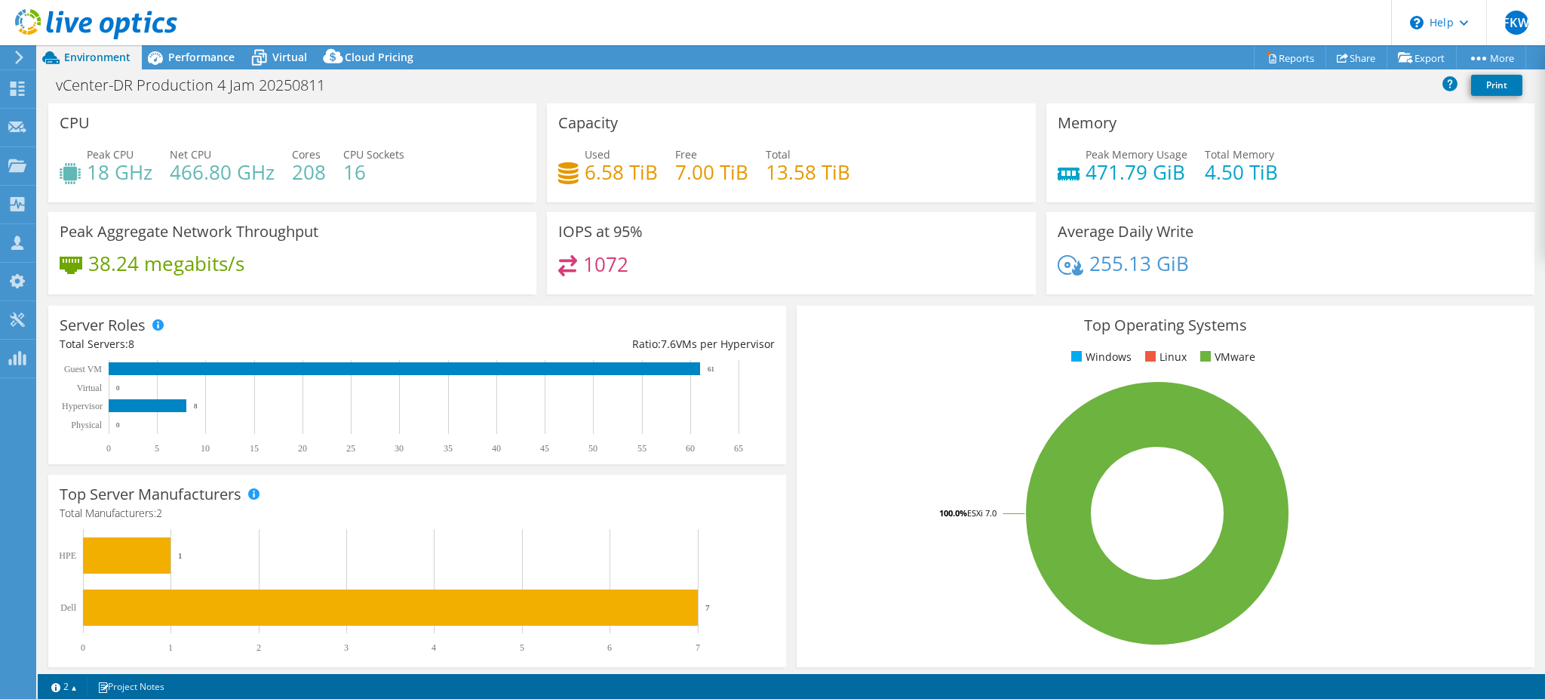
click at [1086, 165] on h4 "471.79 GiB" at bounding box center [1137, 172] width 102 height 17
drag, startPoint x: 1077, startPoint y: 165, endPoint x: 1123, endPoint y: 174, distance: 46.2
click at [1086, 165] on h4 "471.79 GiB" at bounding box center [1137, 172] width 102 height 17
copy h4 "471.79"
click at [1205, 171] on h4 "4.50 TiB" at bounding box center [1241, 172] width 73 height 17
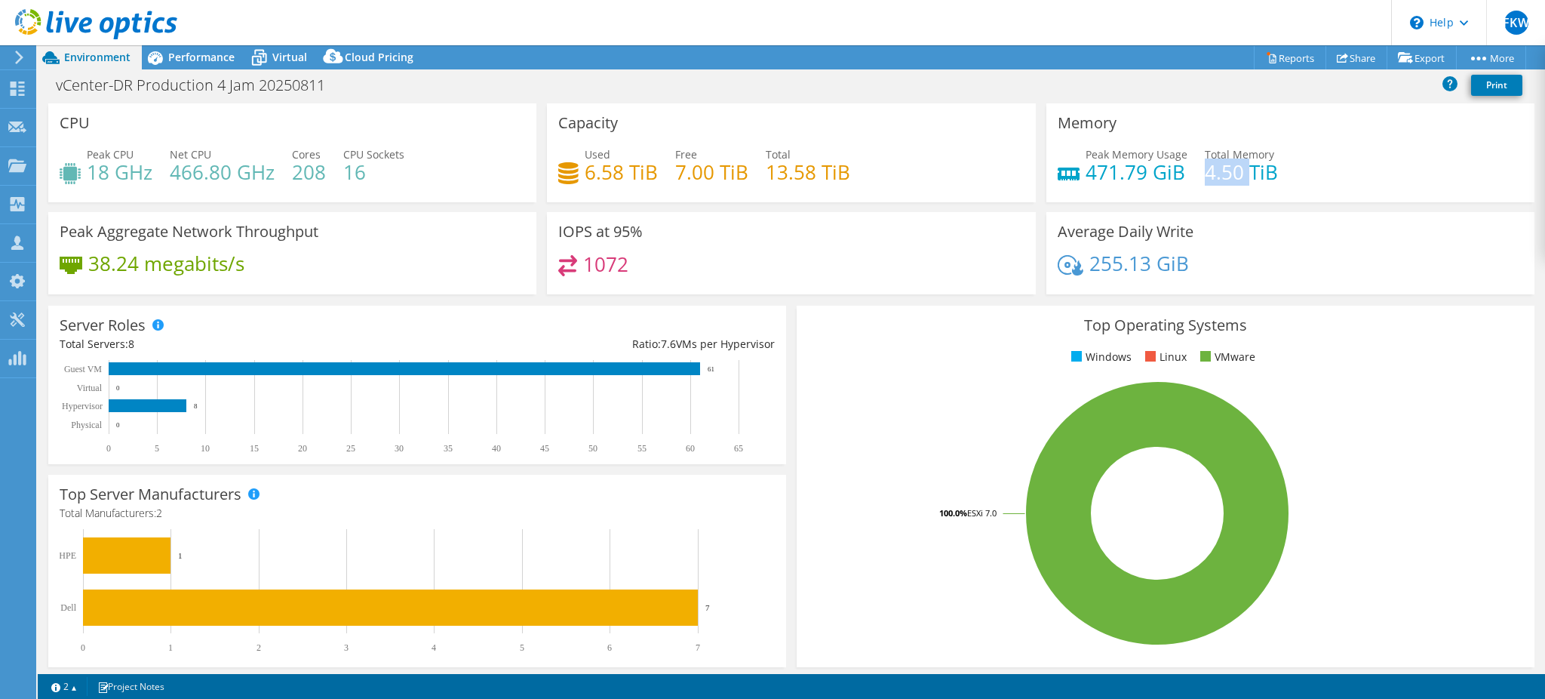
click at [1205, 171] on h4 "4.50 TiB" at bounding box center [1241, 172] width 73 height 17
copy h4 "4.50"
drag, startPoint x: 773, startPoint y: 247, endPoint x: 357, endPoint y: 158, distance: 425.7
click at [773, 247] on div "IOPS at 95% 1072" at bounding box center [791, 253] width 488 height 82
click at [1089, 168] on h4 "471.79 GiB" at bounding box center [1137, 172] width 102 height 17
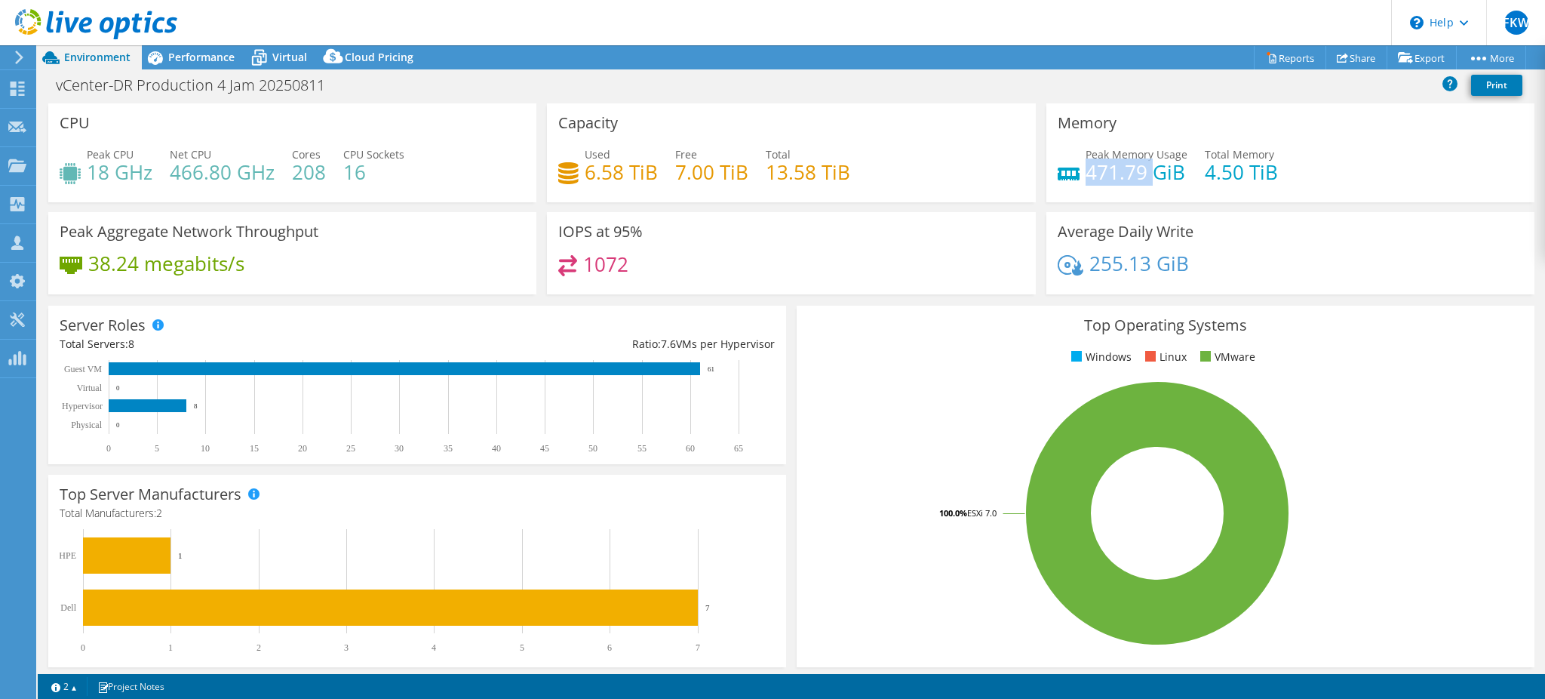
click at [1089, 168] on h4 "471.79 GiB" at bounding box center [1137, 172] width 102 height 17
copy h4 "471.79"
click at [1205, 174] on h4 "4.50 TiB" at bounding box center [1241, 172] width 73 height 17
copy h4 "4.50"
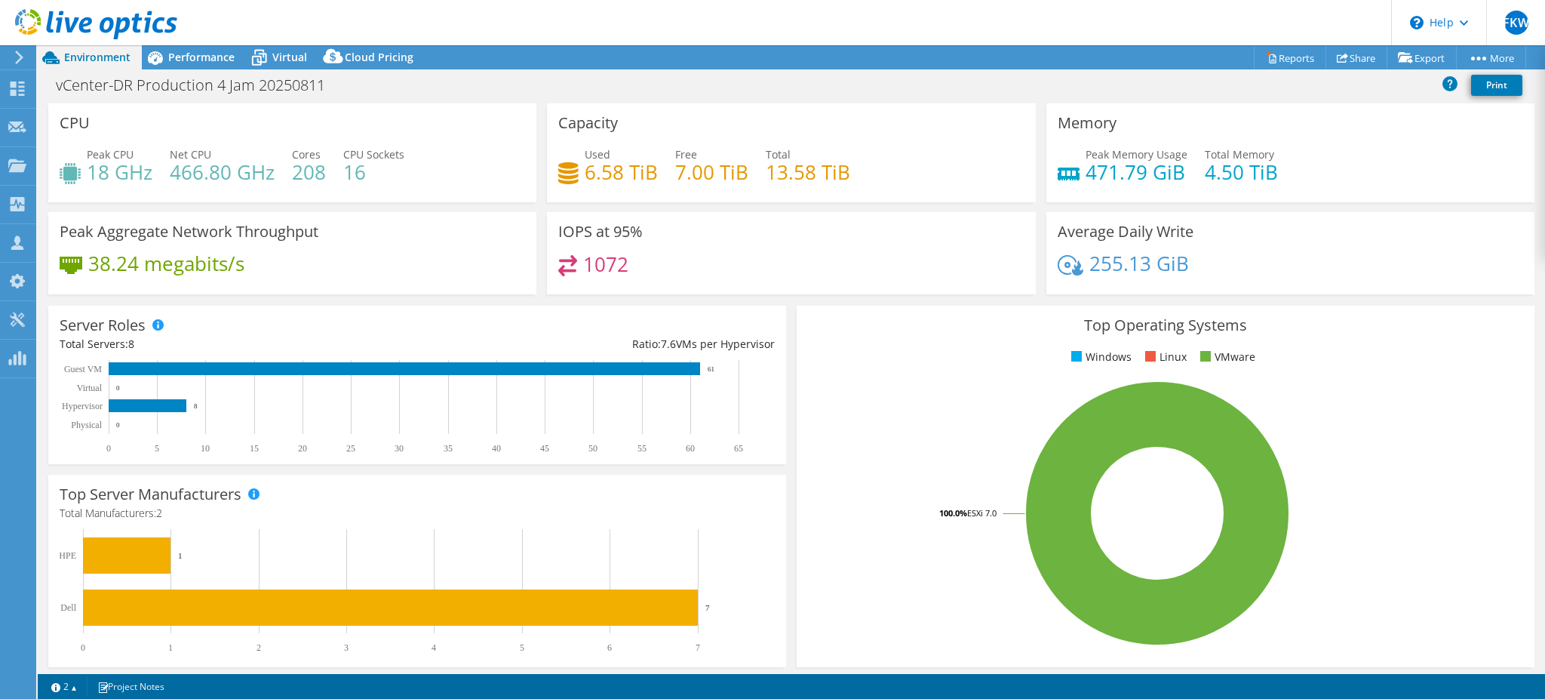
click at [1126, 167] on h4 "471.79 GiB" at bounding box center [1137, 172] width 102 height 17
click at [1101, 169] on h4 "471.79 GiB" at bounding box center [1137, 172] width 102 height 17
click at [1102, 169] on h4 "471.79 GiB" at bounding box center [1137, 172] width 102 height 17
copy h4 "471.79"
